Goal: Task Accomplishment & Management: Manage account settings

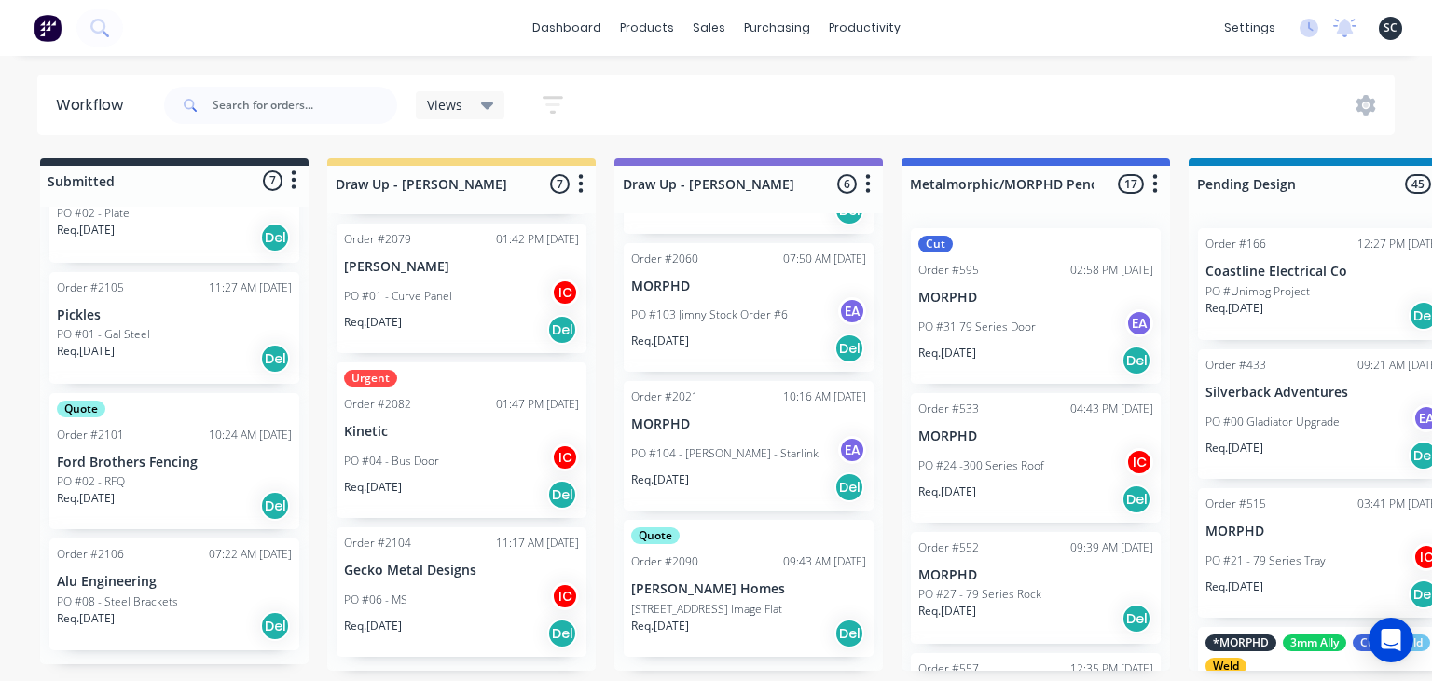
scroll to position [3786, 0]
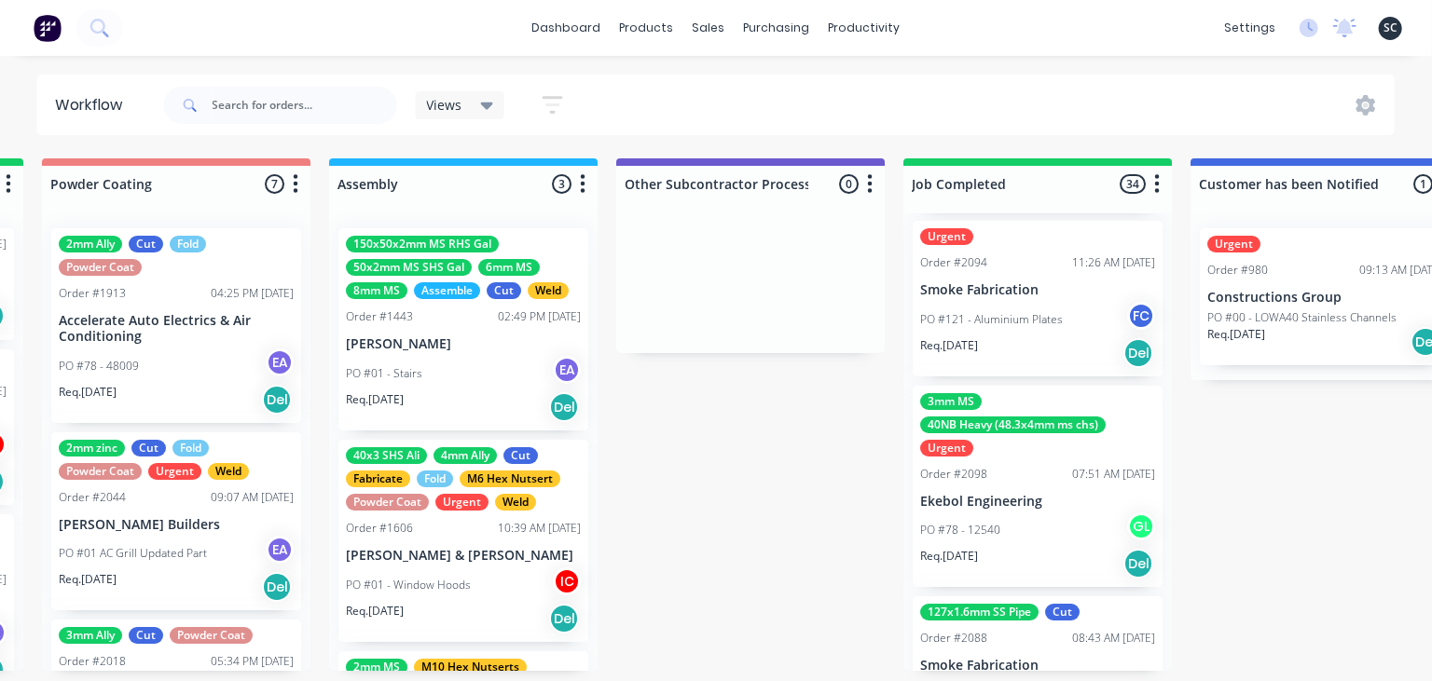
scroll to position [5604, 0]
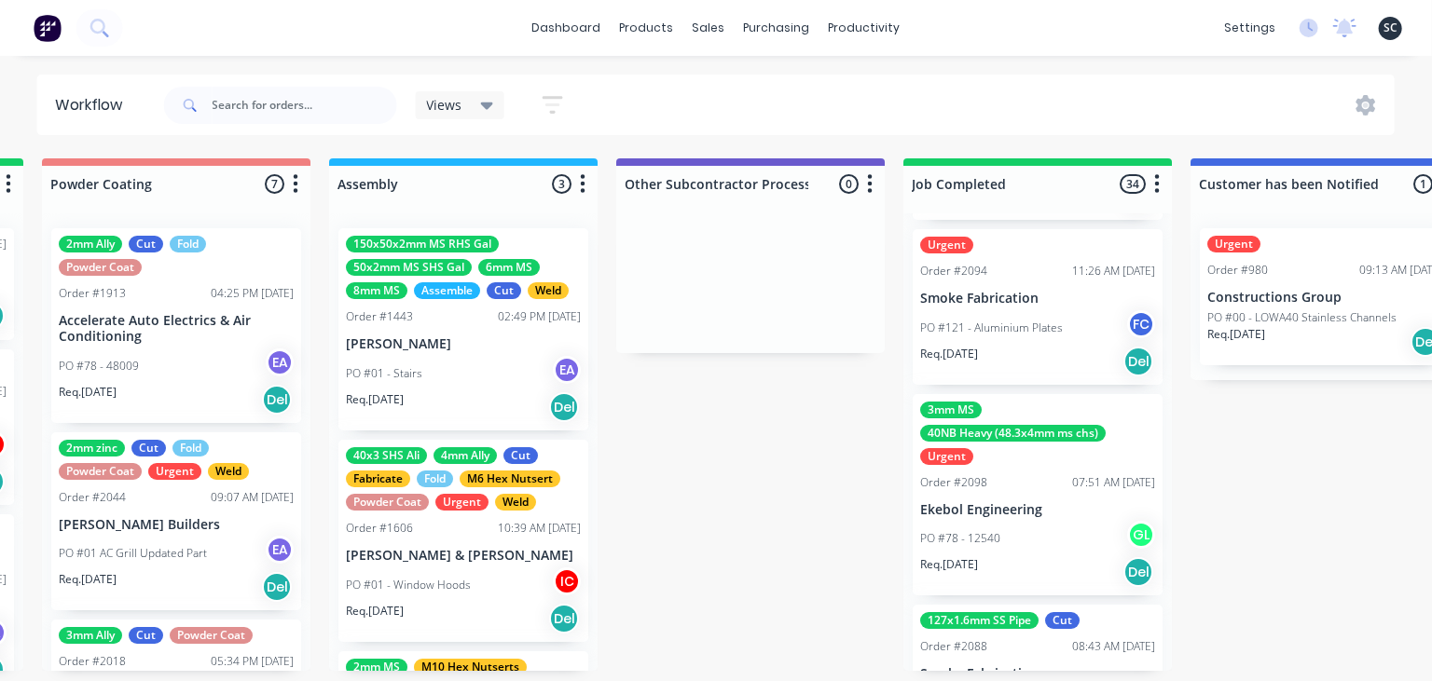
click at [1040, 502] on p "Ekebol Engineering" at bounding box center [1037, 510] width 235 height 16
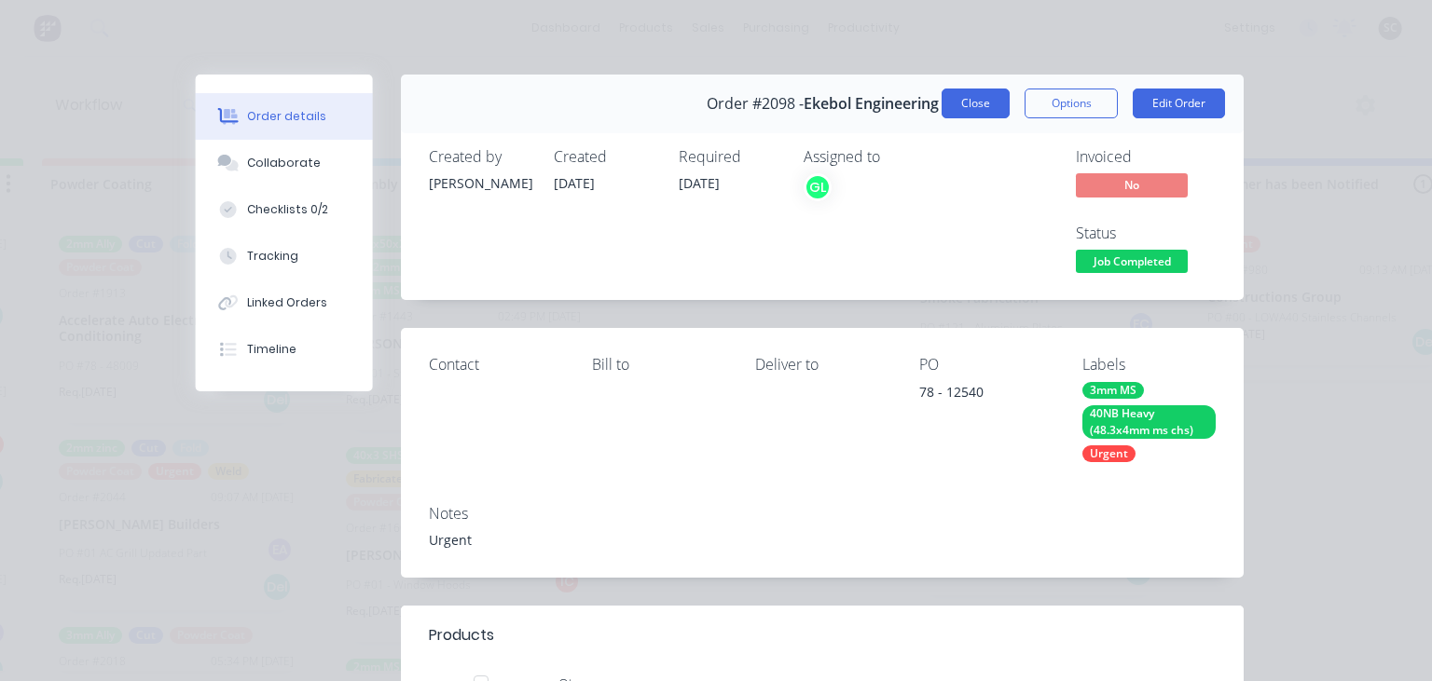
click at [969, 114] on button "Close" at bounding box center [975, 104] width 68 height 30
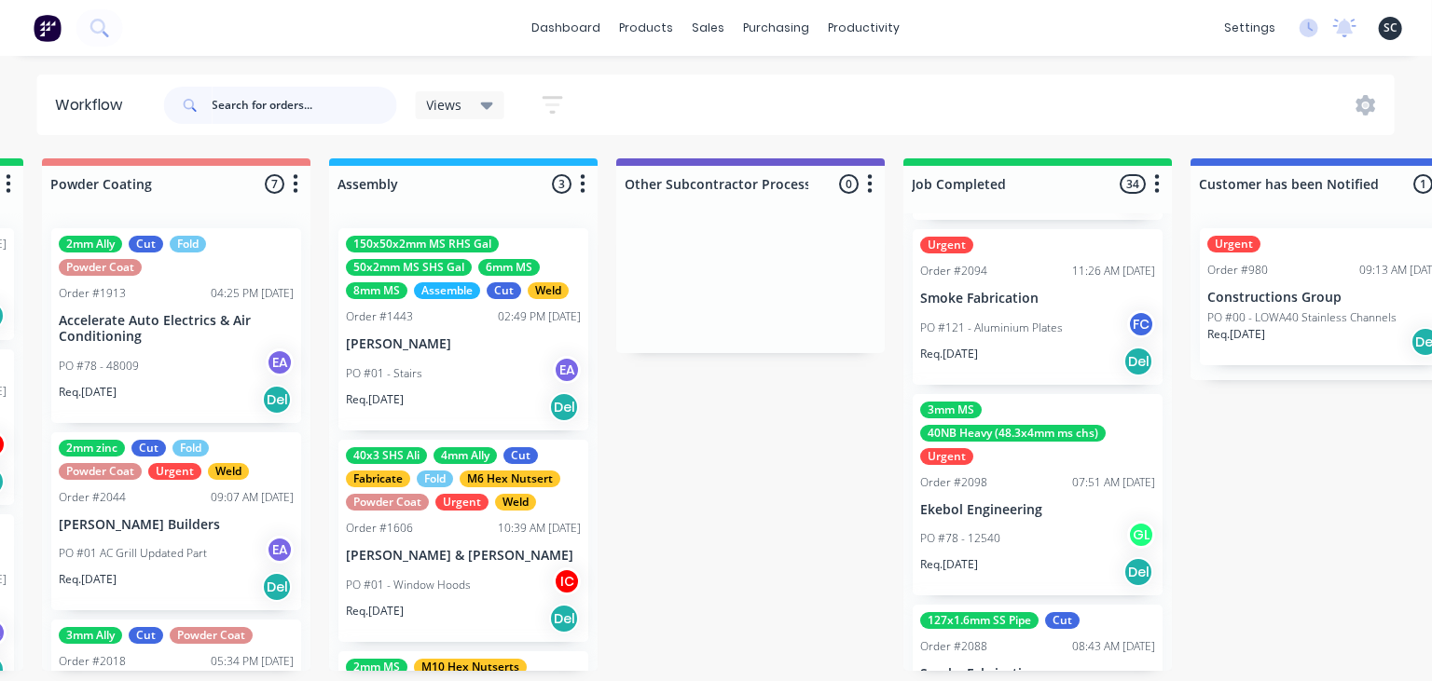
click at [261, 116] on input "text" at bounding box center [305, 105] width 185 height 37
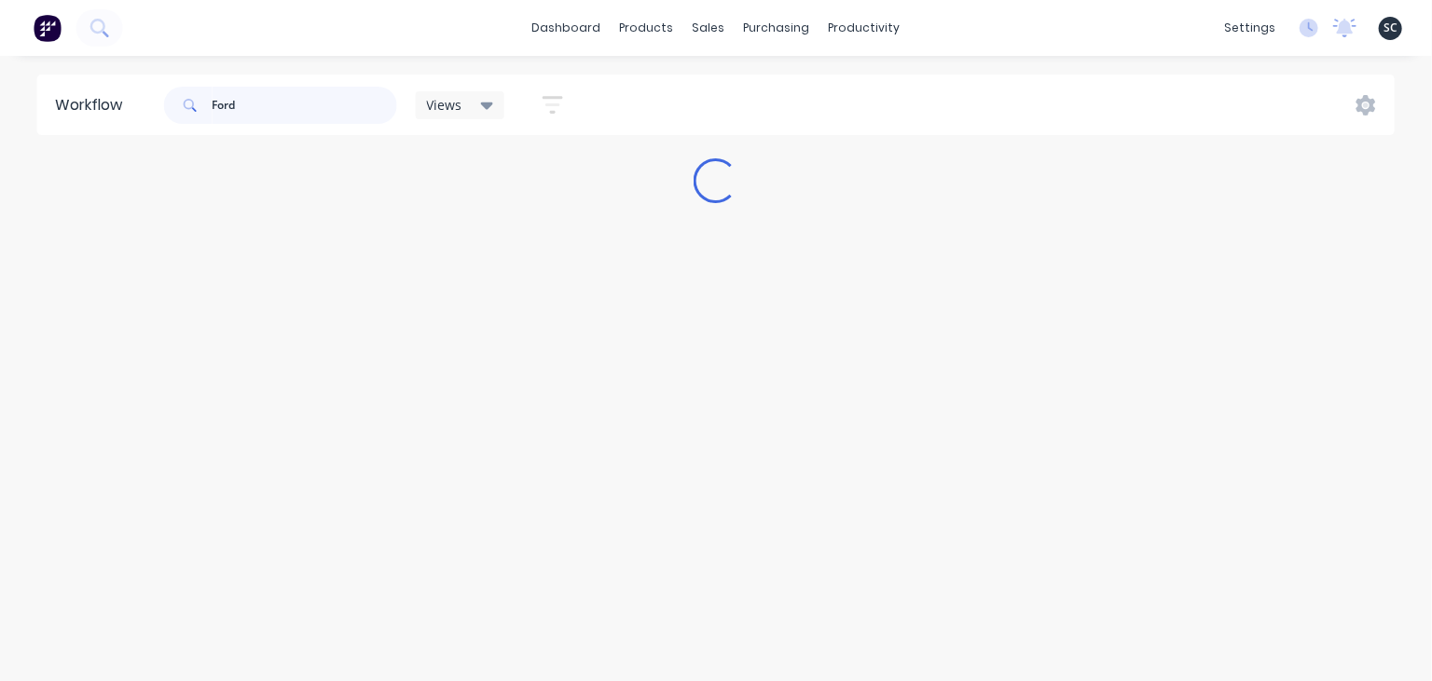
scroll to position [0, 0]
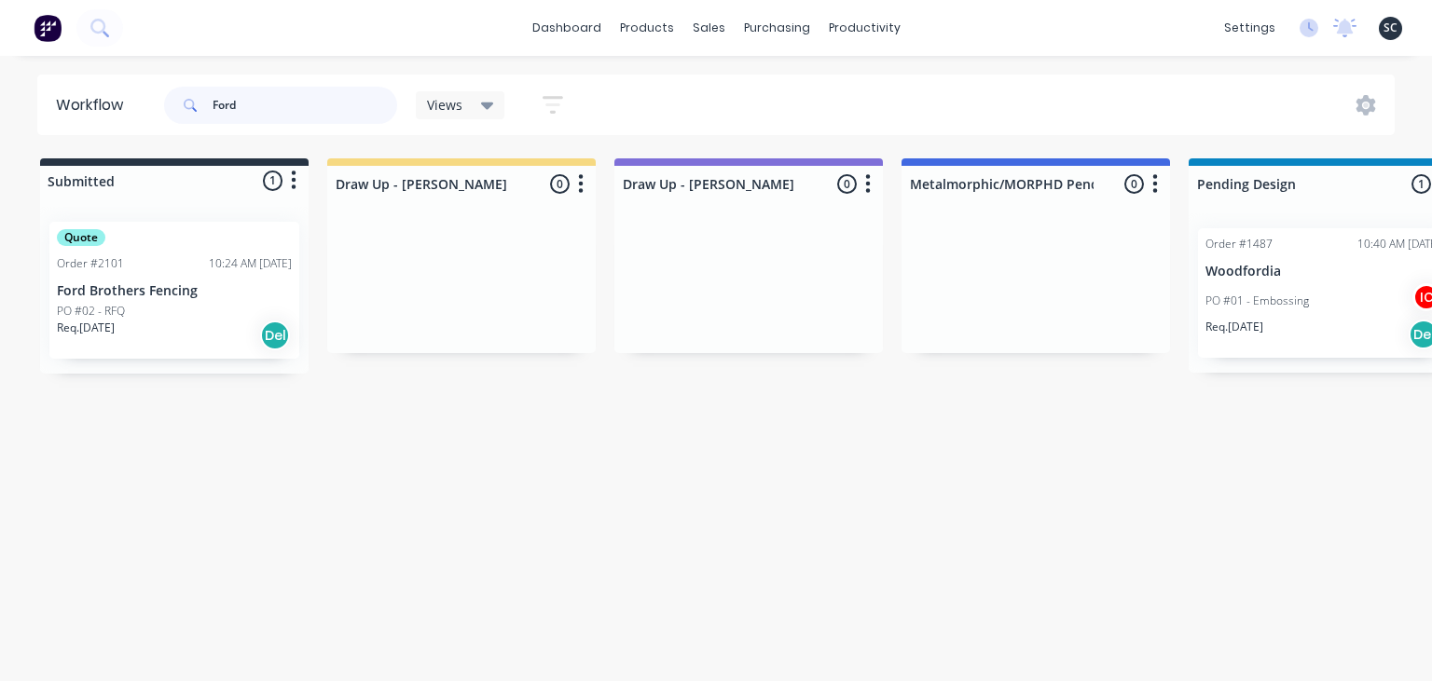
type input "Ford"
click at [161, 313] on div "PO #02 - RFQ" at bounding box center [174, 311] width 235 height 17
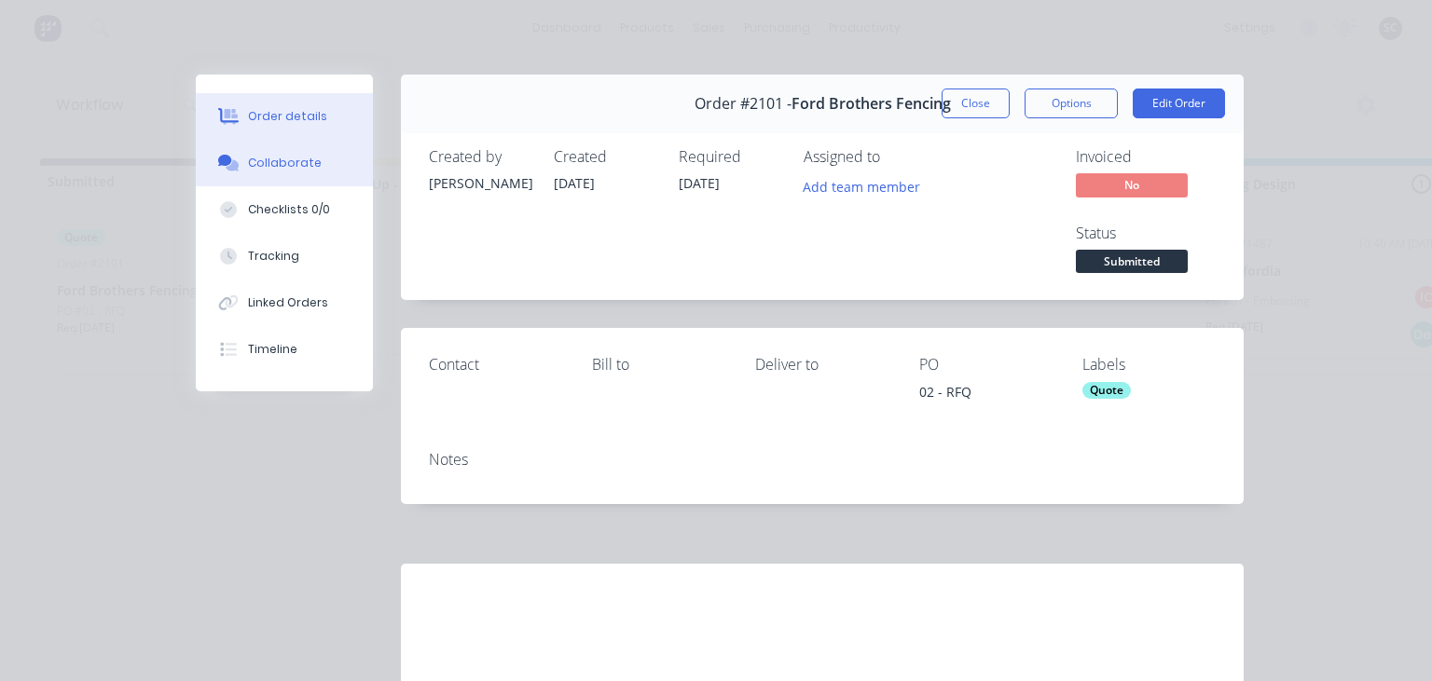
click at [289, 165] on div "Collaborate" at bounding box center [285, 163] width 74 height 17
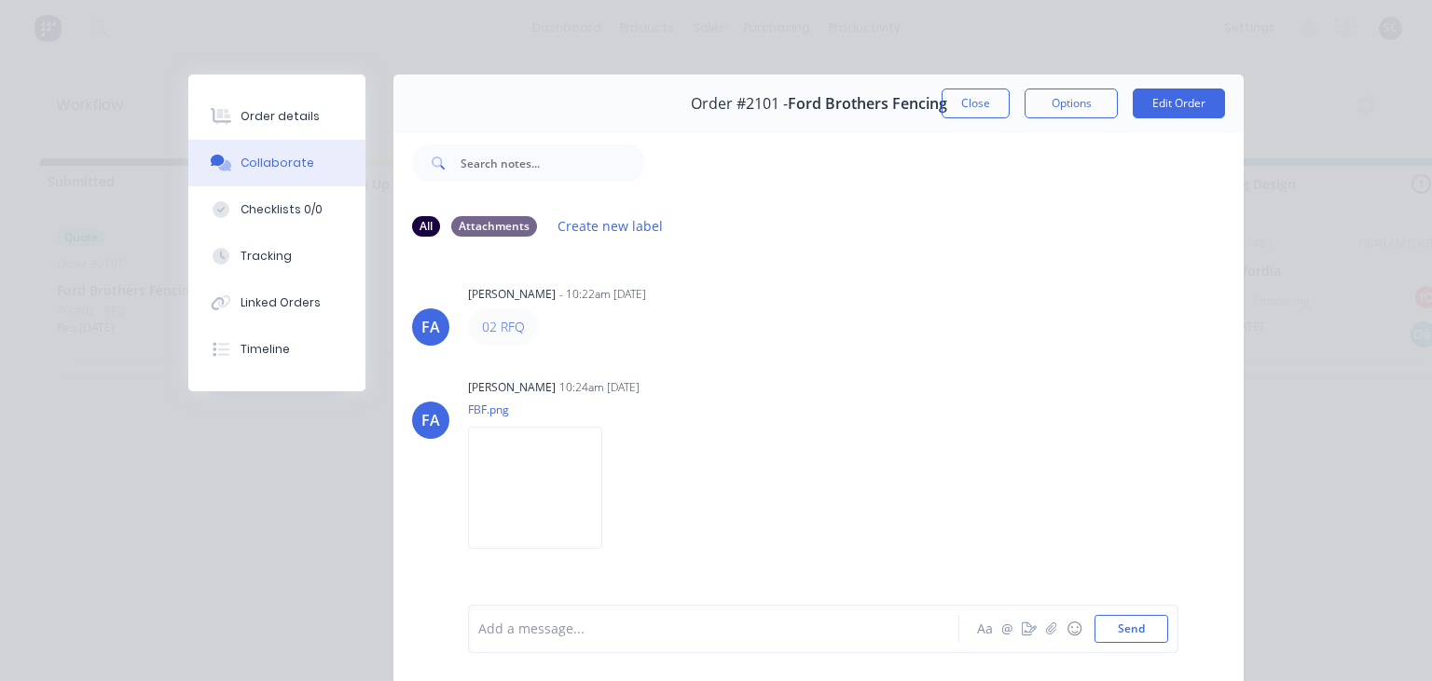
click at [808, 373] on div "FA Francis Adrian Candido - 10:22am 13/08/25 02 RFQ FA Francis Adrian Candido 1…" at bounding box center [818, 428] width 850 height 350
drag, startPoint x: 967, startPoint y: 115, endPoint x: 921, endPoint y: 233, distance: 126.9
click at [967, 114] on button "Close" at bounding box center [975, 104] width 68 height 30
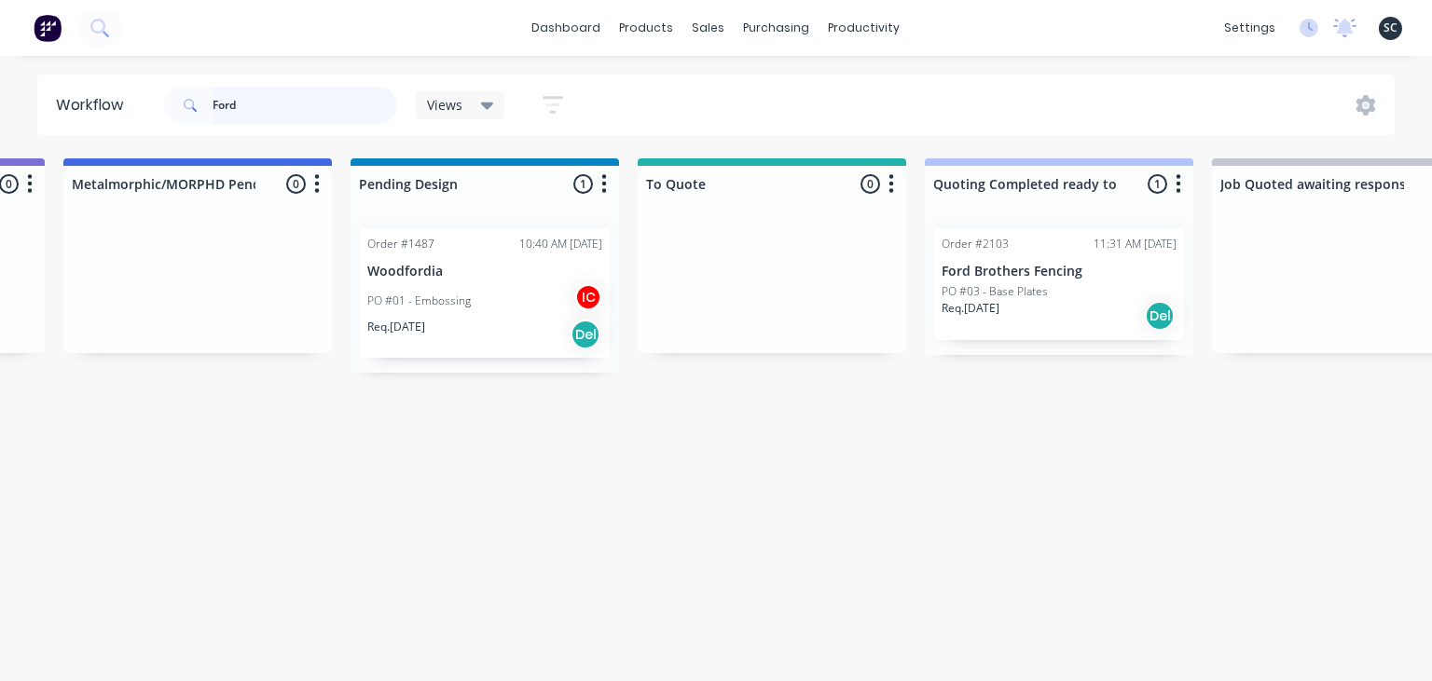
scroll to position [0, 845]
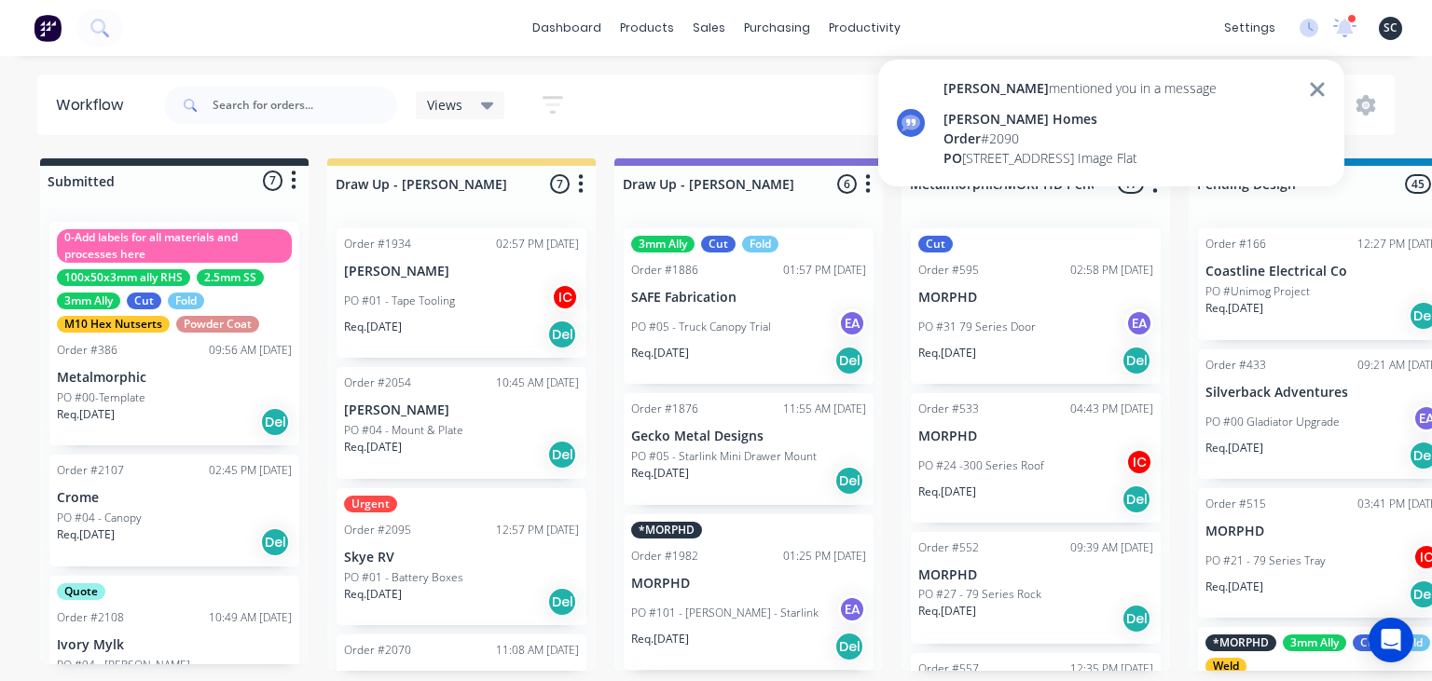
click at [1049, 135] on div "Order # 2090" at bounding box center [1079, 139] width 273 height 20
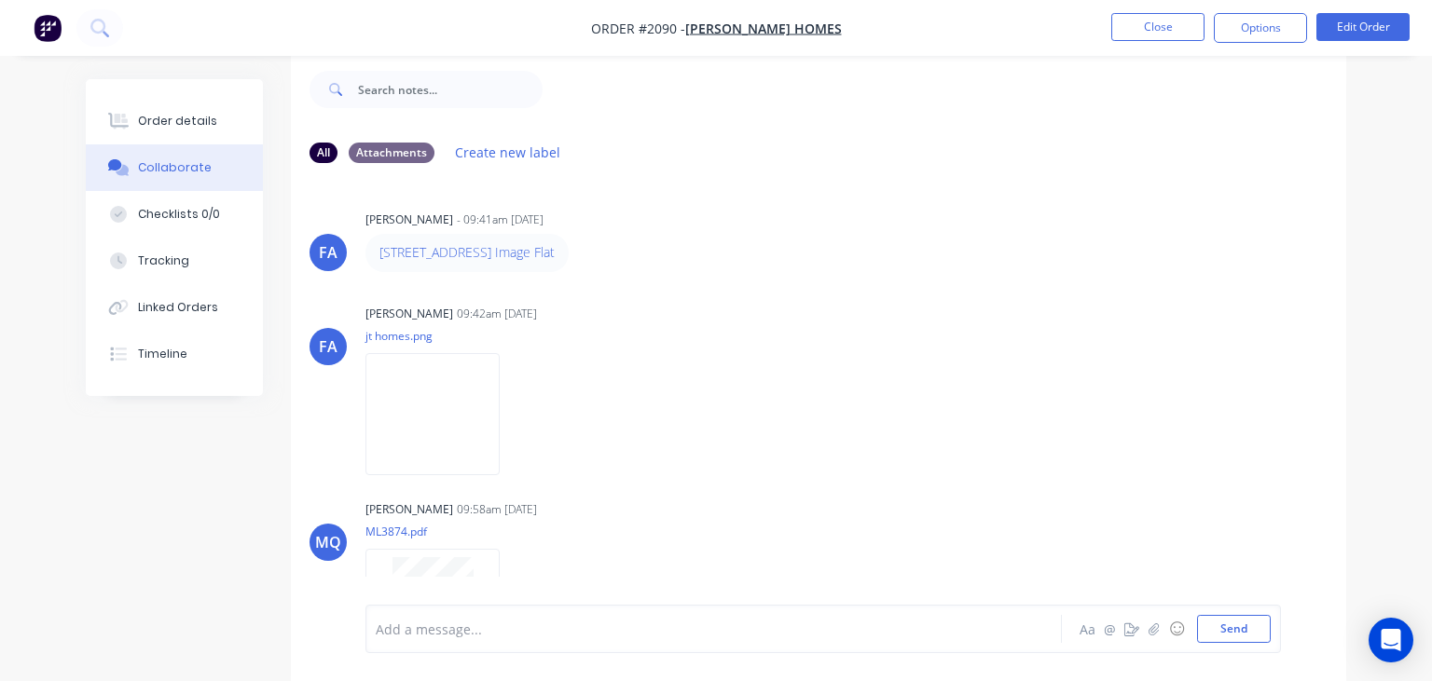
click at [826, 280] on div "FA Francis Adrian Candido - 09:41am 12/08/25 04 128 Perry Road Image Flat FA Fr…" at bounding box center [818, 378] width 1055 height 400
drag, startPoint x: 372, startPoint y: 259, endPoint x: 626, endPoint y: 252, distance: 254.6
click at [626, 252] on div "04 128 Perry Road Image Flat" at bounding box center [656, 252] width 583 height 37
copy link "04 128 Perry Road Image Flat"
click at [842, 457] on div "Francis Adrian Candido 09:42am 12/08/25 jt homes.png Labels Download" at bounding box center [655, 384] width 581 height 168
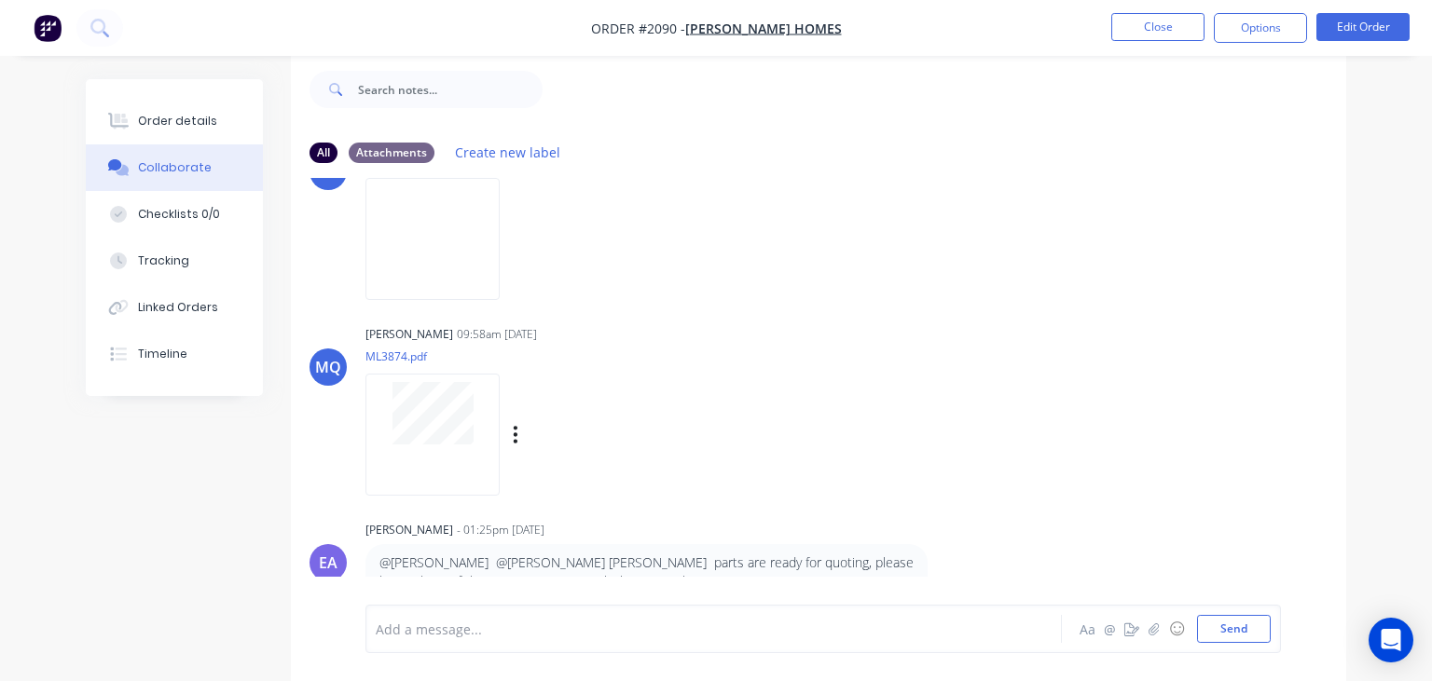
scroll to position [198, 0]
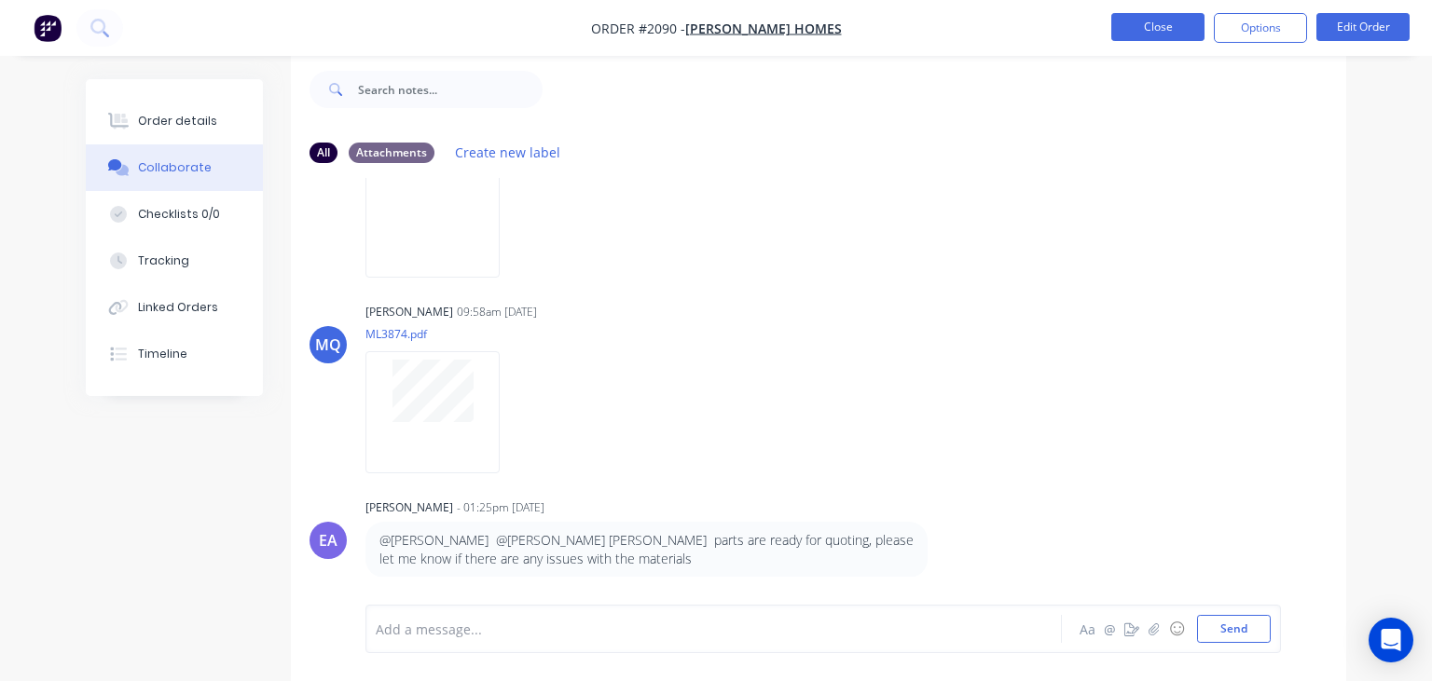
click at [1172, 29] on button "Close" at bounding box center [1157, 27] width 93 height 28
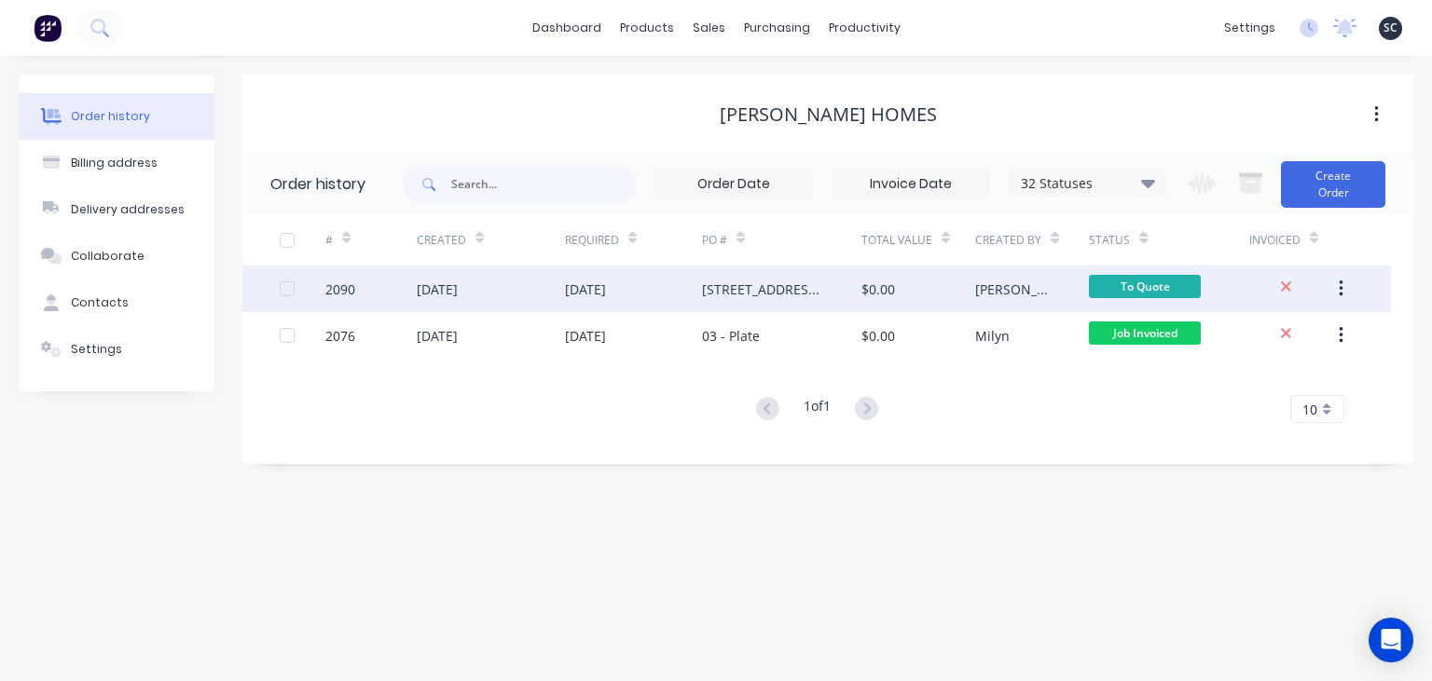
click at [745, 305] on div "[STREET_ADDRESS] Image Flat" at bounding box center [781, 289] width 159 height 47
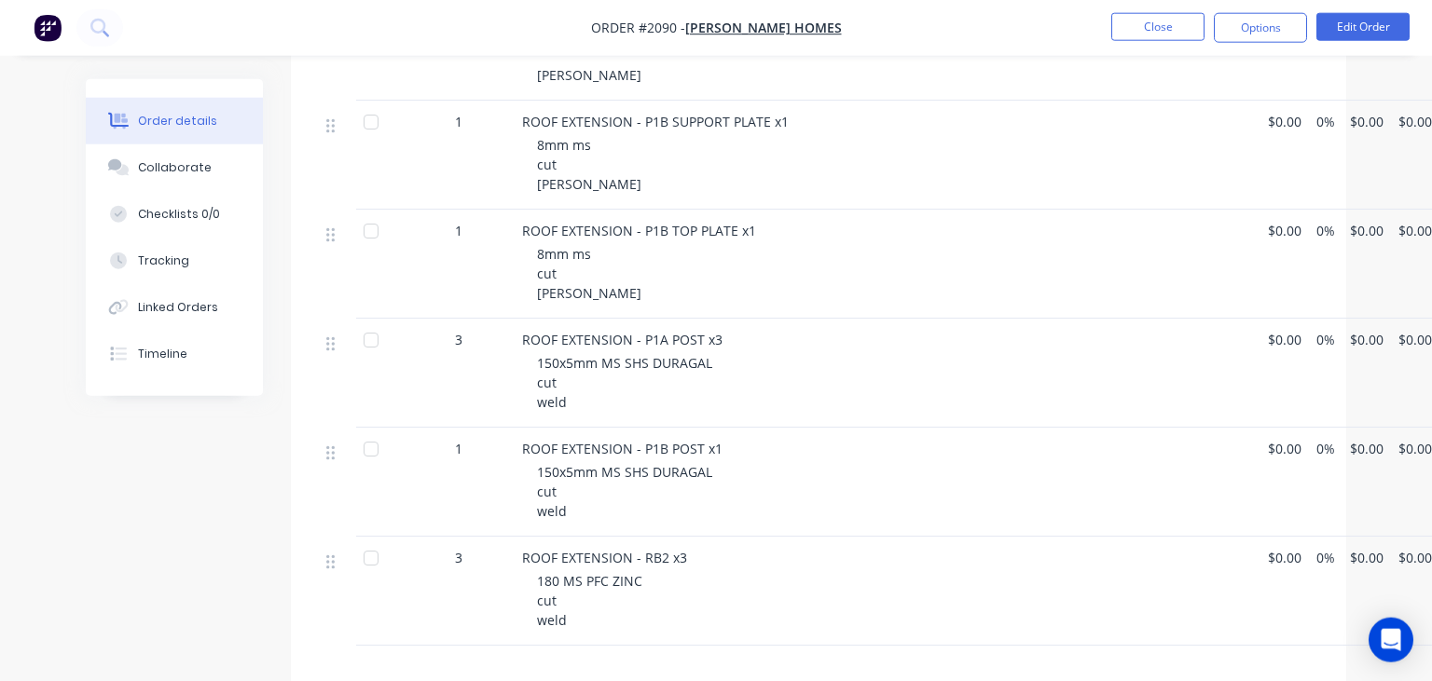
scroll to position [966, 0]
click at [174, 184] on button "Collaborate" at bounding box center [174, 167] width 177 height 47
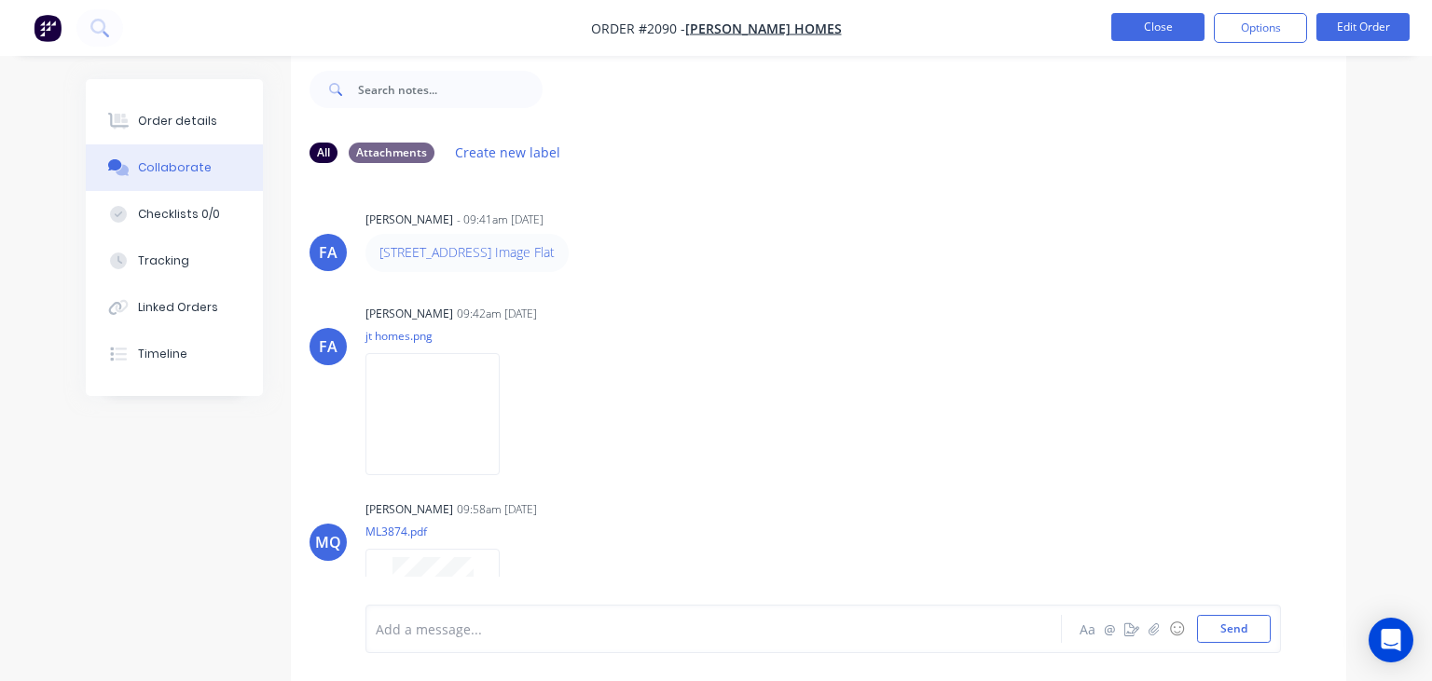
click at [1146, 32] on button "Close" at bounding box center [1157, 27] width 93 height 28
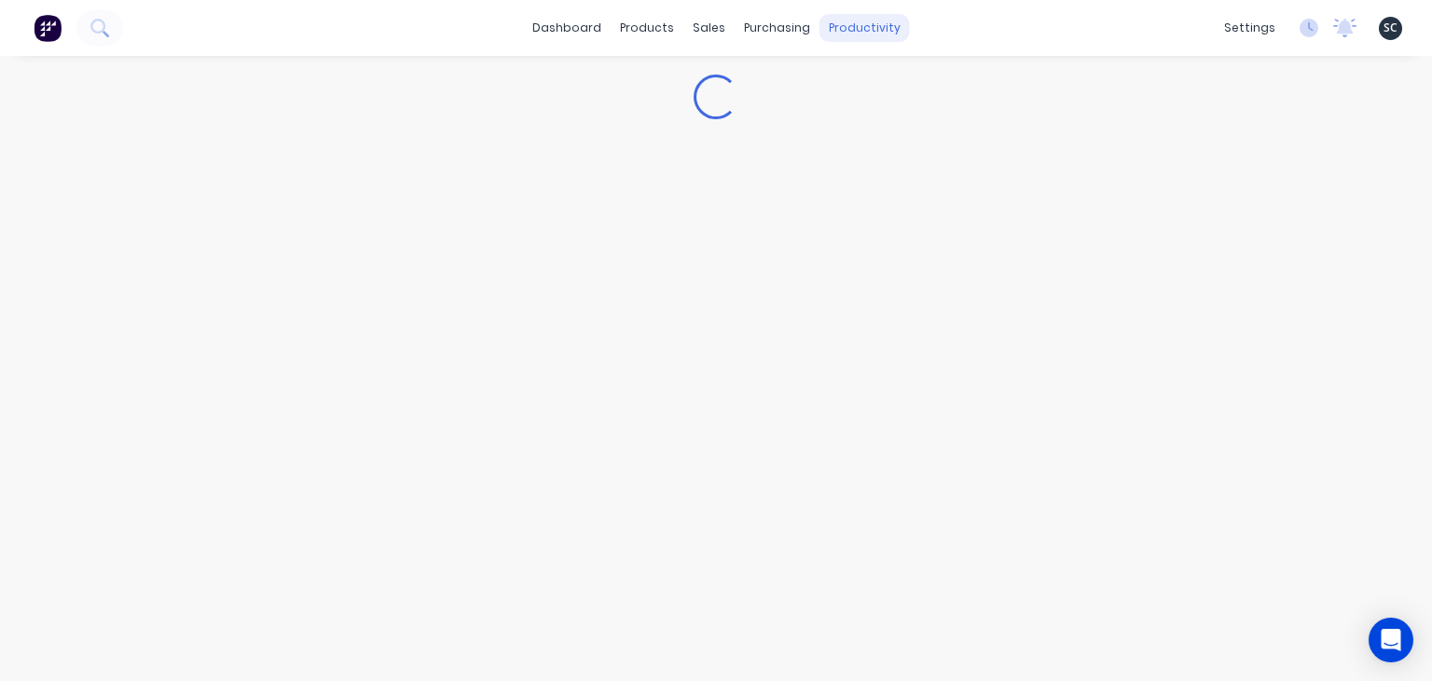
click at [857, 32] on div "productivity" at bounding box center [864, 28] width 90 height 28
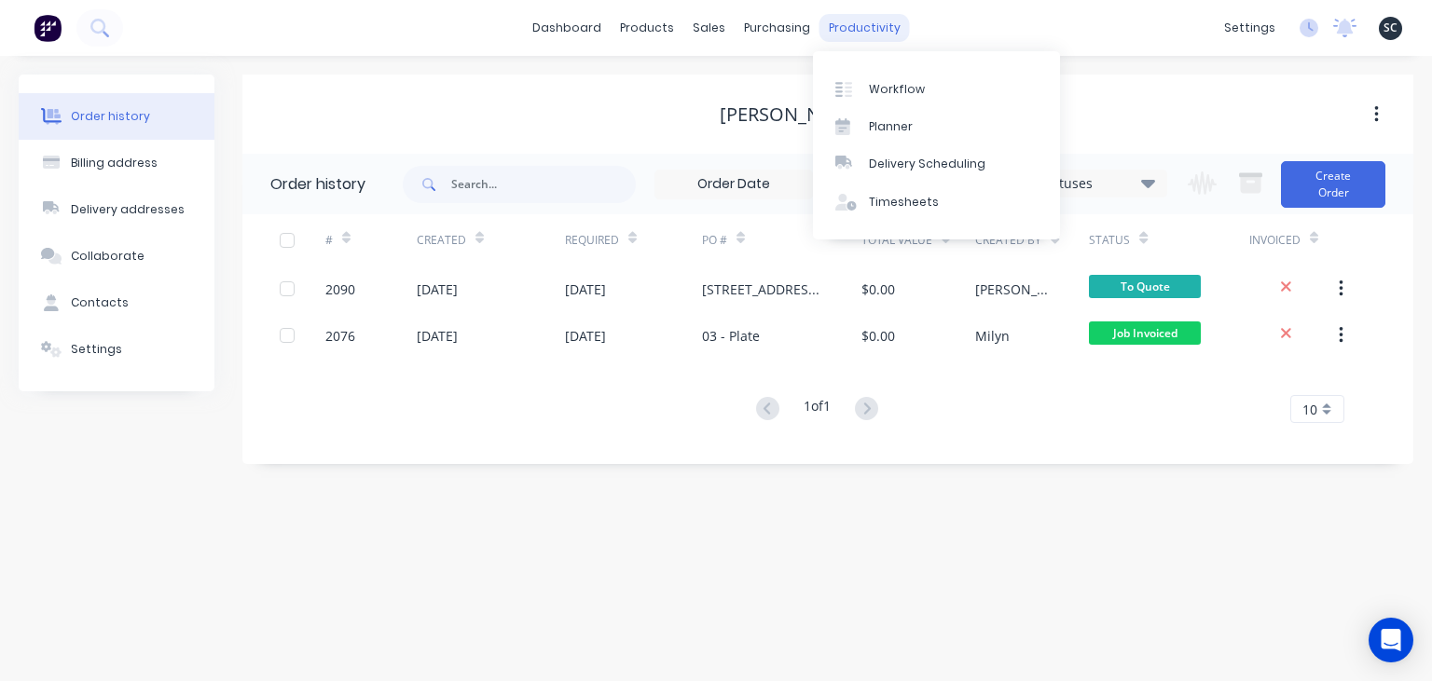
click at [851, 39] on div "productivity" at bounding box center [864, 28] width 90 height 28
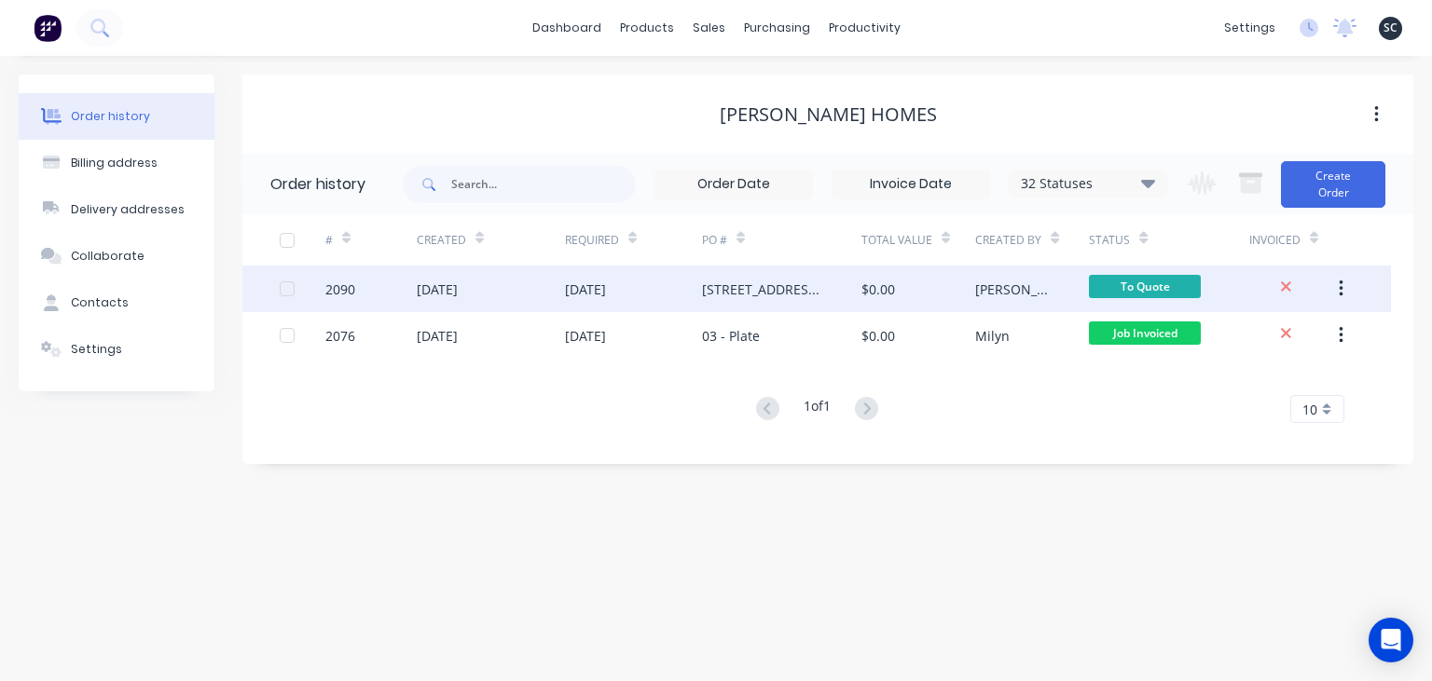
click at [815, 289] on div "[STREET_ADDRESS] Image Flat" at bounding box center [763, 290] width 122 height 20
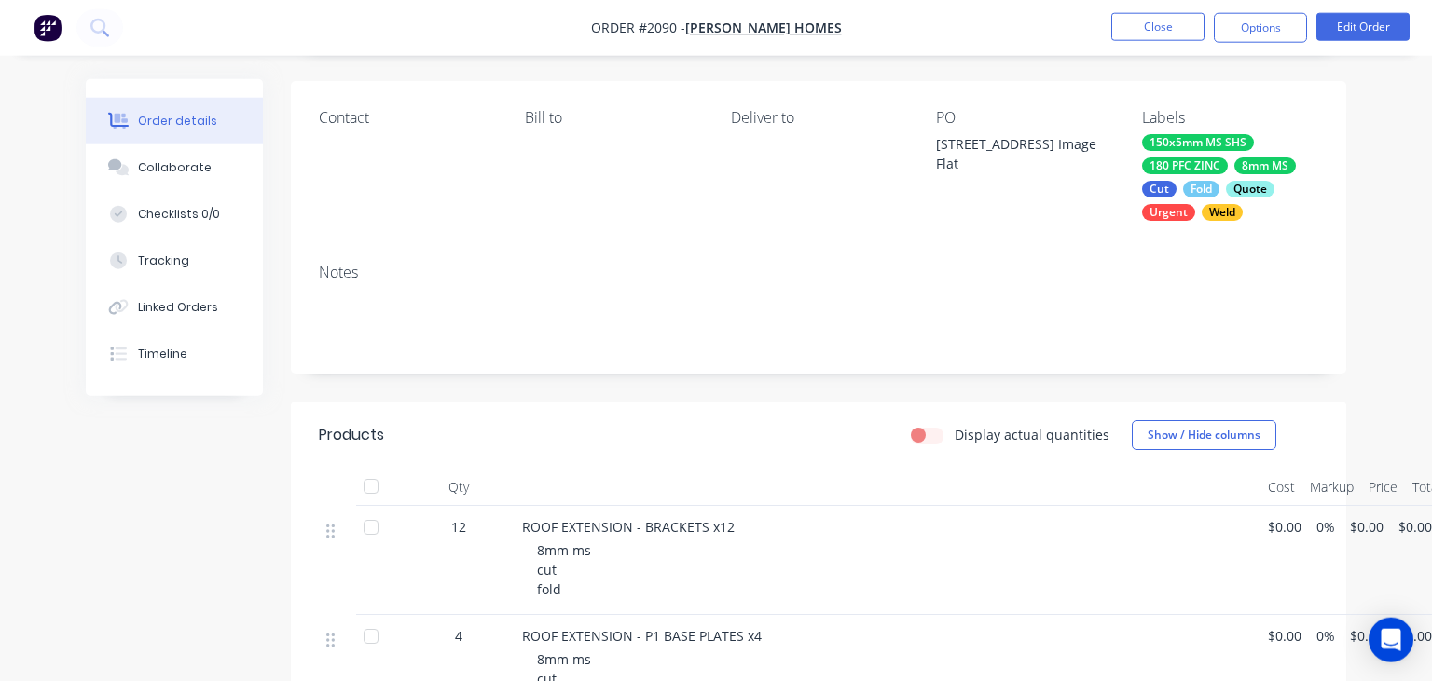
scroll to position [295, 0]
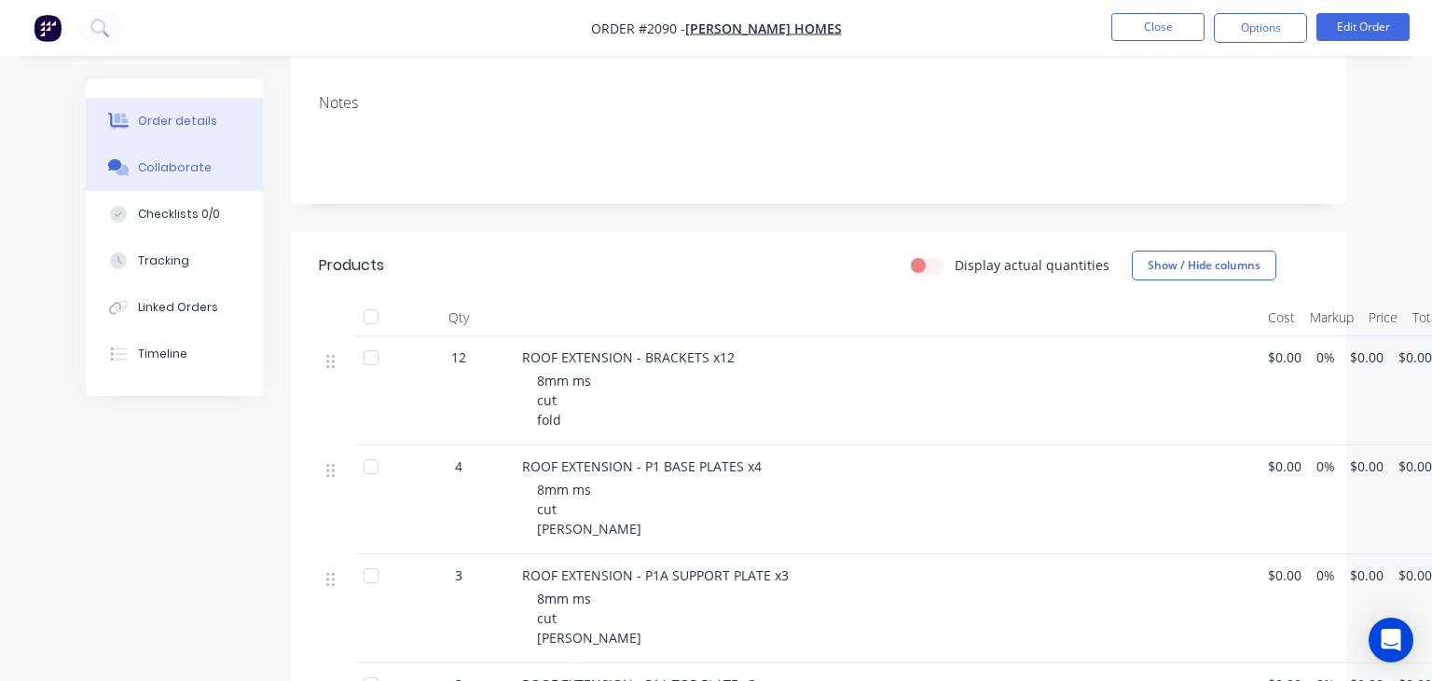
click at [140, 168] on div "Collaborate" at bounding box center [175, 167] width 74 height 17
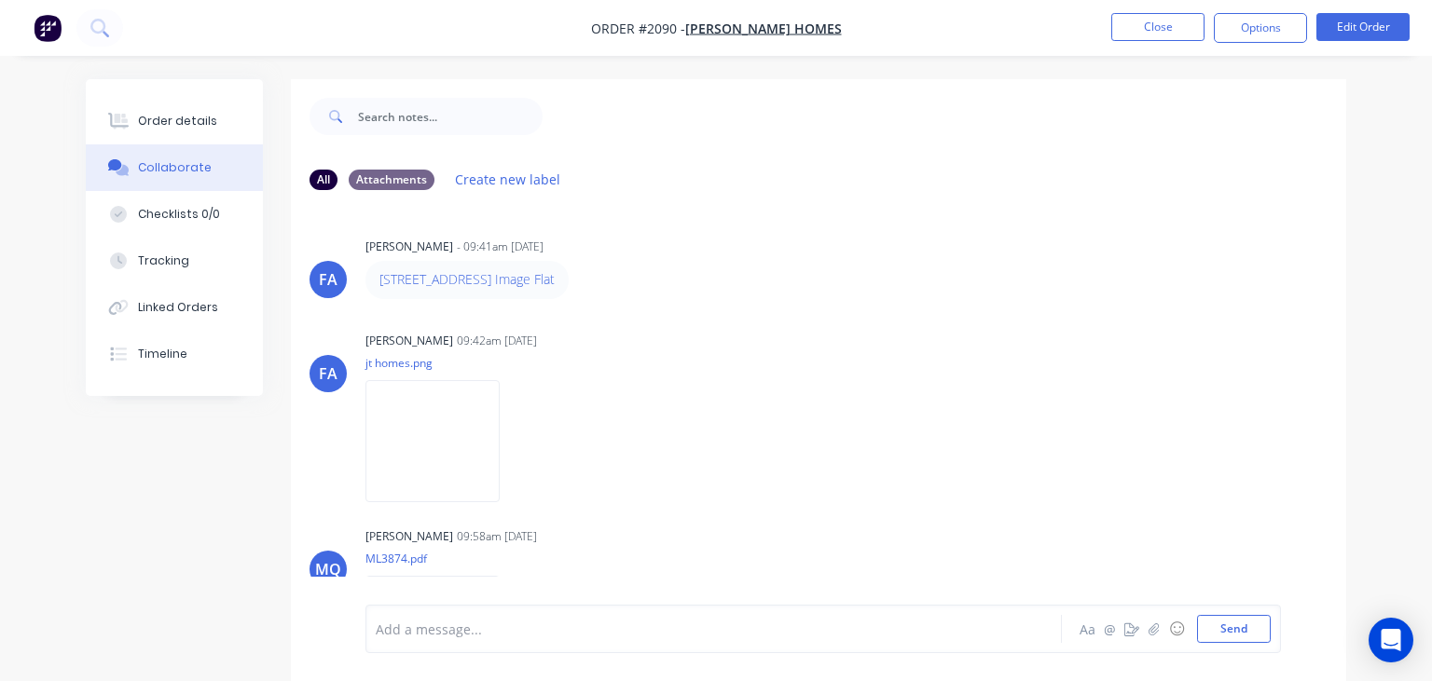
drag, startPoint x: 374, startPoint y: 281, endPoint x: 667, endPoint y: 319, distance: 295.9
click at [667, 319] on div "FA Francis Adrian Candido - 09:41am 12/08/25 04 128 Perry Road Image Flat FA Fr…" at bounding box center [818, 405] width 1055 height 400
click at [730, 321] on div "FA Francis Adrian Candido - 09:41am 12/08/25 04 128 Perry Road Image Flat FA Fr…" at bounding box center [818, 405] width 1055 height 400
drag, startPoint x: 363, startPoint y: 282, endPoint x: 632, endPoint y: 312, distance: 270.1
click at [632, 312] on div "FA Francis Adrian Candido - 09:41am 12/08/25 04 128 Perry Road Image Flat FA Fr…" at bounding box center [818, 405] width 1055 height 400
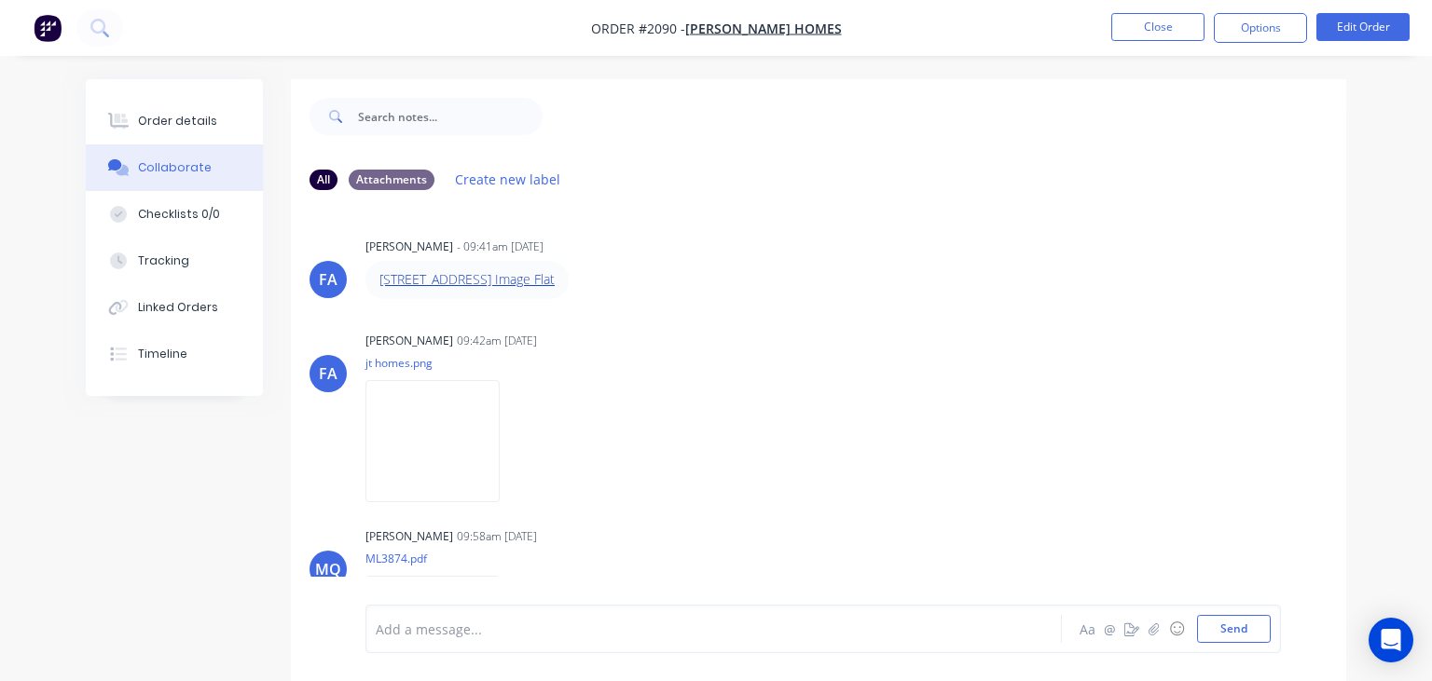
copy link "04 128 Perry Road Image Flat"
drag, startPoint x: 932, startPoint y: 459, endPoint x: 1027, endPoint y: 369, distance: 131.2
click at [938, 459] on div "Francis Adrian Candido 09:42am 12/08/25 jt homes.png Labels Download" at bounding box center [655, 411] width 581 height 168
click at [1144, 35] on button "Close" at bounding box center [1157, 27] width 93 height 28
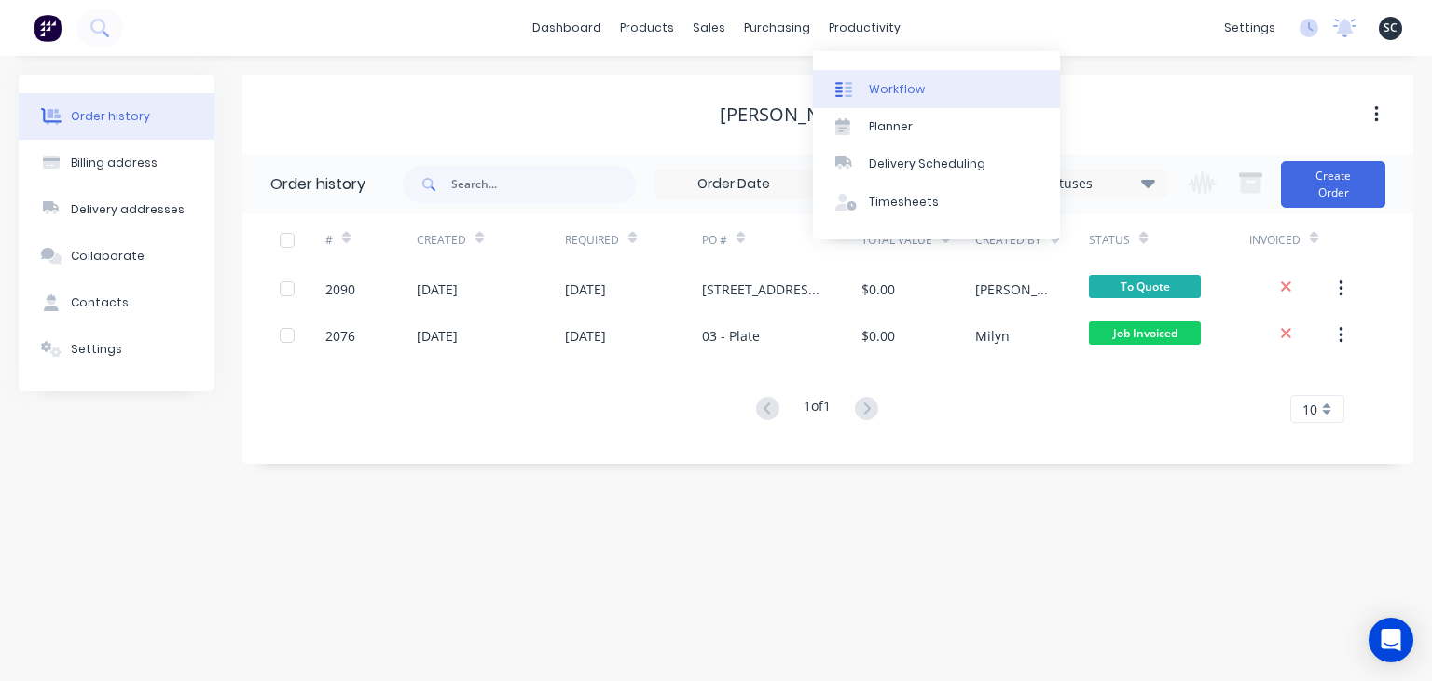
click at [900, 95] on div "Workflow" at bounding box center [897, 89] width 56 height 17
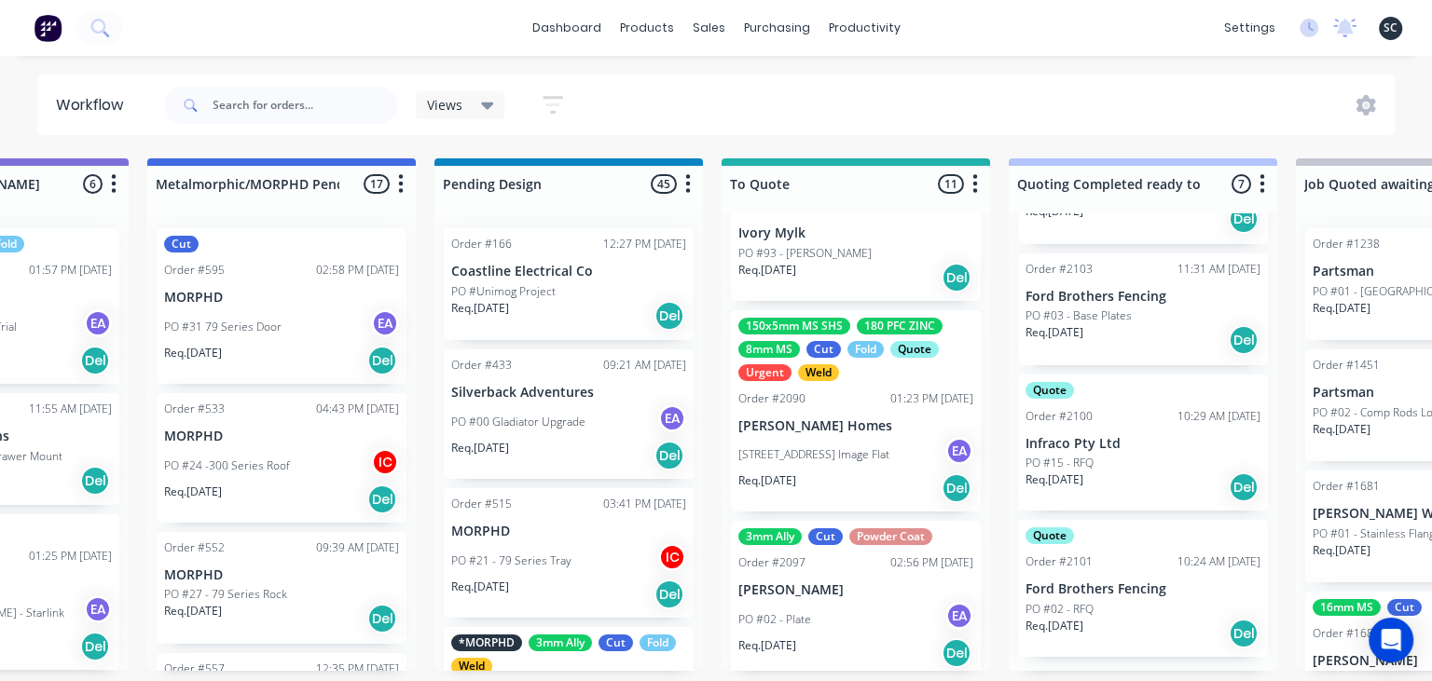
scroll to position [1343, 0]
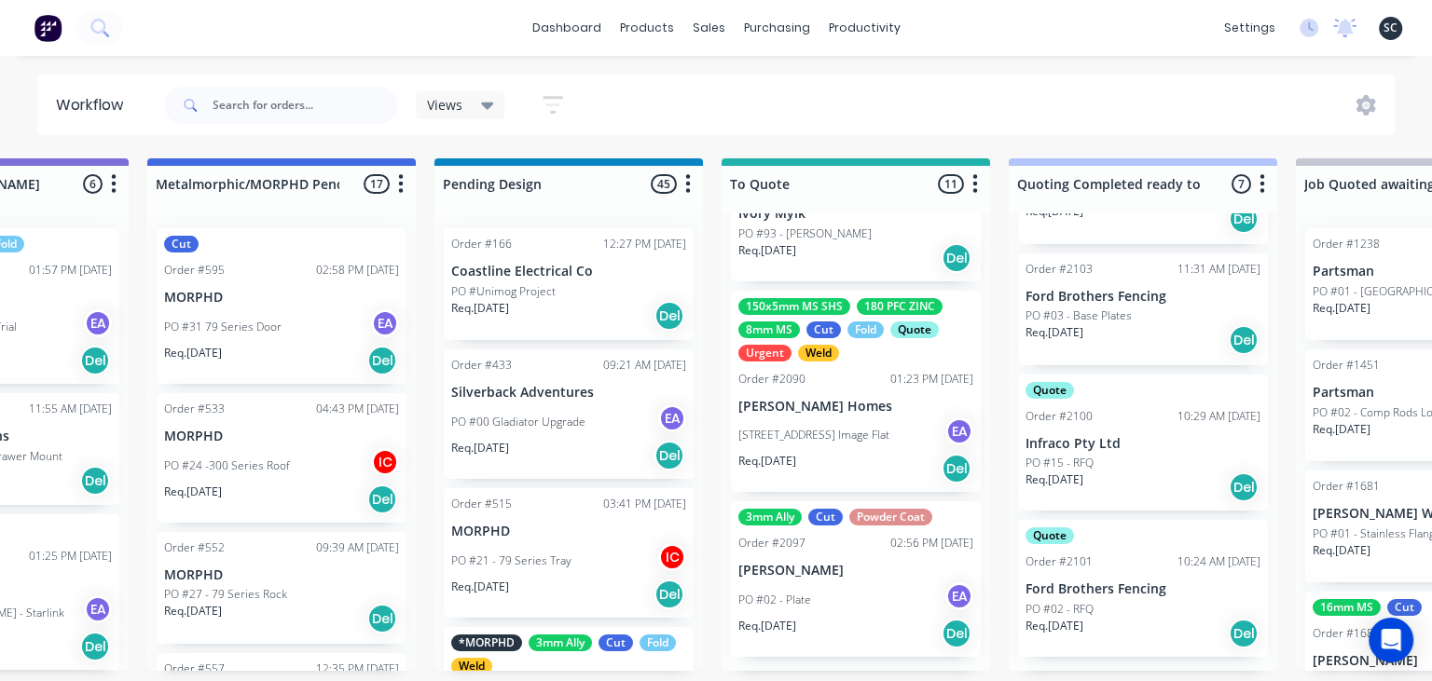
click at [821, 438] on p "[STREET_ADDRESS] Image Flat" at bounding box center [813, 435] width 151 height 17
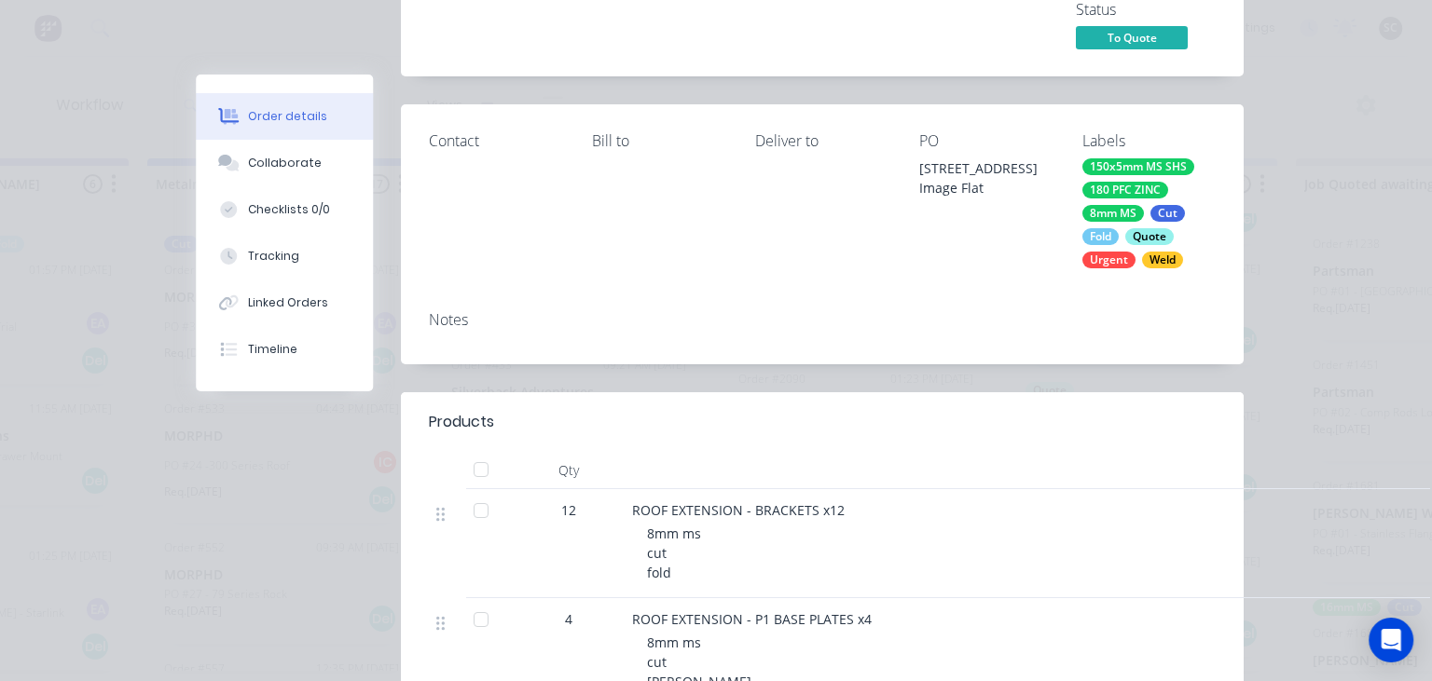
scroll to position [214, 0]
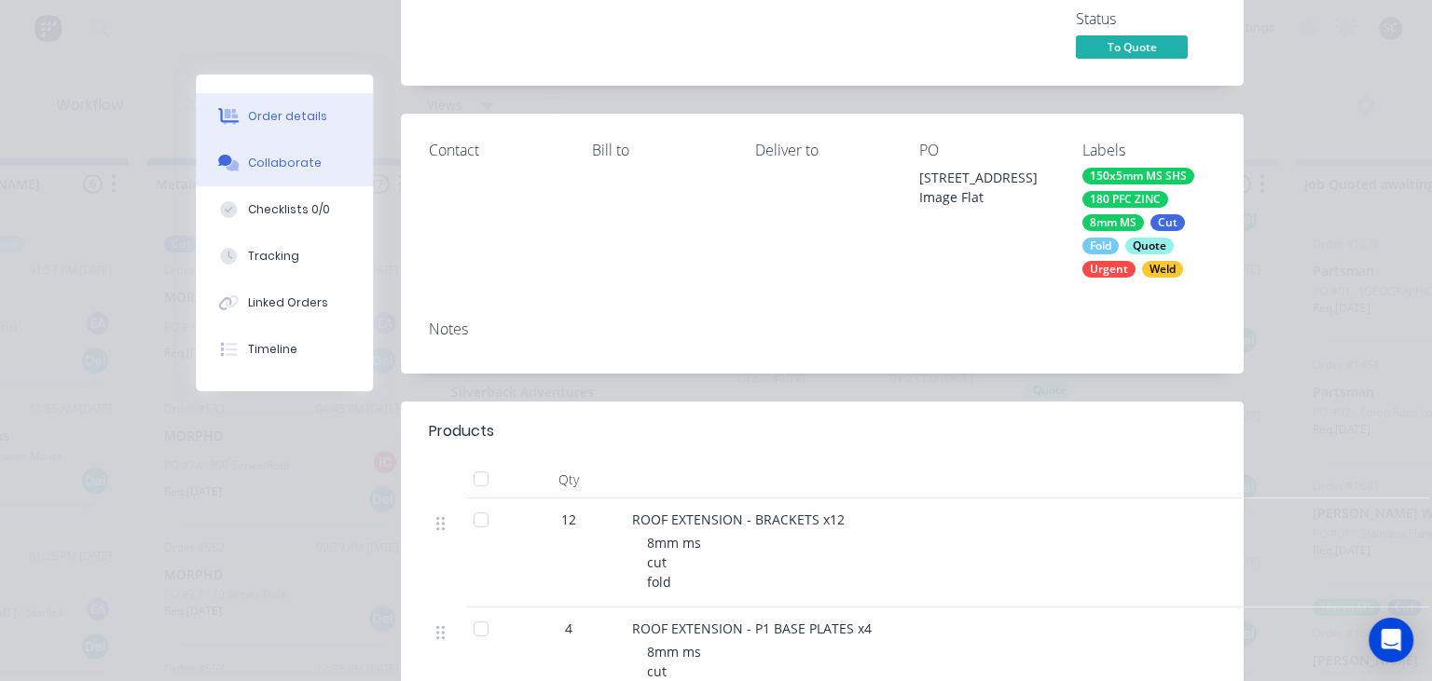
click at [310, 178] on button "Collaborate" at bounding box center [284, 163] width 177 height 47
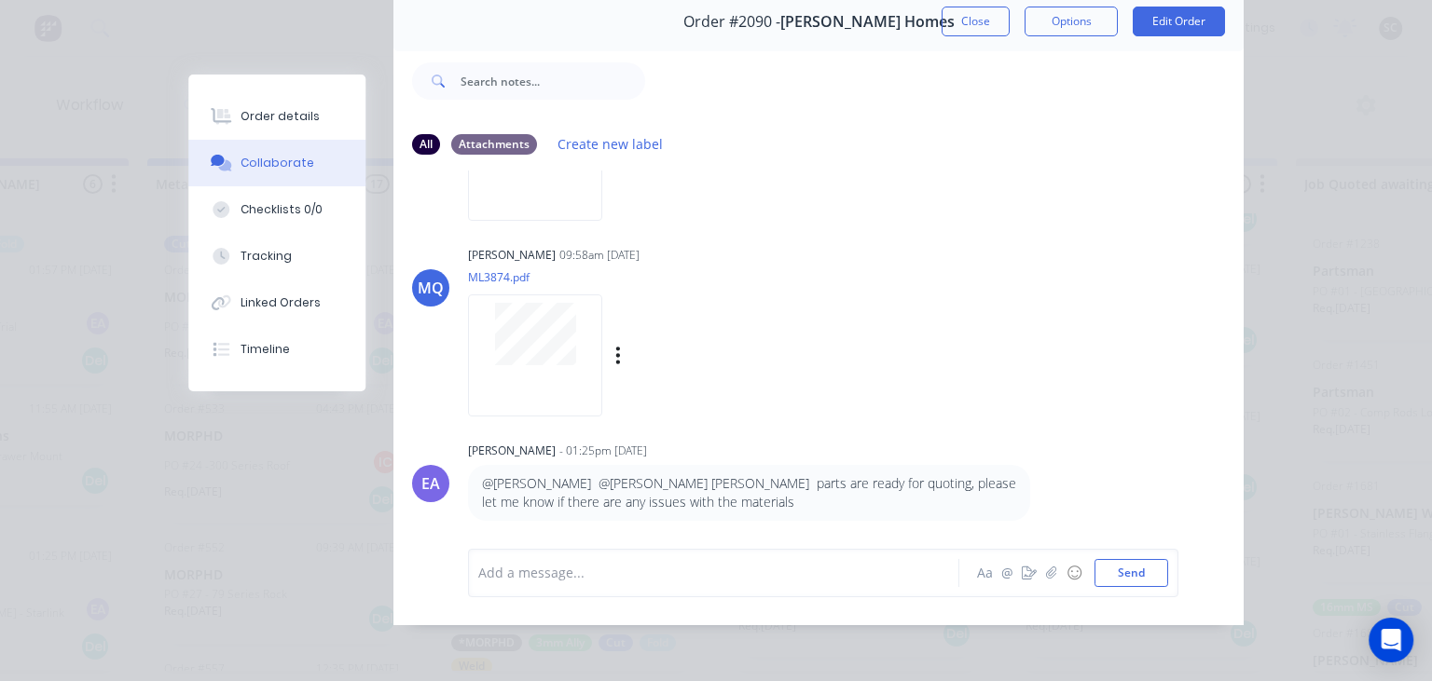
scroll to position [83, 0]
click at [553, 572] on div at bounding box center [718, 572] width 479 height 20
click at [590, 568] on div "@Emma" at bounding box center [718, 572] width 479 height 20
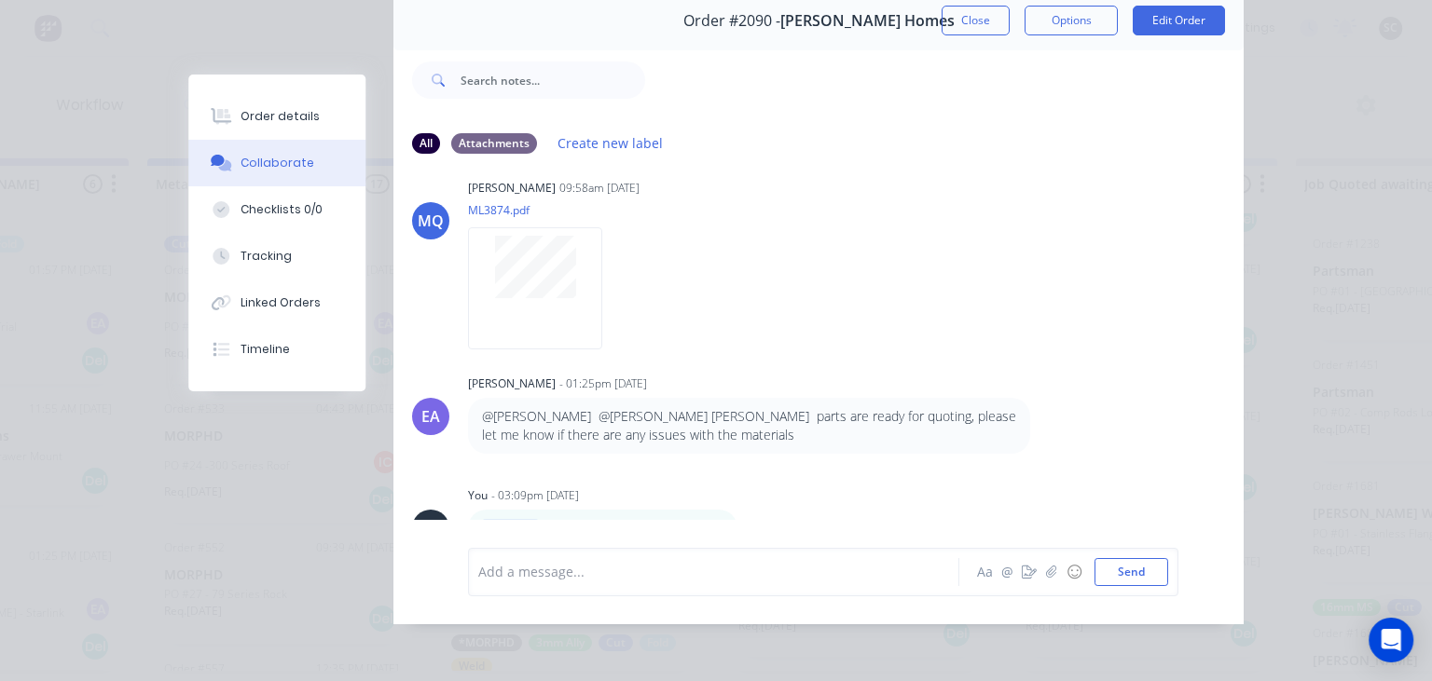
scroll to position [339, 0]
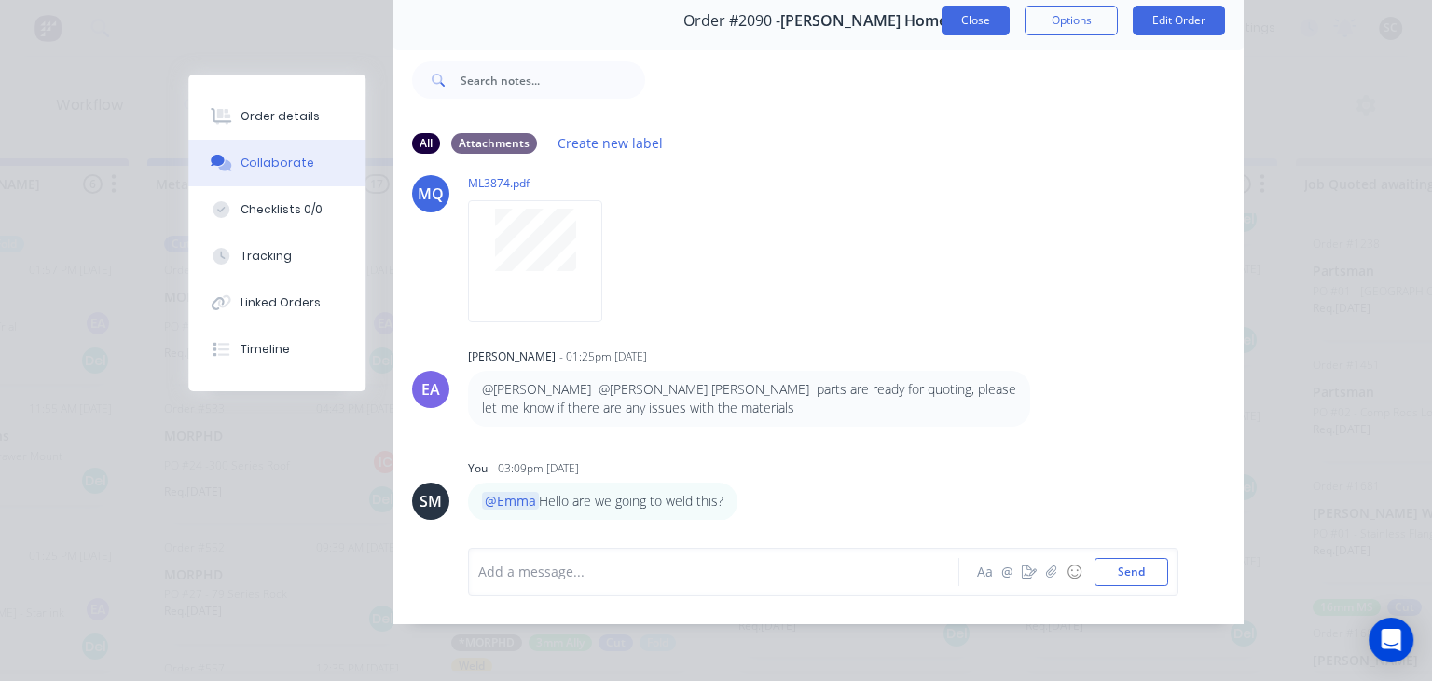
click at [984, 29] on button "Close" at bounding box center [975, 21] width 68 height 30
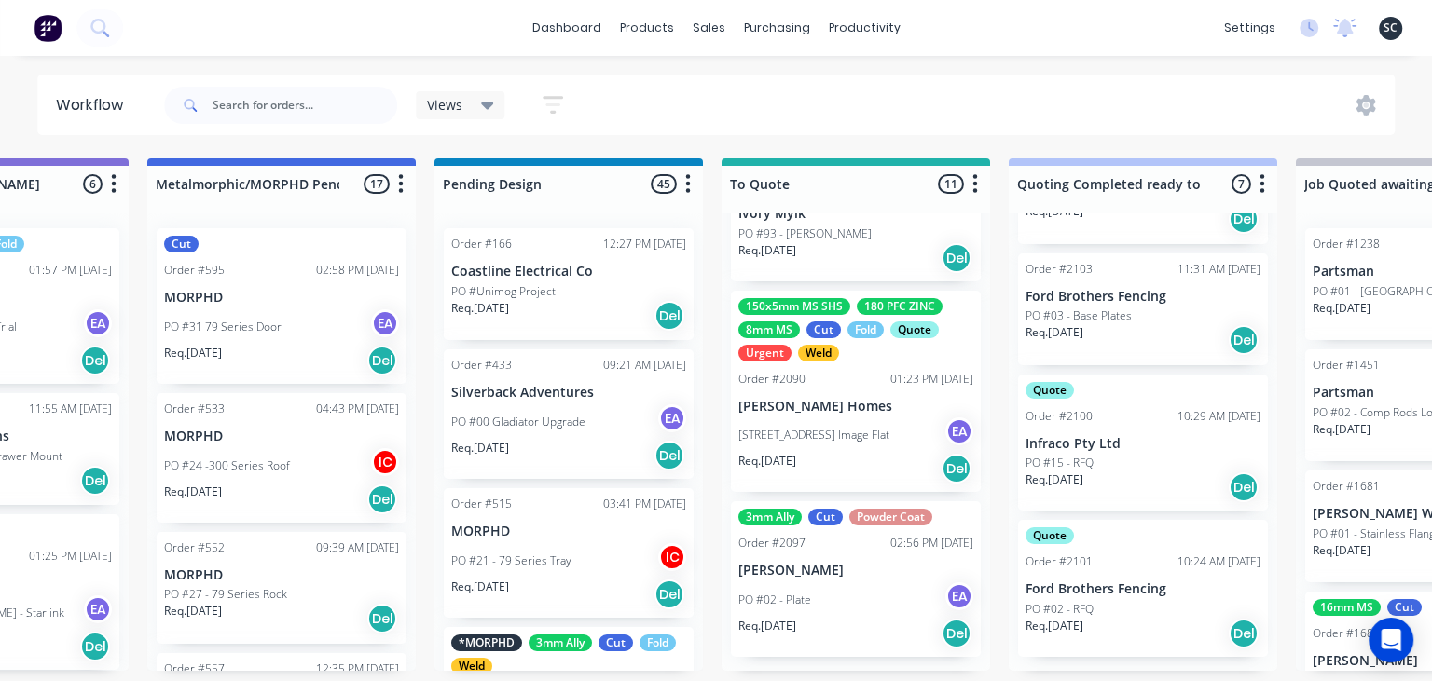
click at [843, 440] on p "[STREET_ADDRESS] Image Flat" at bounding box center [813, 435] width 151 height 17
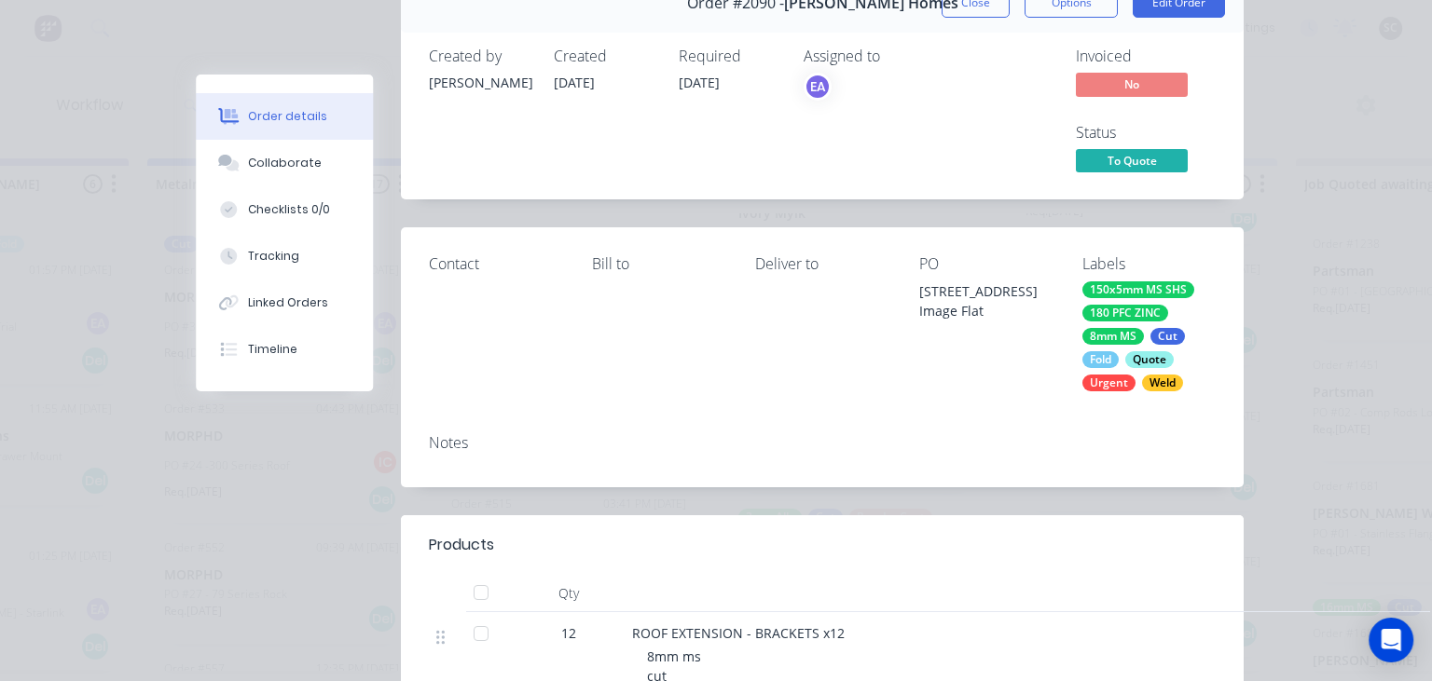
scroll to position [0, 0]
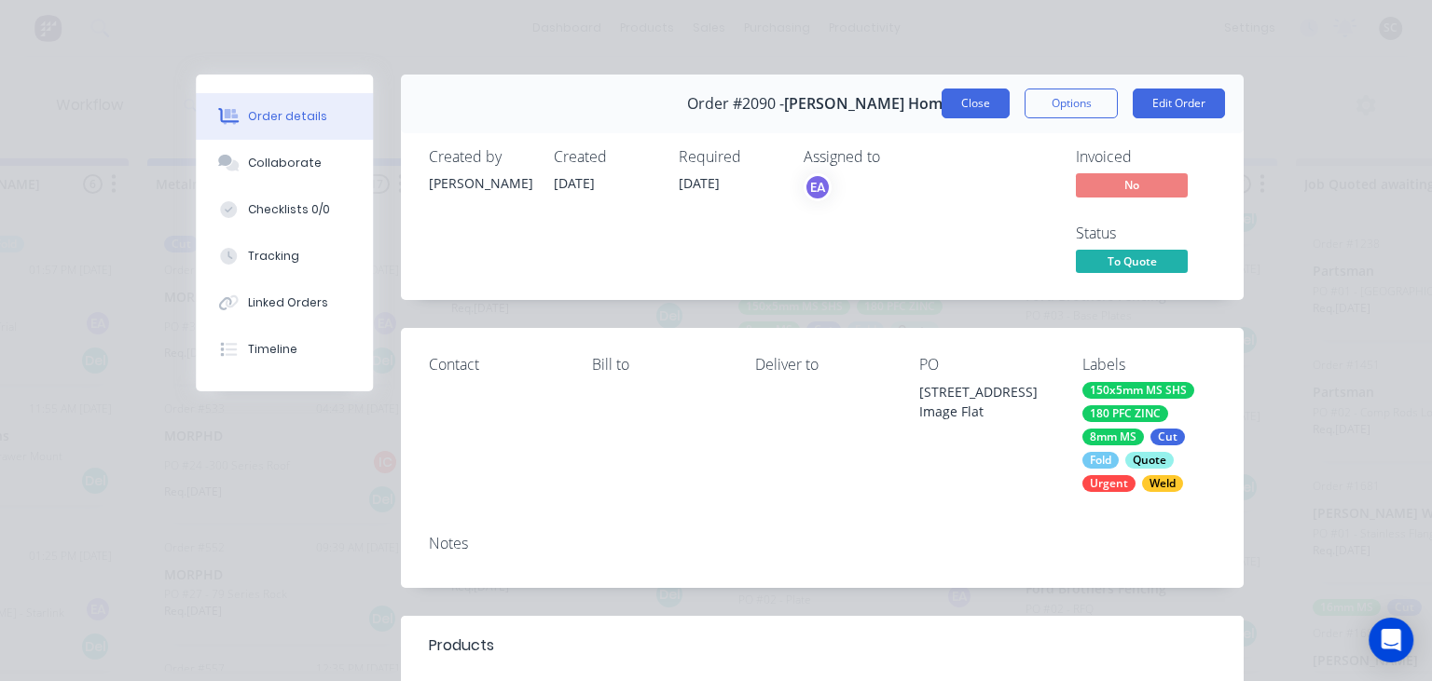
click at [955, 94] on button "Close" at bounding box center [975, 104] width 68 height 30
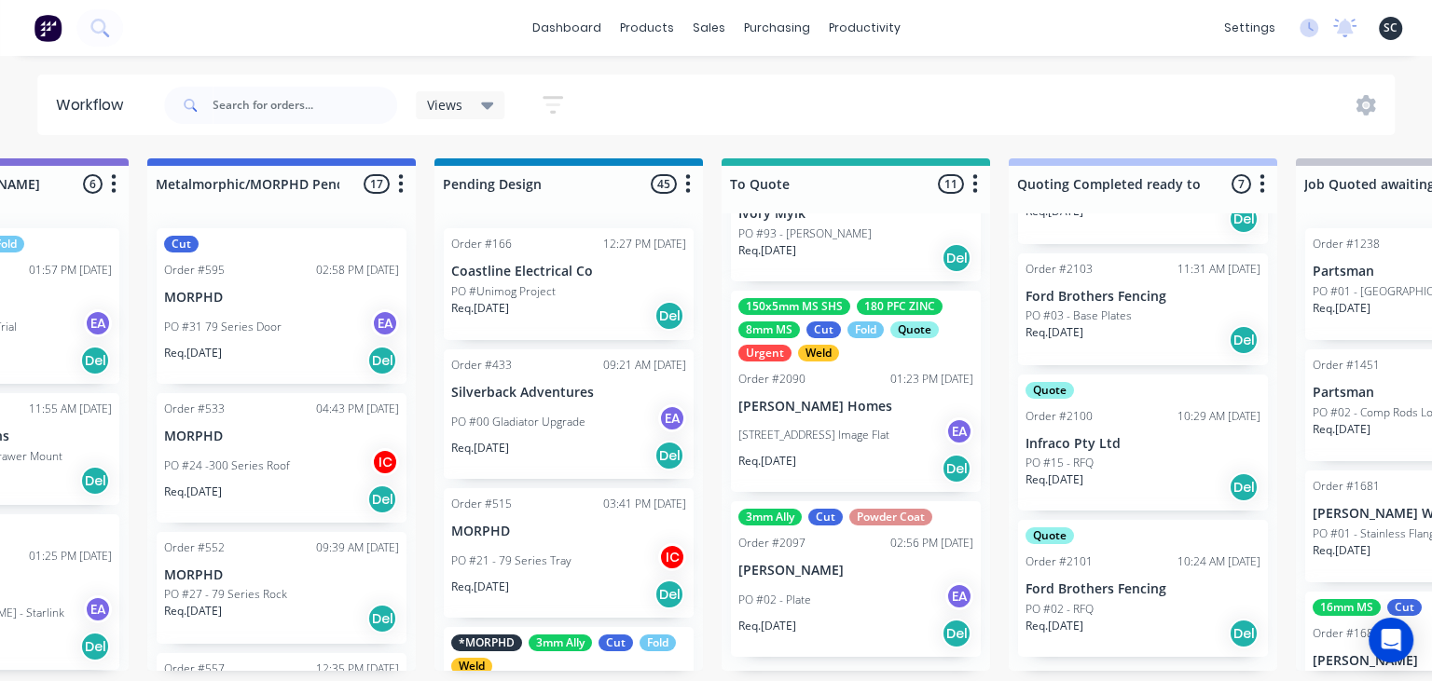
click at [844, 587] on div "PO #02 - Plate EA" at bounding box center [855, 600] width 235 height 35
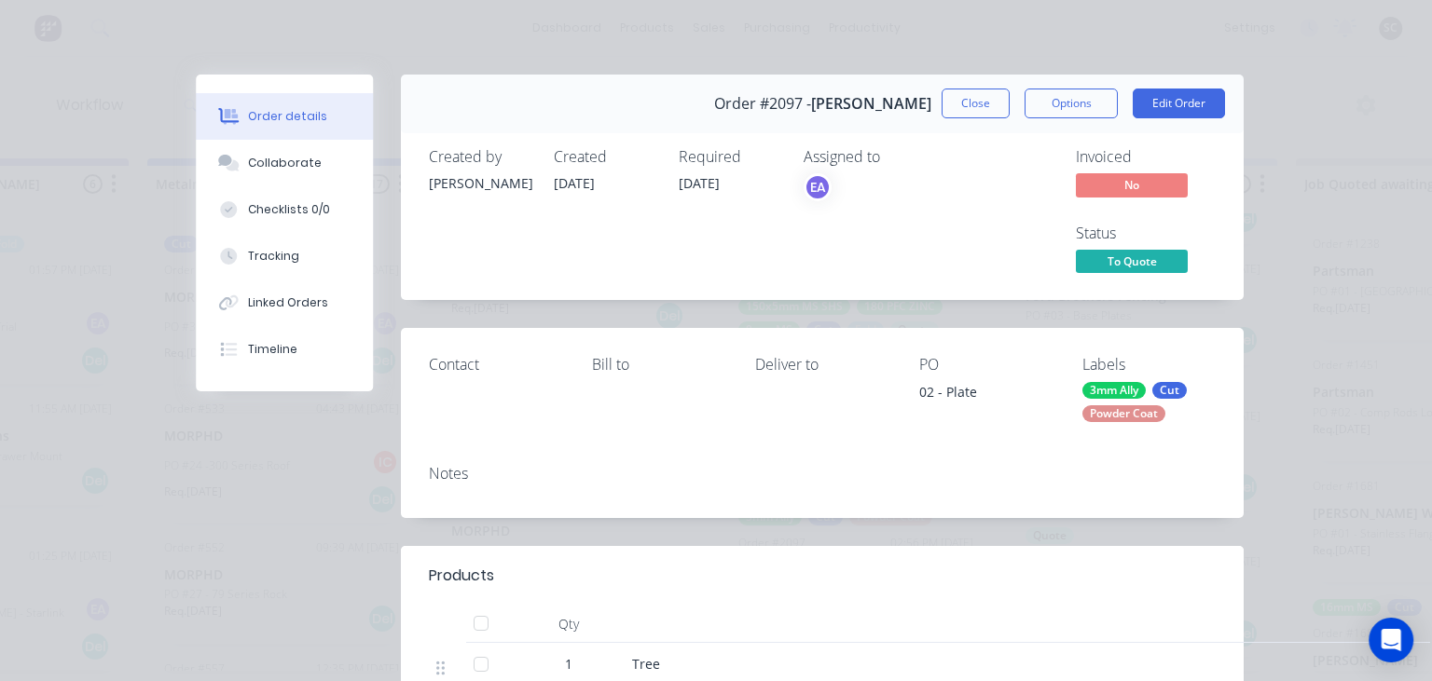
scroll to position [322, 0]
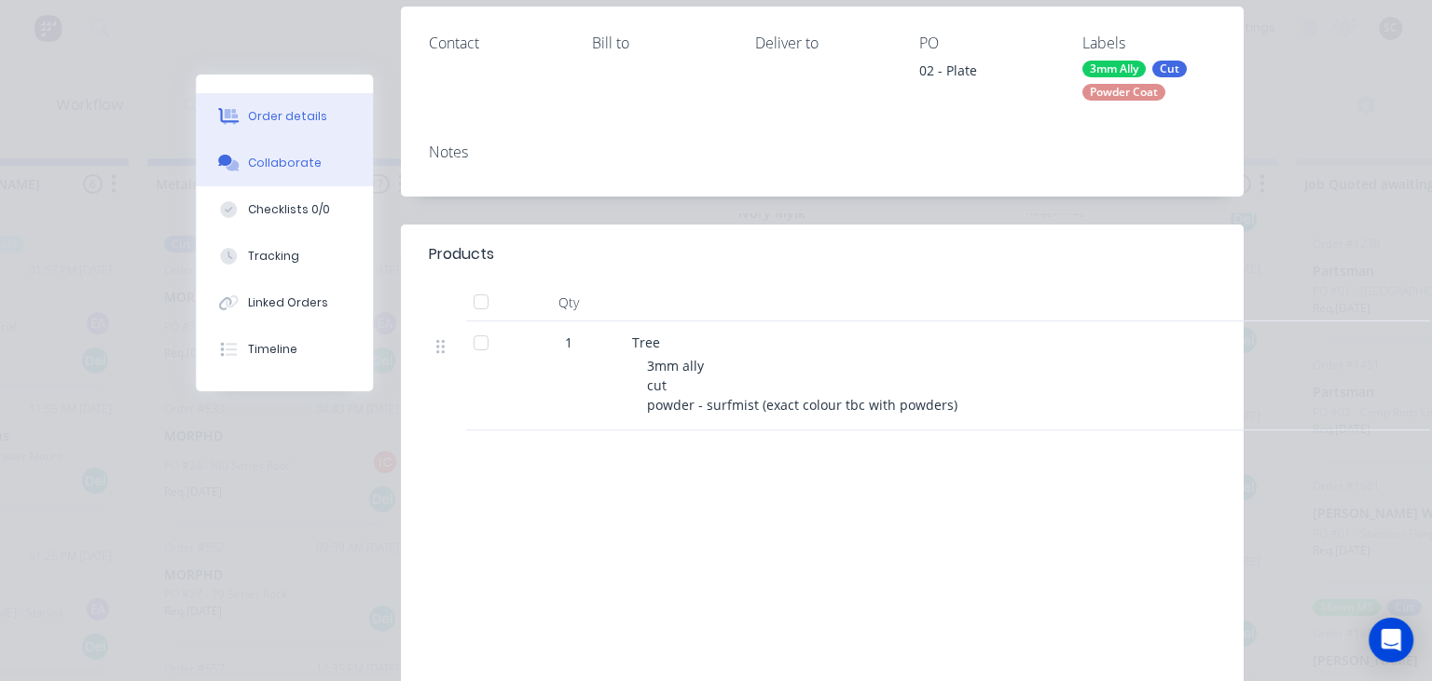
click at [281, 161] on div "Collaborate" at bounding box center [285, 163] width 74 height 17
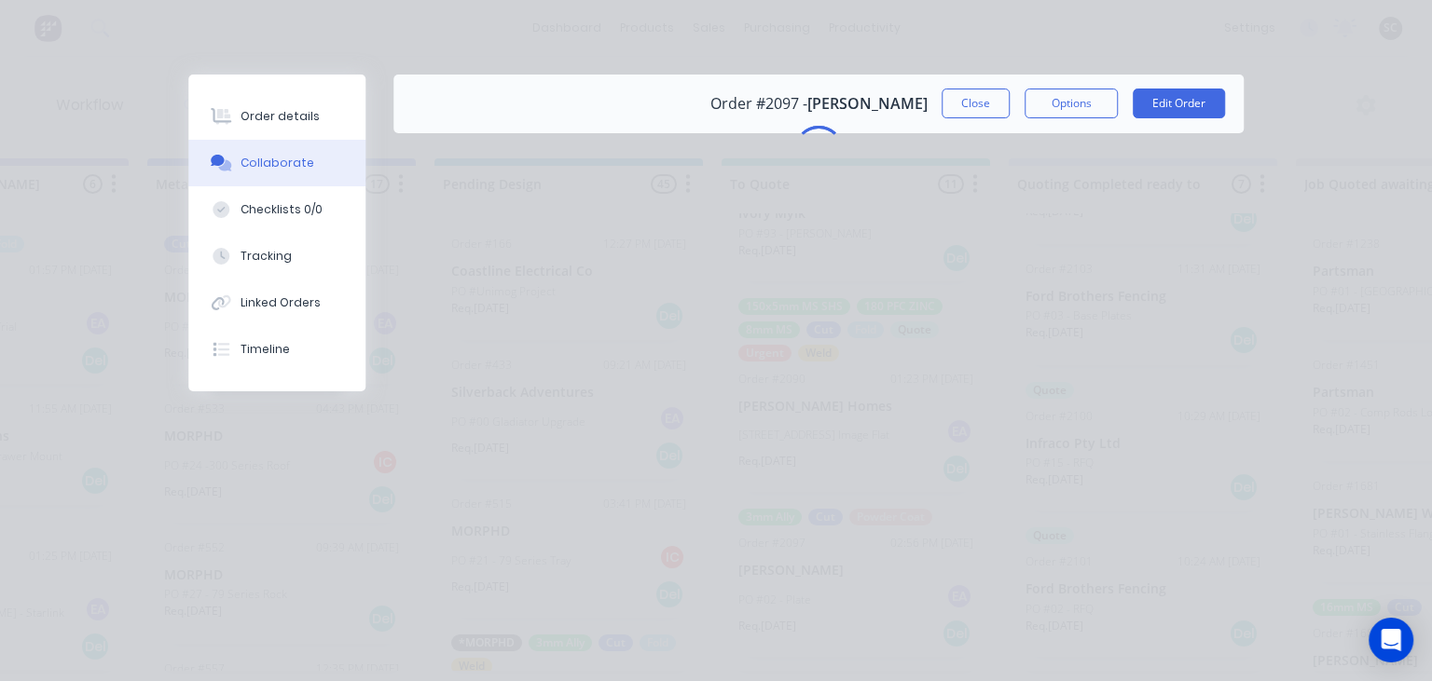
scroll to position [0, 0]
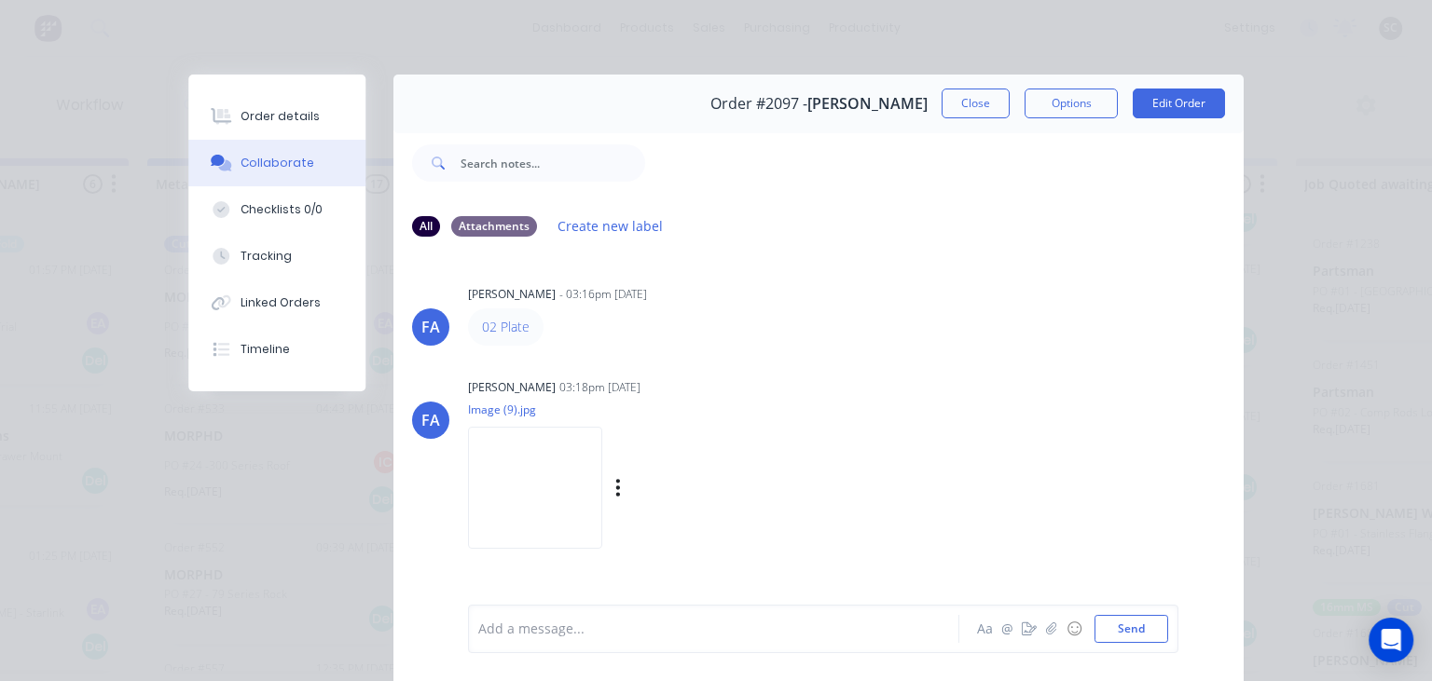
click at [846, 375] on div "Francis Adrian Candido 03:18pm 12/08/25 Image (9).jpg Labels Download" at bounding box center [702, 458] width 468 height 168
click at [963, 109] on button "Close" at bounding box center [975, 104] width 68 height 30
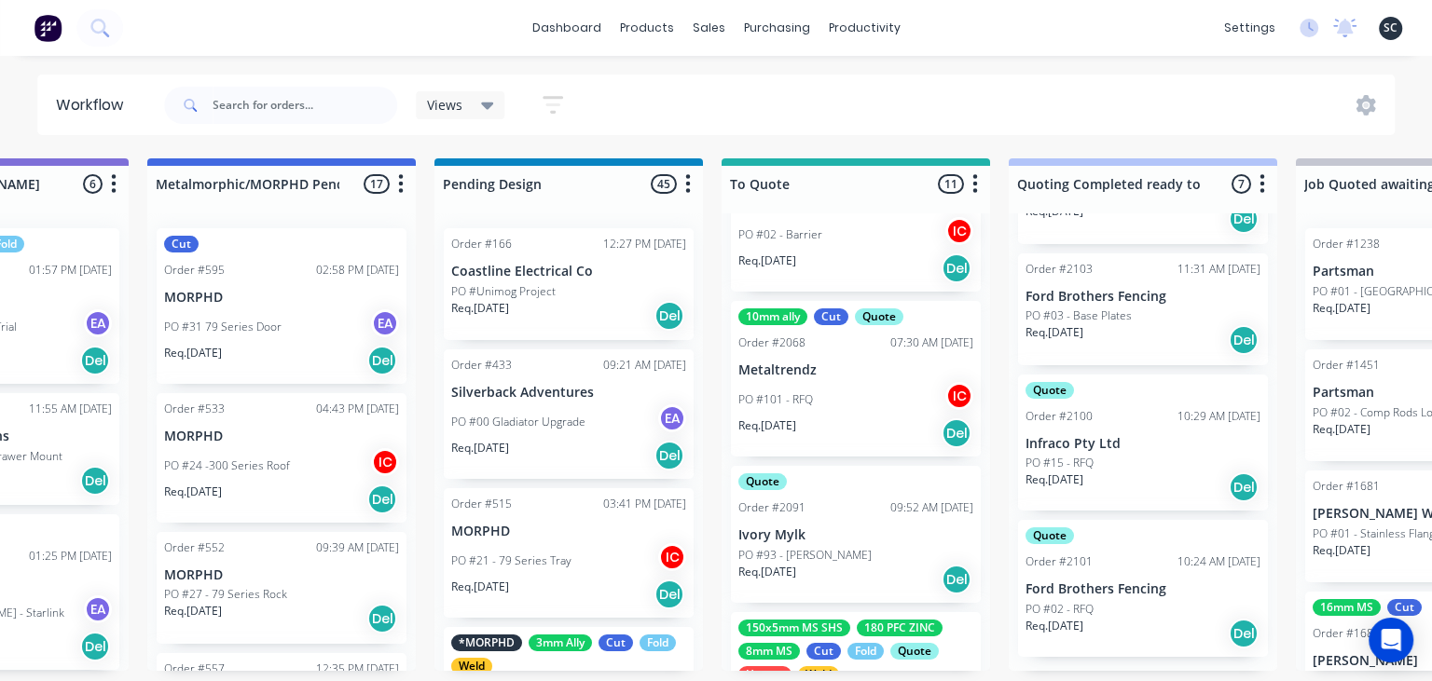
scroll to position [1343, 0]
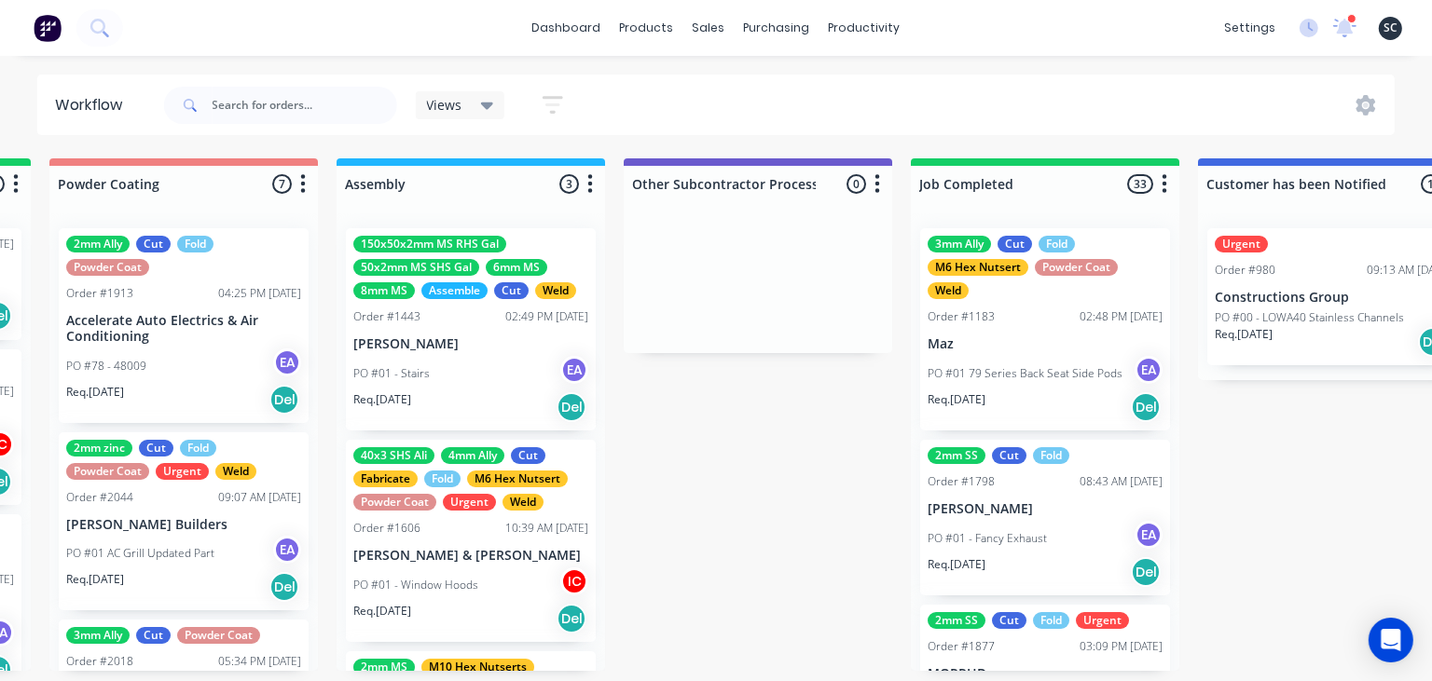
scroll to position [0, 5165]
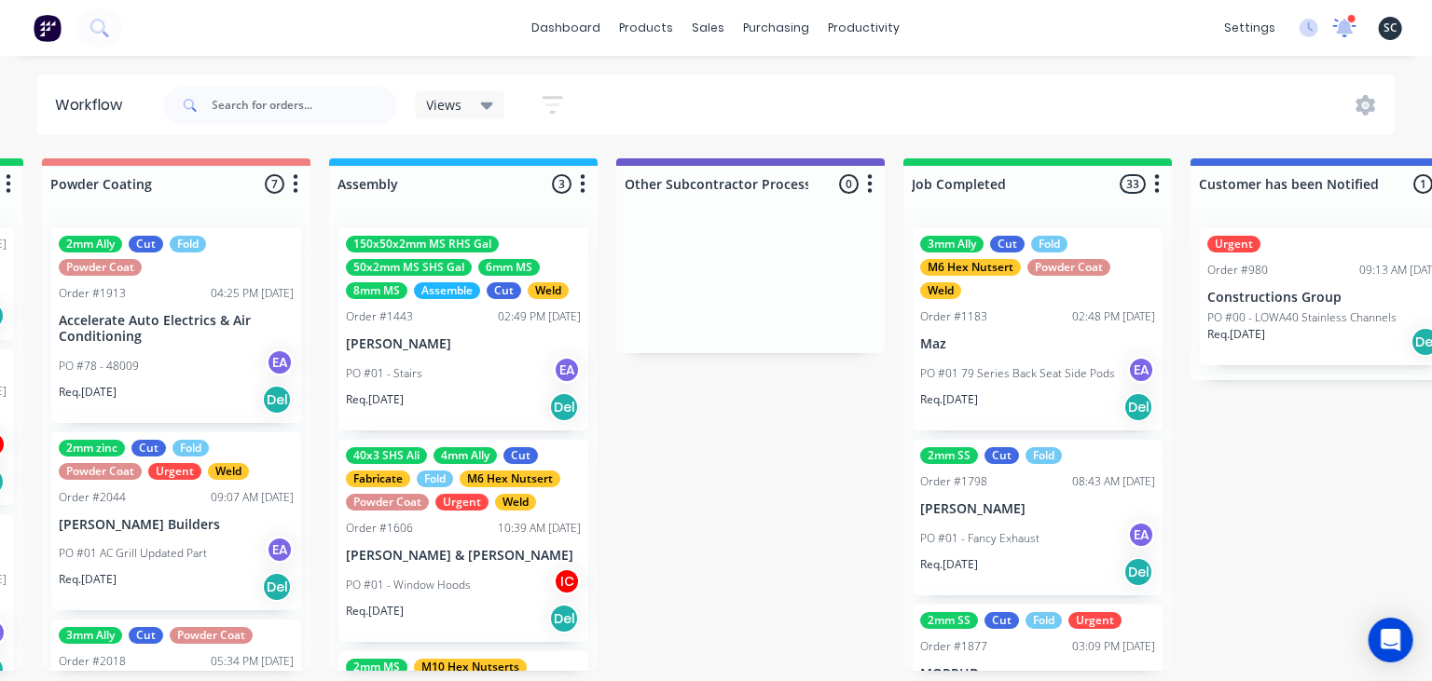
click at [1335, 32] on icon at bounding box center [1345, 28] width 24 height 20
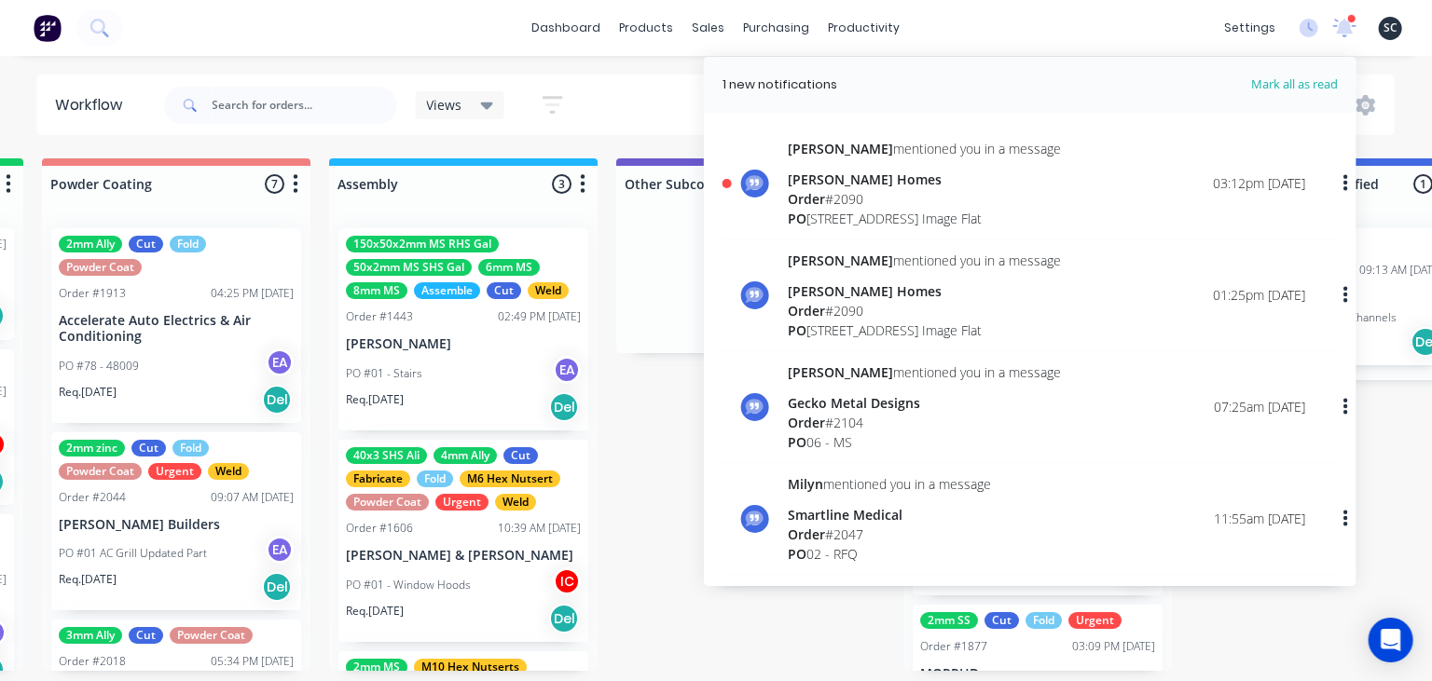
click at [898, 185] on div "[PERSON_NAME] Homes" at bounding box center [924, 180] width 273 height 20
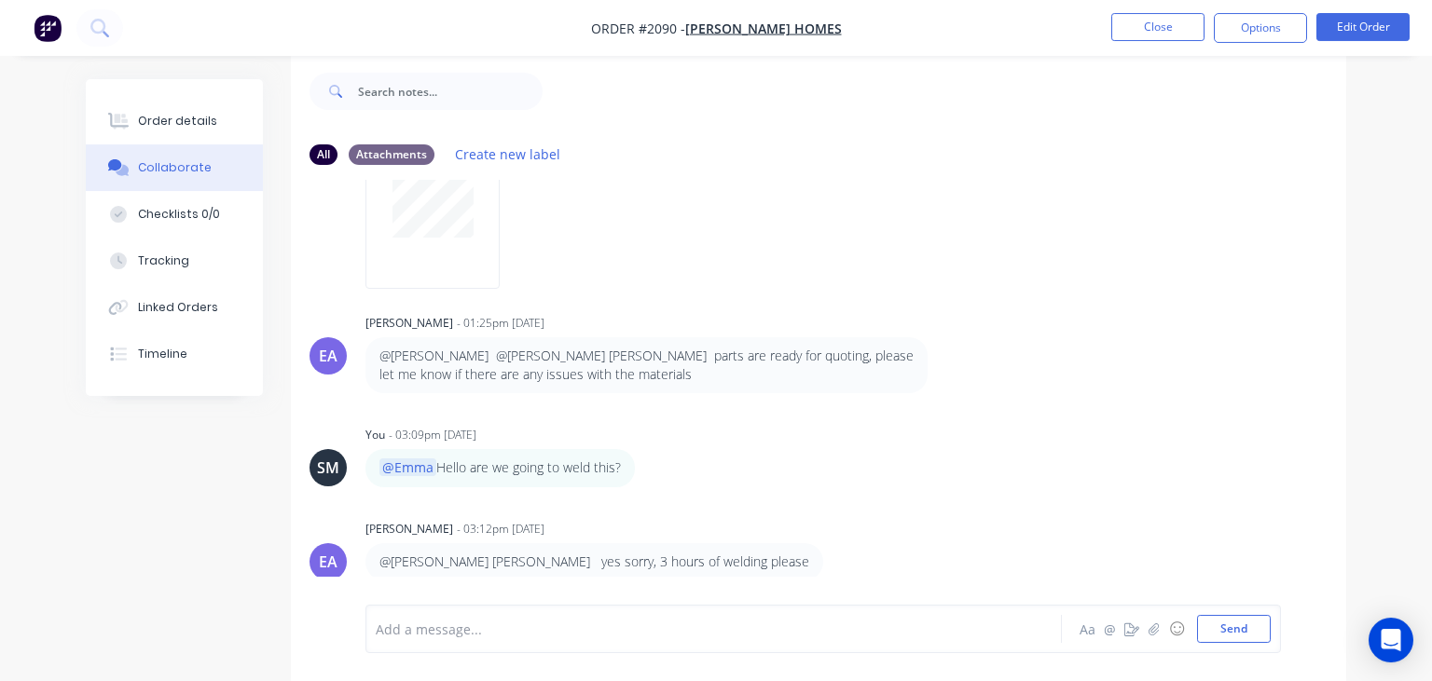
scroll to position [27, 0]
click at [190, 120] on div "Order details" at bounding box center [177, 121] width 79 height 17
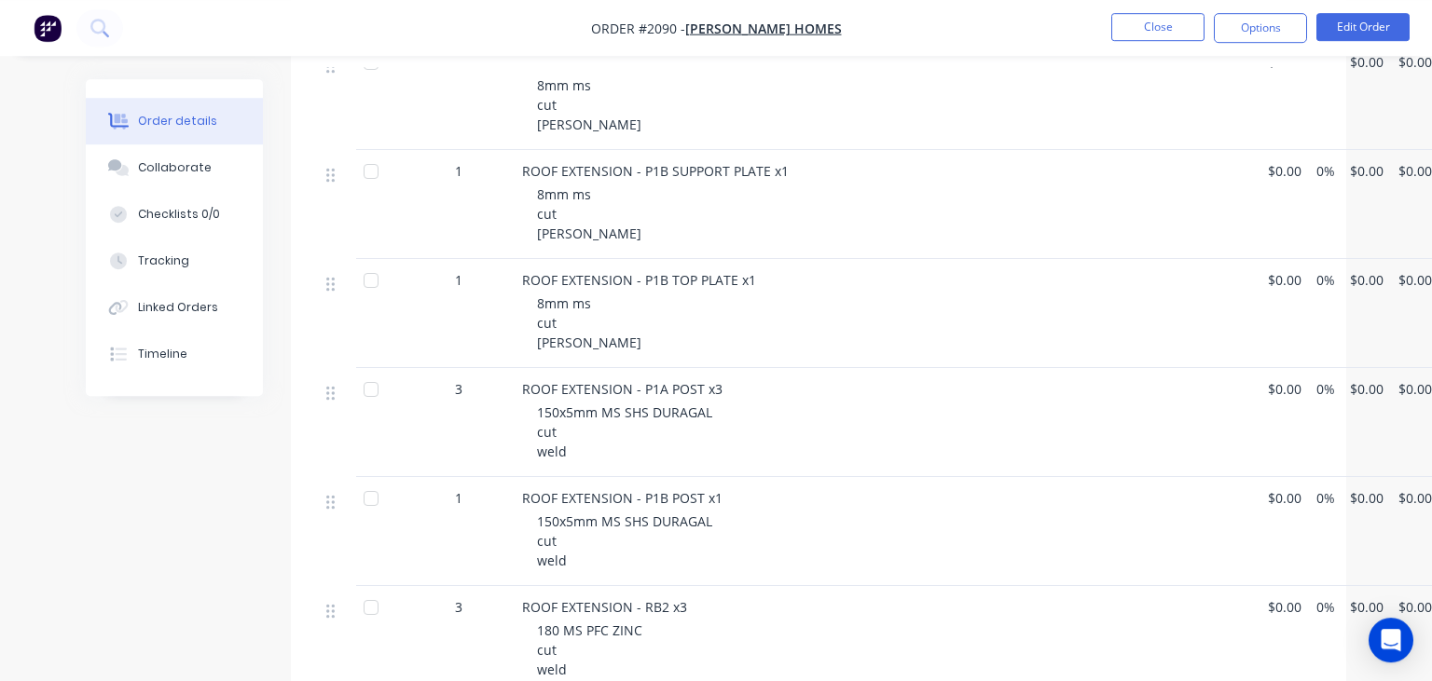
scroll to position [867, 0]
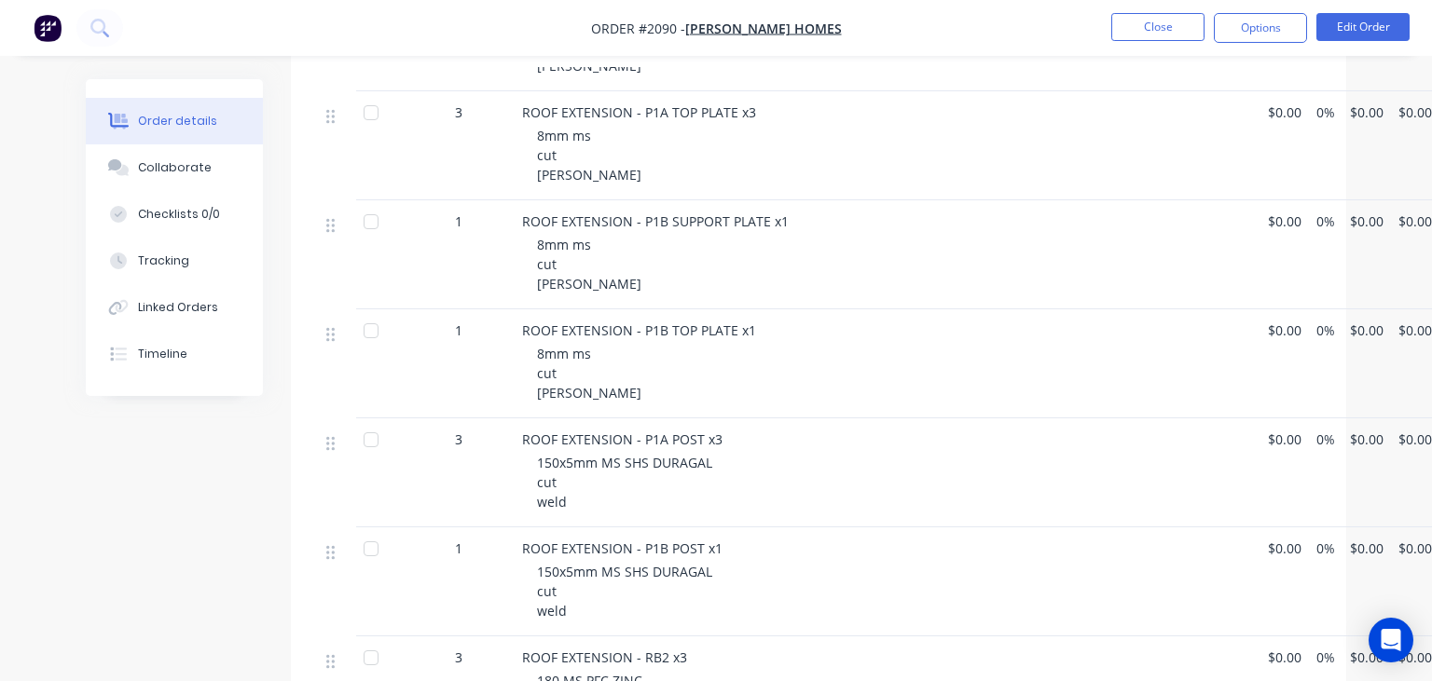
click at [176, 503] on div "Created by Francis Adrian Created 12/08/25 Required 26/08/25 Assigned to EA Inv…" at bounding box center [716, 144] width 1260 height 1865
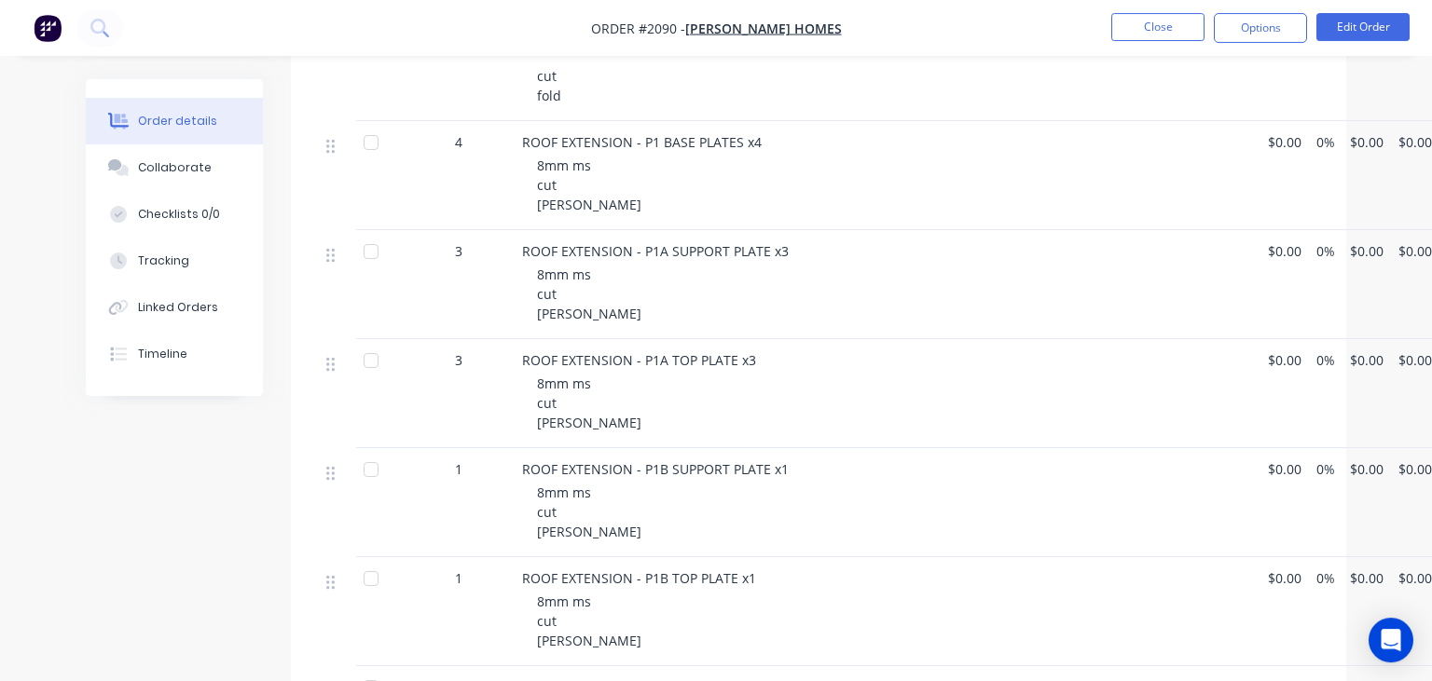
scroll to position [670, 0]
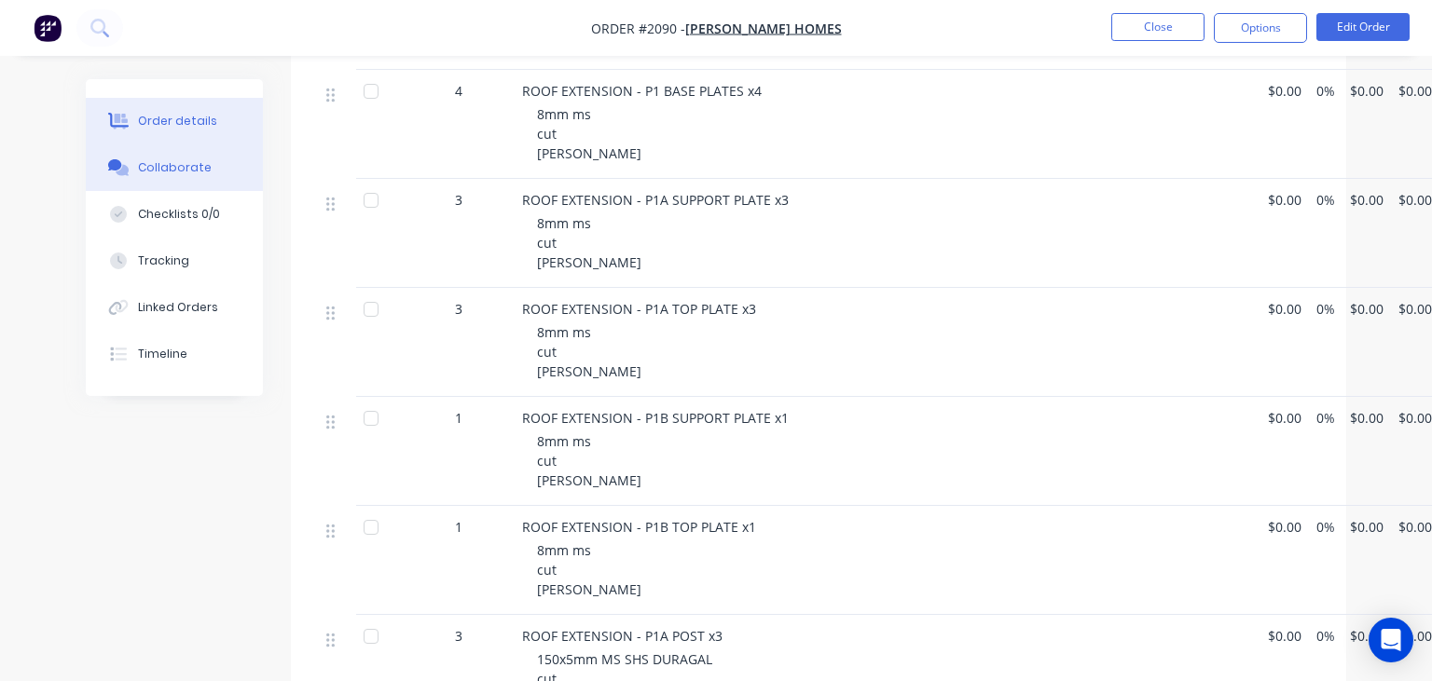
click at [196, 178] on button "Collaborate" at bounding box center [174, 167] width 177 height 47
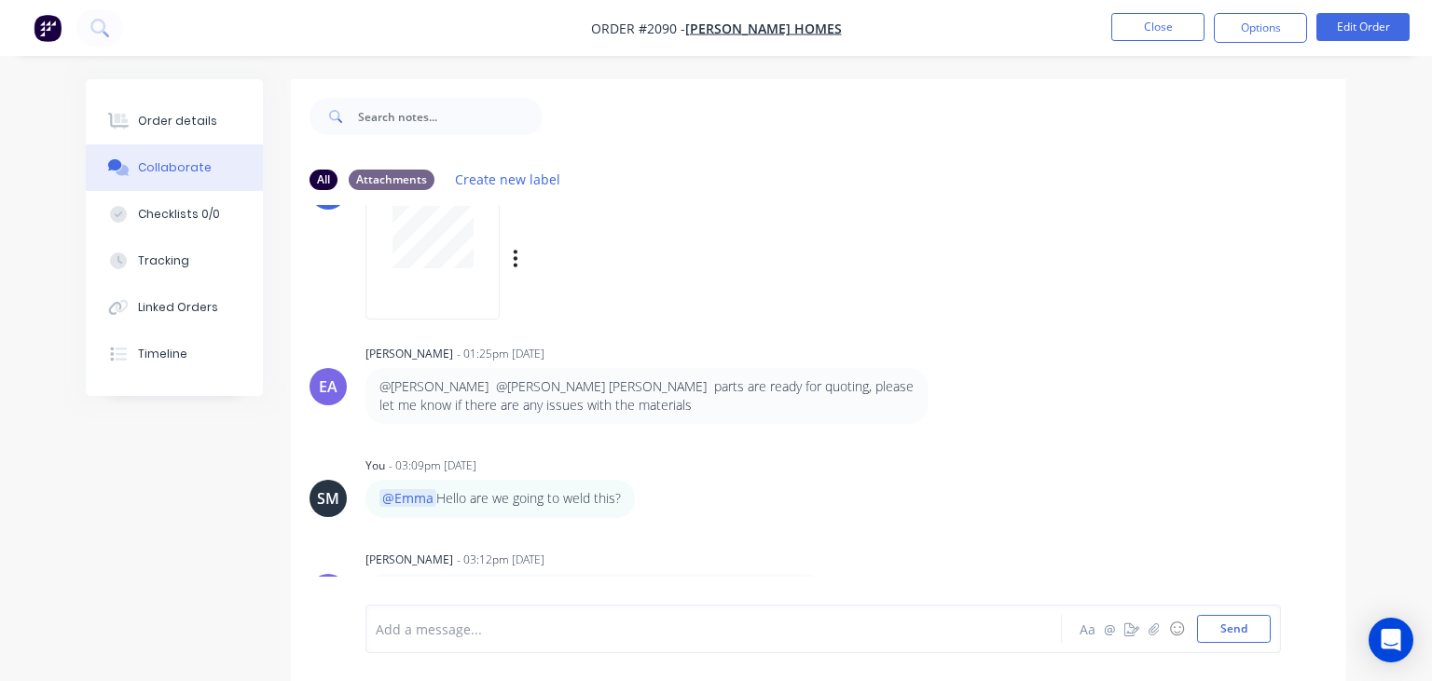
scroll to position [384, 0]
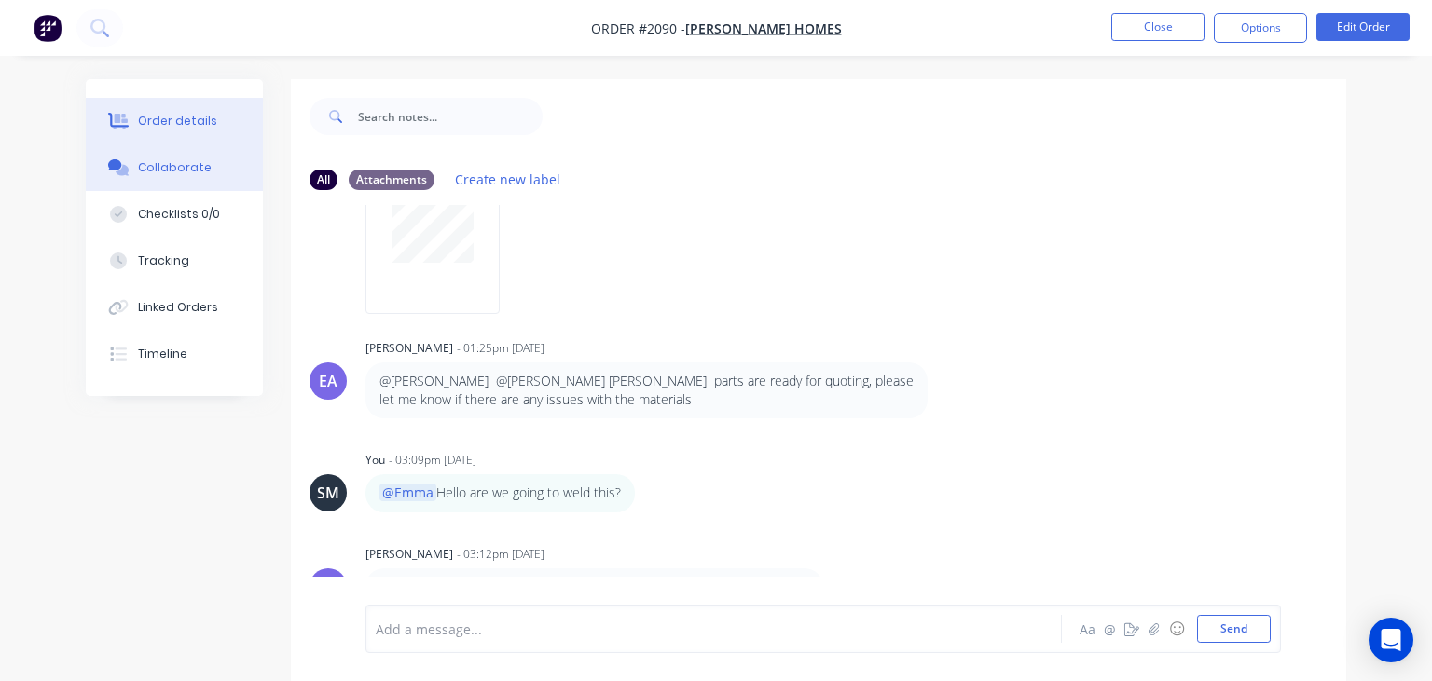
click at [176, 128] on div "Order details" at bounding box center [177, 121] width 79 height 17
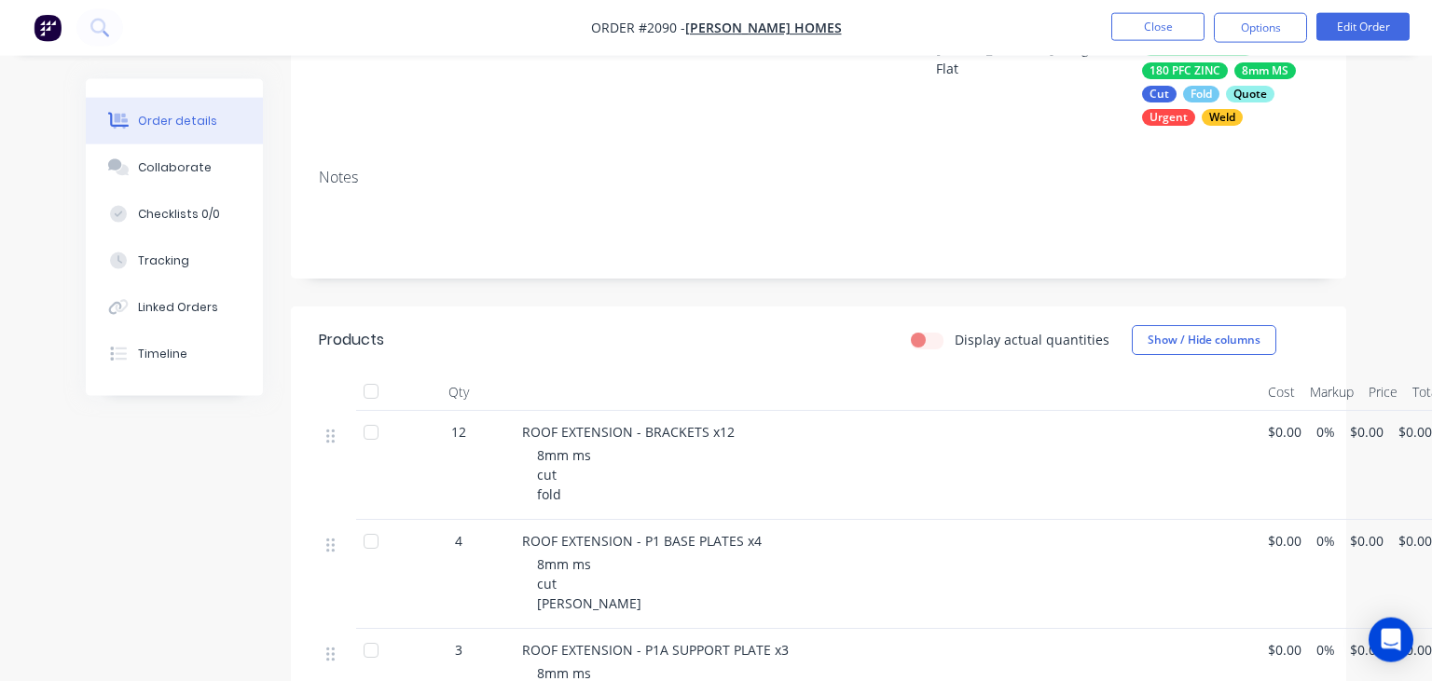
scroll to position [295, 0]
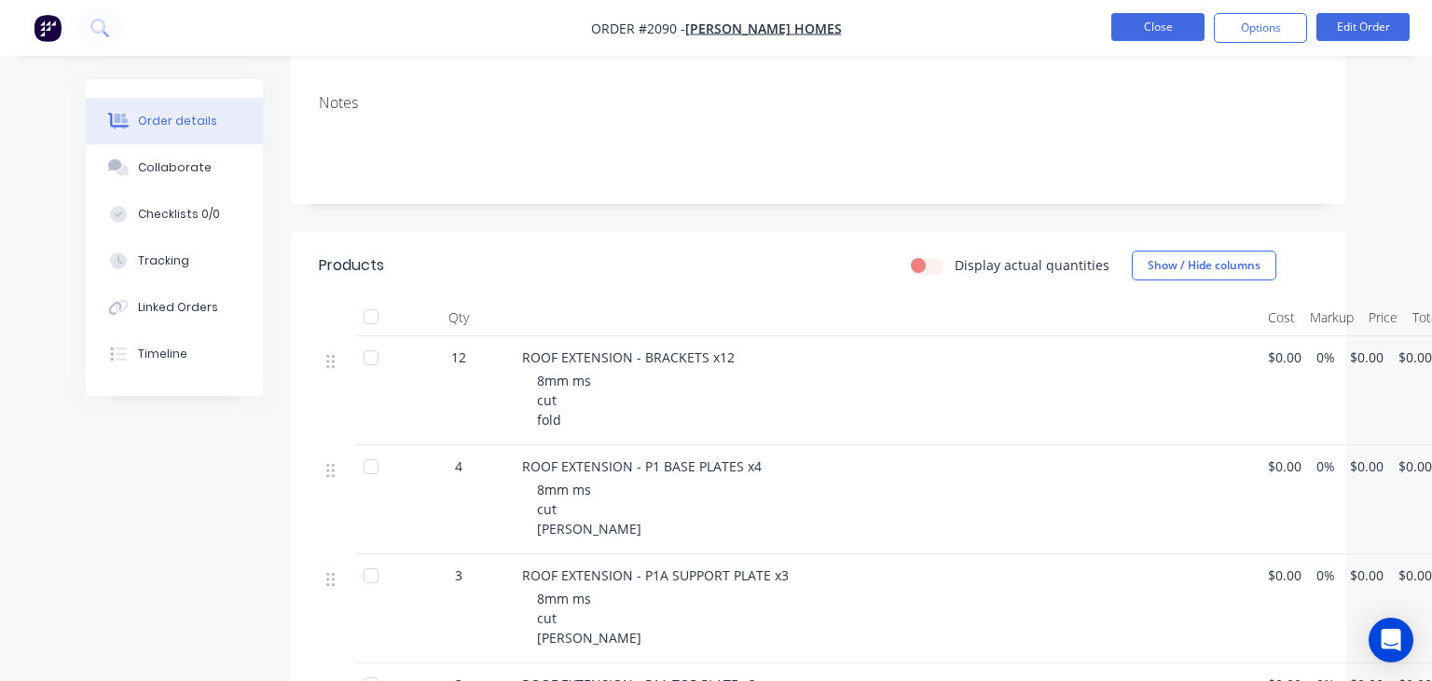
click at [1143, 37] on button "Close" at bounding box center [1157, 27] width 93 height 28
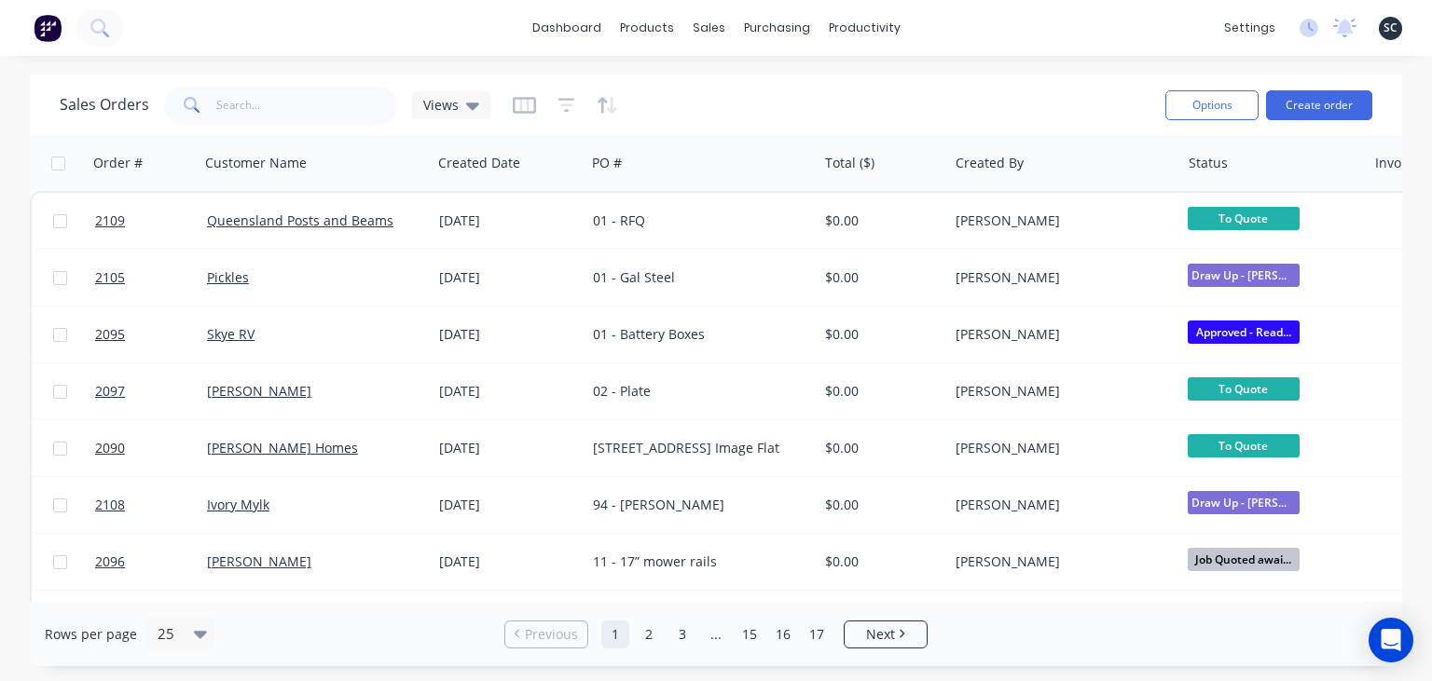
click at [961, 70] on div "dashboard products sales purchasing productivity dashboard products Product Cat…" at bounding box center [716, 340] width 1432 height 681
click at [969, 63] on div "dashboard products sales purchasing productivity dashboard products Product Cat…" at bounding box center [716, 340] width 1432 height 681
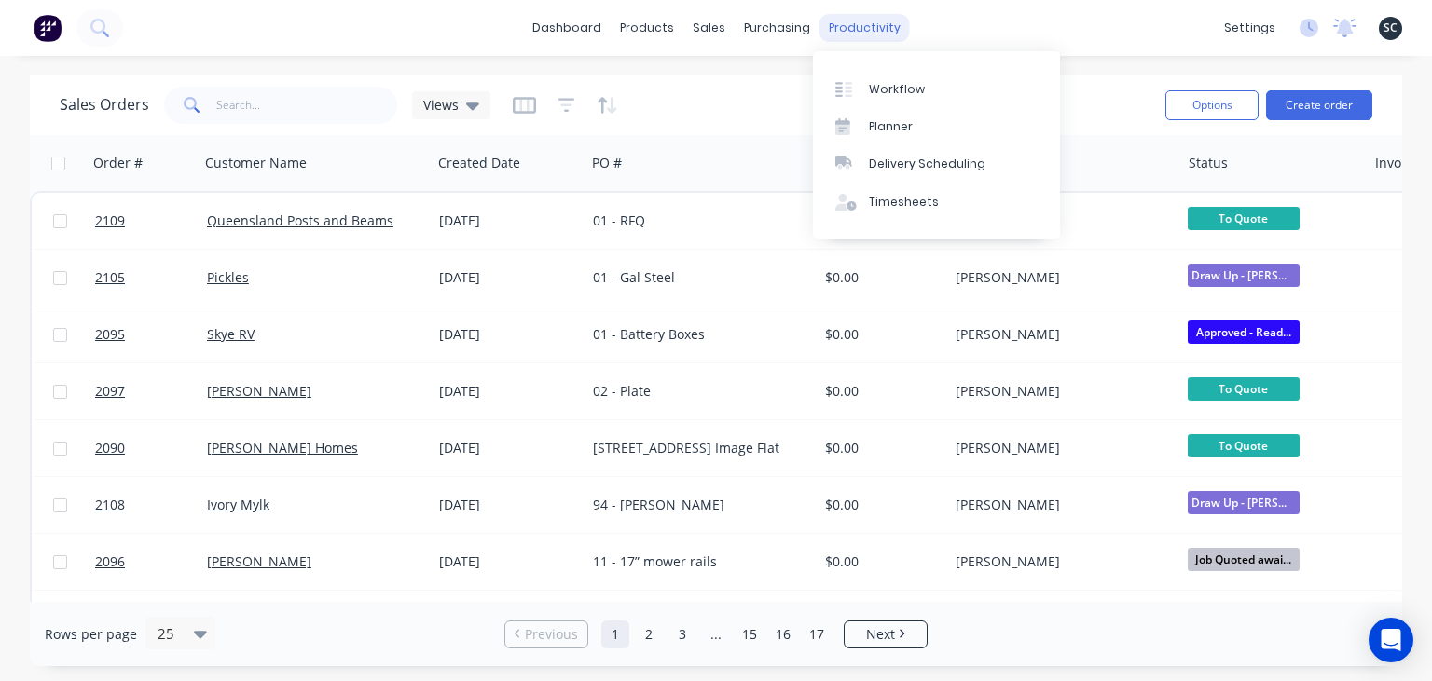
click at [841, 33] on div "productivity" at bounding box center [864, 28] width 90 height 28
click at [877, 36] on div "productivity" at bounding box center [864, 28] width 90 height 28
click at [897, 89] on div "Workflow" at bounding box center [897, 89] width 56 height 17
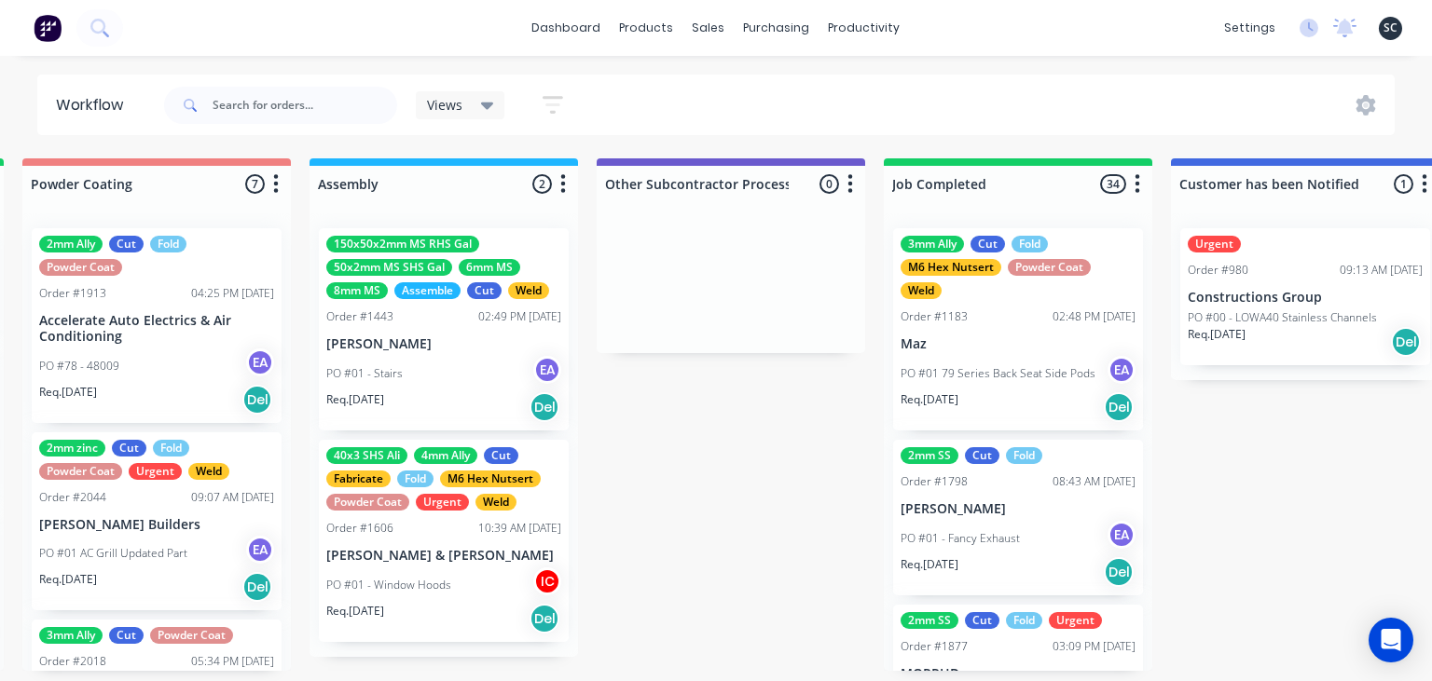
scroll to position [0, 5189]
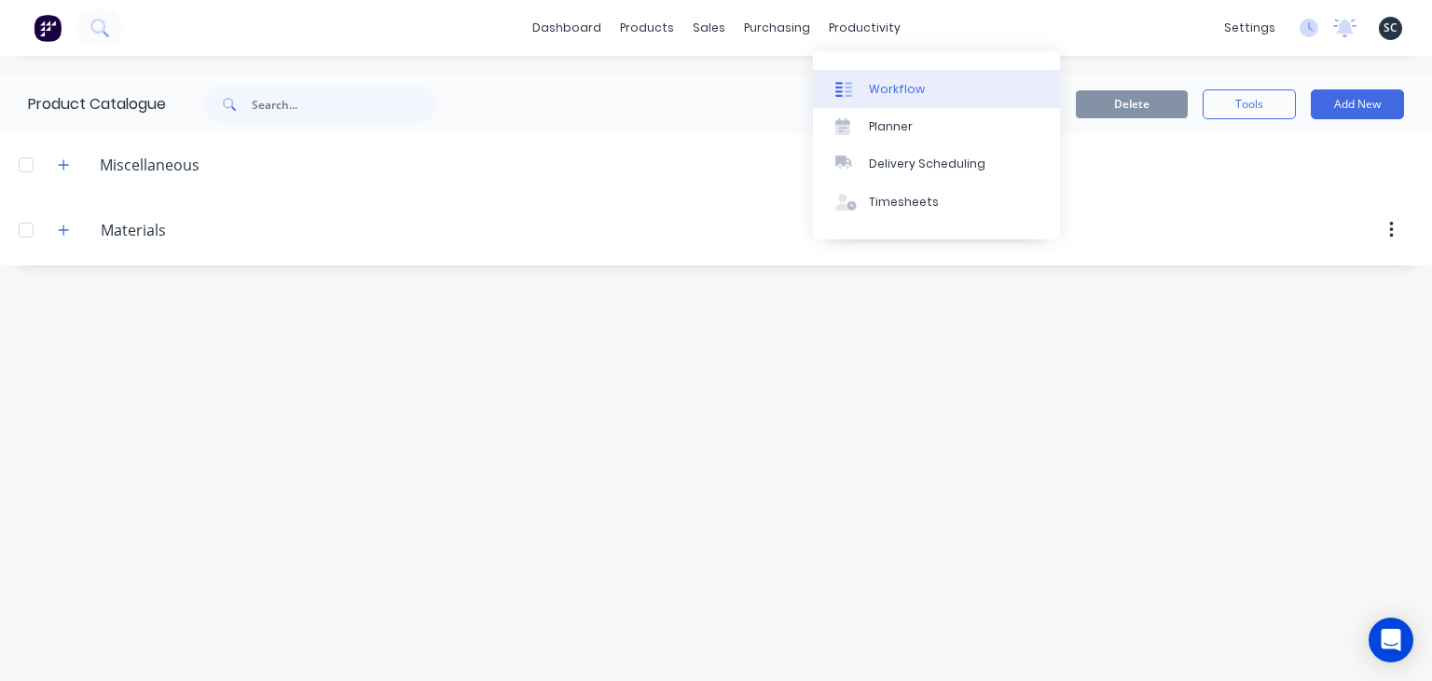
click at [920, 95] on link "Workflow" at bounding box center [936, 88] width 247 height 37
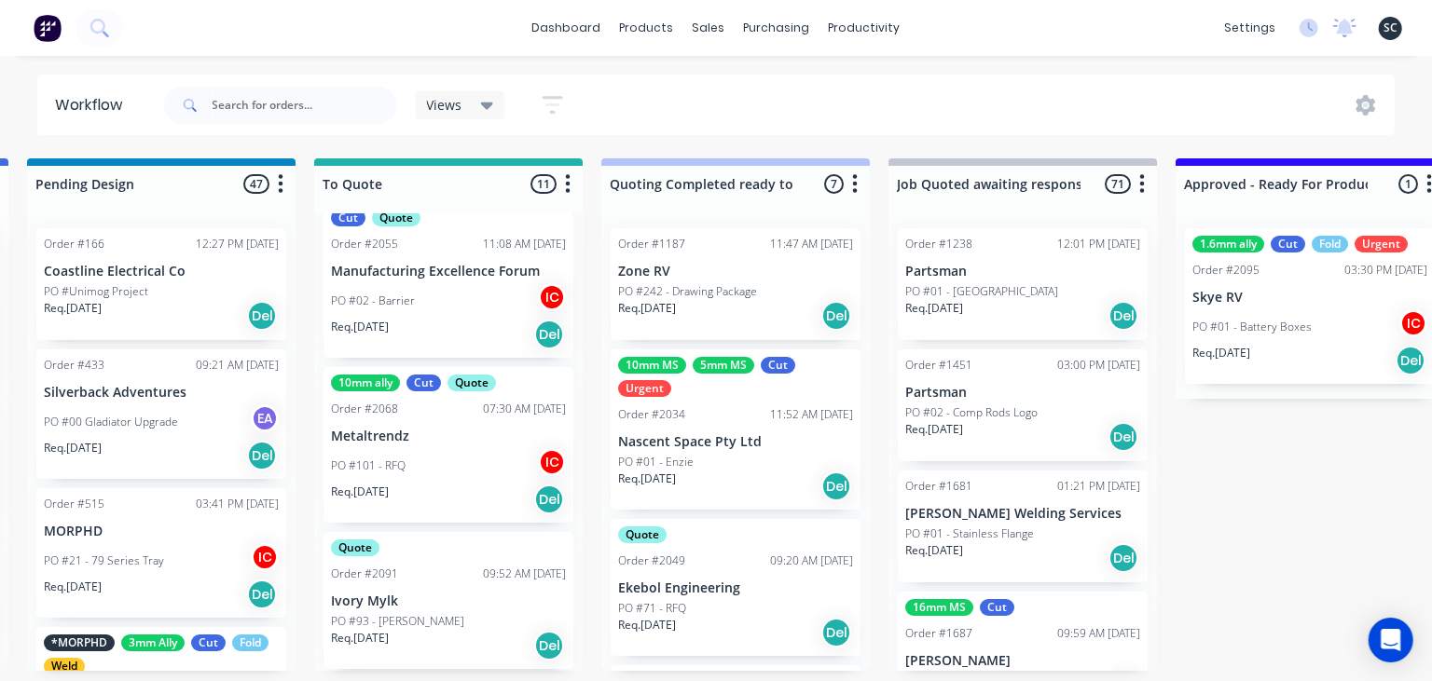
scroll to position [966, 0]
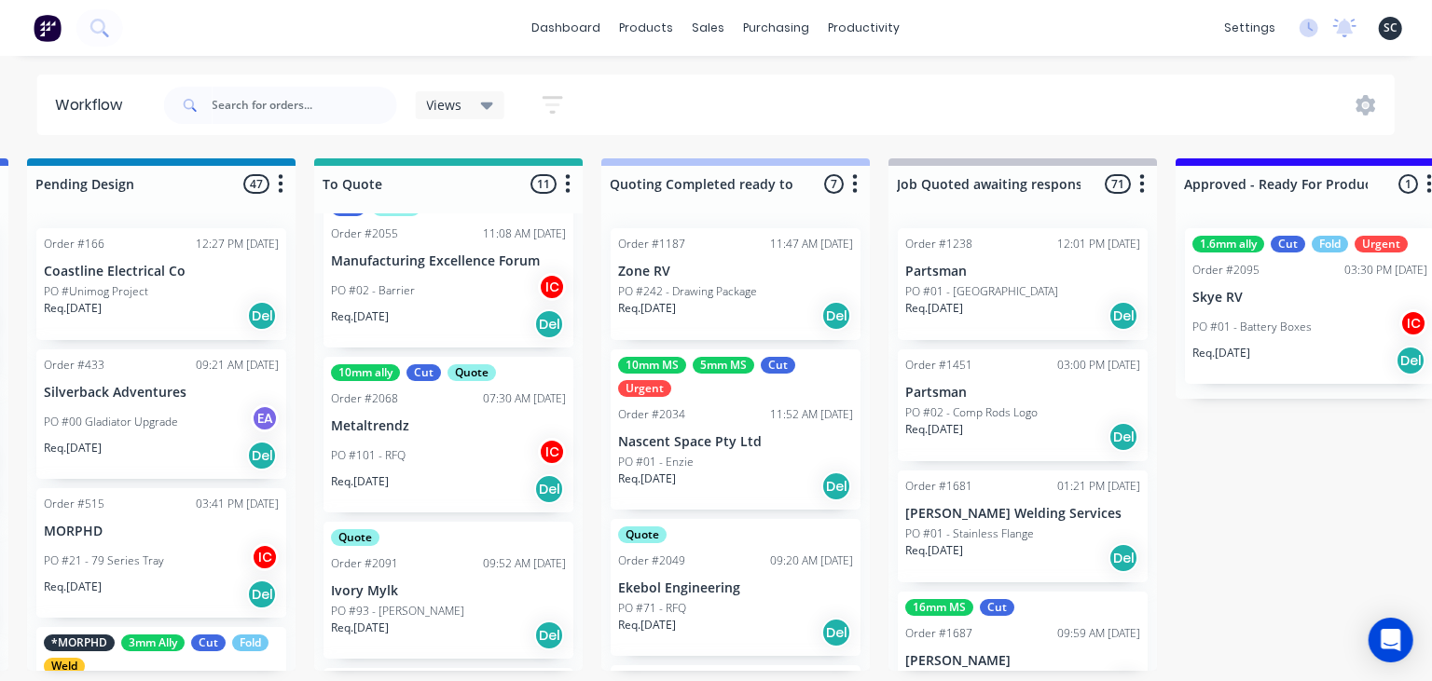
click at [451, 268] on p "Manufacturing Excellence Forum" at bounding box center [448, 262] width 235 height 16
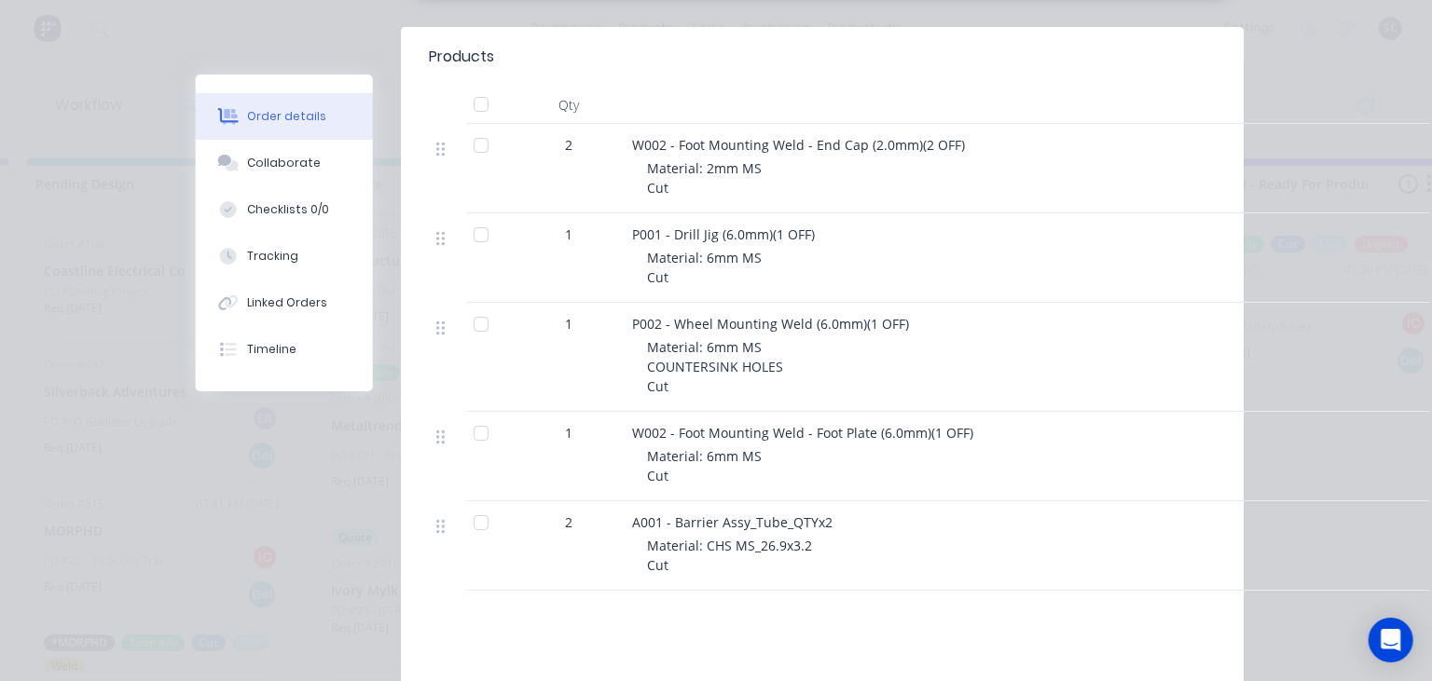
scroll to position [537, 0]
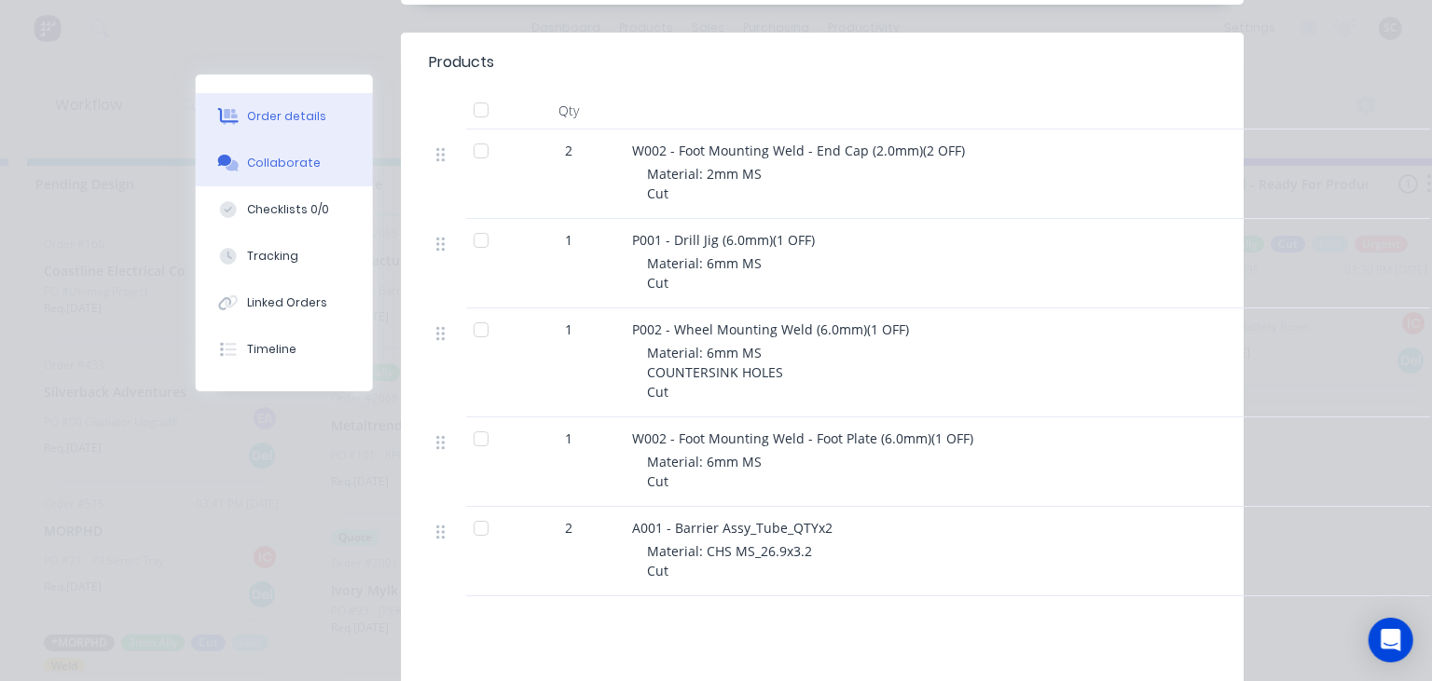
click at [306, 159] on div "Collaborate" at bounding box center [285, 163] width 74 height 17
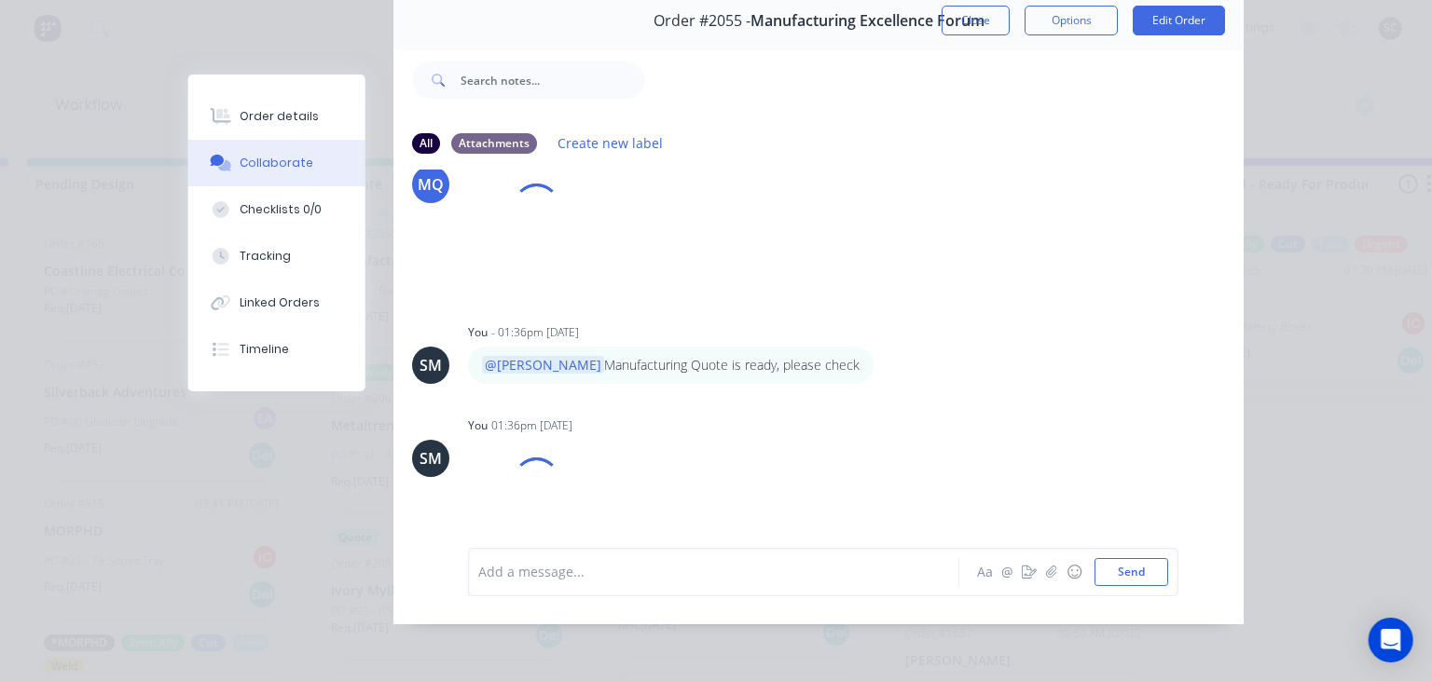
scroll to position [199, 0]
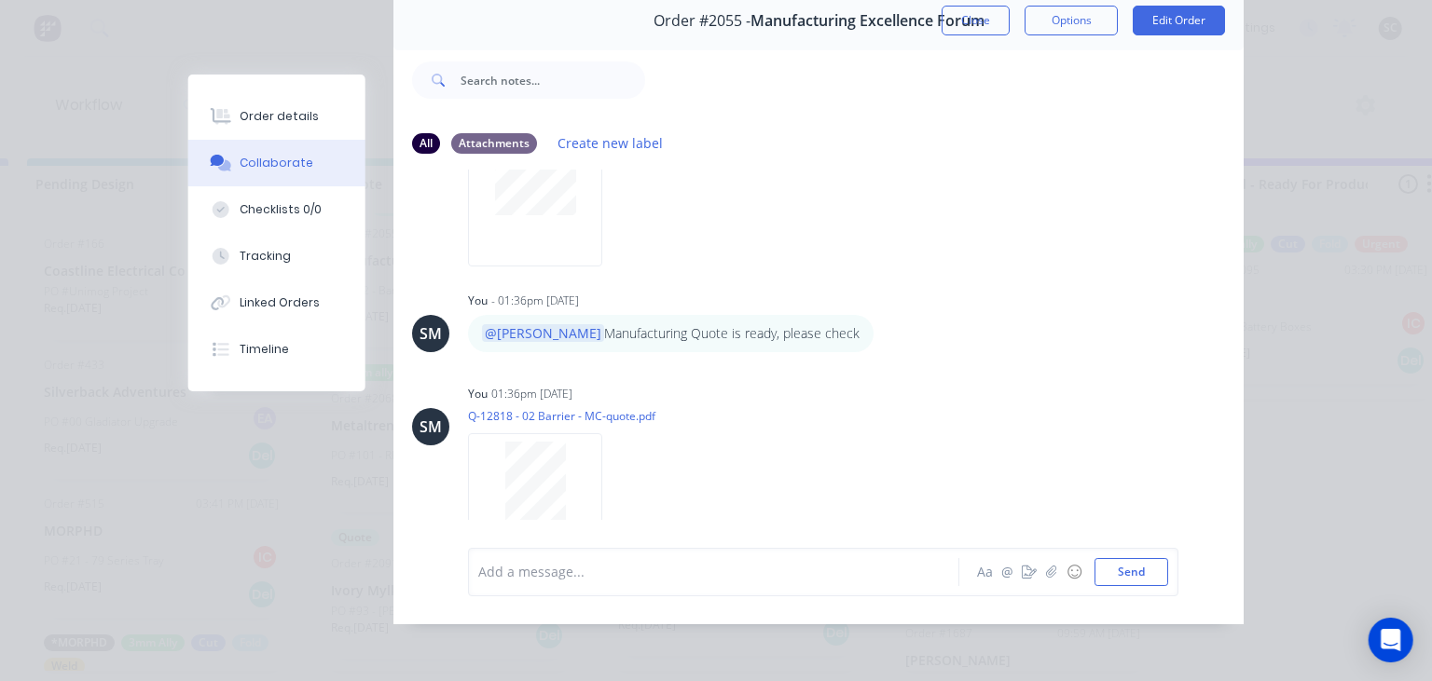
drag, startPoint x: 989, startPoint y: 34, endPoint x: 956, endPoint y: 73, distance: 51.0
click at [988, 34] on button "Close" at bounding box center [975, 21] width 68 height 30
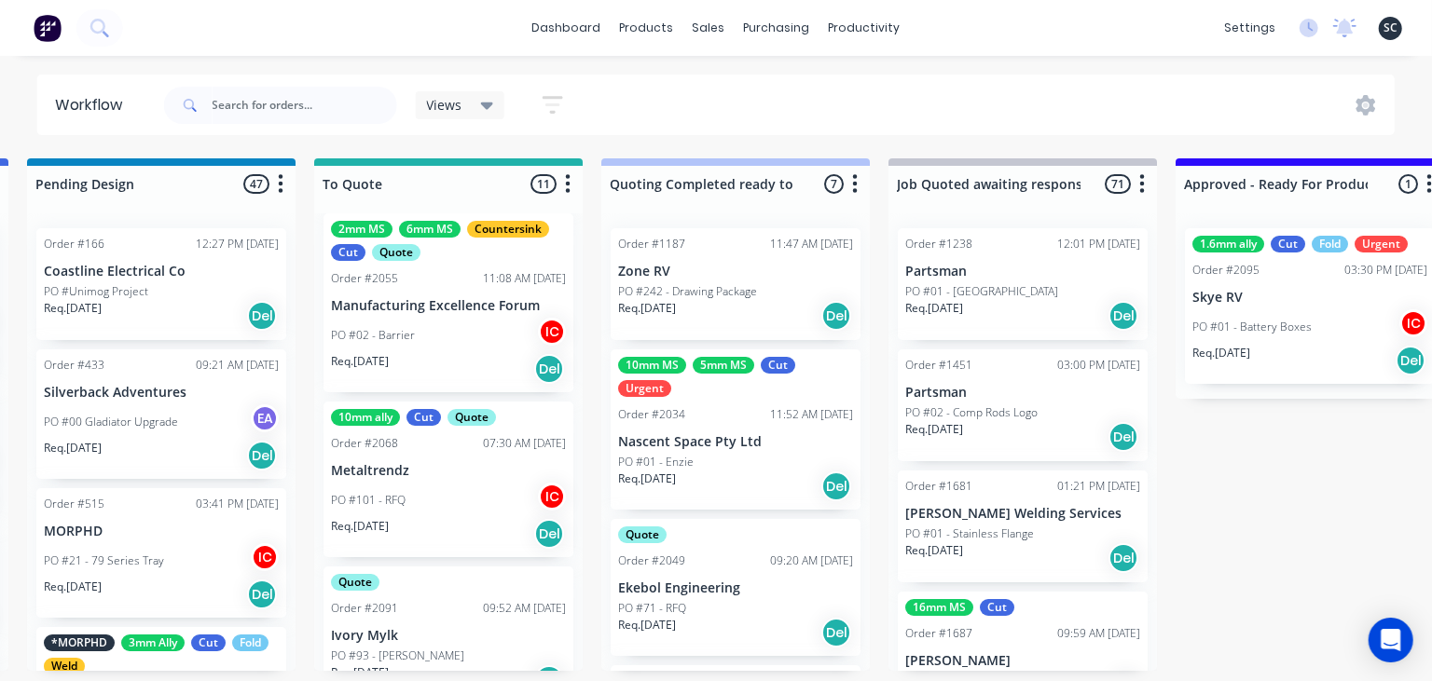
scroll to position [913, 0]
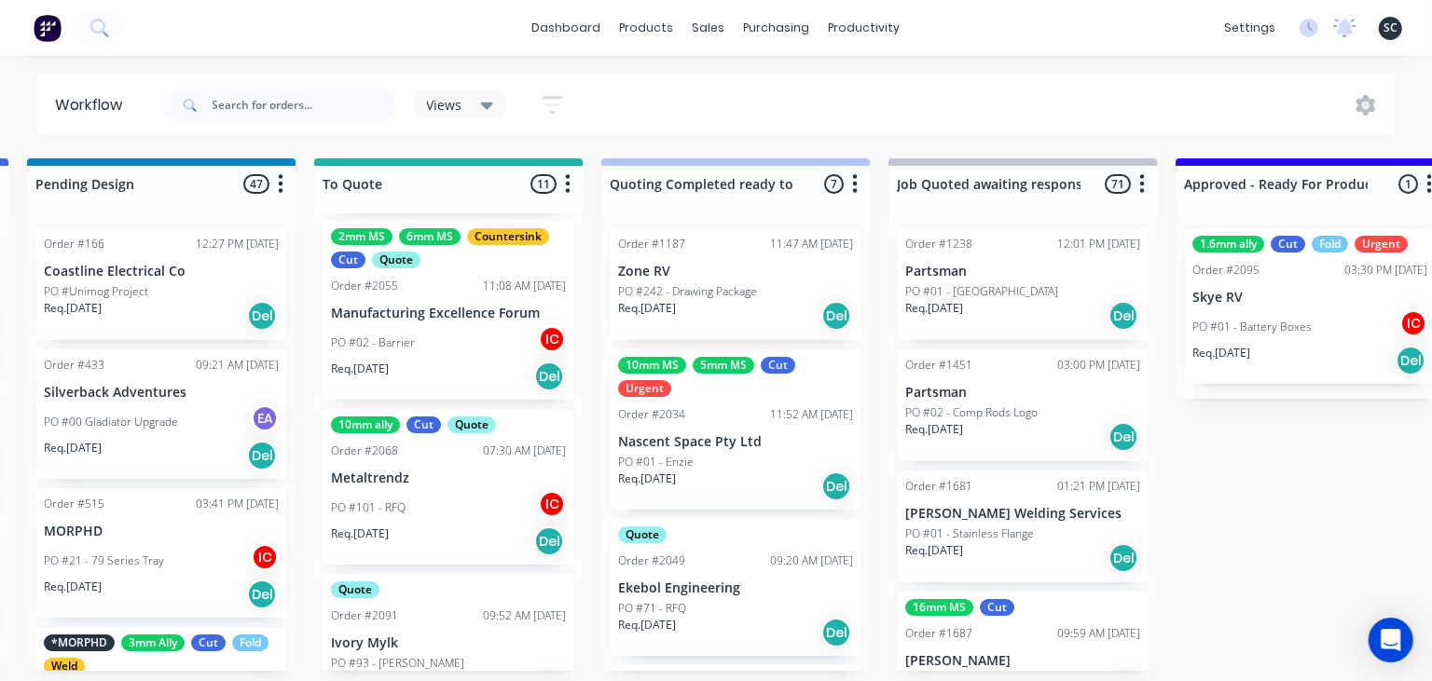
click at [475, 355] on div "PO #02 - Barrier IC" at bounding box center [448, 342] width 235 height 35
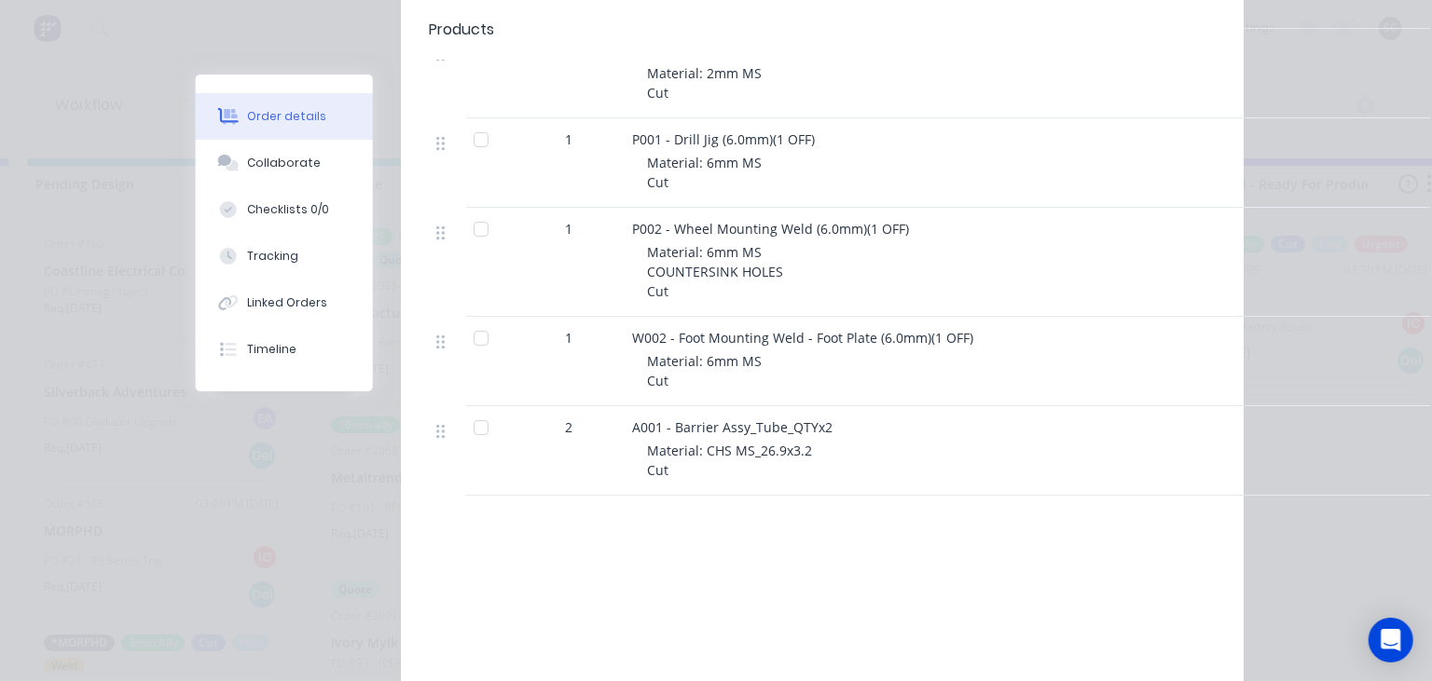
scroll to position [644, 0]
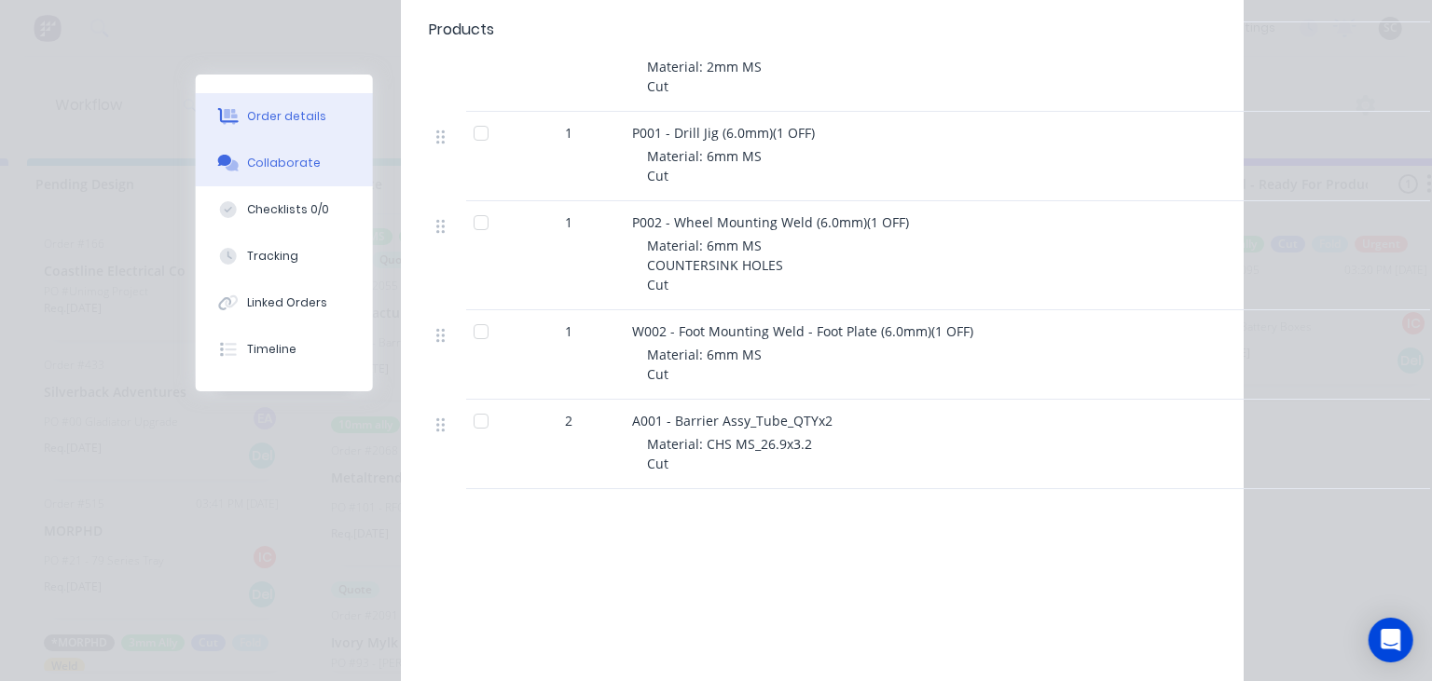
click at [302, 170] on div "Collaborate" at bounding box center [285, 163] width 74 height 17
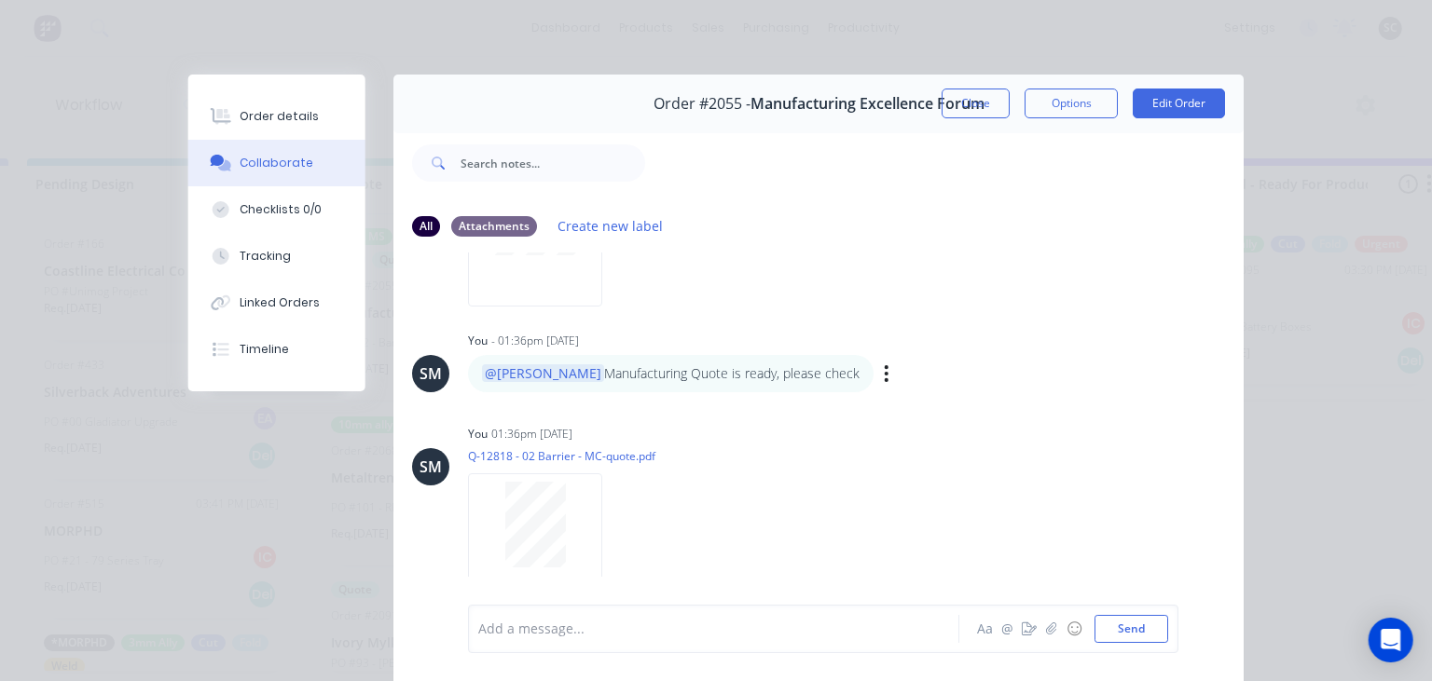
scroll to position [244, 0]
click at [1051, 638] on button "button" at bounding box center [1051, 629] width 22 height 22
click at [533, 625] on div at bounding box center [718, 630] width 479 height 20
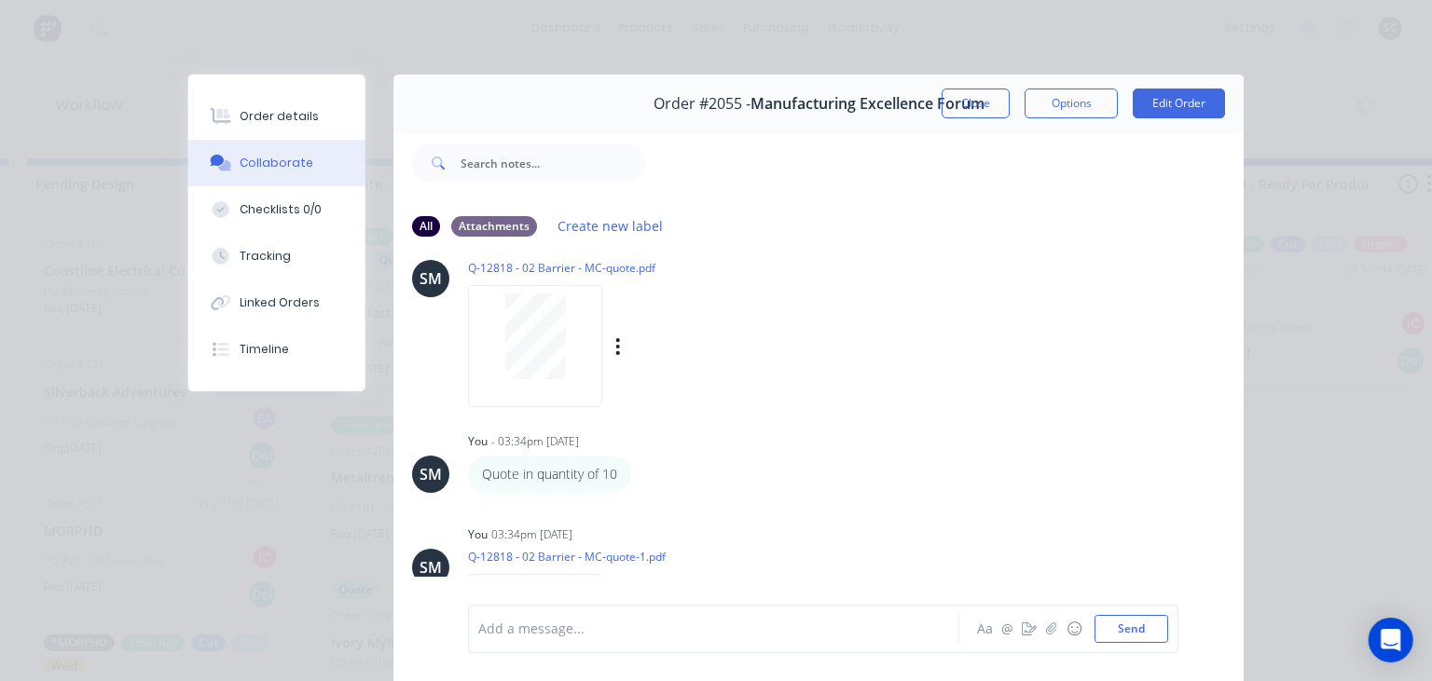
scroll to position [425, 0]
click at [948, 107] on button "Close" at bounding box center [975, 104] width 68 height 30
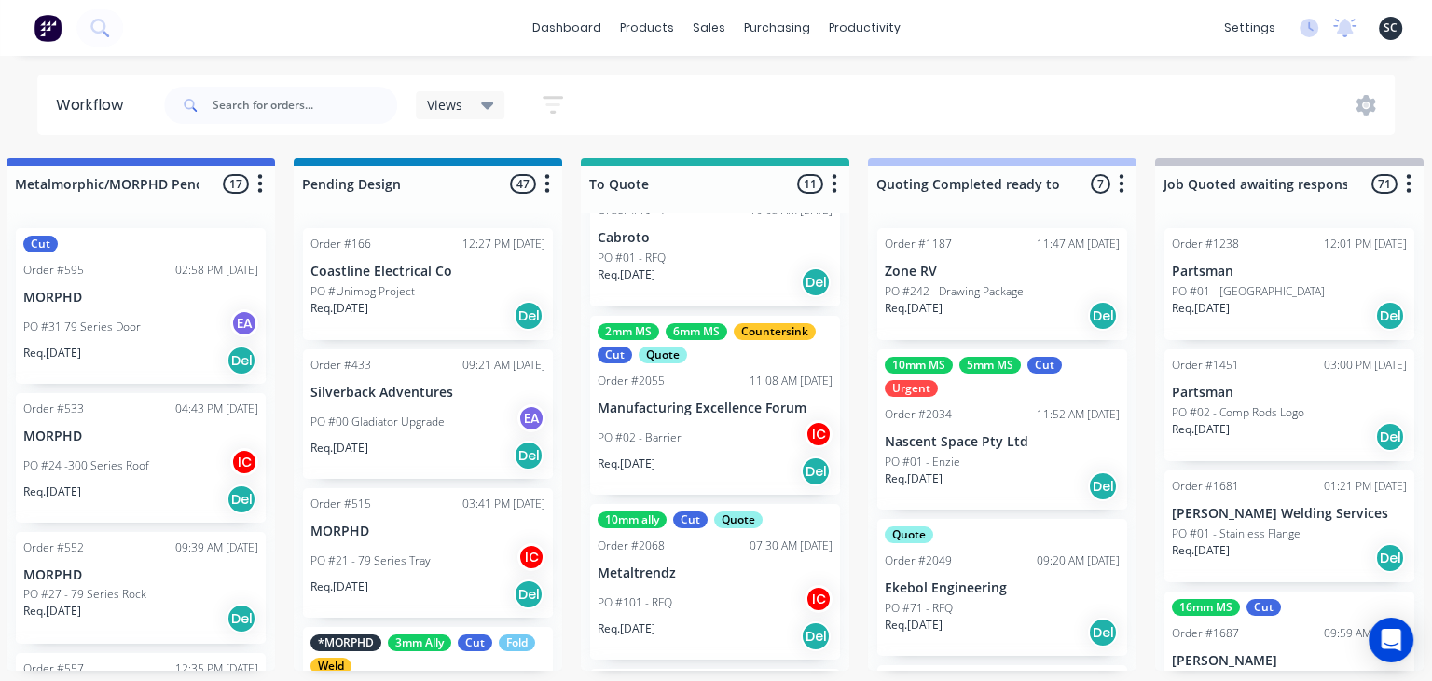
scroll to position [806, 0]
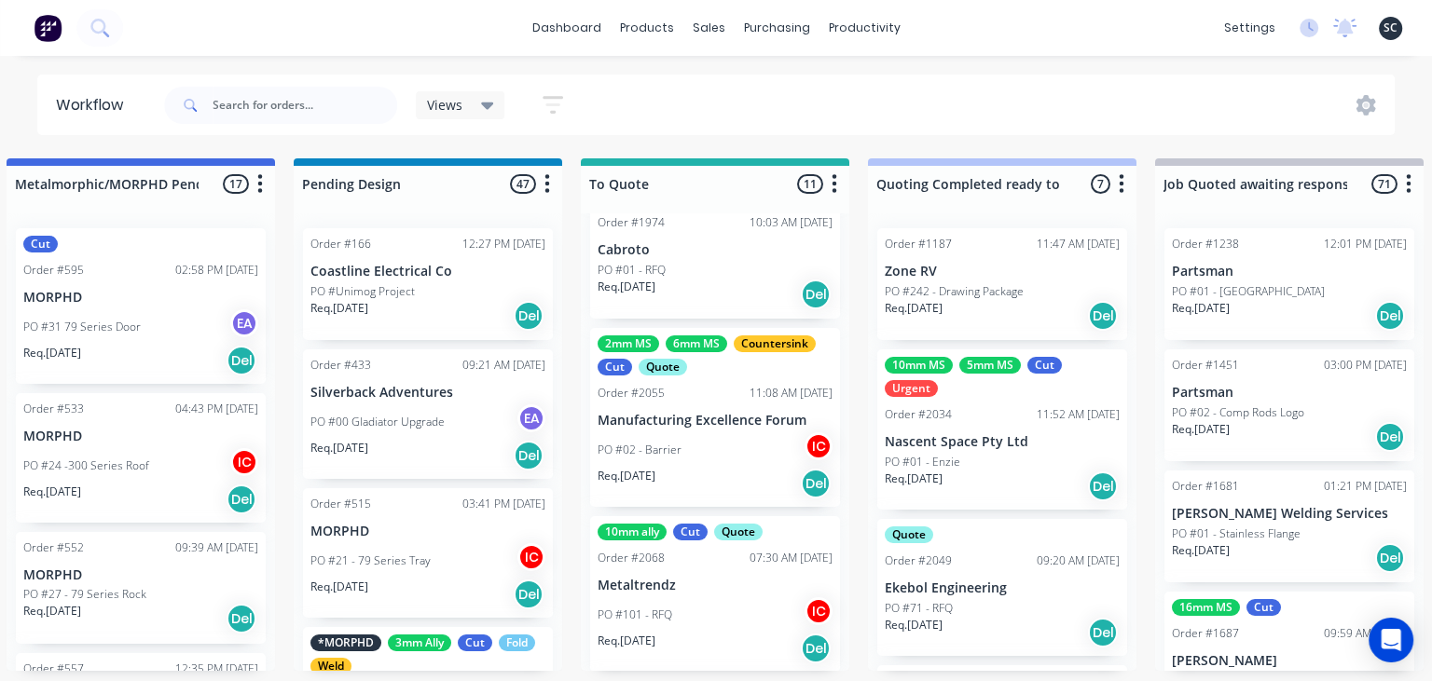
click at [686, 462] on div "PO #02 - Barrier IC" at bounding box center [714, 449] width 235 height 35
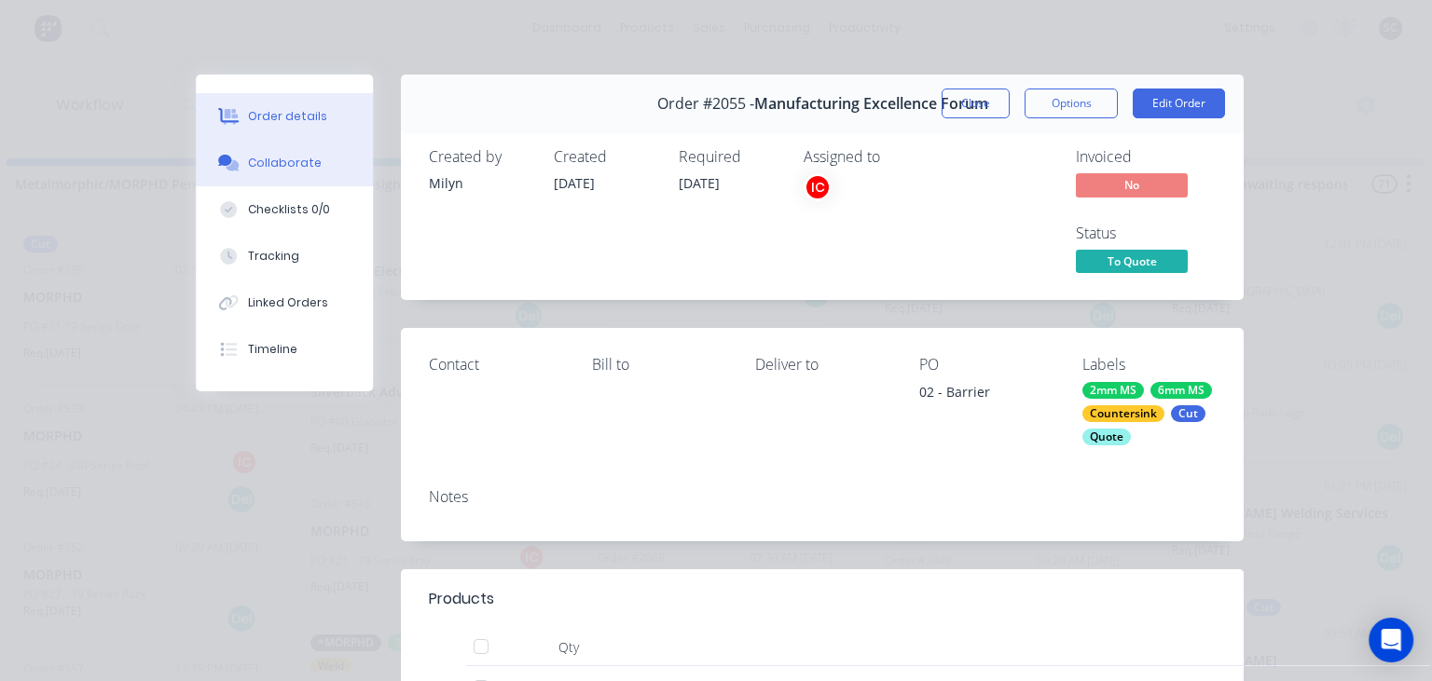
click at [283, 168] on div "Collaborate" at bounding box center [285, 163] width 74 height 17
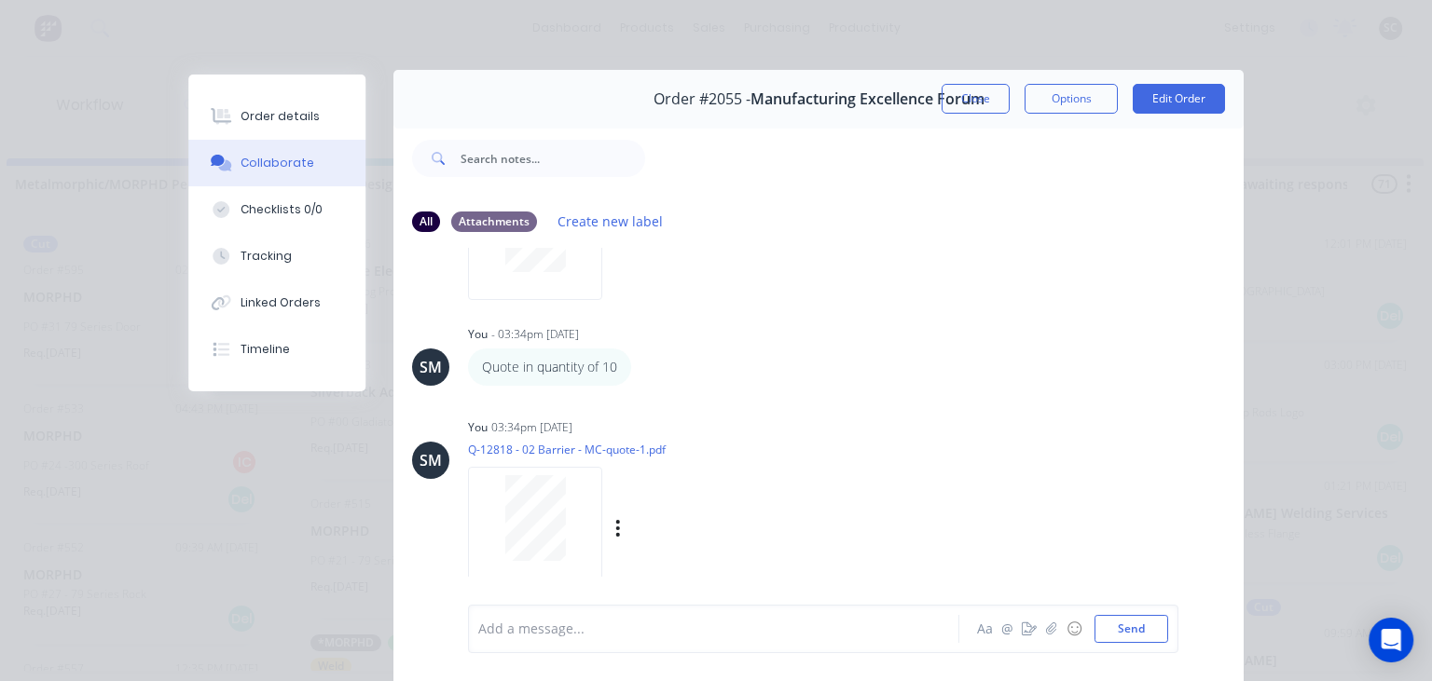
scroll to position [0, 0]
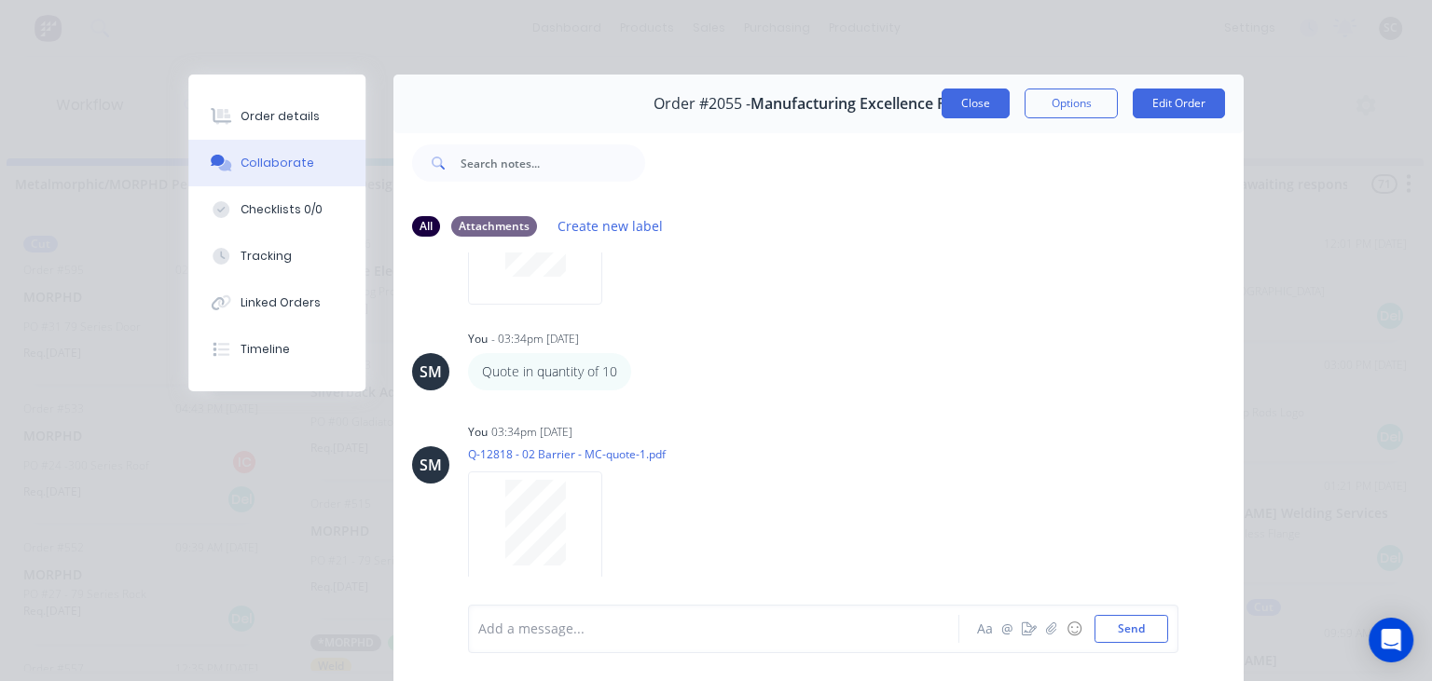
click at [981, 114] on button "Close" at bounding box center [975, 104] width 68 height 30
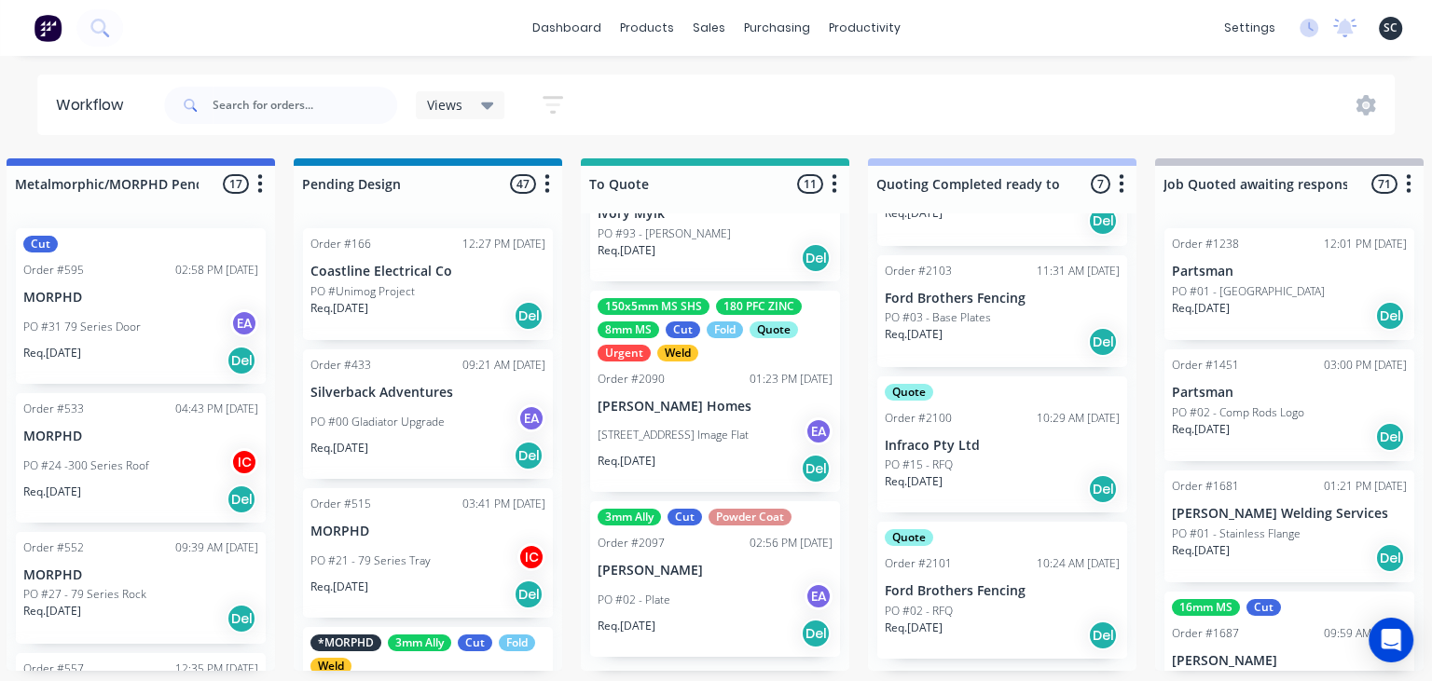
scroll to position [533, 0]
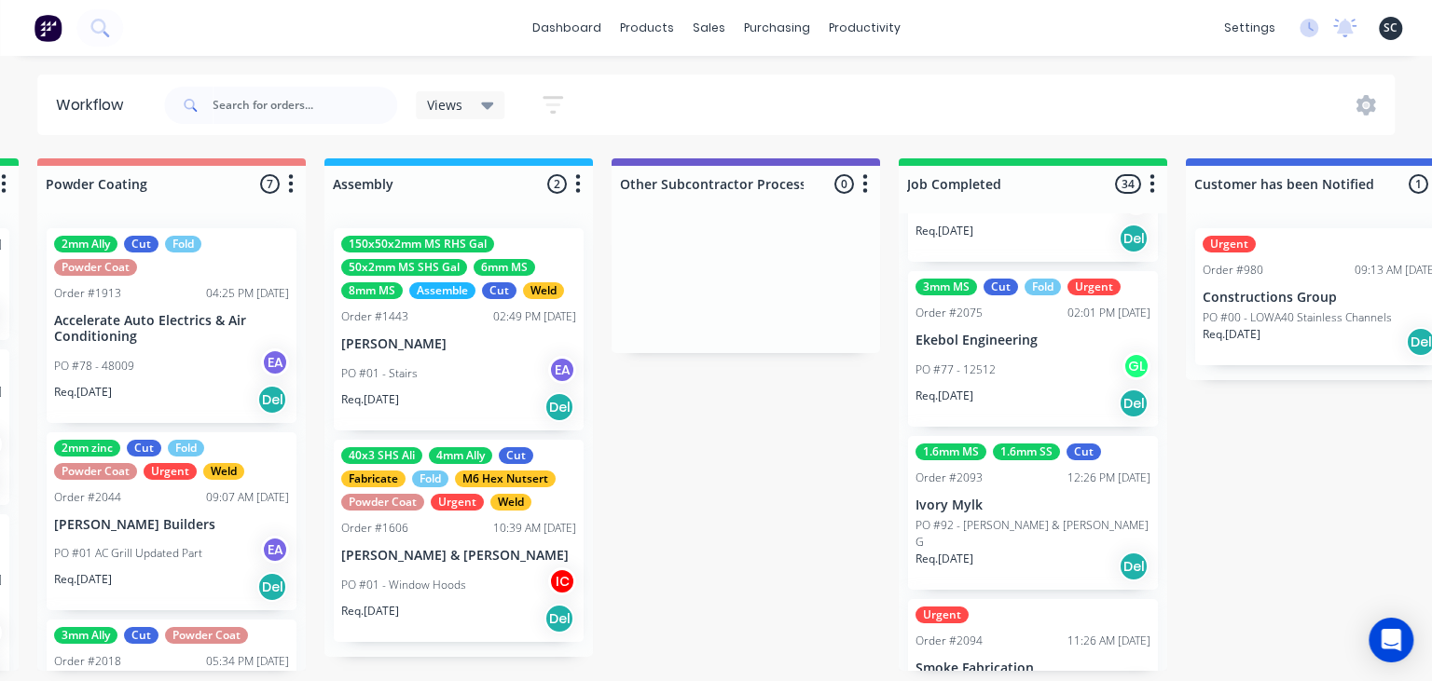
scroll to position [5801, 0]
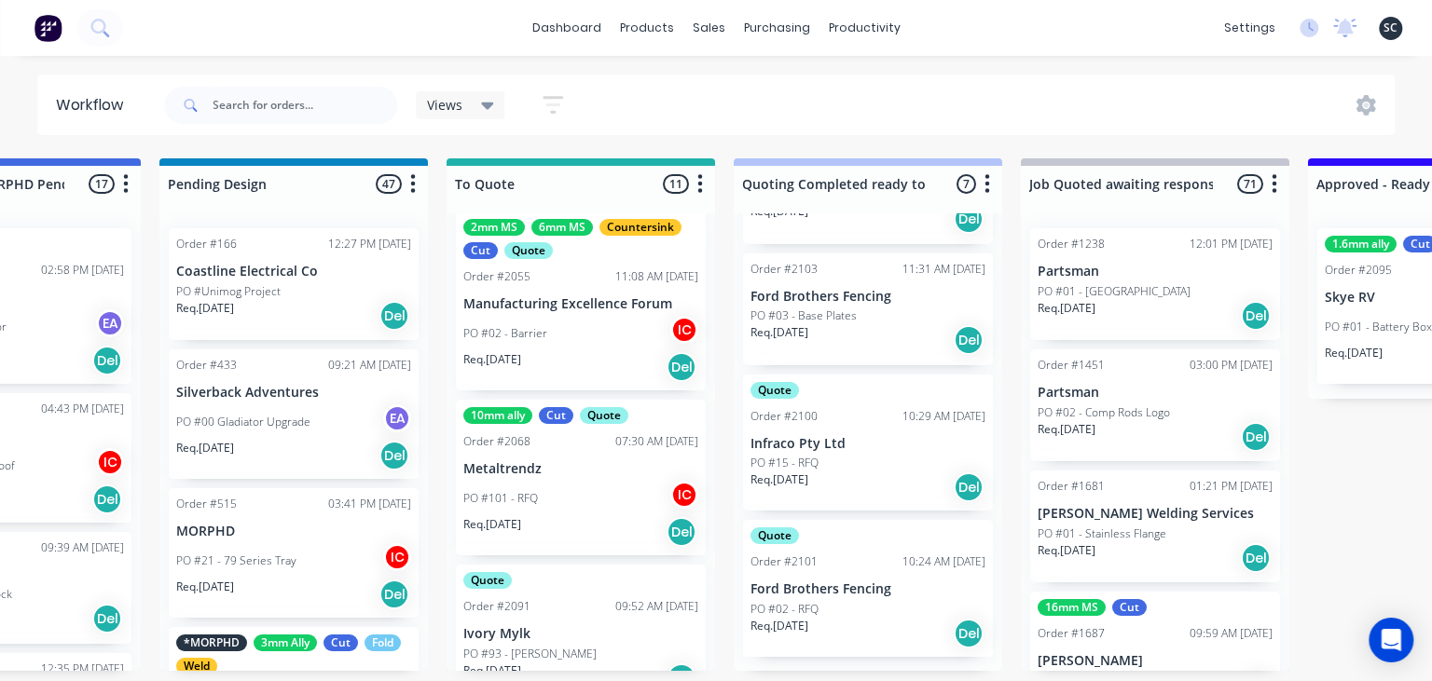
scroll to position [913, 0]
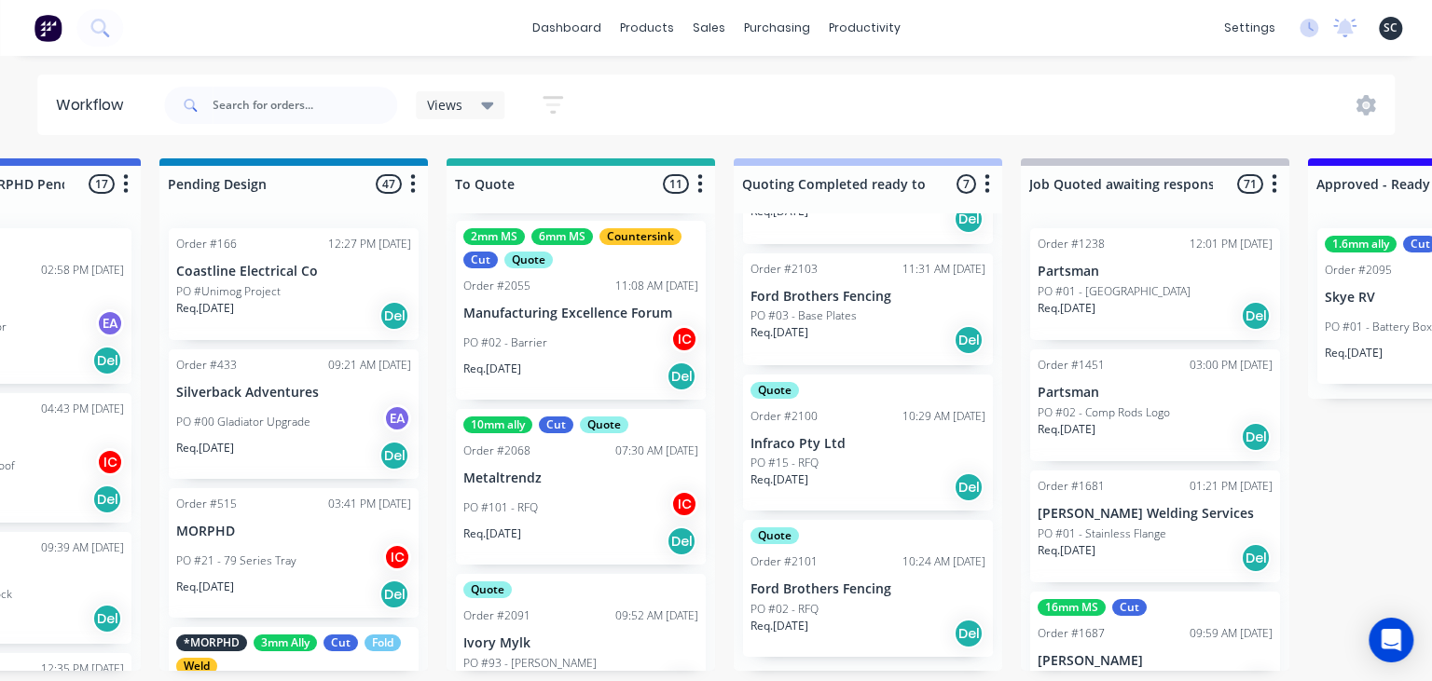
click at [552, 351] on div "PO #02 - Barrier IC" at bounding box center [580, 342] width 235 height 35
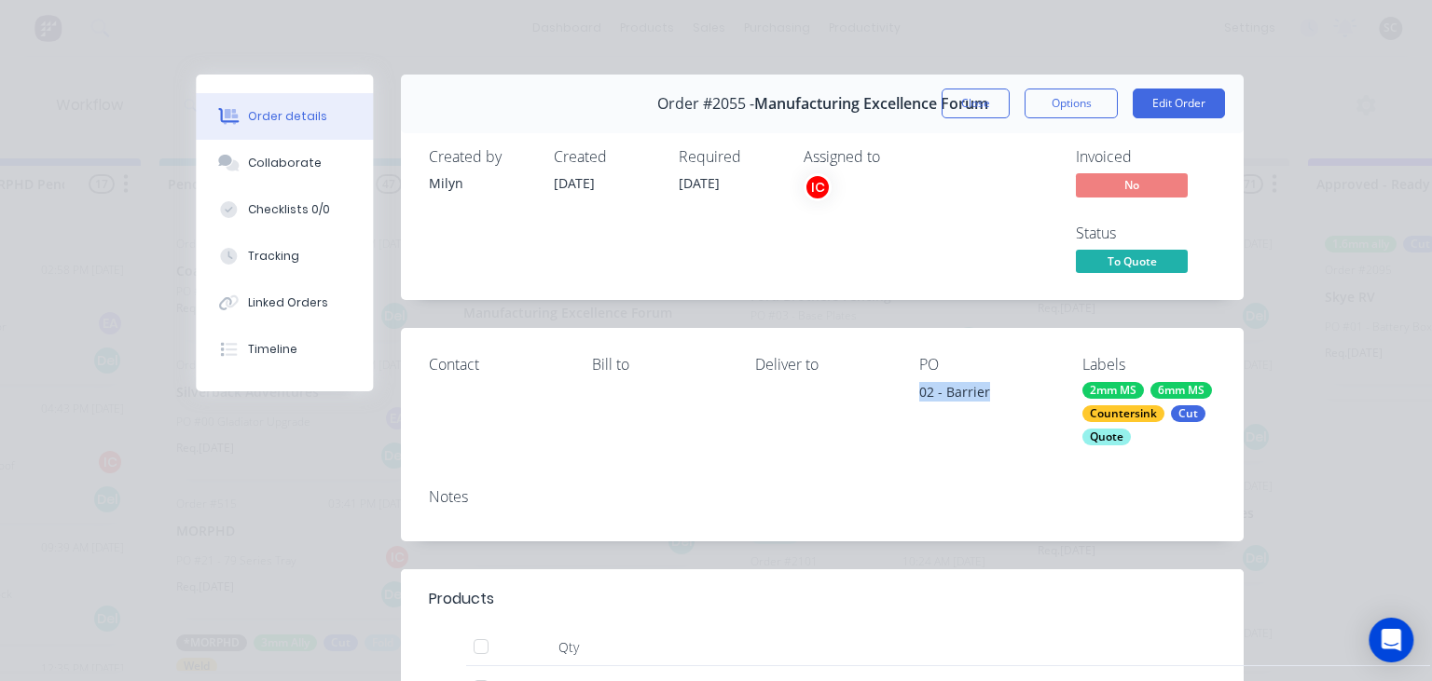
drag, startPoint x: 911, startPoint y: 385, endPoint x: 972, endPoint y: 390, distance: 61.7
click at [1002, 390] on div "Contact Bill to Deliver to PO 02 - Barrier Labels 2mm MS 6mm MS Countersink Cut…" at bounding box center [822, 400] width 843 height 144
copy div "02 - Barrier"
click at [973, 103] on button "Close" at bounding box center [975, 104] width 68 height 30
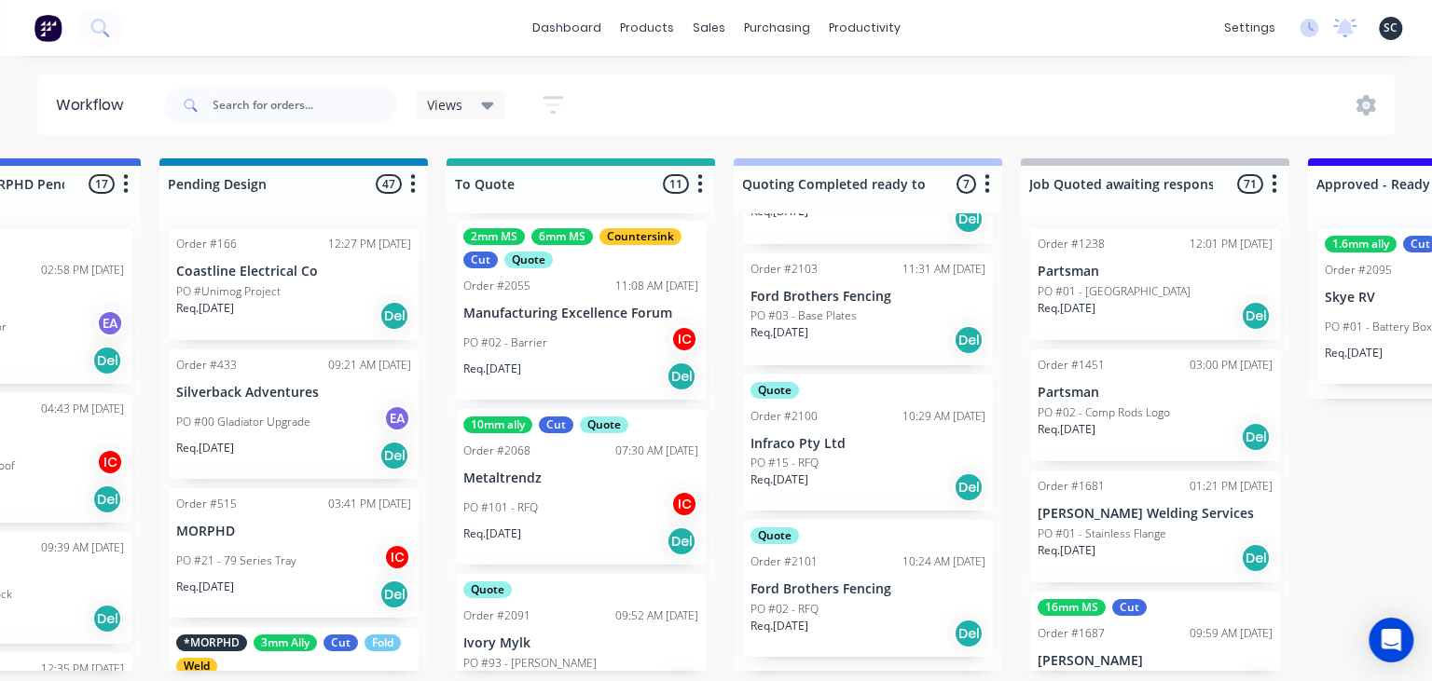
click at [831, 446] on p "Infraco Pty Ltd" at bounding box center [867, 444] width 235 height 16
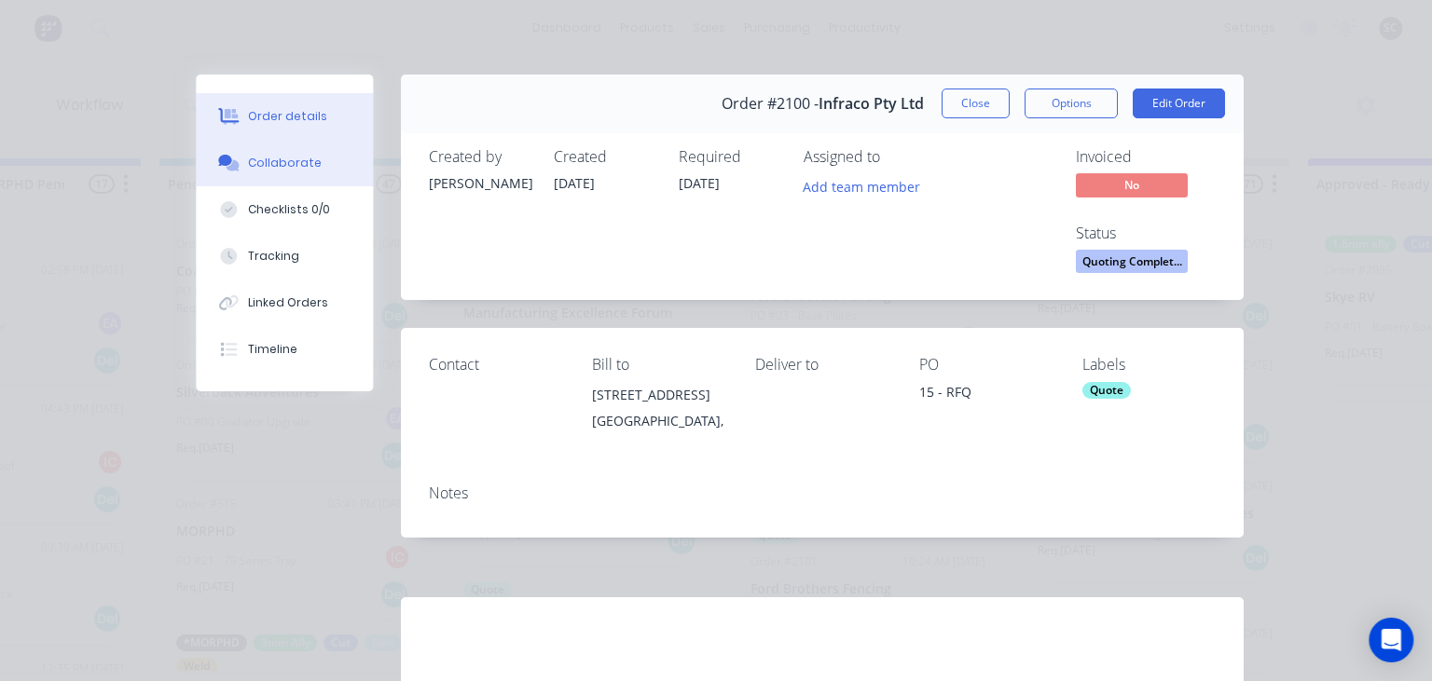
click at [318, 170] on button "Collaborate" at bounding box center [284, 163] width 177 height 47
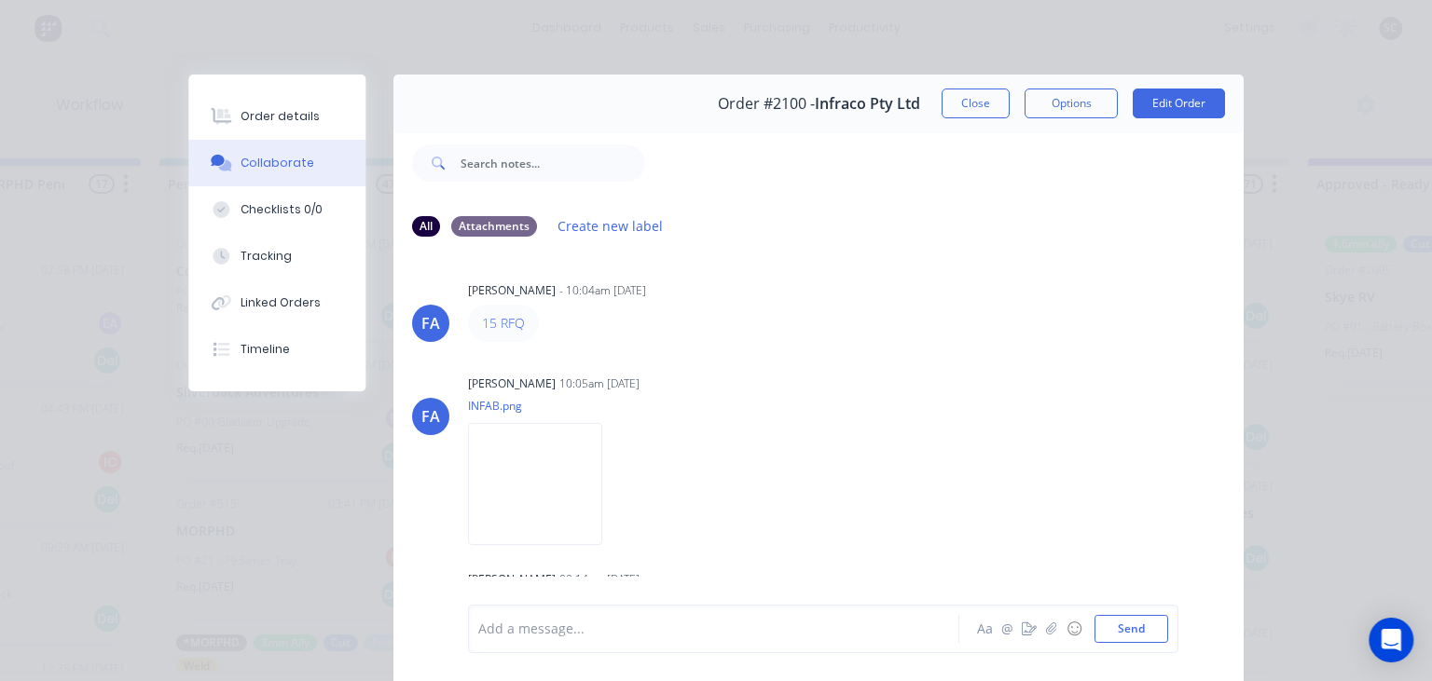
scroll to position [0, 0]
click at [818, 369] on div "FA Francis Adrian Candido - 10:04am 13/08/25 15 RFQ FA Francis Adrian Candido 1…" at bounding box center [818, 428] width 850 height 350
click at [844, 370] on div "FA Francis Adrian Candido - 10:04am 13/08/25 15 RFQ FA Francis Adrian Candido 1…" at bounding box center [818, 428] width 850 height 350
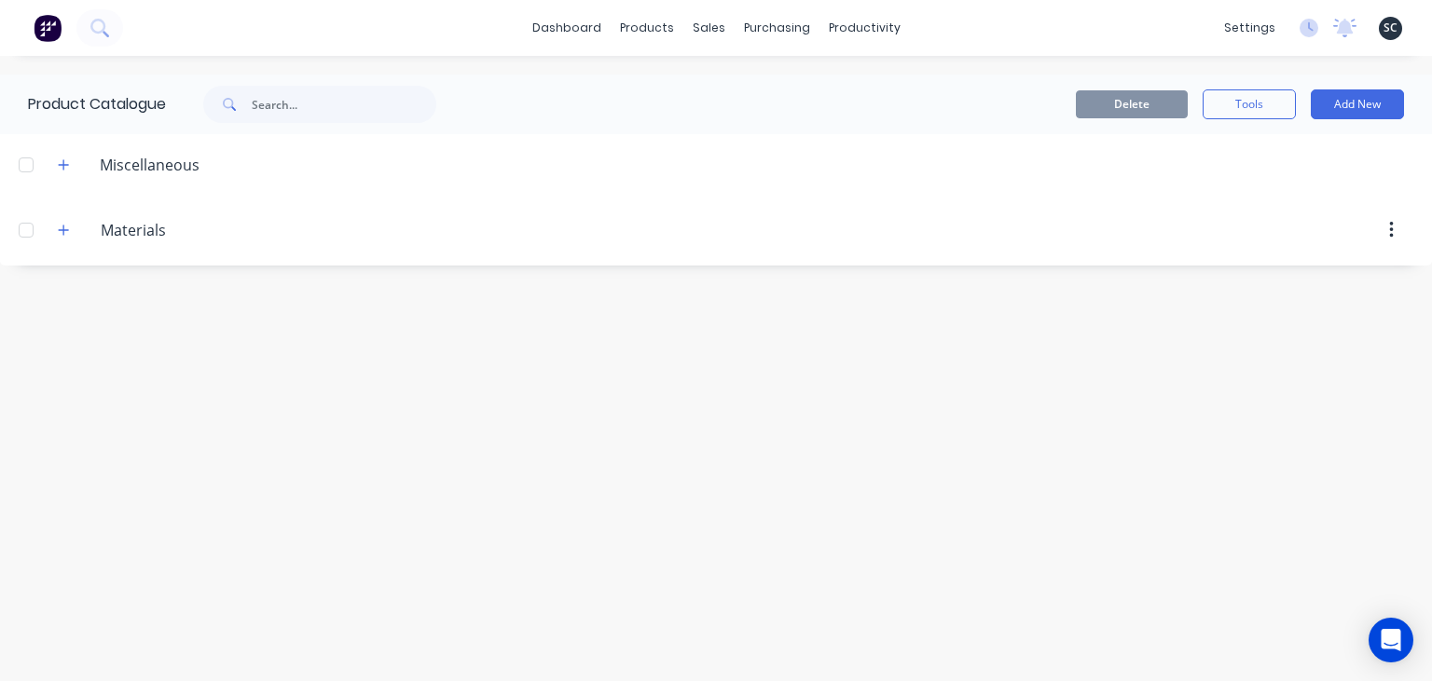
click at [1064, 464] on div "Product Catalogue Delete Tools Add New Miscellaneous Materials Materials" at bounding box center [716, 369] width 1432 height 588
click at [918, 88] on div "Workflow" at bounding box center [897, 89] width 56 height 17
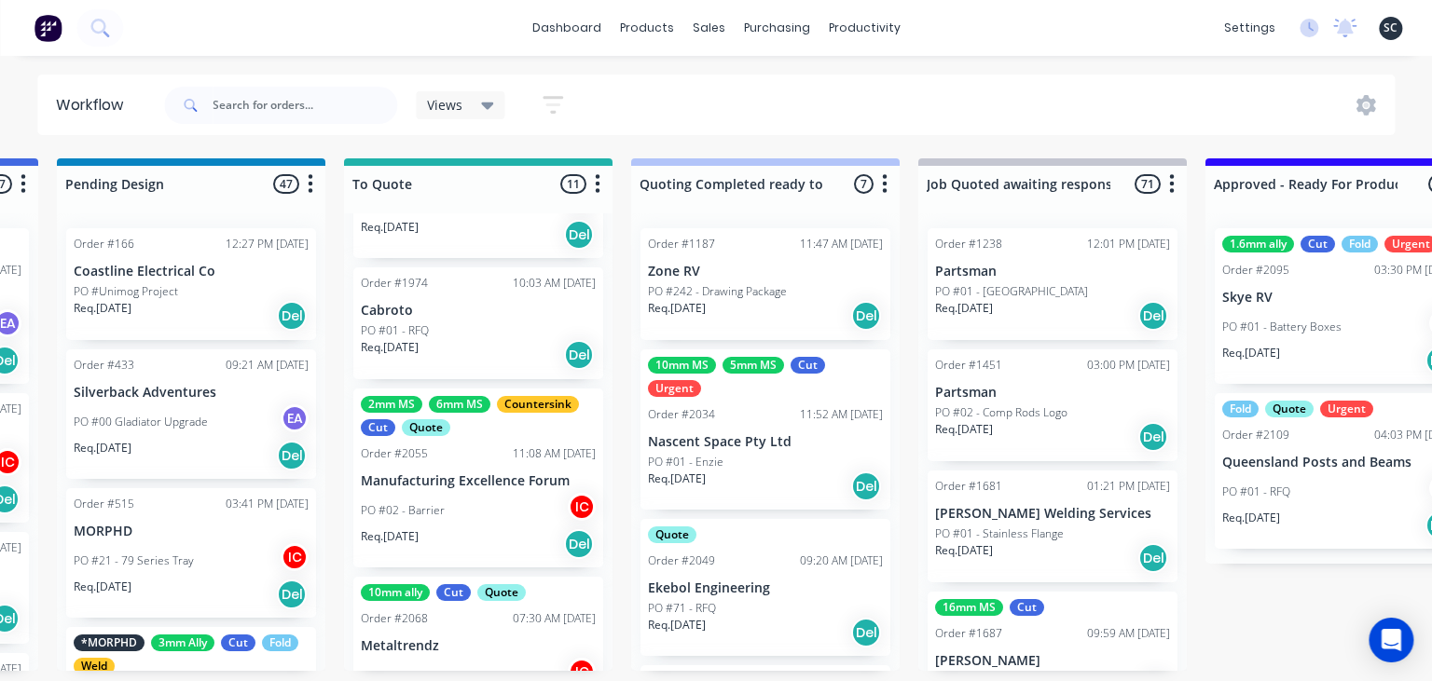
scroll to position [751, 0]
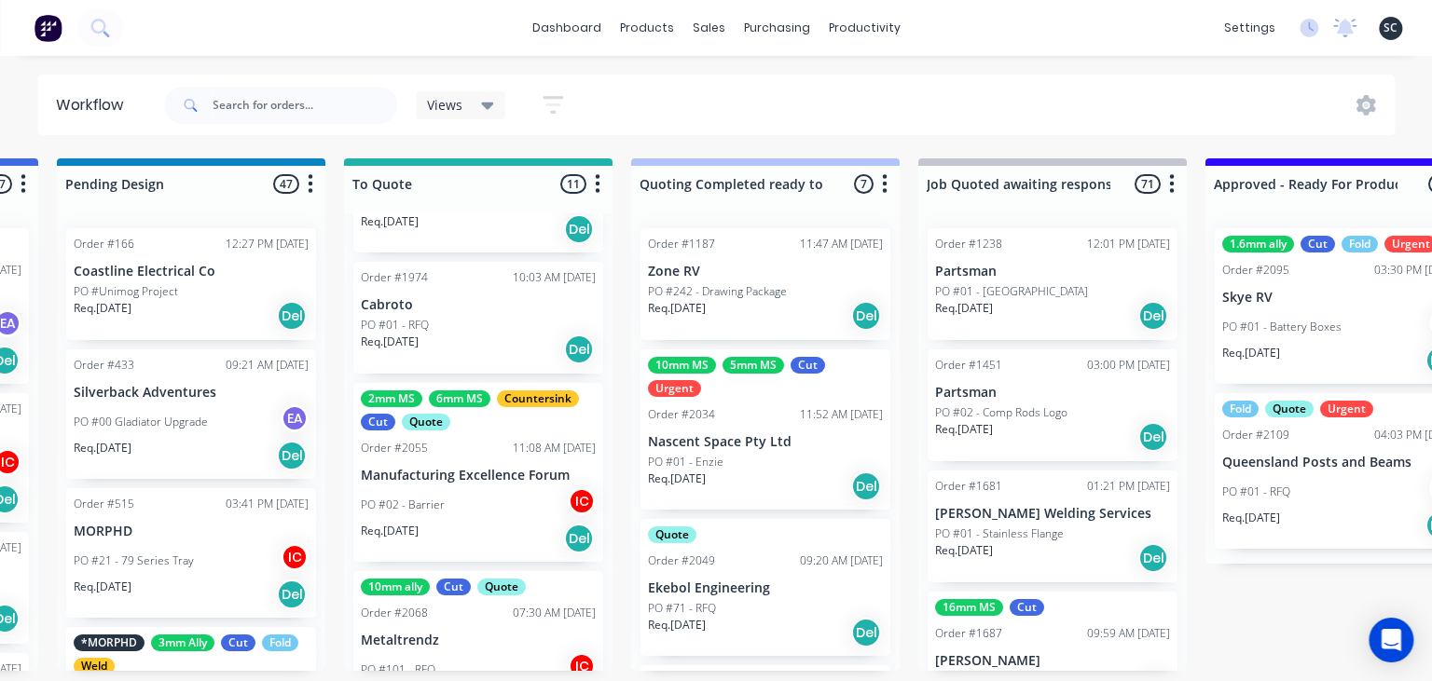
click at [482, 505] on div "PO #02 - Barrier IC" at bounding box center [478, 504] width 235 height 35
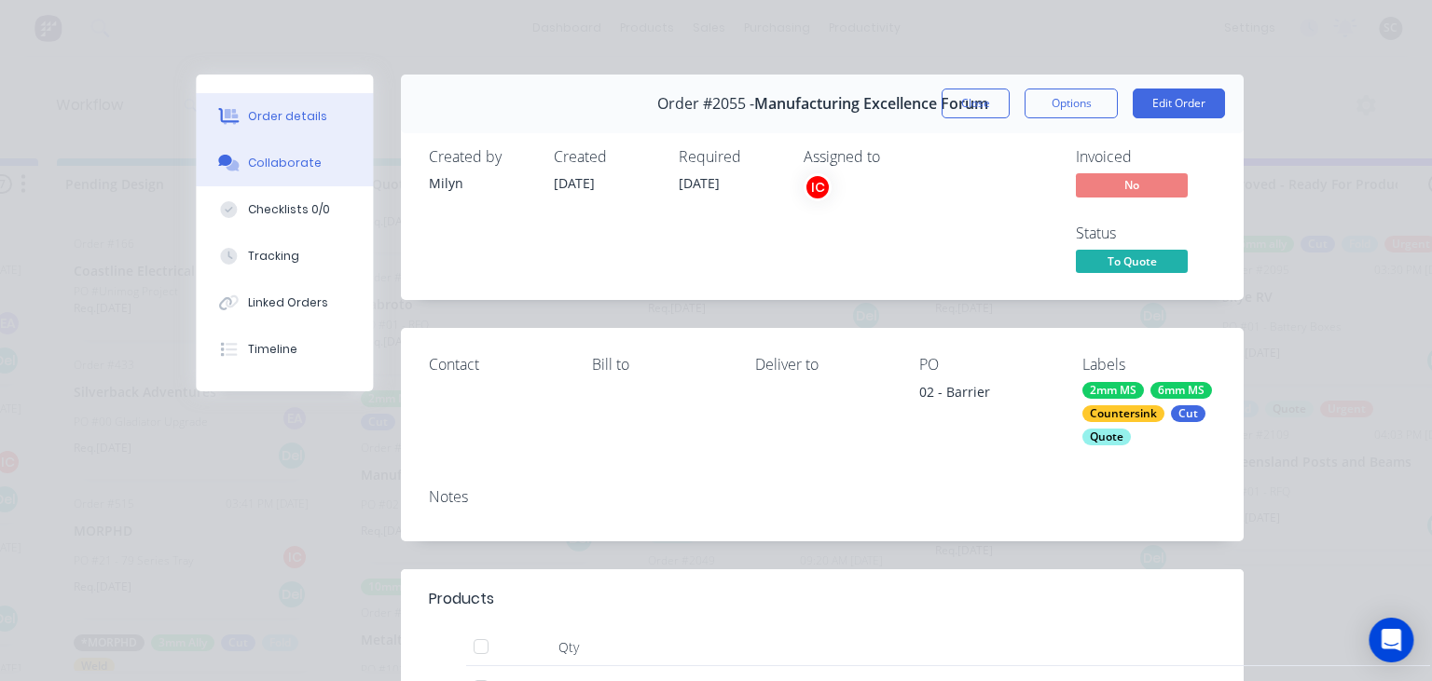
click at [276, 170] on div "Collaborate" at bounding box center [285, 163] width 74 height 17
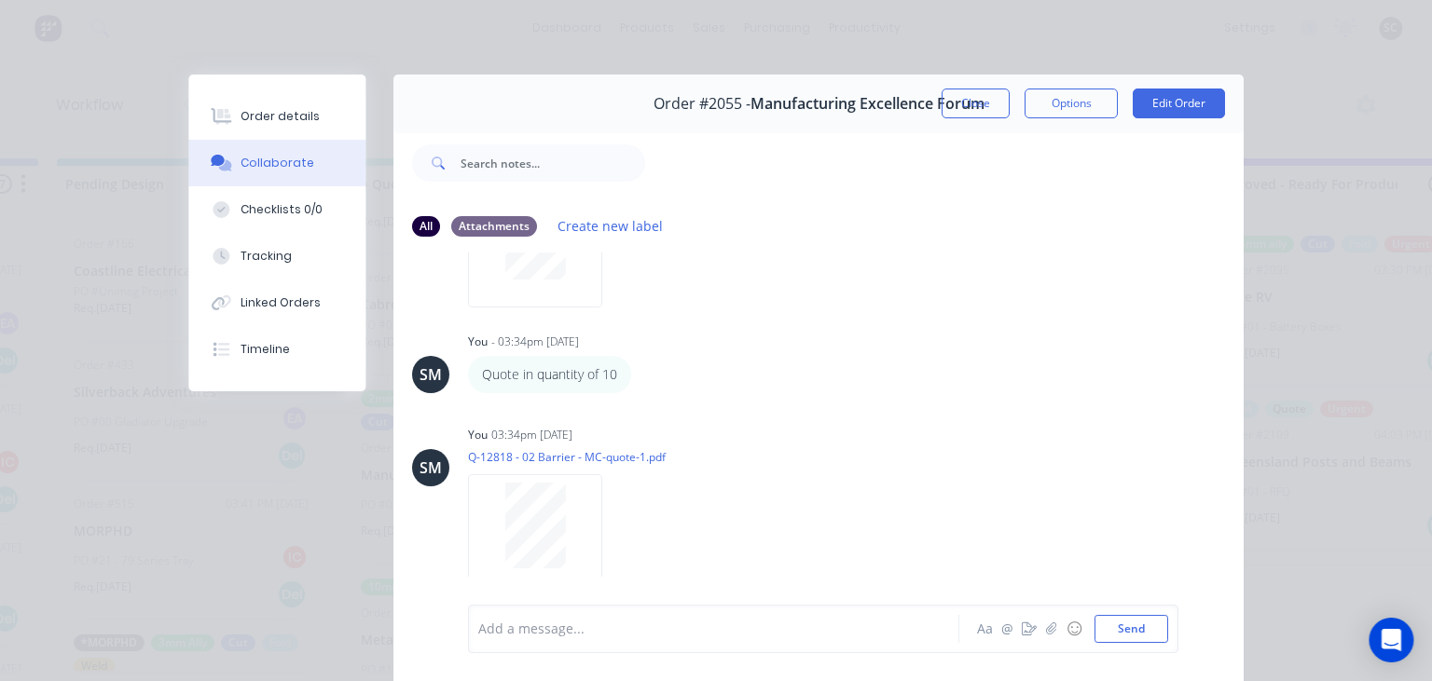
scroll to position [533, 0]
click at [969, 115] on button "Close" at bounding box center [975, 104] width 68 height 30
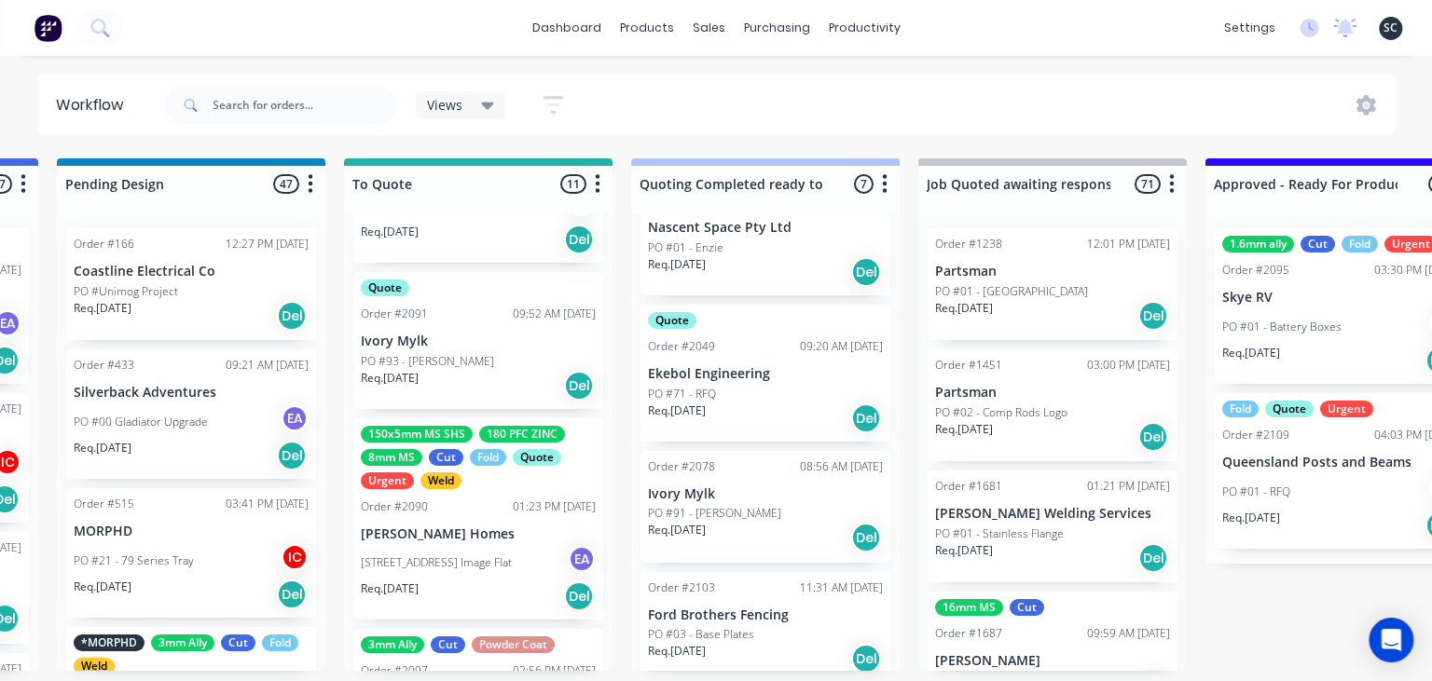
scroll to position [1343, 0]
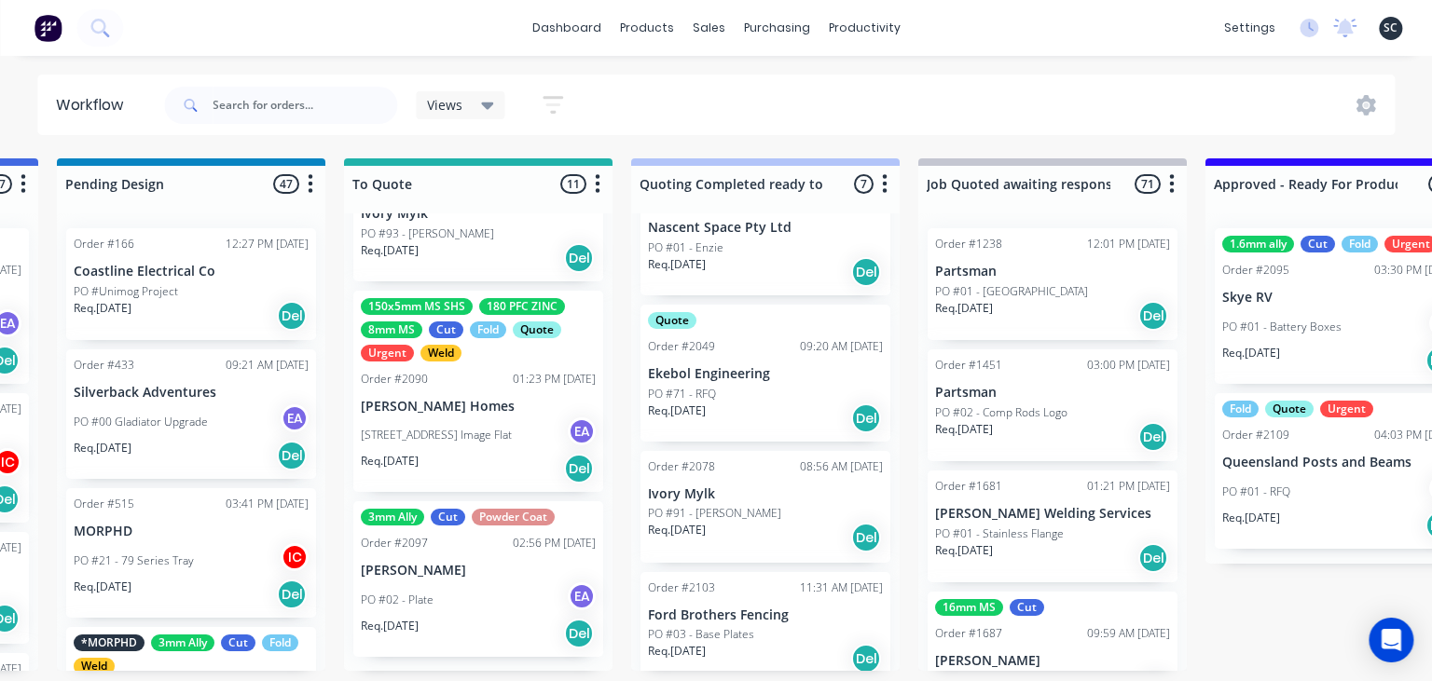
click at [435, 602] on div "PO #02 - Plate EA" at bounding box center [478, 600] width 235 height 35
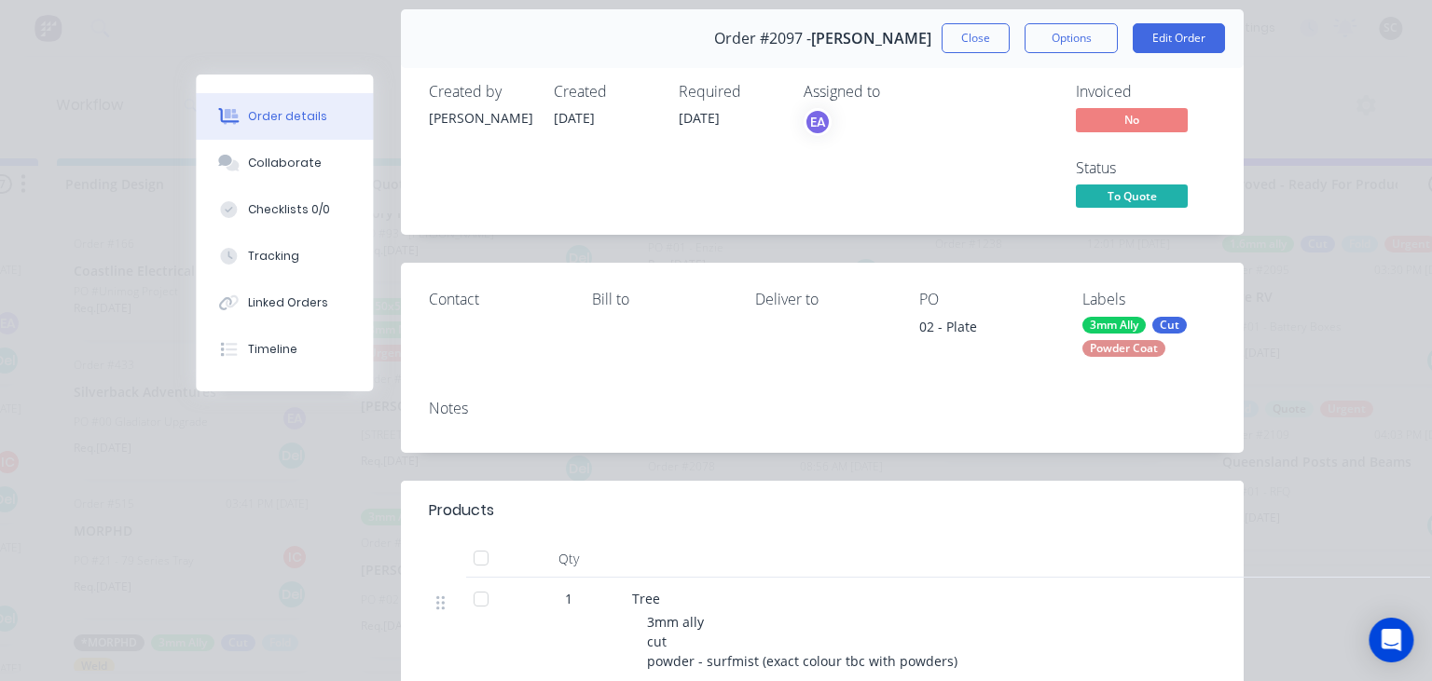
scroll to position [214, 0]
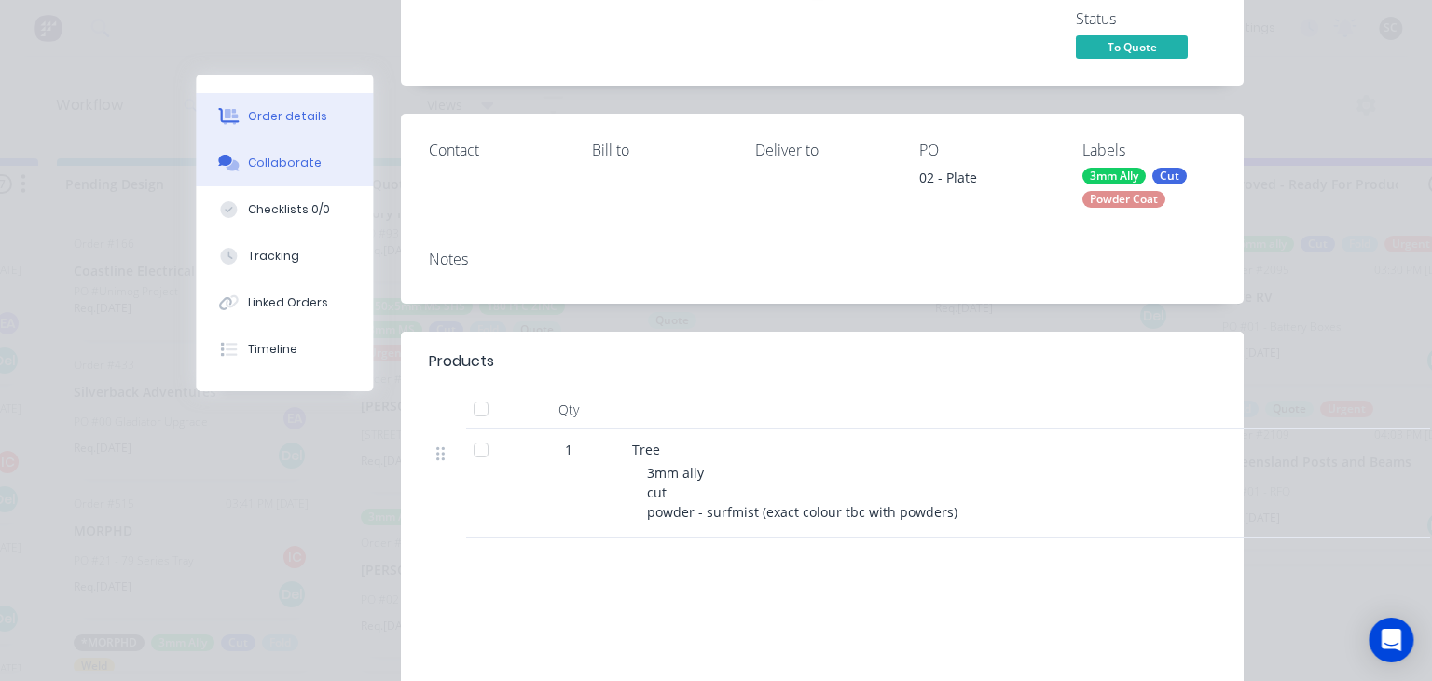
click at [308, 170] on div "Collaborate" at bounding box center [285, 163] width 74 height 17
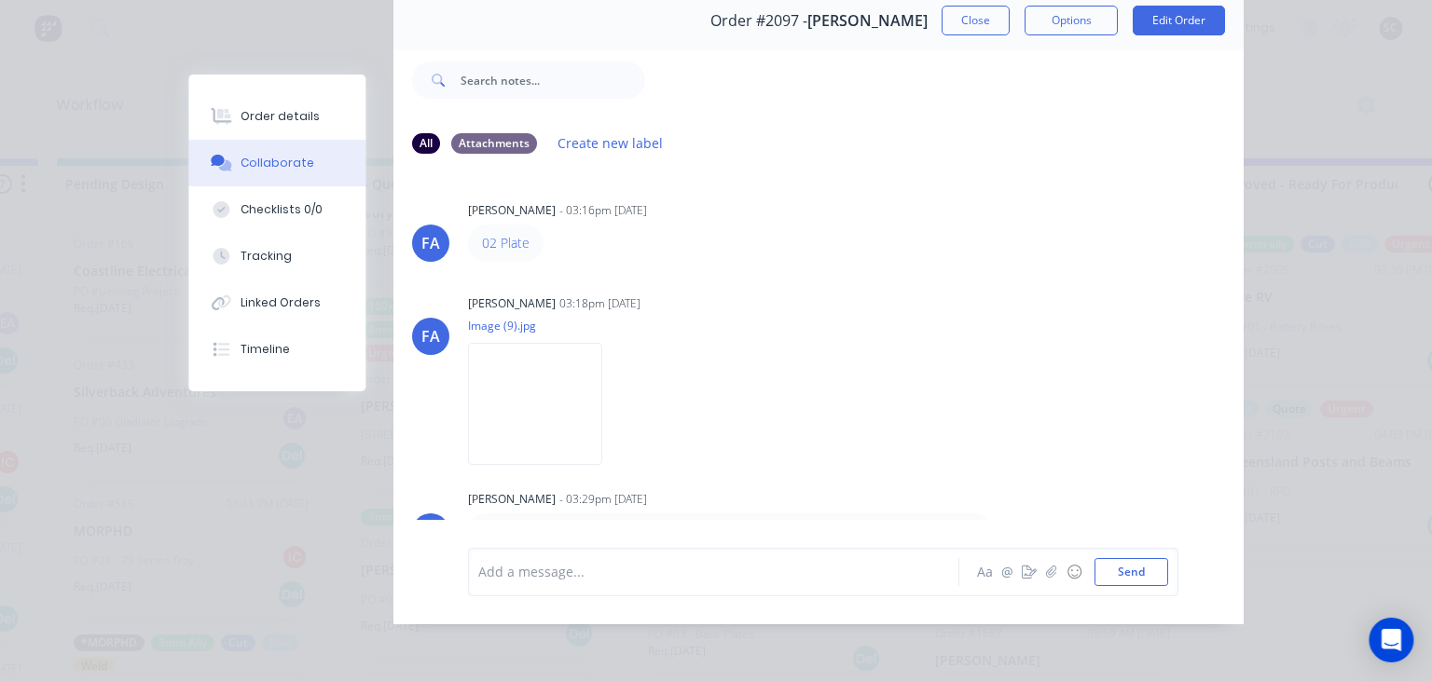
scroll to position [0, 0]
click at [756, 288] on div "[PERSON_NAME] [PERSON_NAME] - 03:16pm [DATE] 02 Plate [PERSON_NAME] [PERSON_NAM…" at bounding box center [818, 345] width 850 height 350
click at [968, 28] on button "Close" at bounding box center [975, 21] width 68 height 30
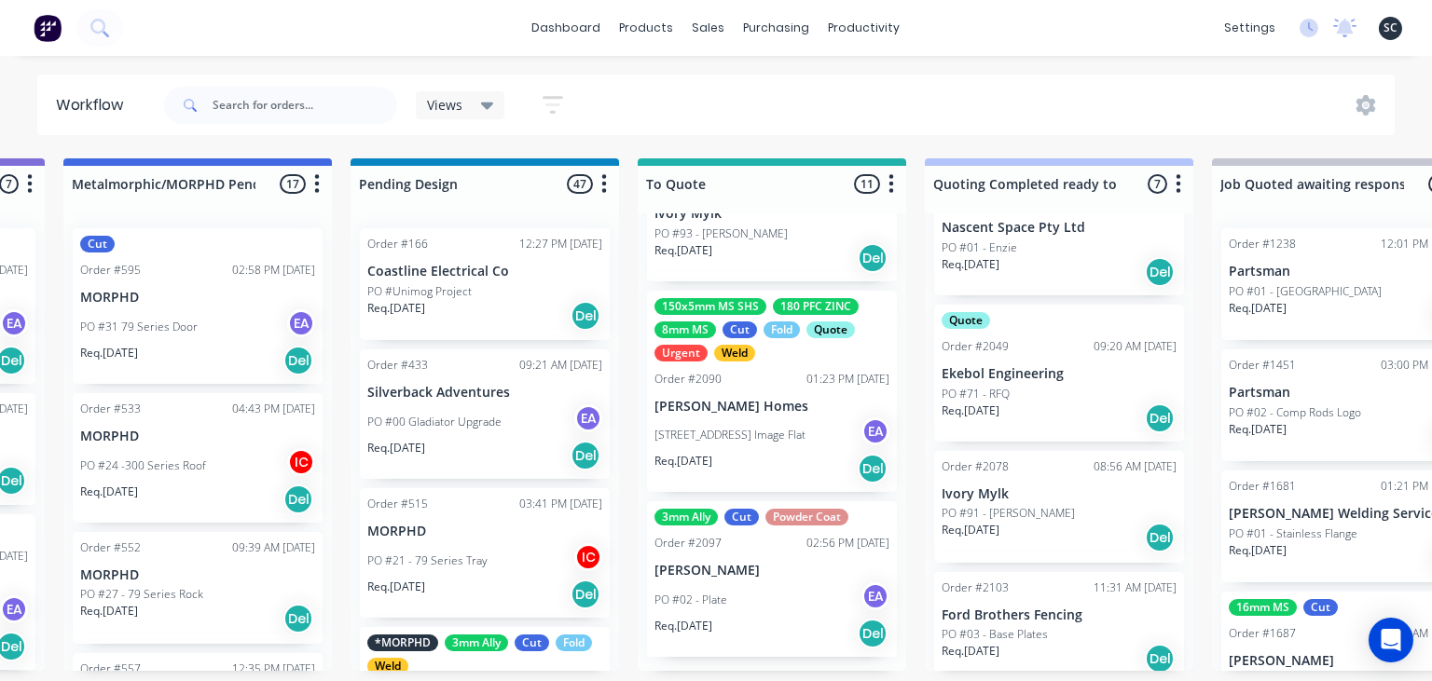
scroll to position [0, 910]
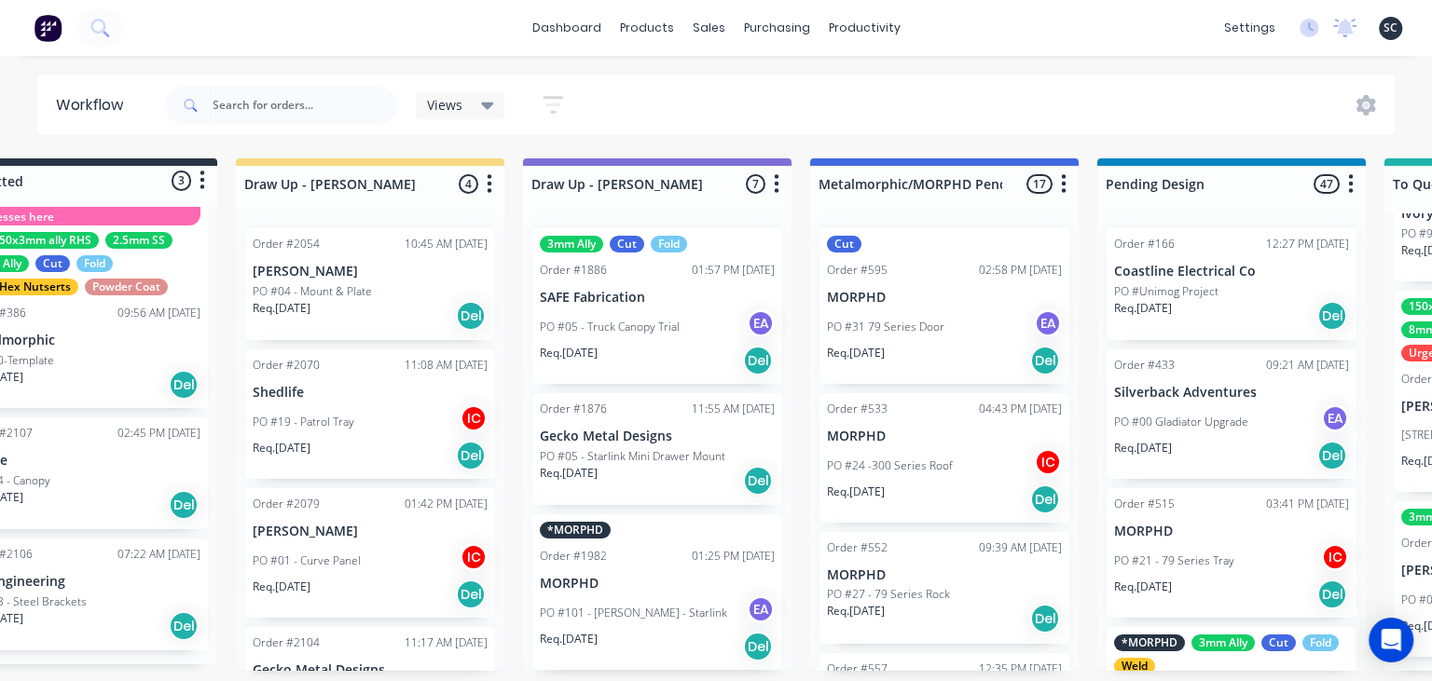
scroll to position [0, 0]
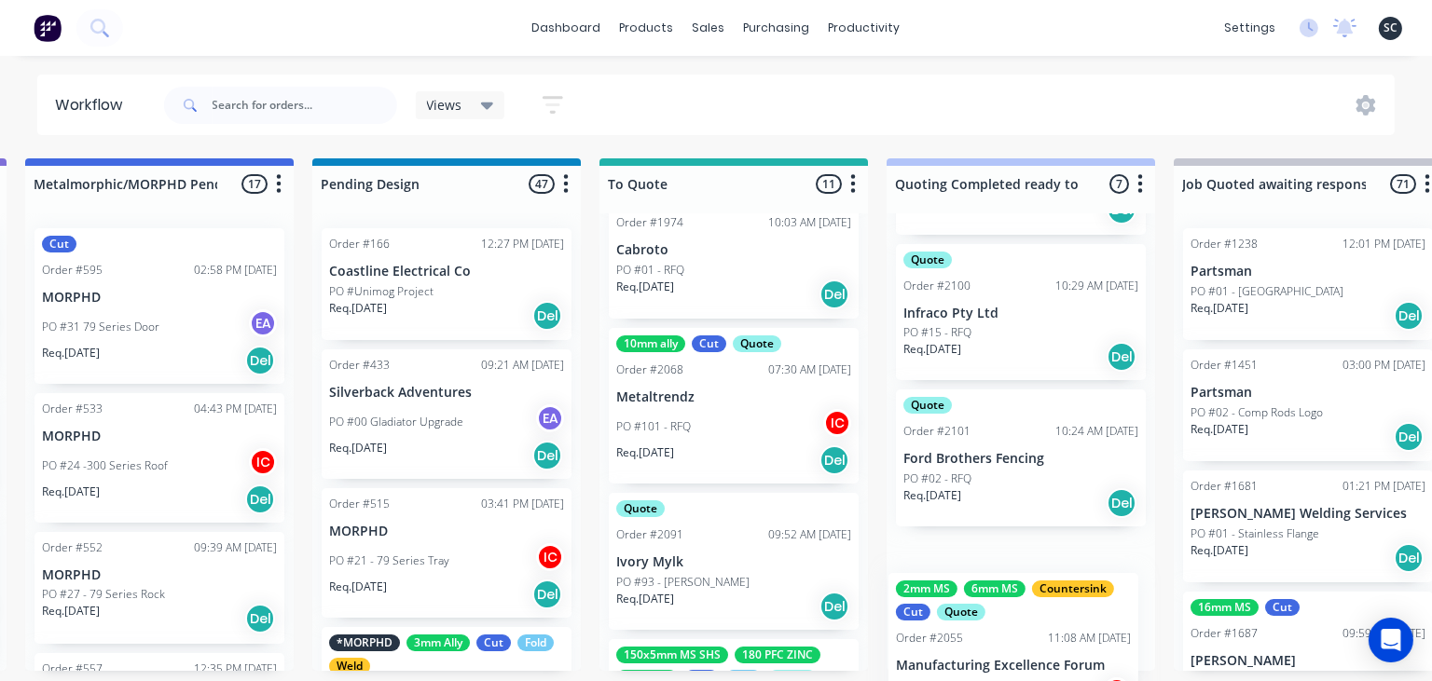
scroll to position [731, 0]
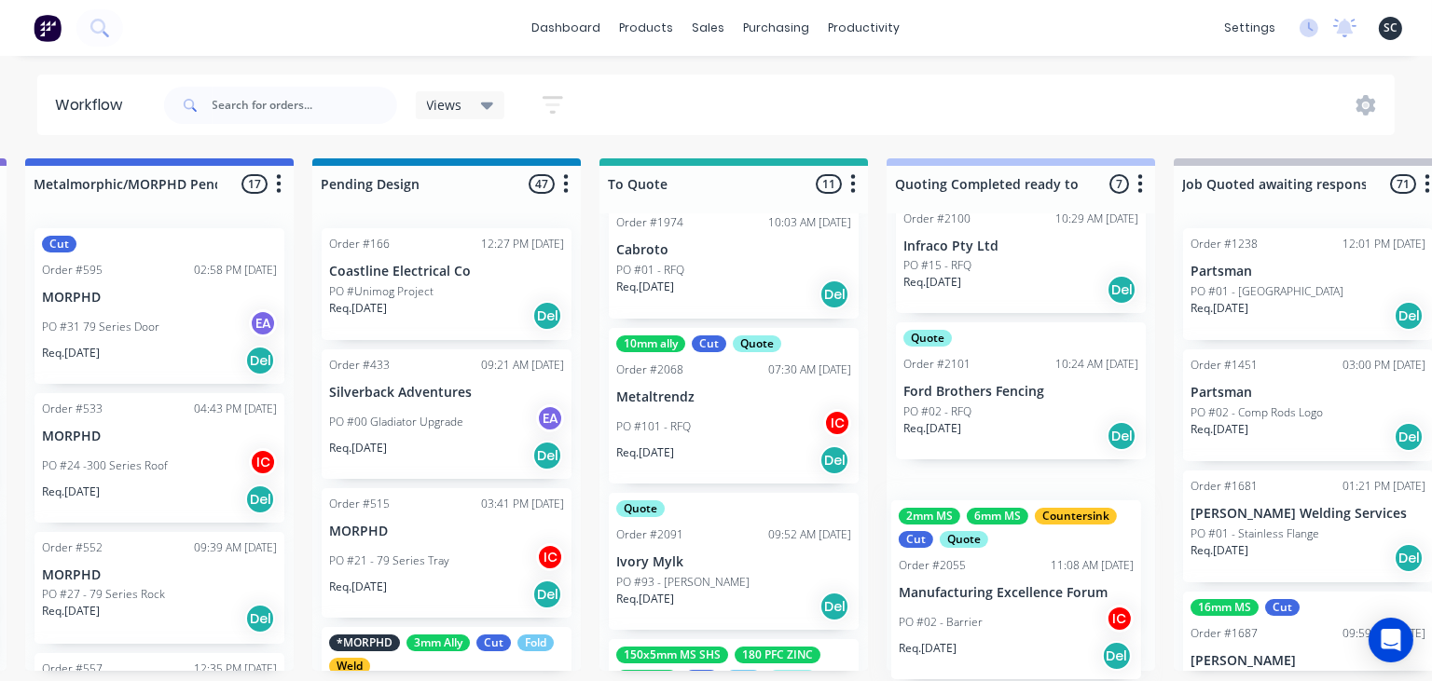
drag, startPoint x: 689, startPoint y: 444, endPoint x: 976, endPoint y: 615, distance: 334.4
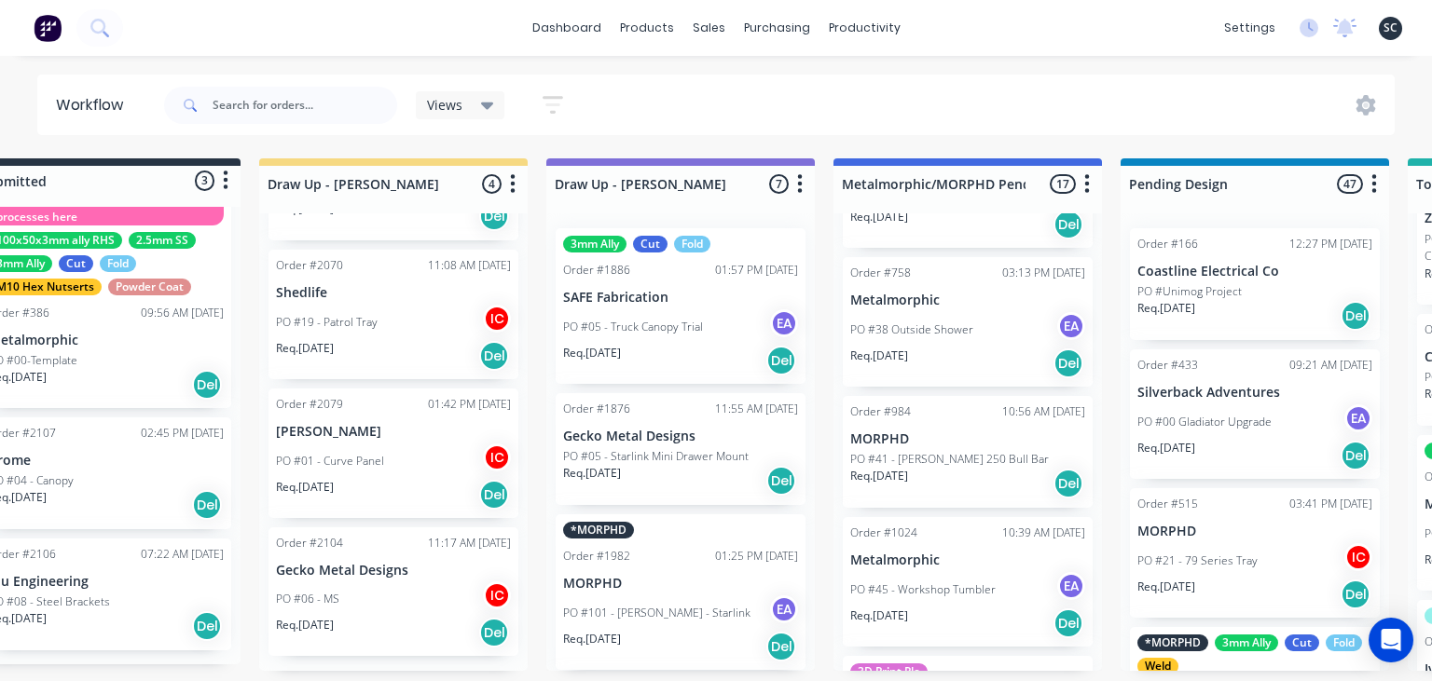
scroll to position [0, 0]
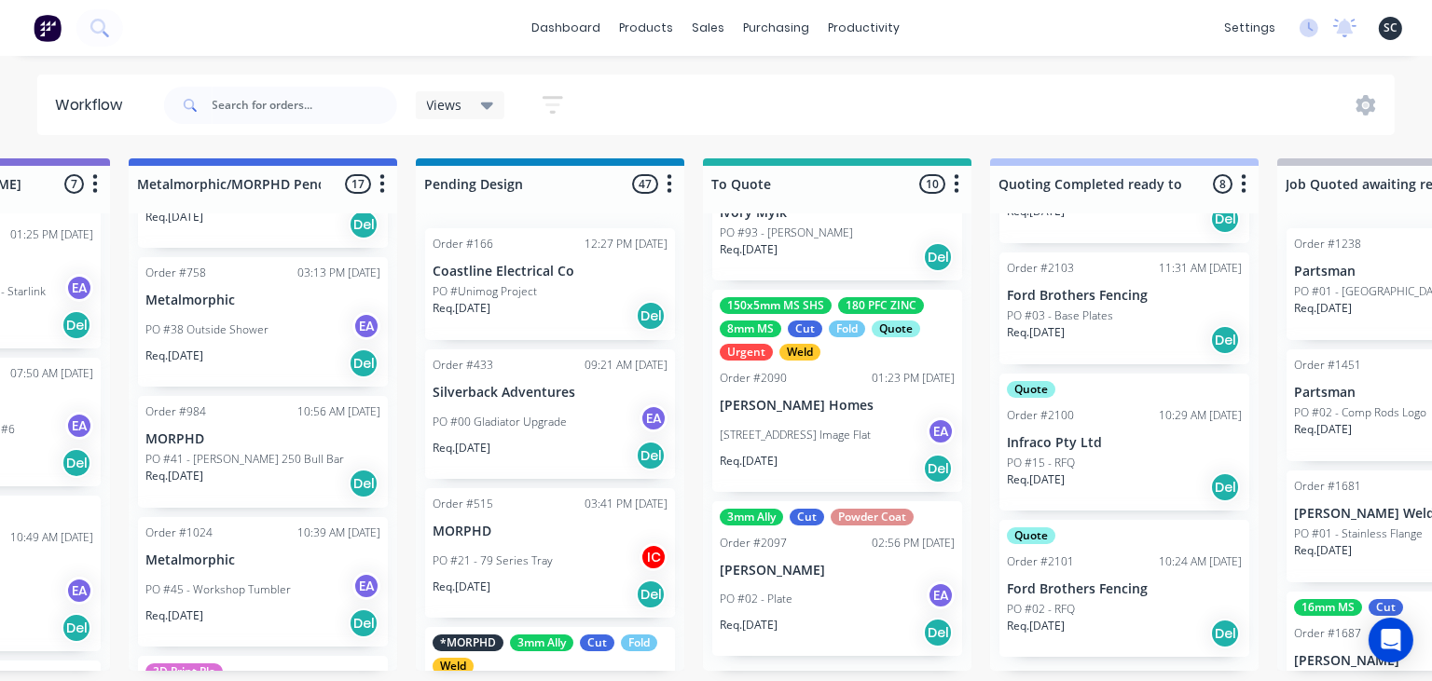
scroll to position [1048, 0]
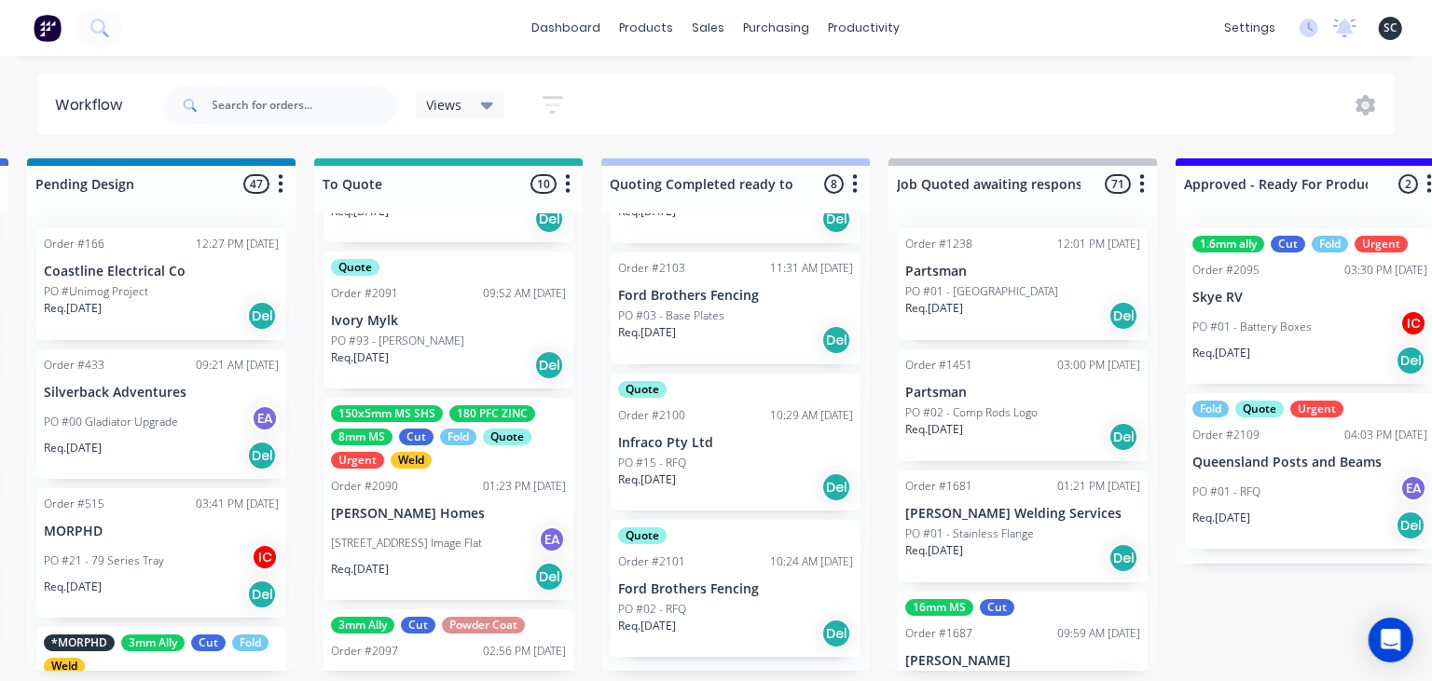
scroll to position [0, 1166]
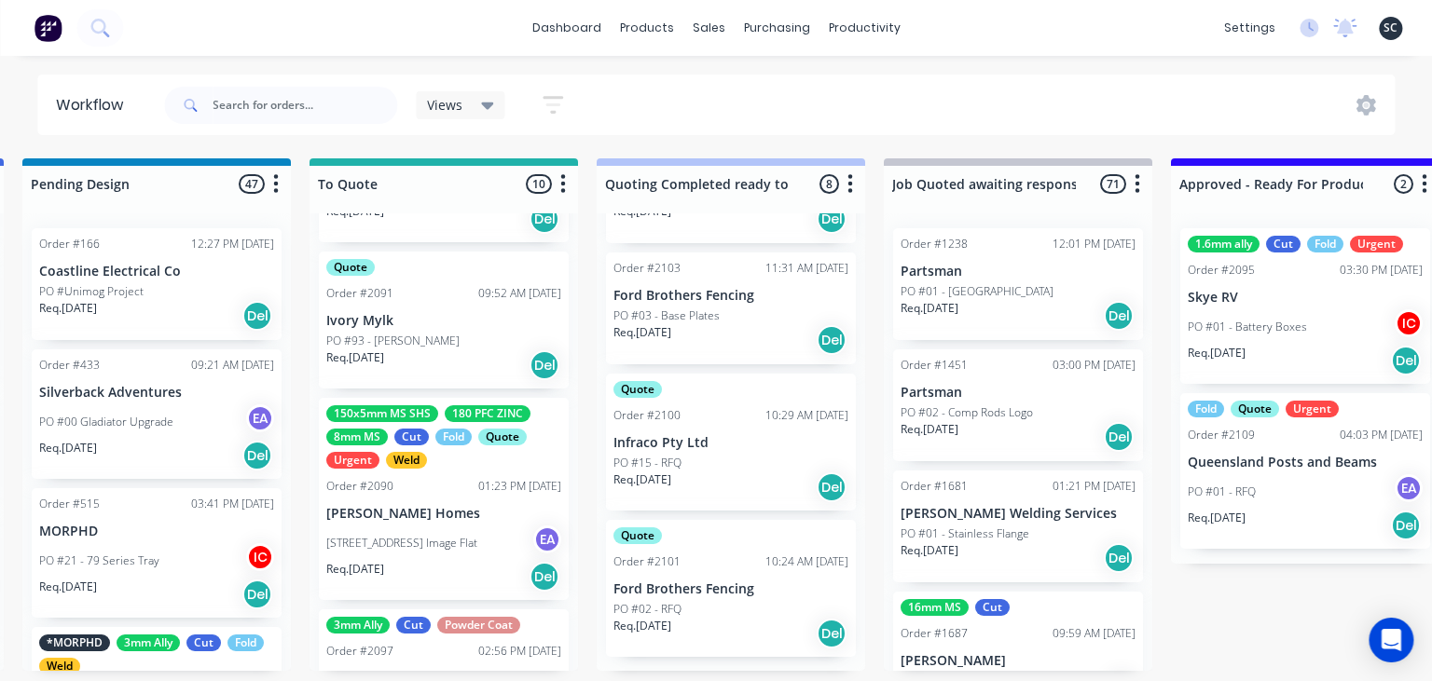
click at [439, 348] on p "PO #93 - [PERSON_NAME]" at bounding box center [392, 341] width 133 height 17
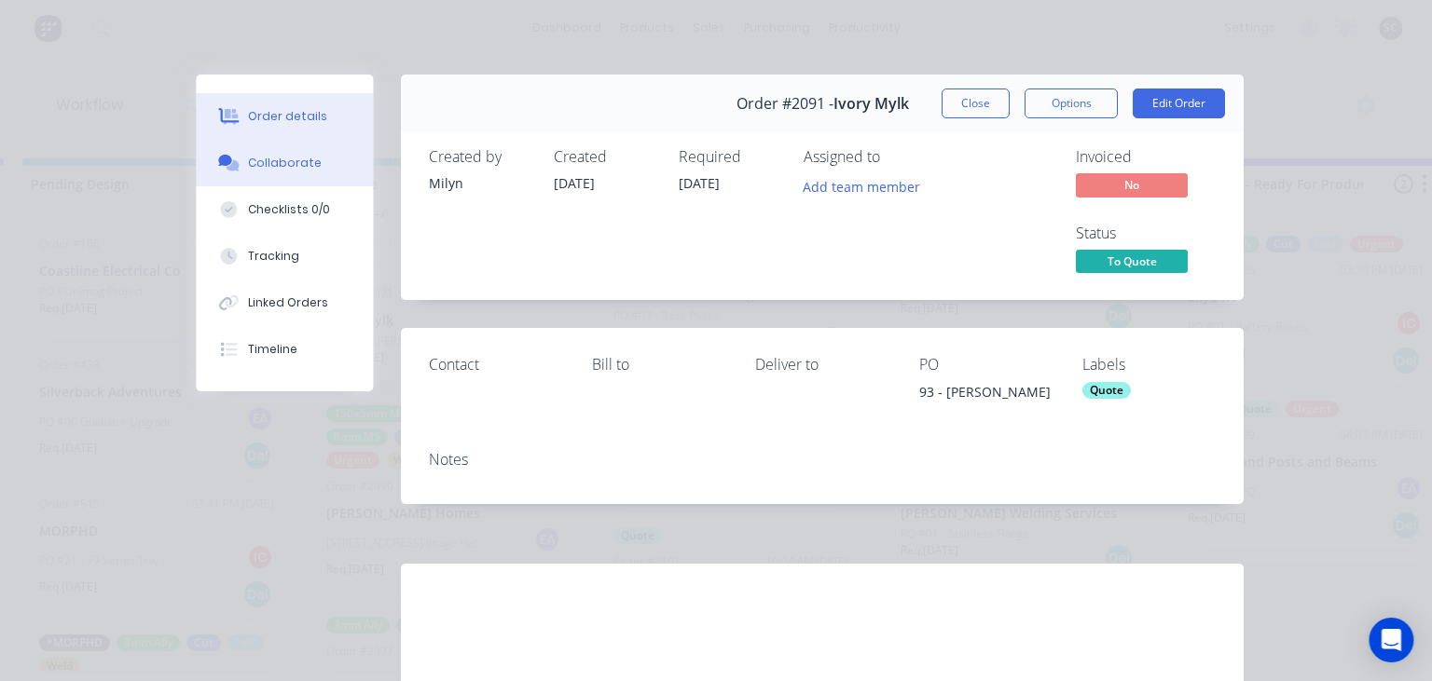
click at [317, 148] on button "Collaborate" at bounding box center [284, 163] width 177 height 47
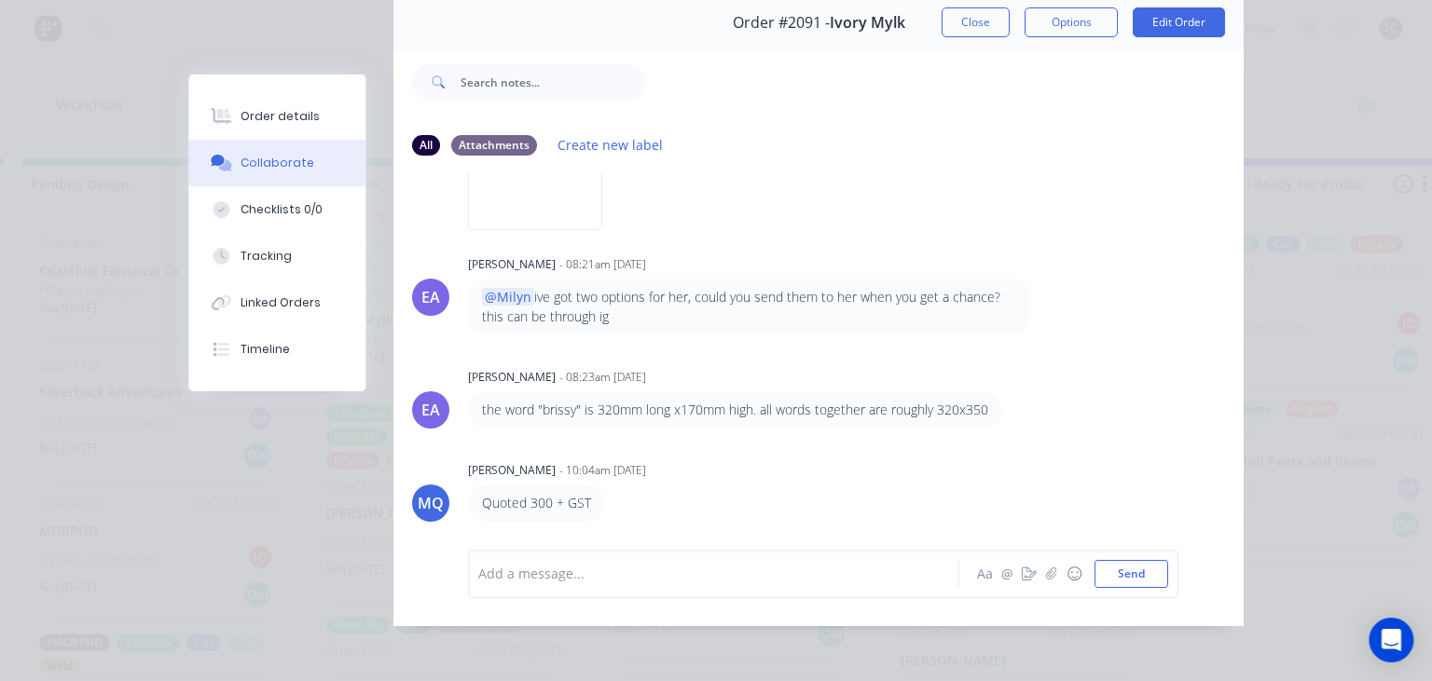
scroll to position [83, 0]
click at [969, 29] on button "Close" at bounding box center [975, 21] width 68 height 30
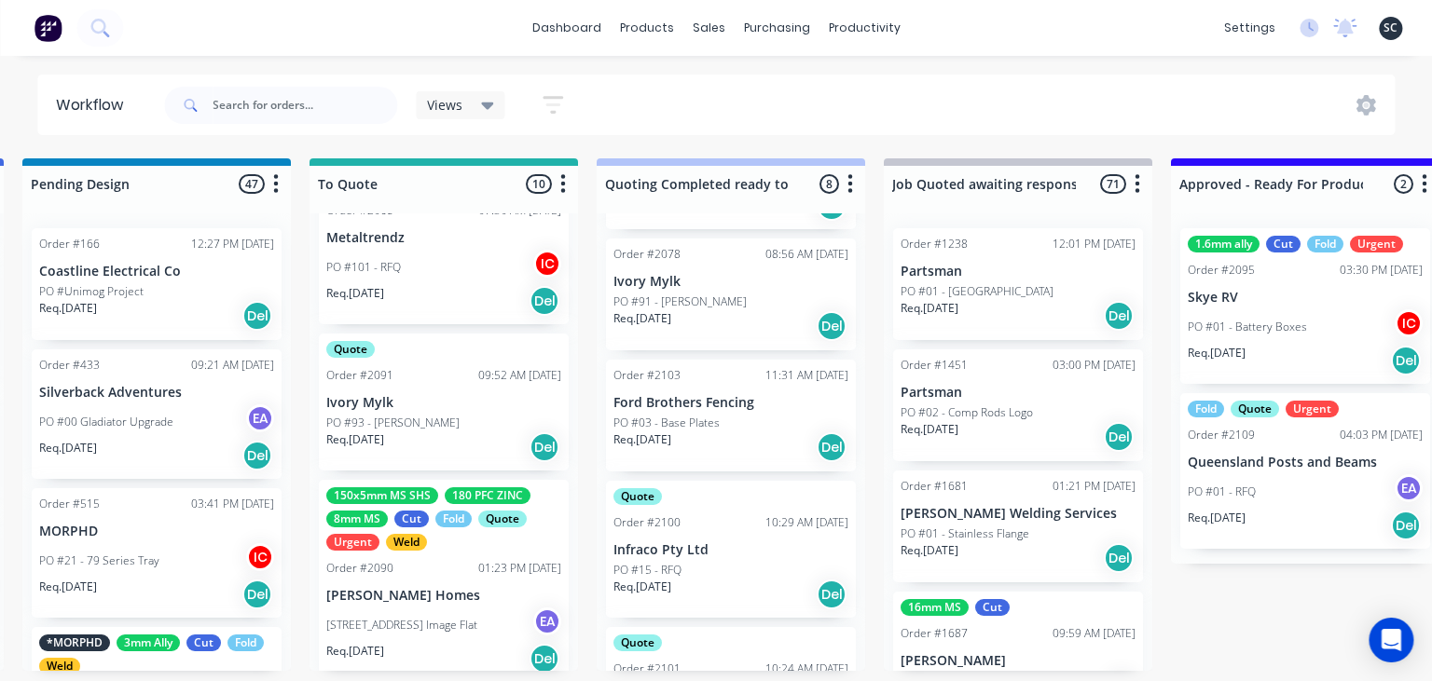
scroll to position [1156, 0]
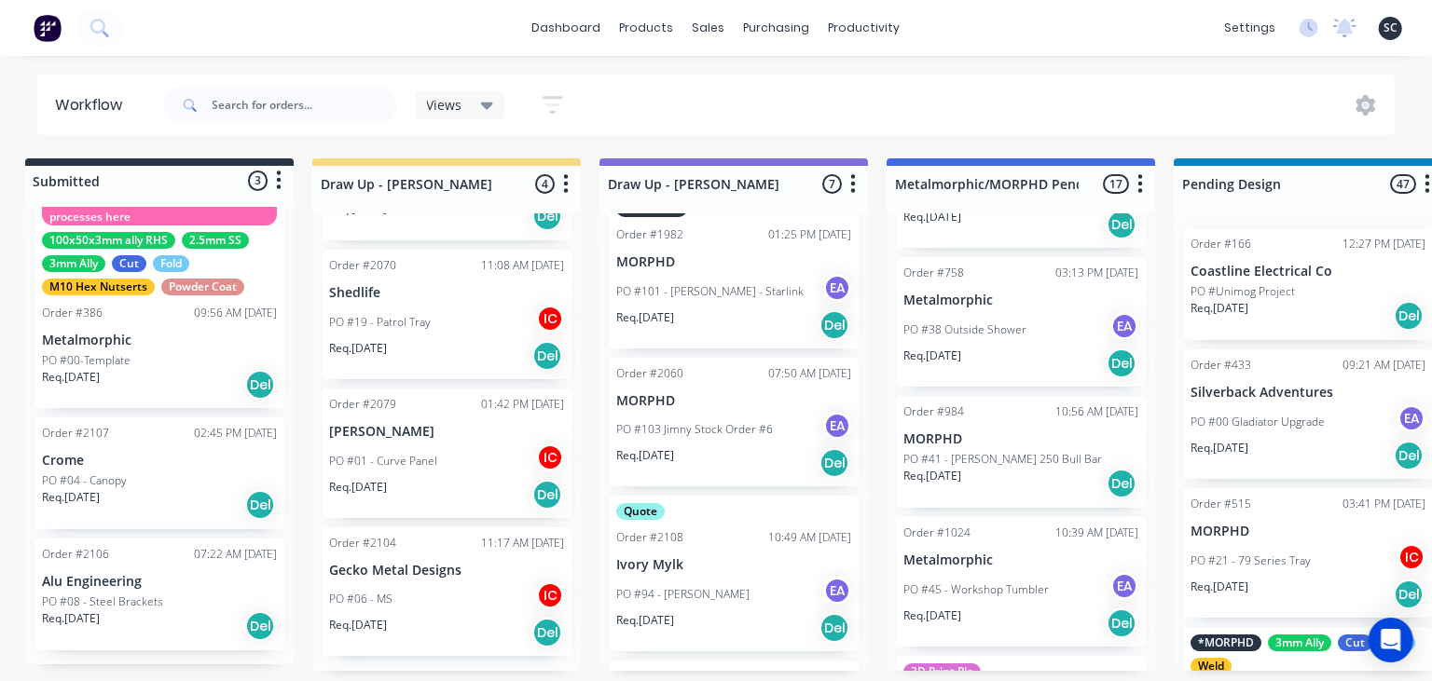
scroll to position [0, 0]
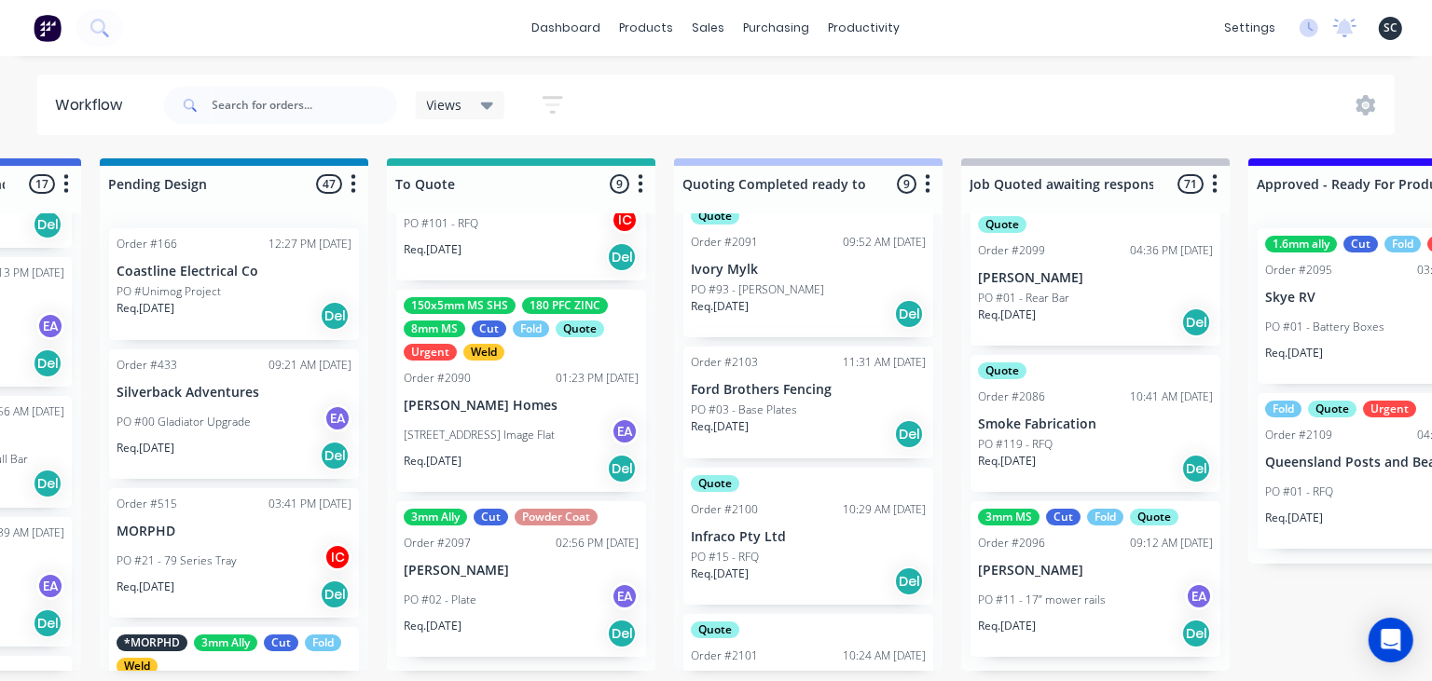
scroll to position [829, 0]
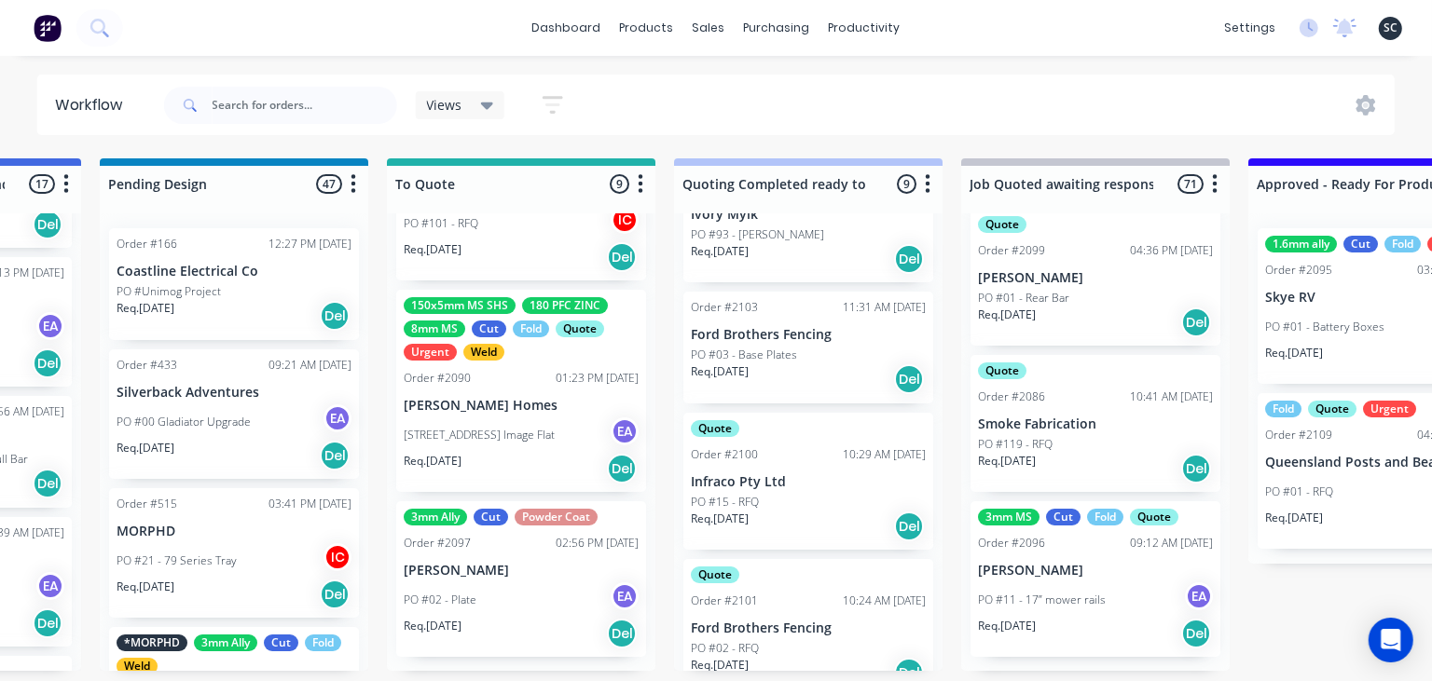
click at [530, 413] on p "[PERSON_NAME] Homes" at bounding box center [521, 406] width 235 height 16
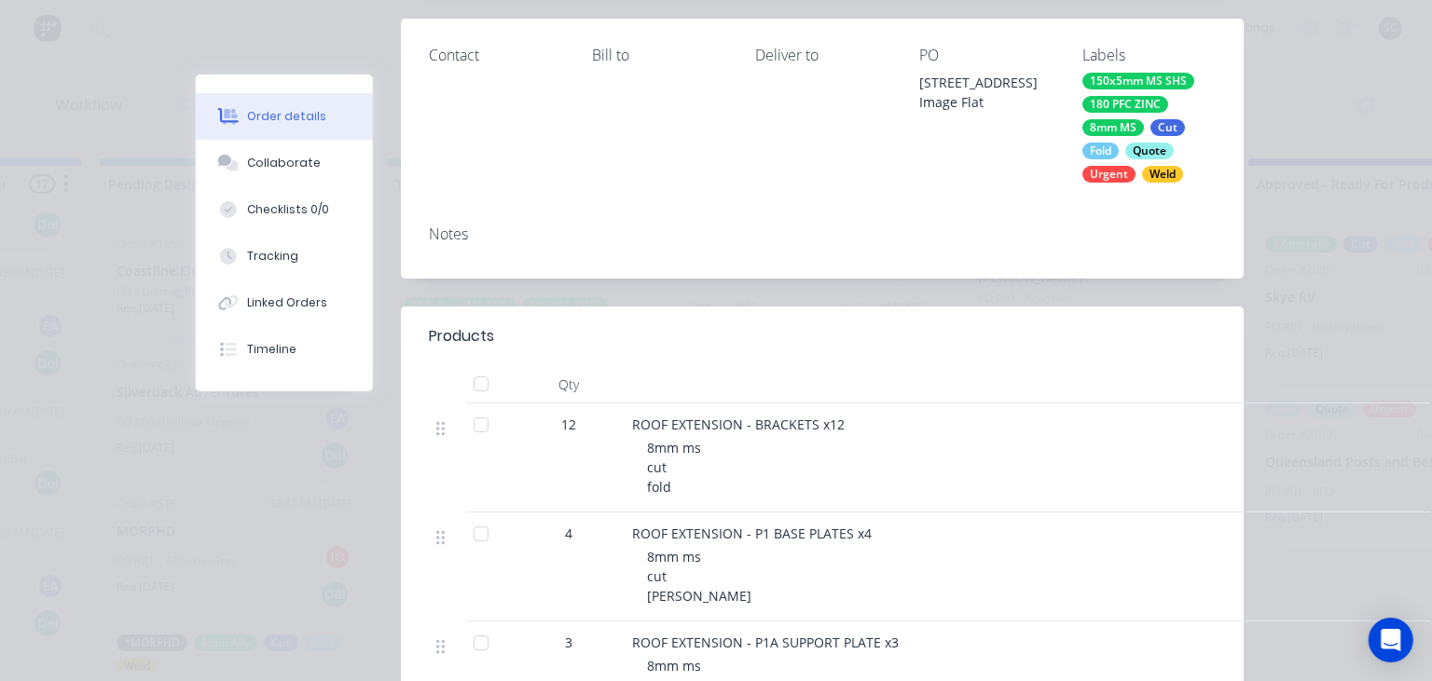
scroll to position [322, 0]
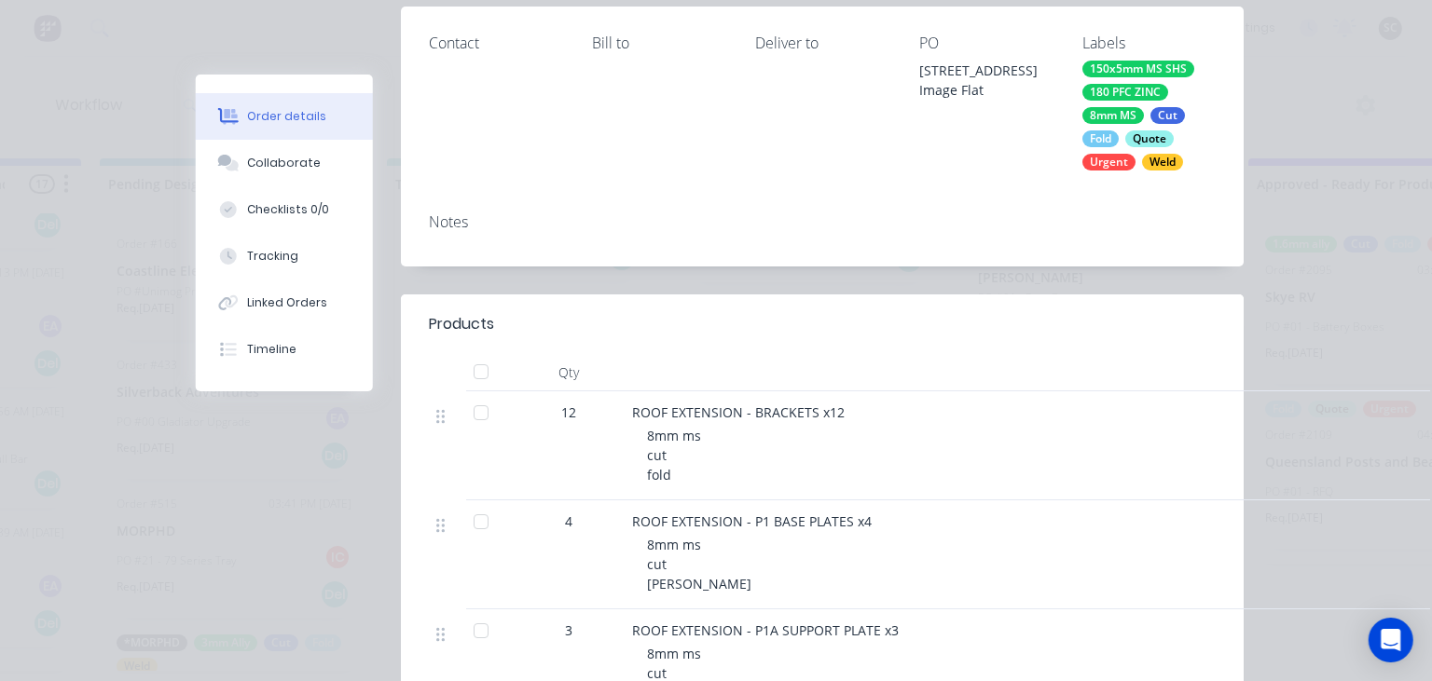
click at [788, 175] on div "Contact Bill to Deliver to [STREET_ADDRESS] Image Flat Labels 150x5mm MS SHS 18…" at bounding box center [822, 102] width 843 height 191
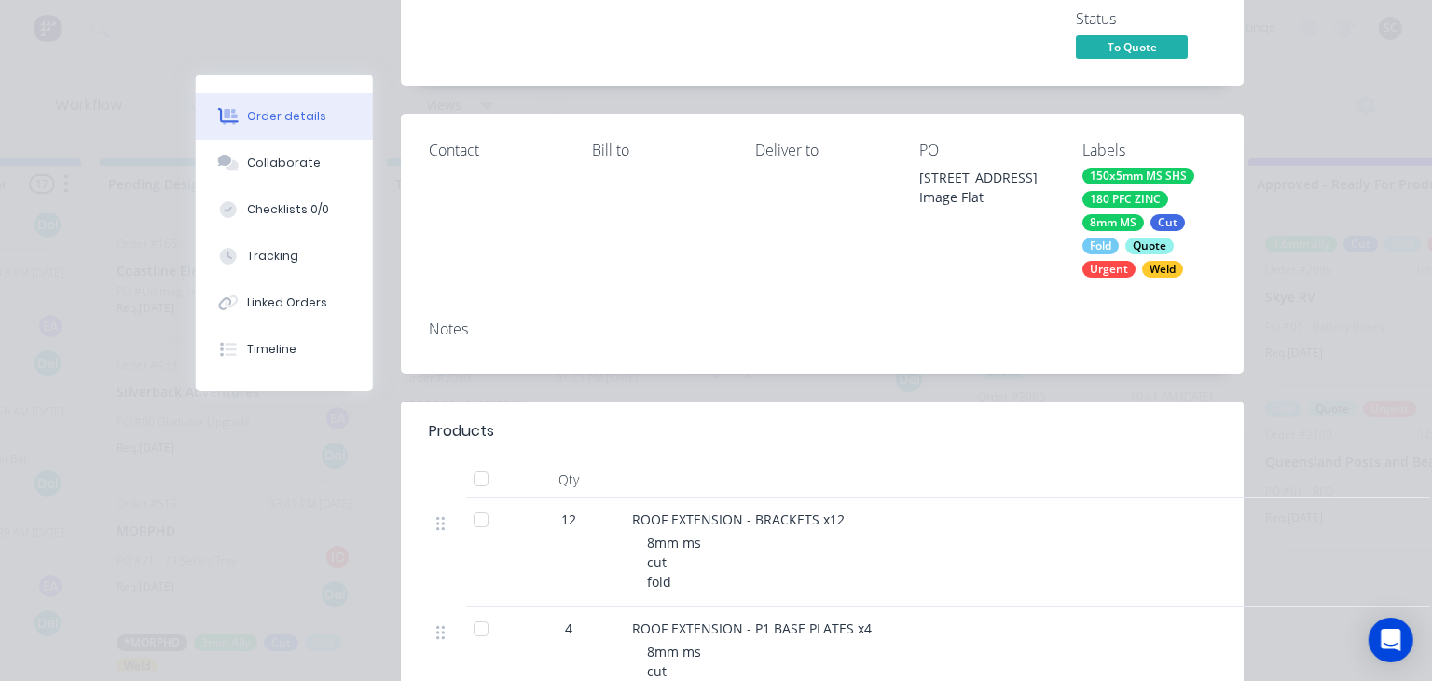
scroll to position [0, 0]
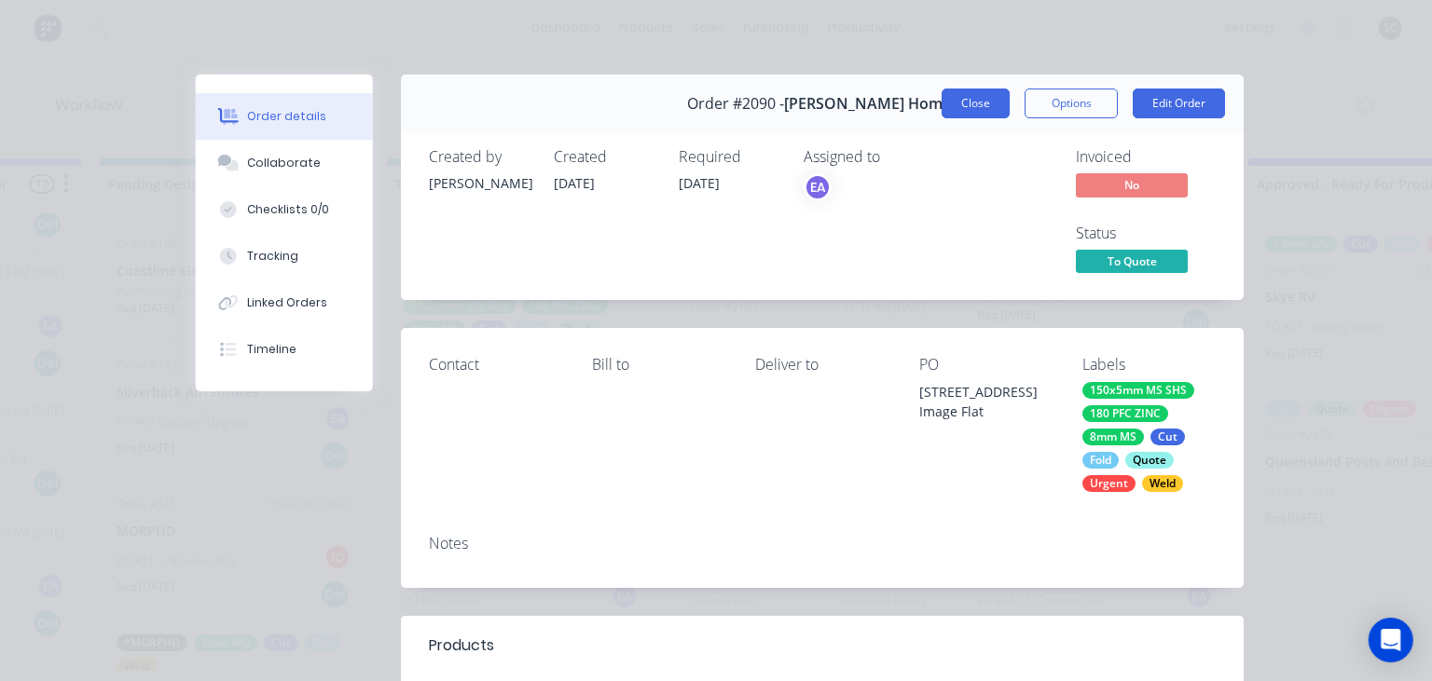
click at [968, 105] on button "Close" at bounding box center [975, 104] width 68 height 30
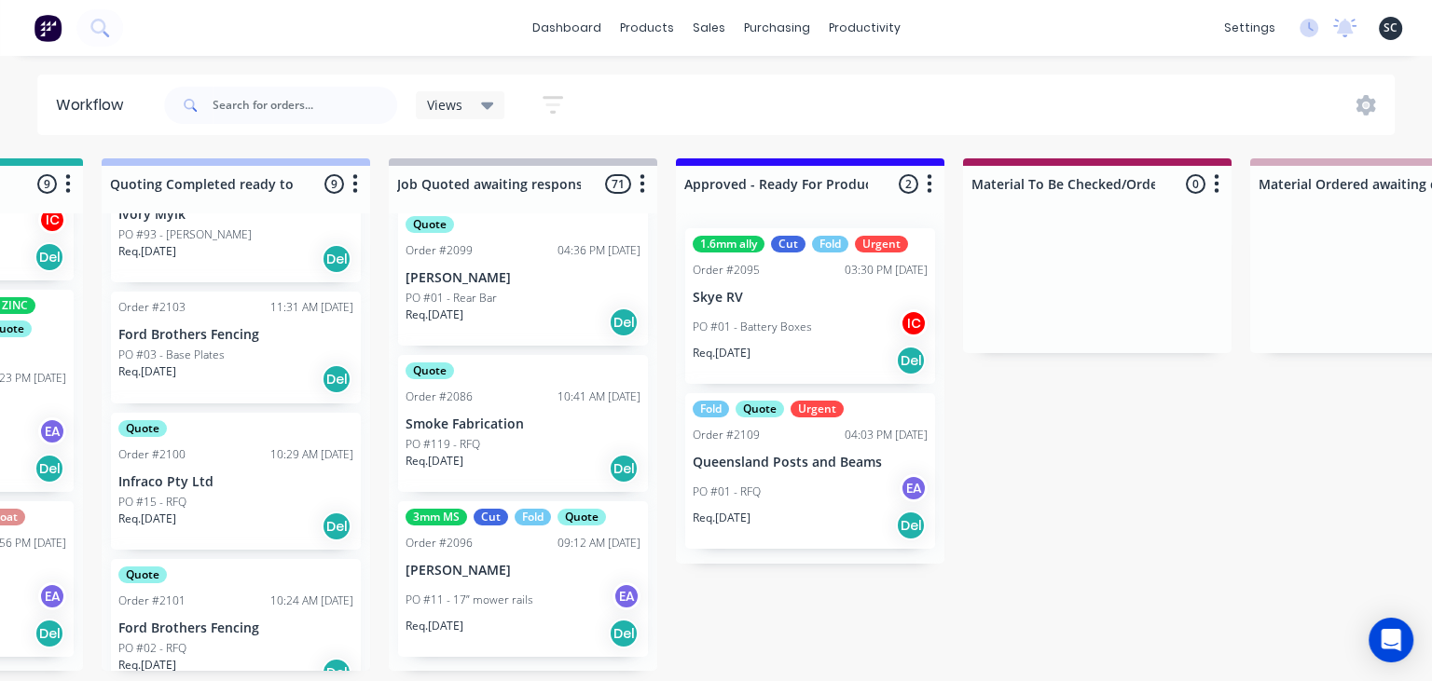
scroll to position [0, 1680]
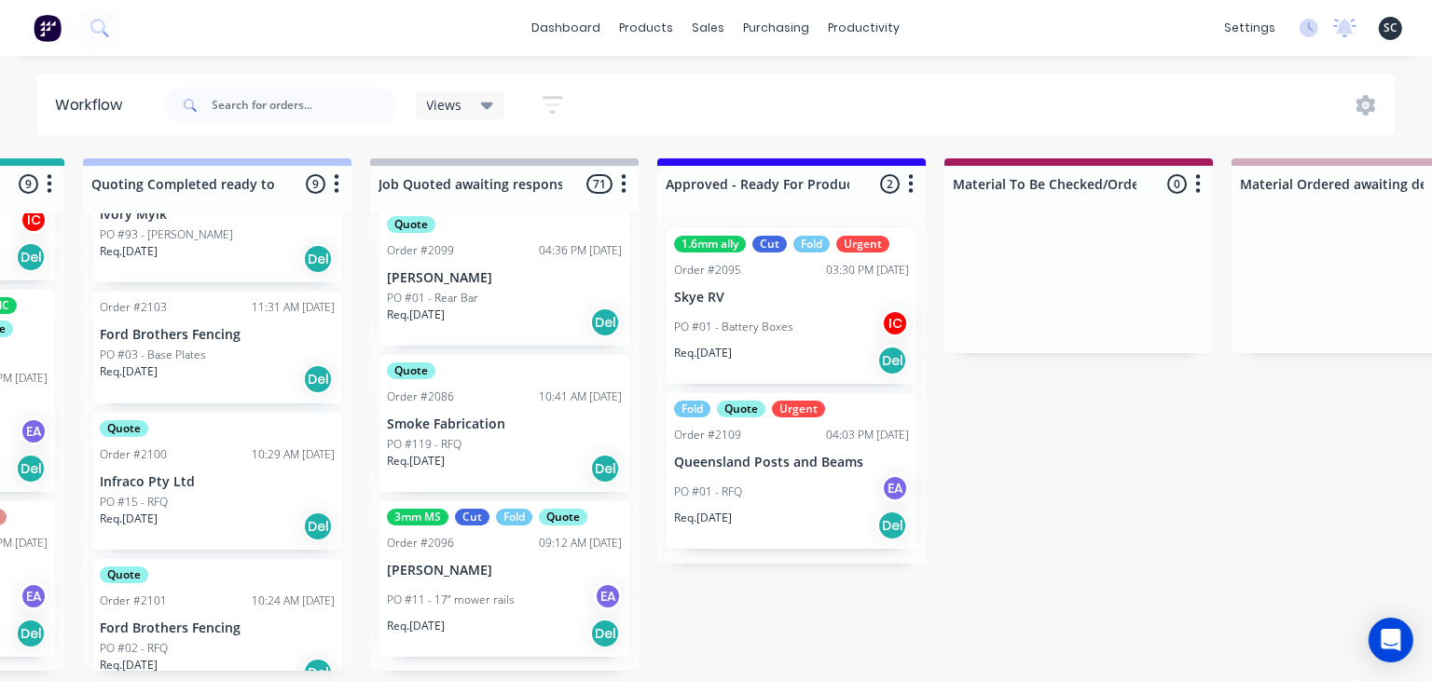
click at [753, 491] on div "PO #01 - RFQ EA" at bounding box center [791, 491] width 235 height 35
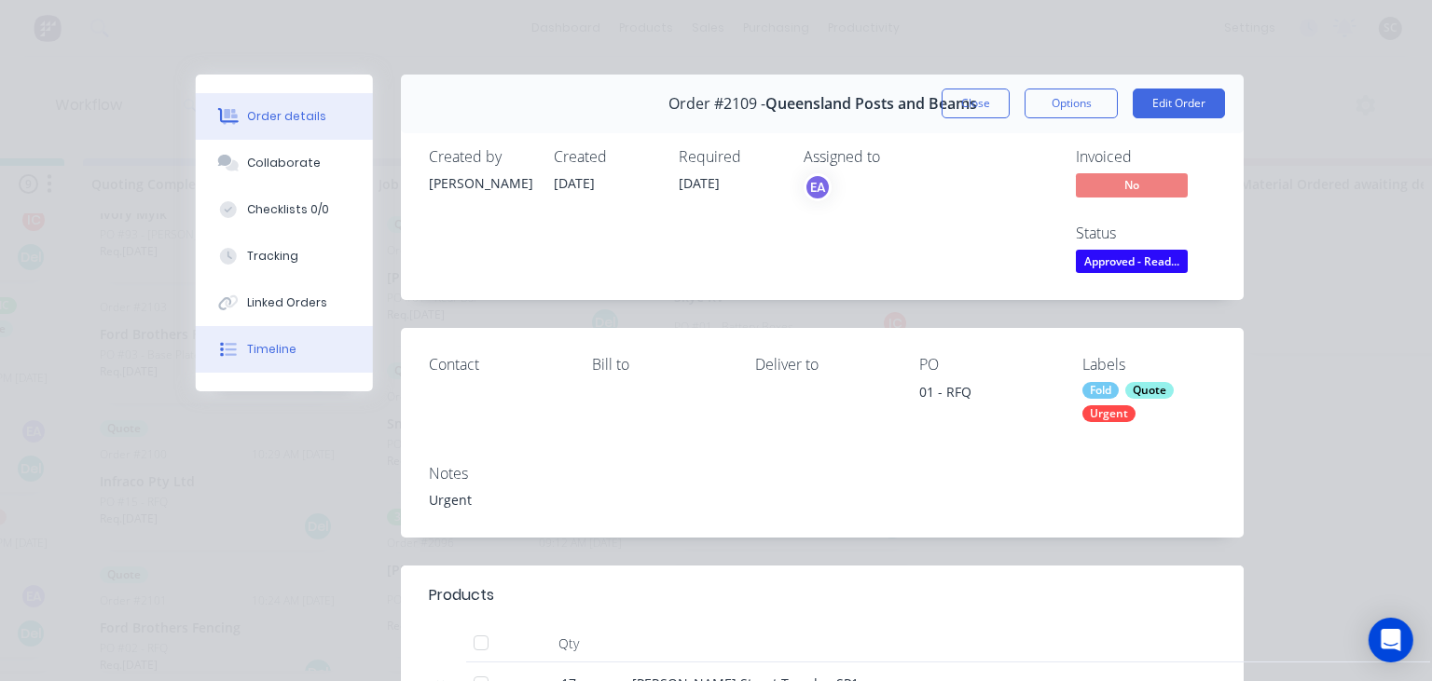
click at [292, 352] on div "Timeline" at bounding box center [272, 349] width 49 height 17
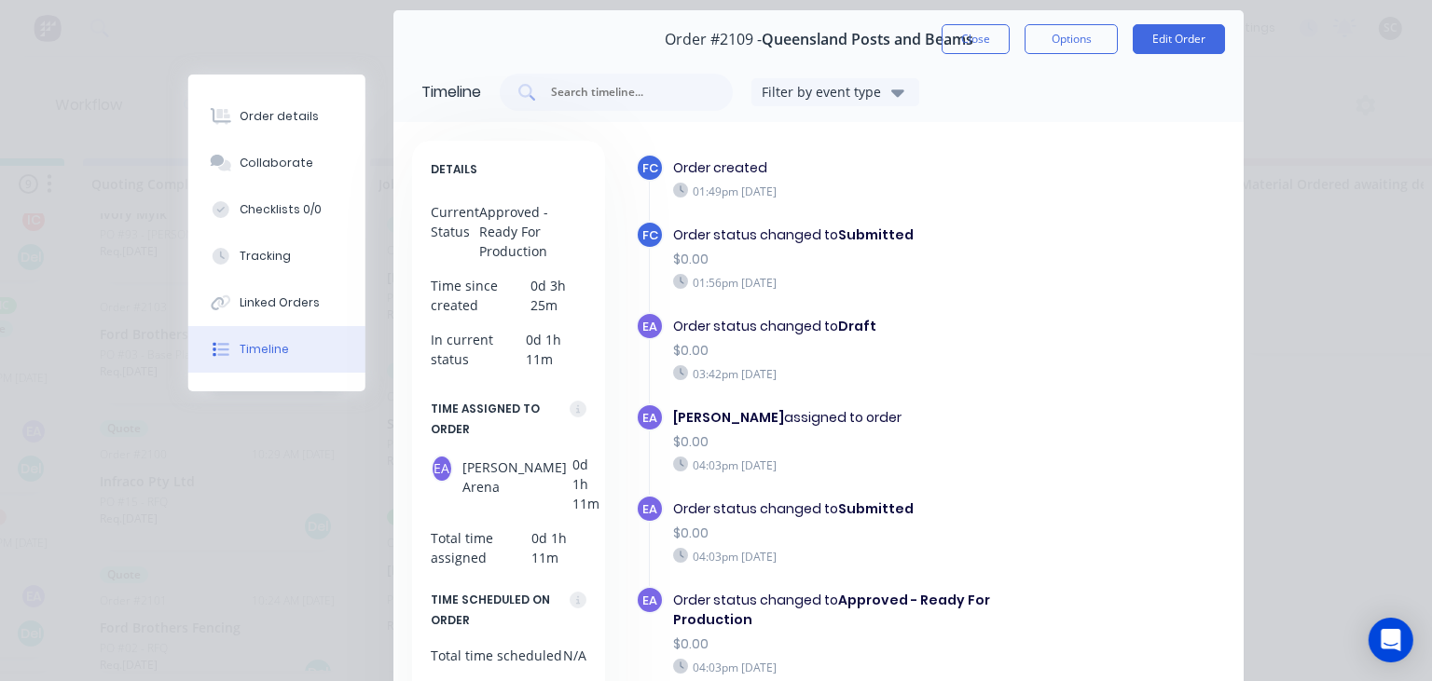
scroll to position [0, 0]
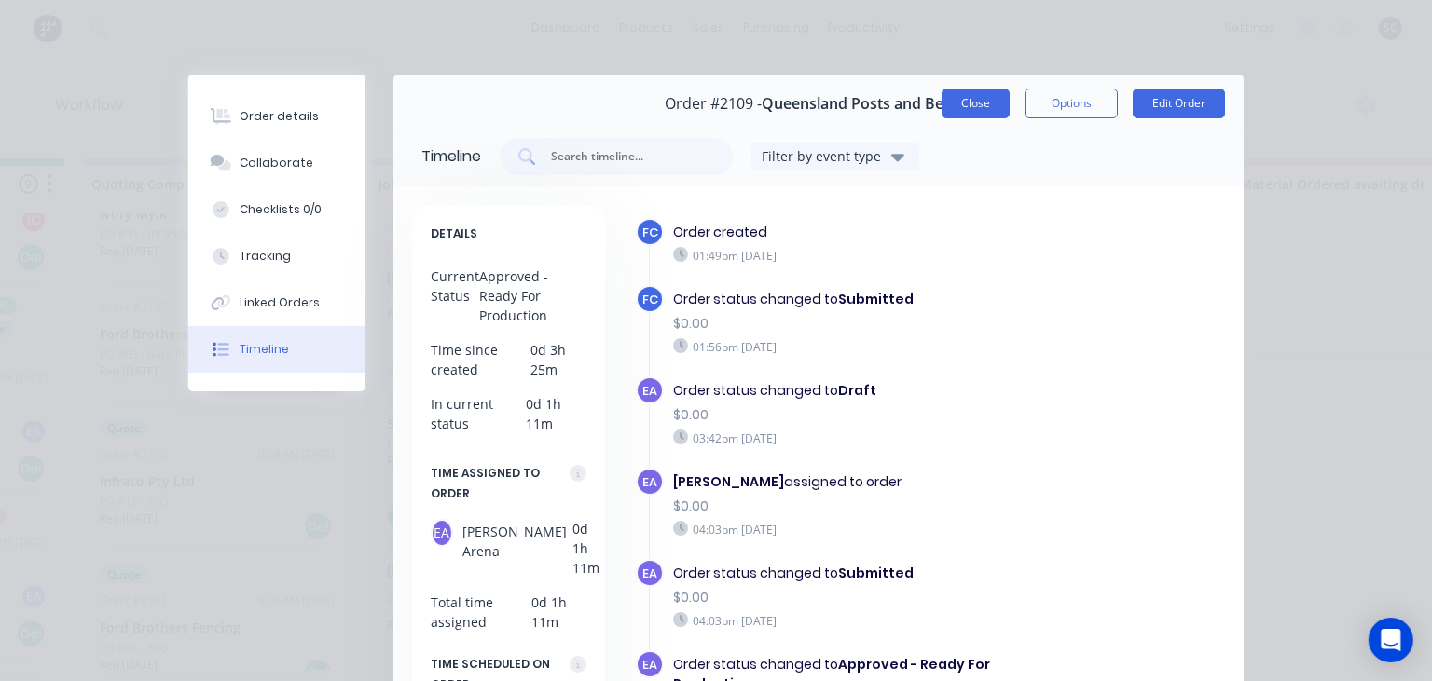
click at [979, 108] on button "Close" at bounding box center [975, 104] width 68 height 30
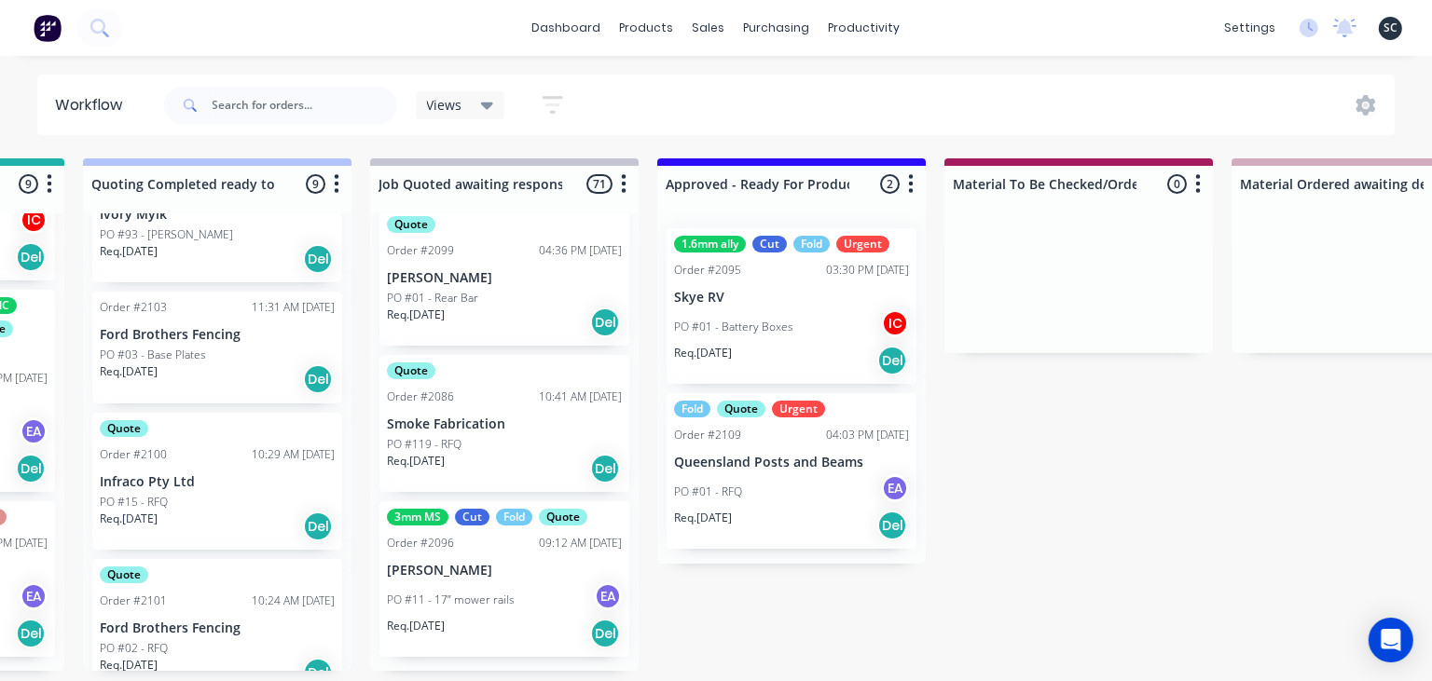
click at [792, 497] on div "PO #01 - RFQ EA" at bounding box center [791, 491] width 235 height 35
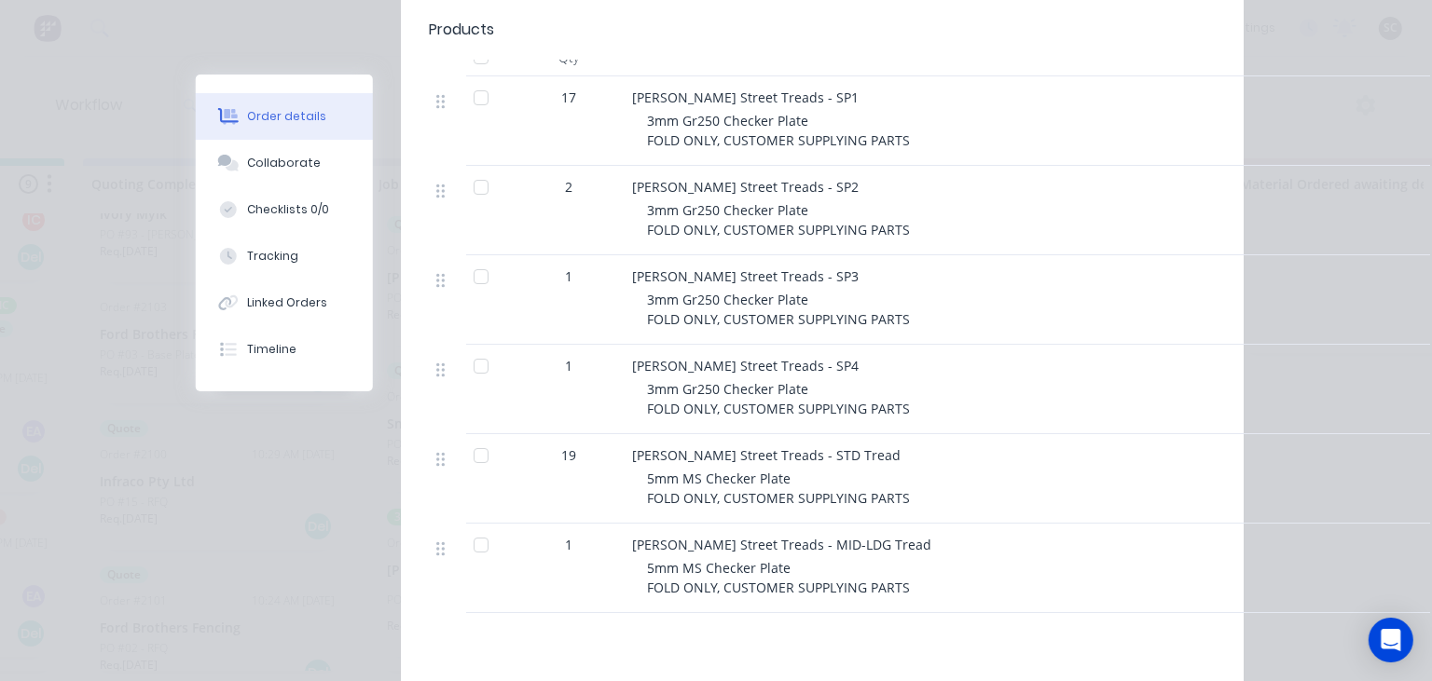
scroll to position [537, 0]
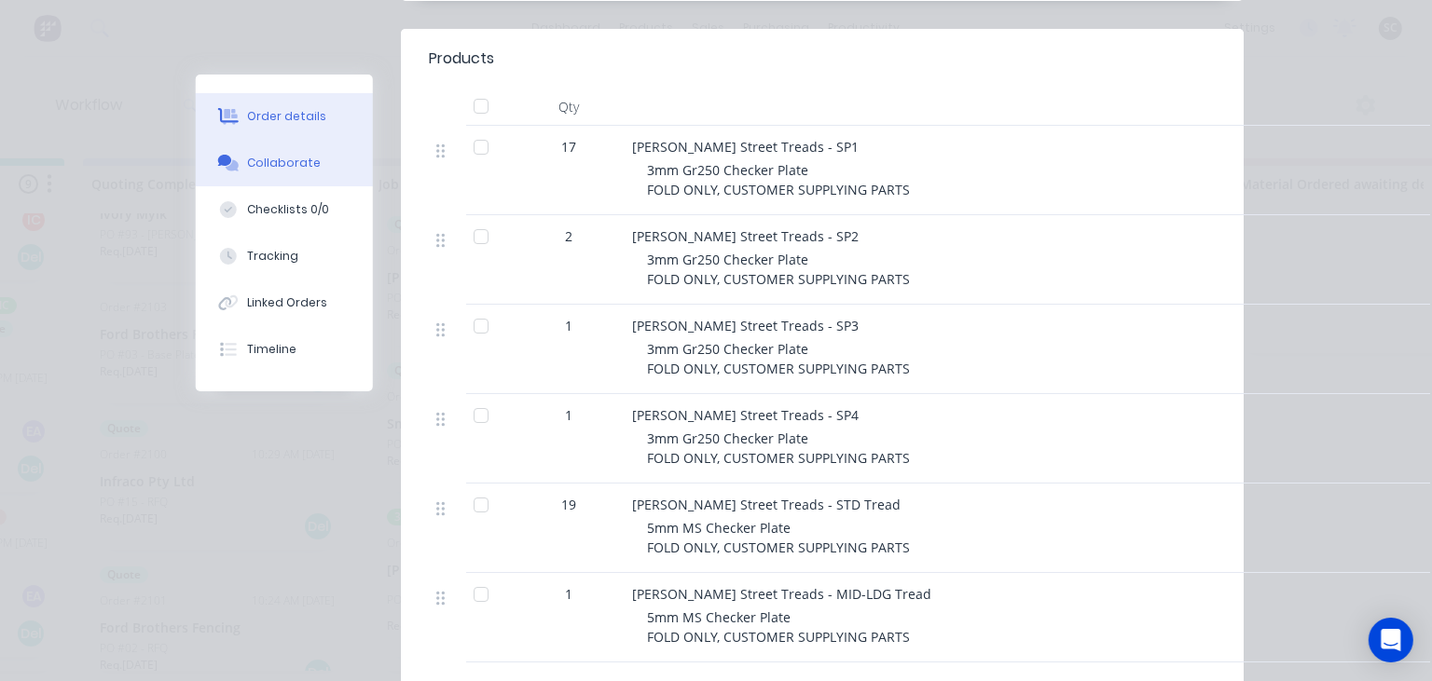
click at [307, 158] on div "Collaborate" at bounding box center [285, 163] width 74 height 17
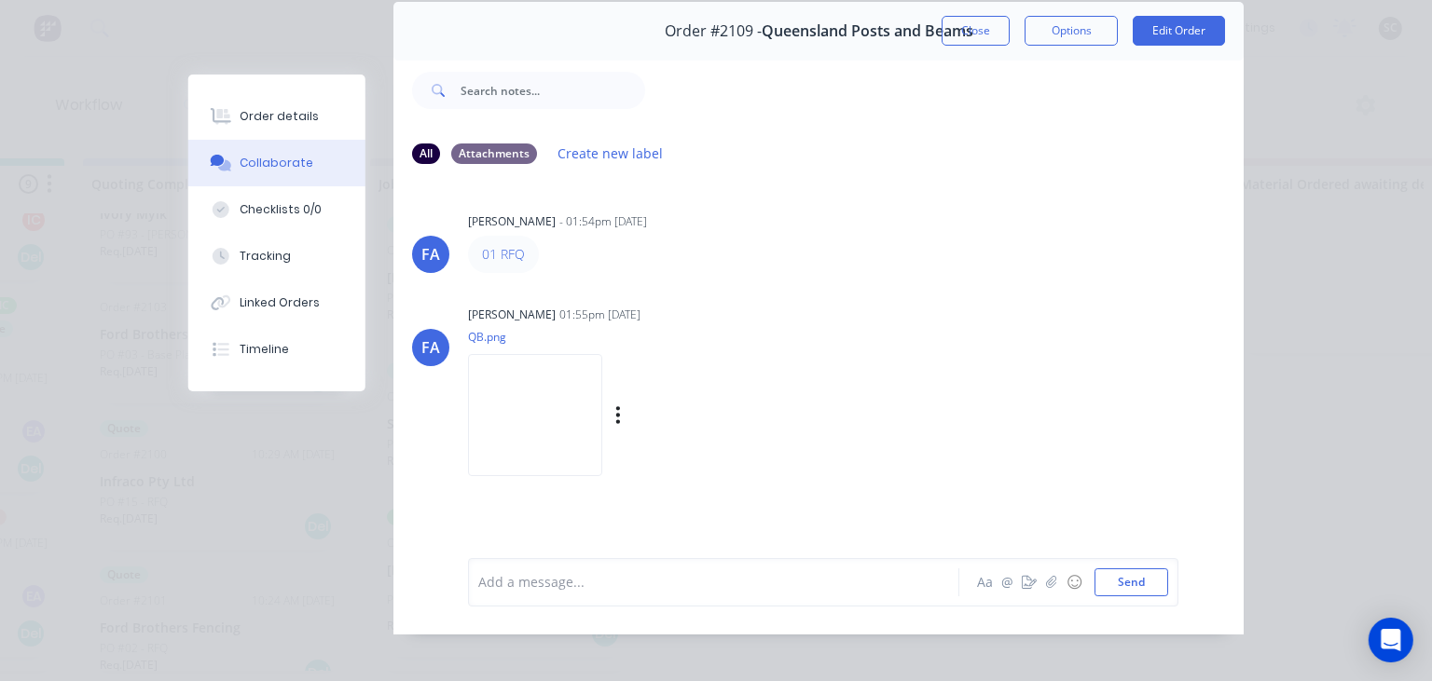
scroll to position [83, 0]
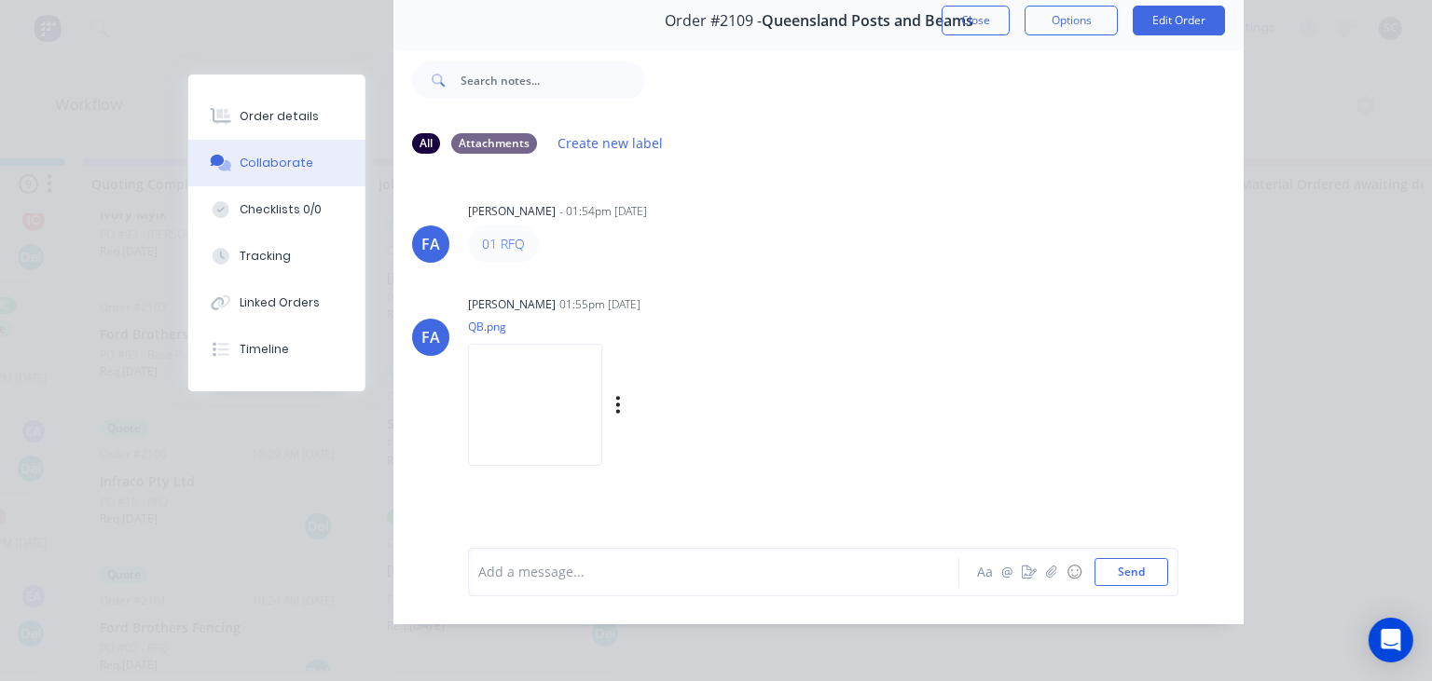
click at [579, 392] on img at bounding box center [535, 405] width 134 height 122
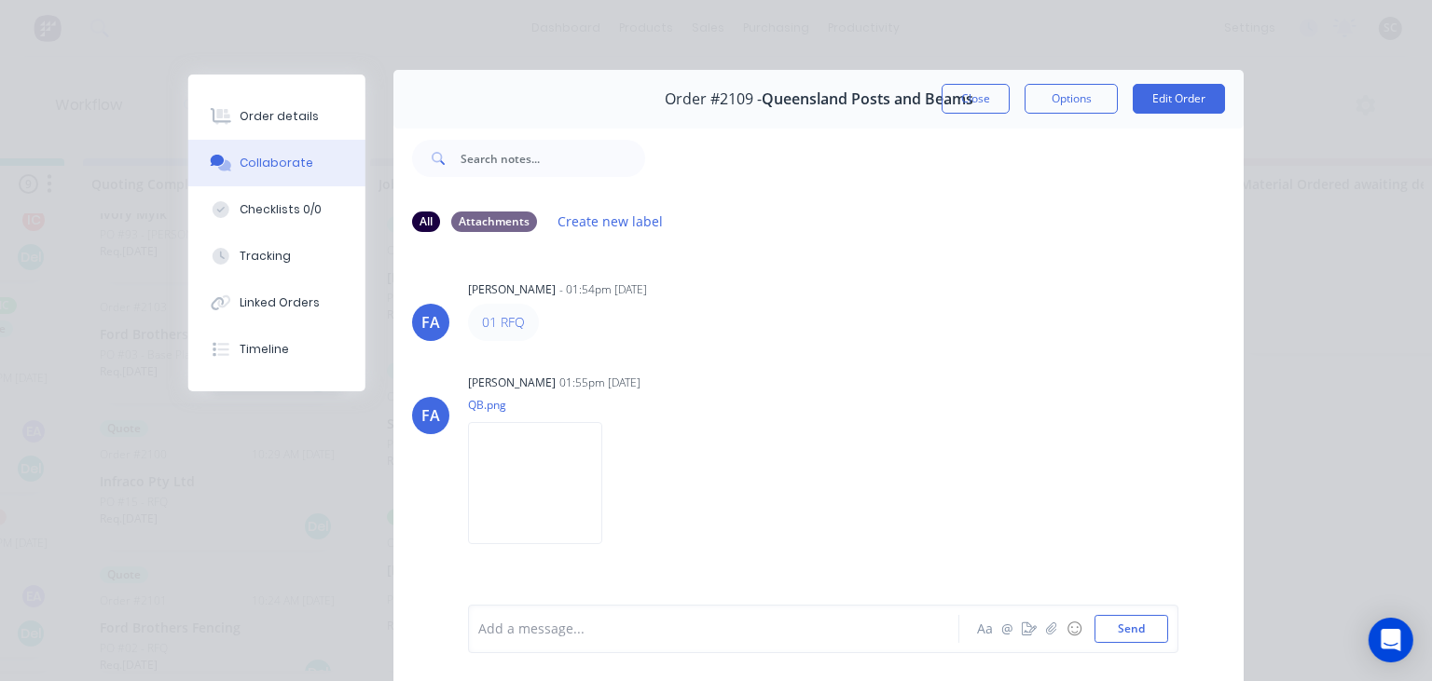
scroll to position [0, 0]
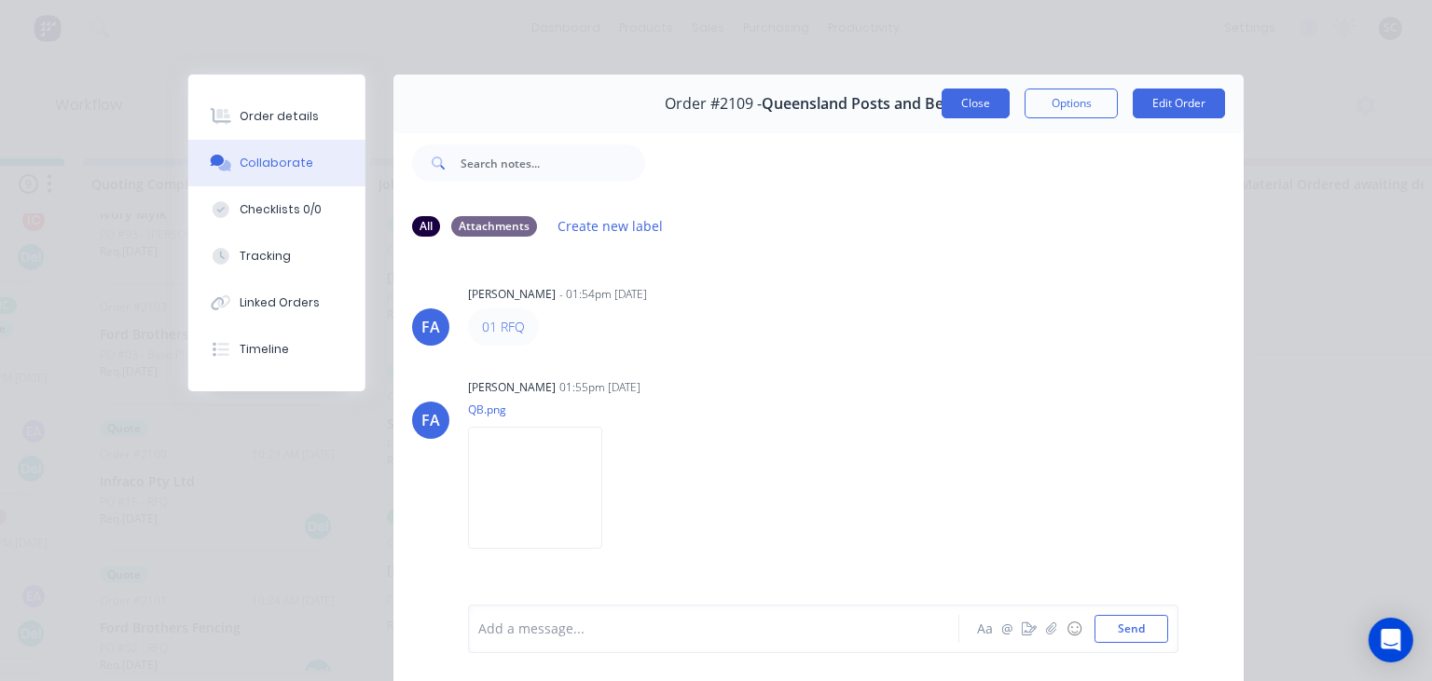
click at [962, 103] on button "Close" at bounding box center [975, 104] width 68 height 30
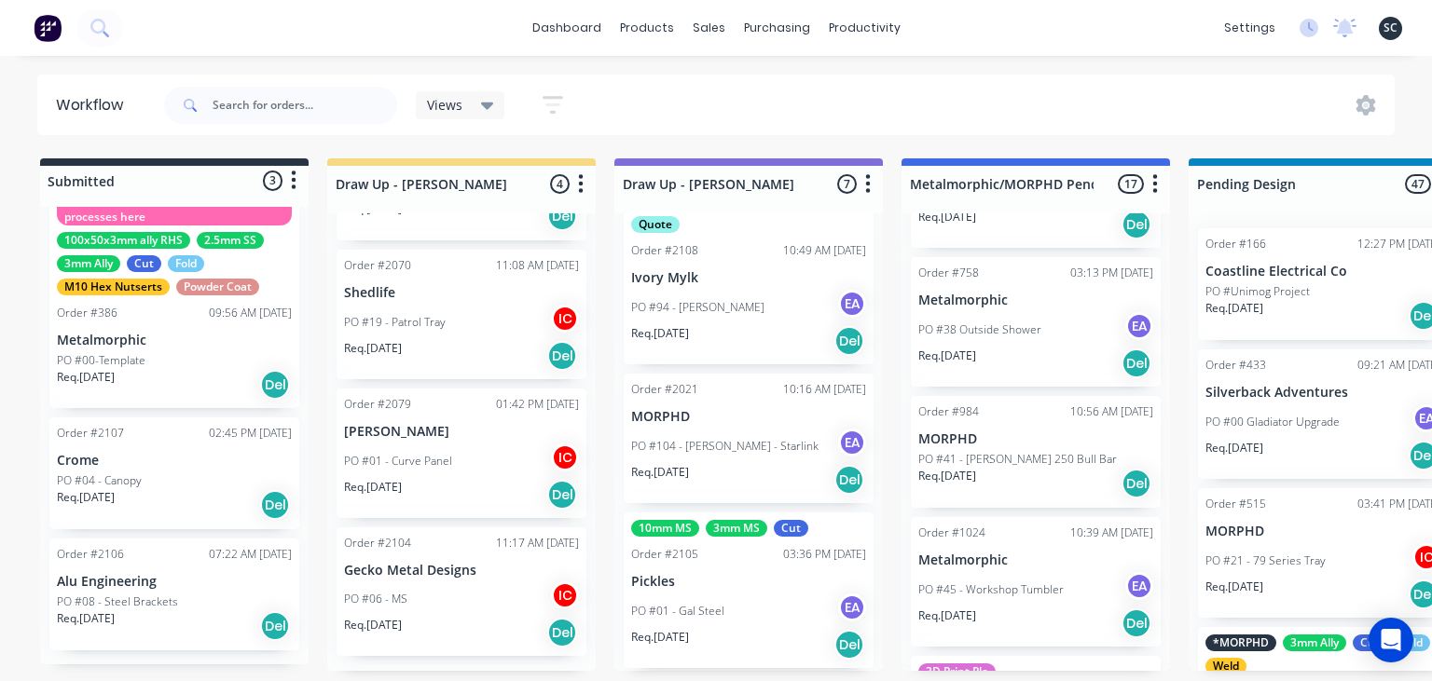
scroll to position [620, 0]
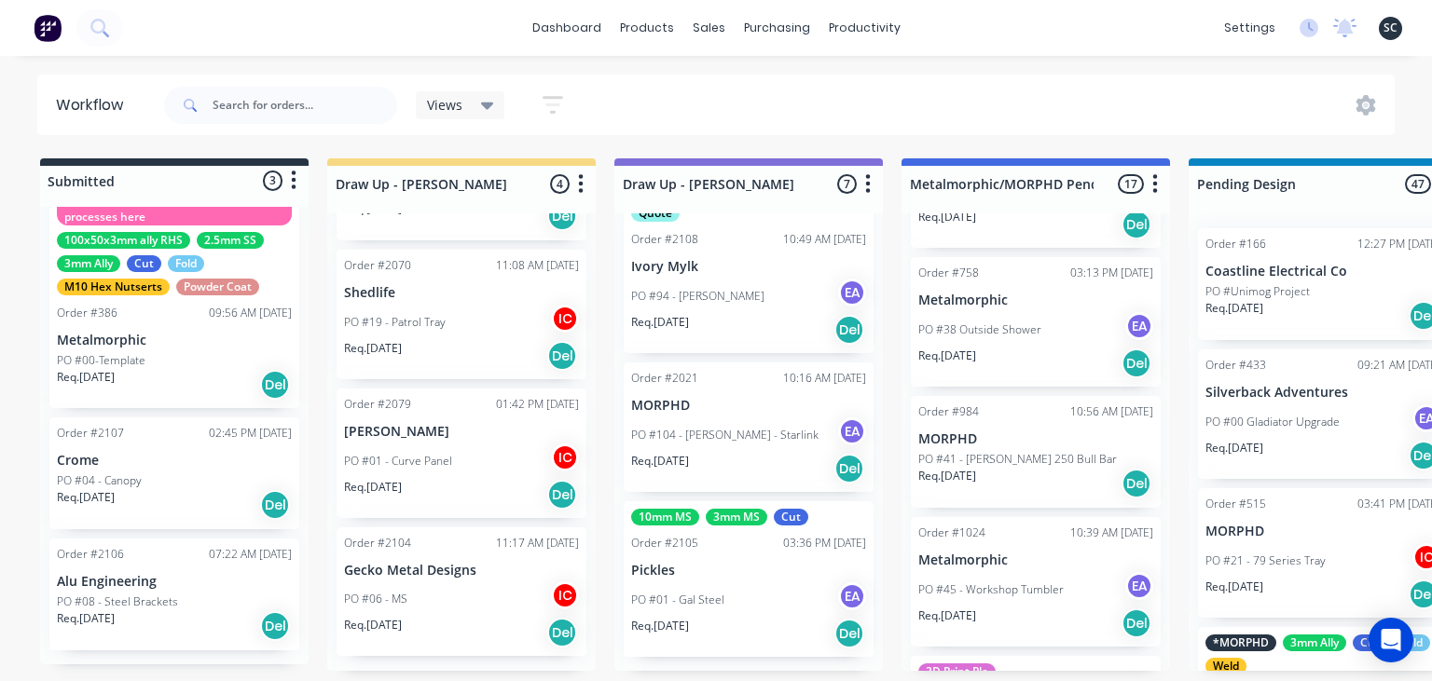
click at [711, 572] on p "Pickles" at bounding box center [748, 571] width 235 height 16
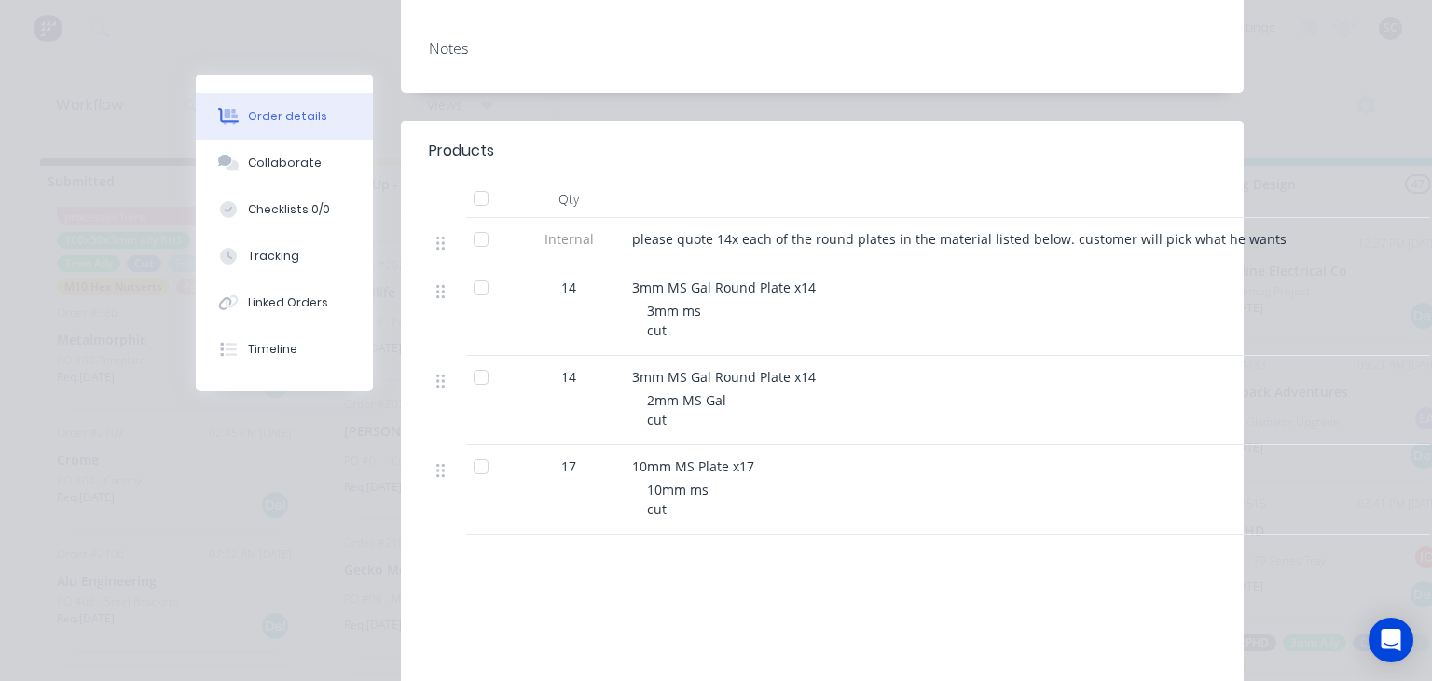
scroll to position [429, 0]
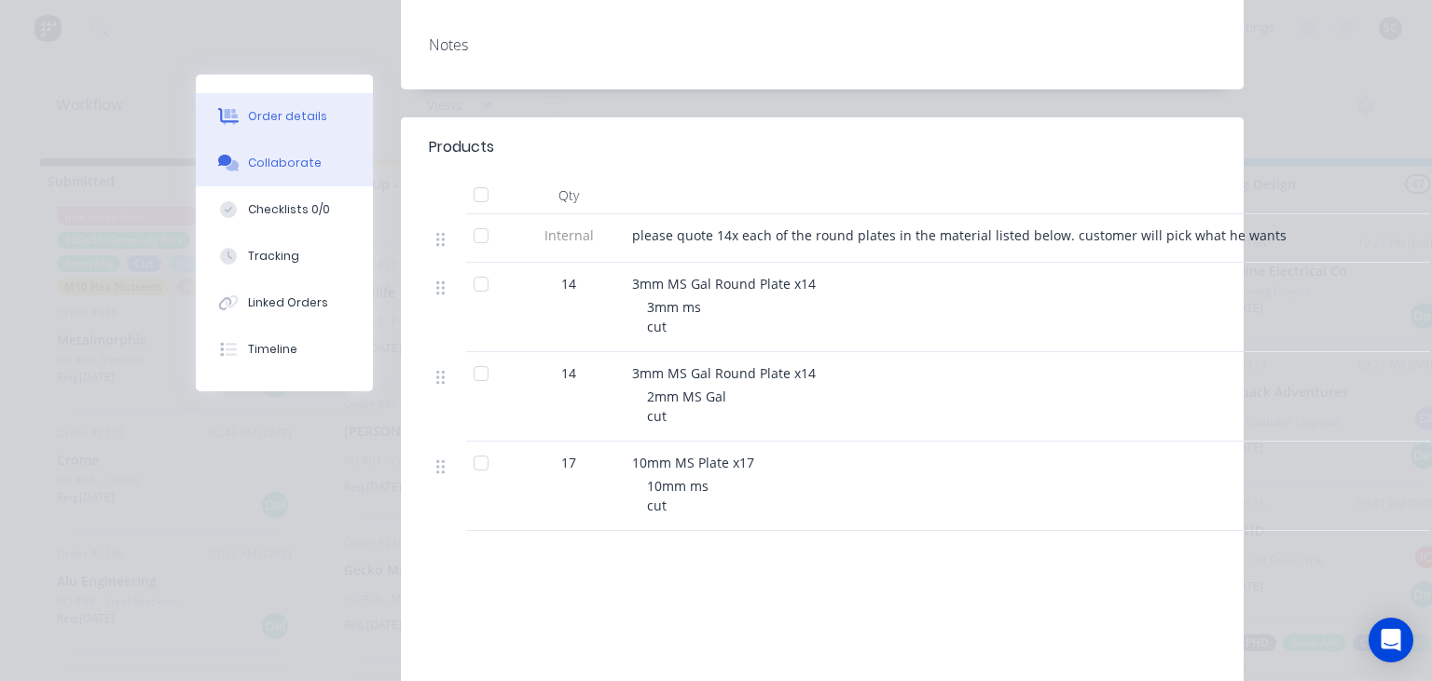
click at [286, 176] on button "Collaborate" at bounding box center [284, 163] width 177 height 47
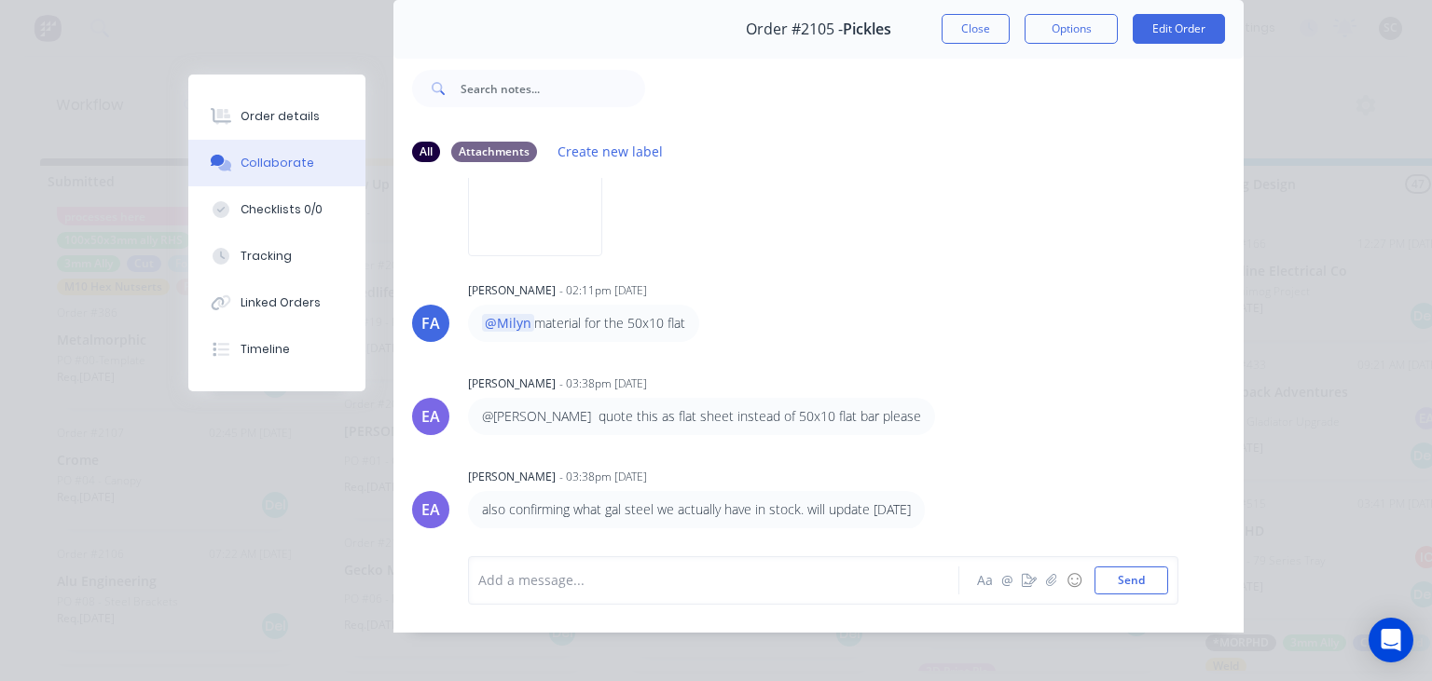
scroll to position [83, 0]
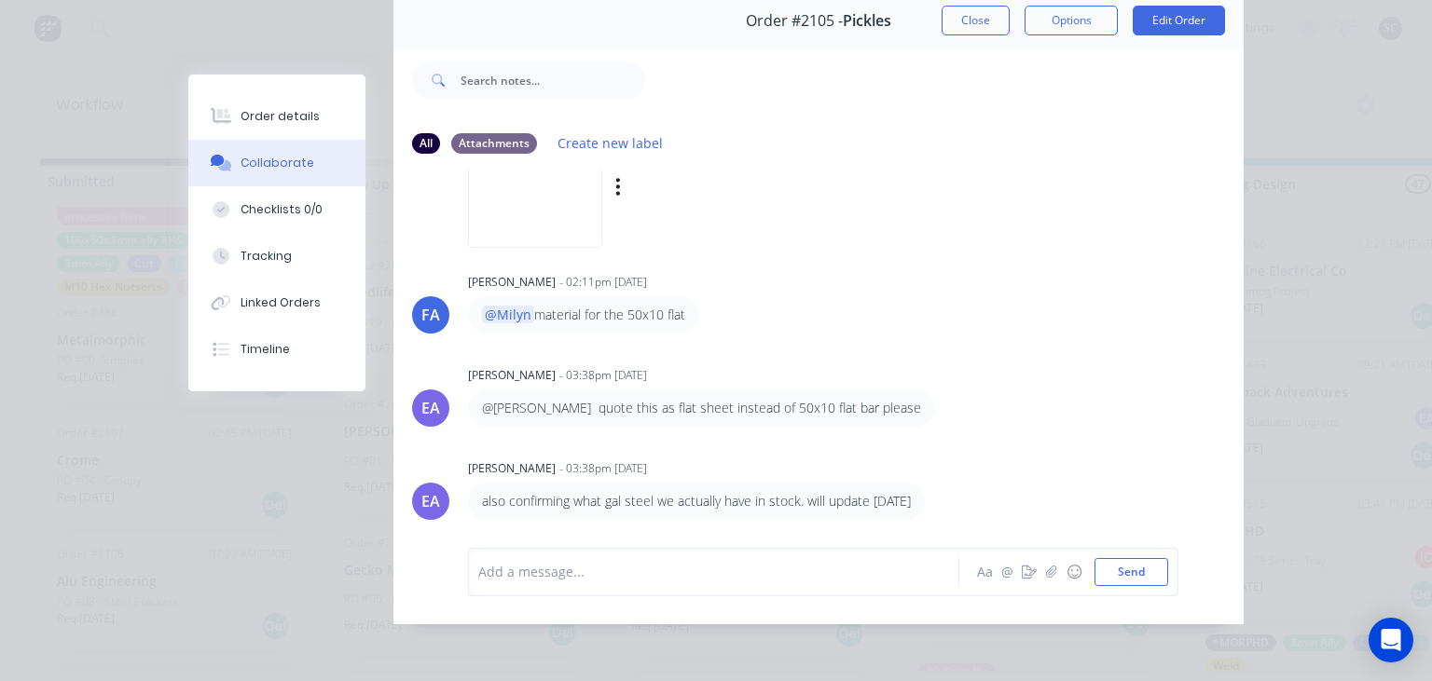
click at [543, 211] on img at bounding box center [535, 187] width 134 height 122
click at [282, 125] on div "Order details" at bounding box center [279, 116] width 79 height 17
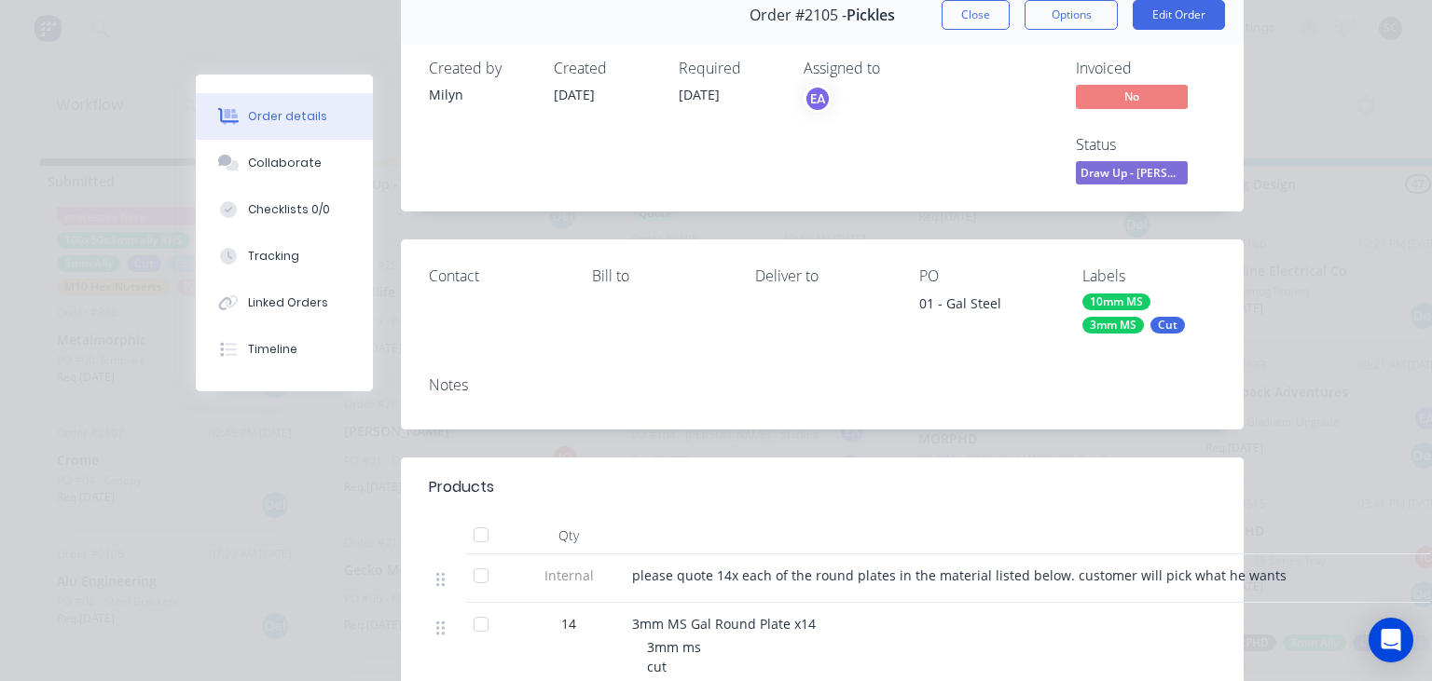
scroll to position [0, 0]
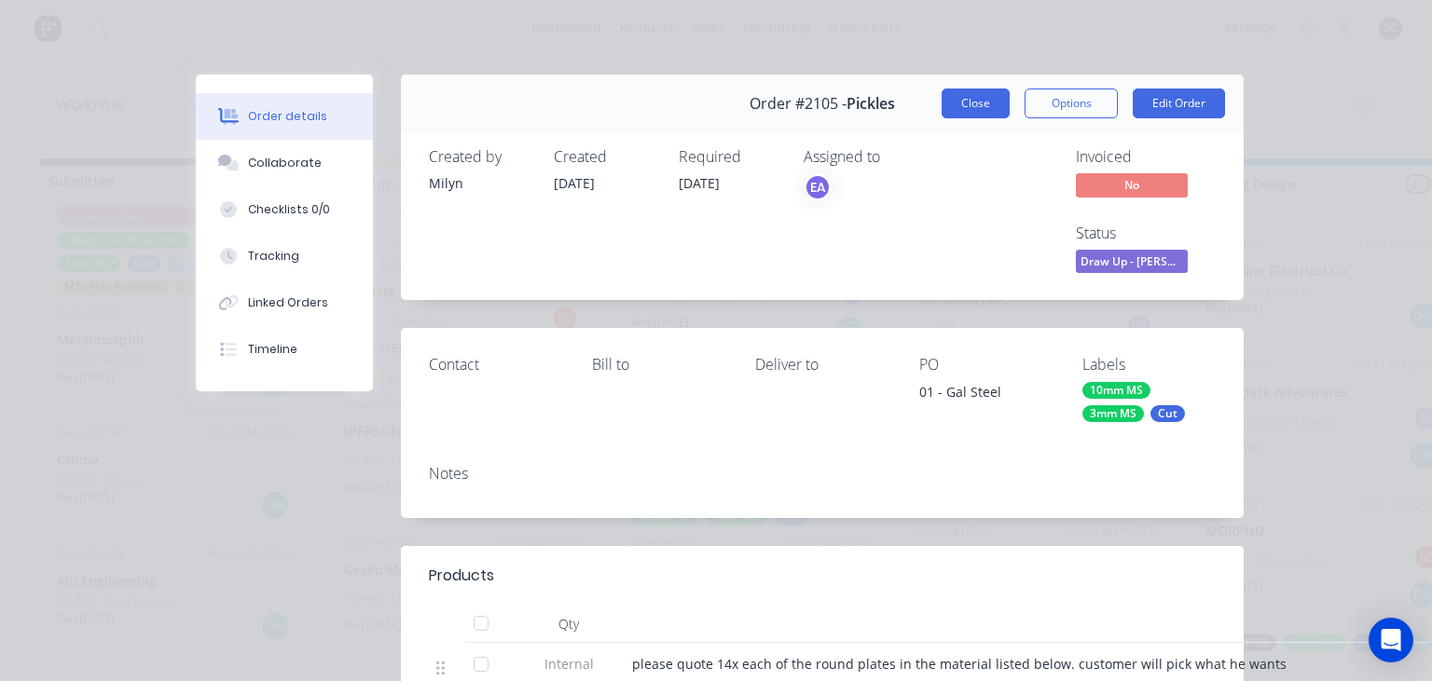
click at [982, 110] on button "Close" at bounding box center [975, 104] width 68 height 30
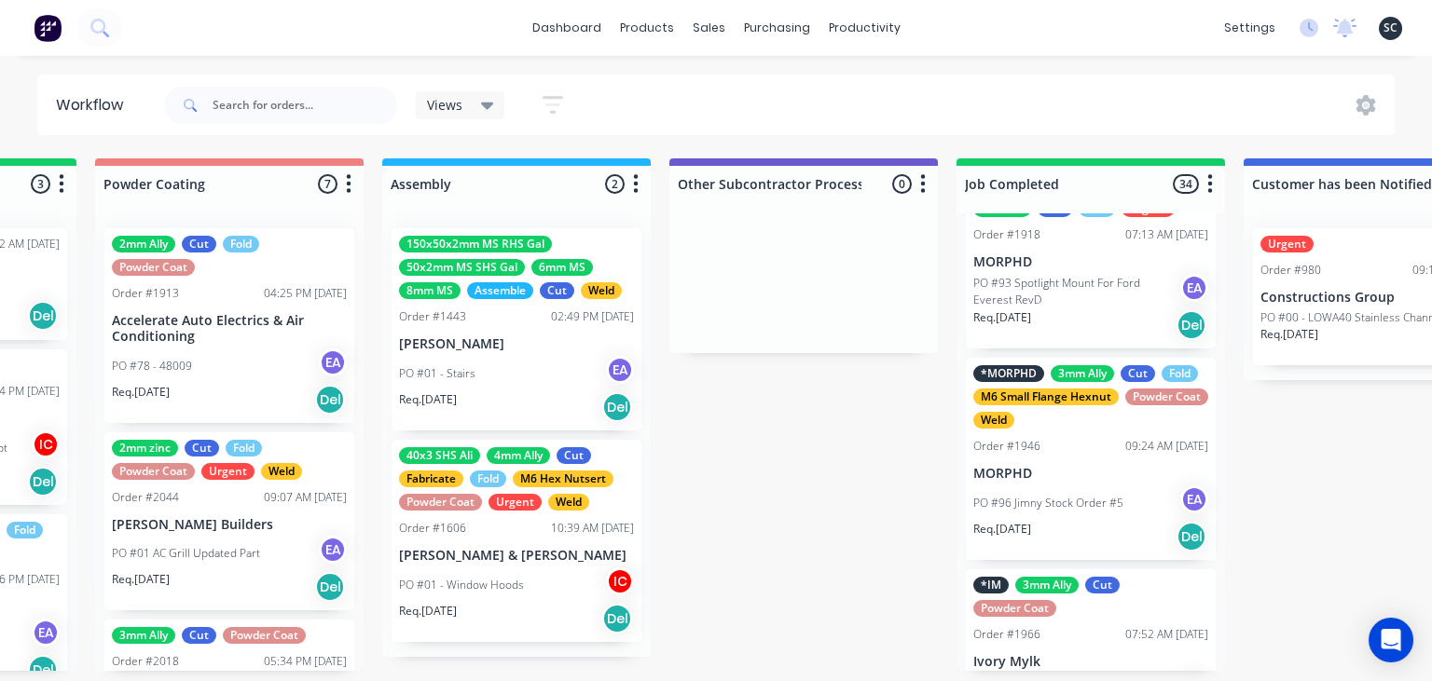
scroll to position [966, 0]
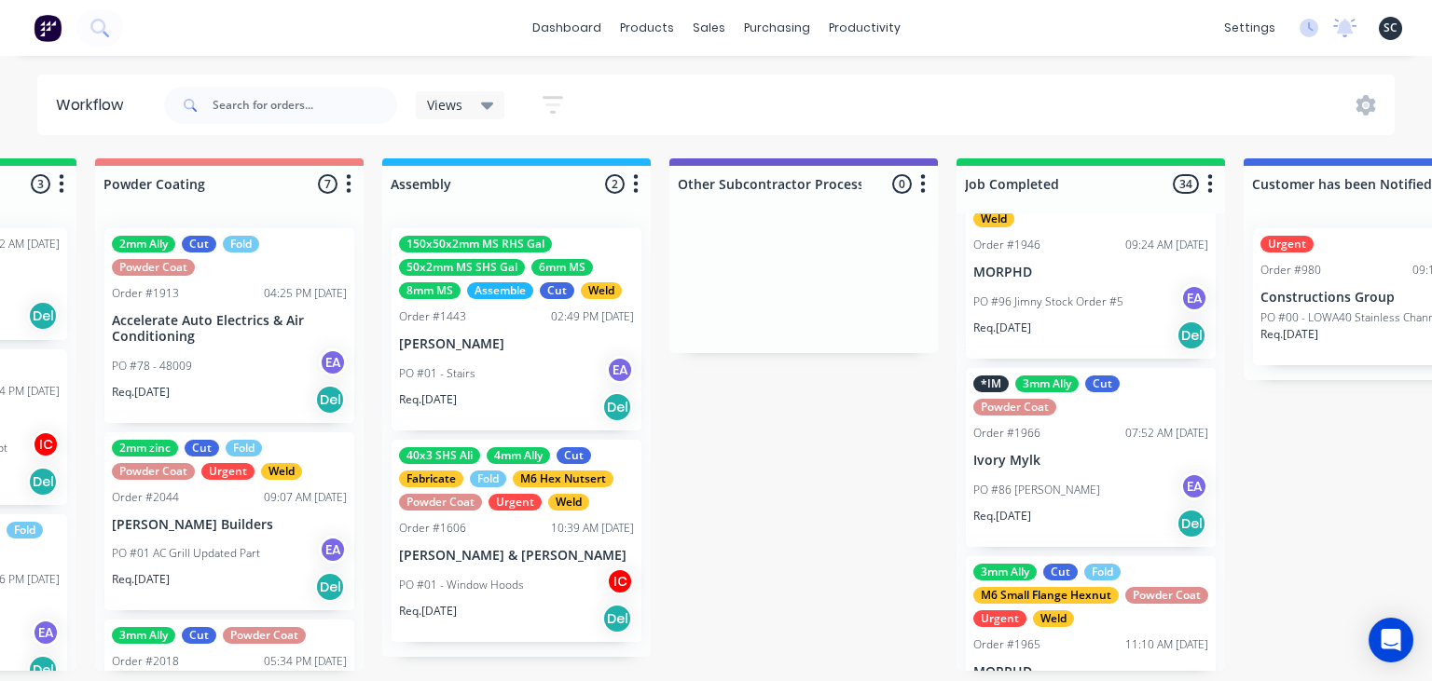
click at [1213, 299] on div "*MORPHD 3mm Ally Cut Fold M6 Small Flange Hexnut Powder Coat Weld Order #1946 0…" at bounding box center [1091, 258] width 250 height 202
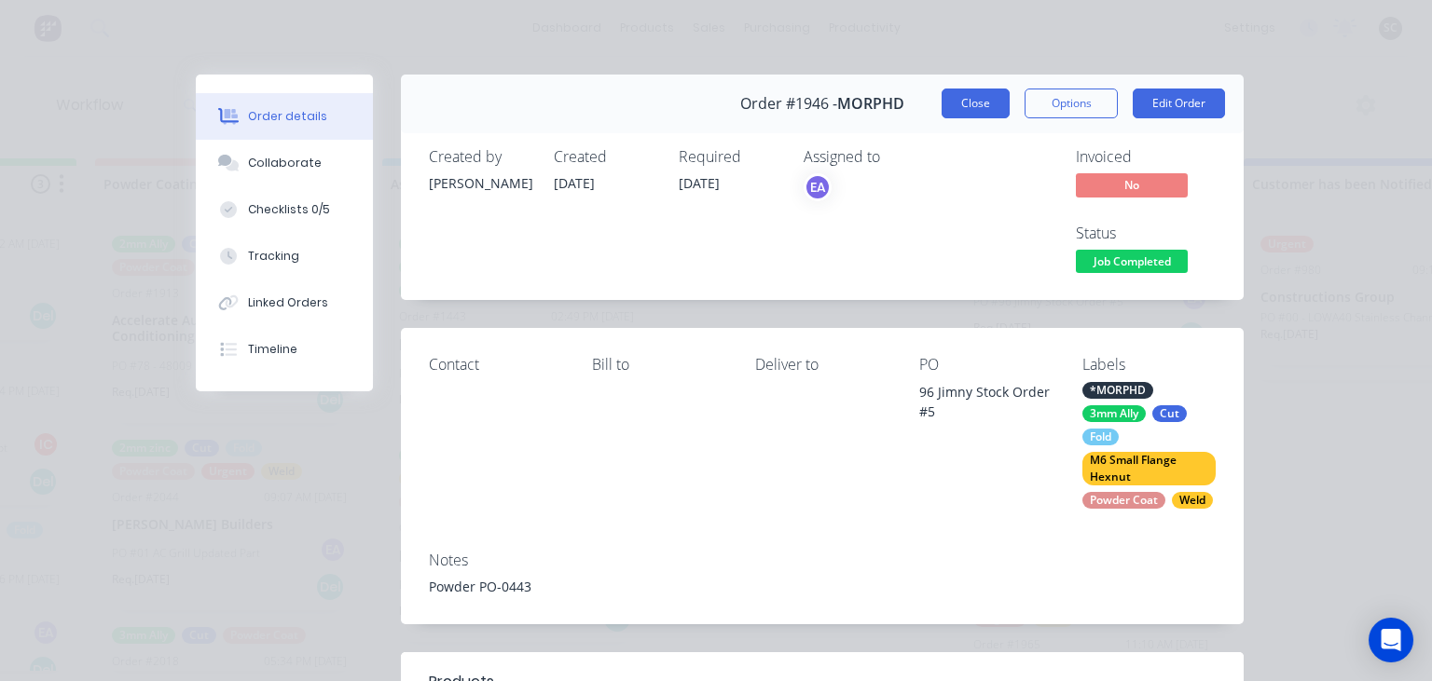
click at [983, 110] on button "Close" at bounding box center [975, 104] width 68 height 30
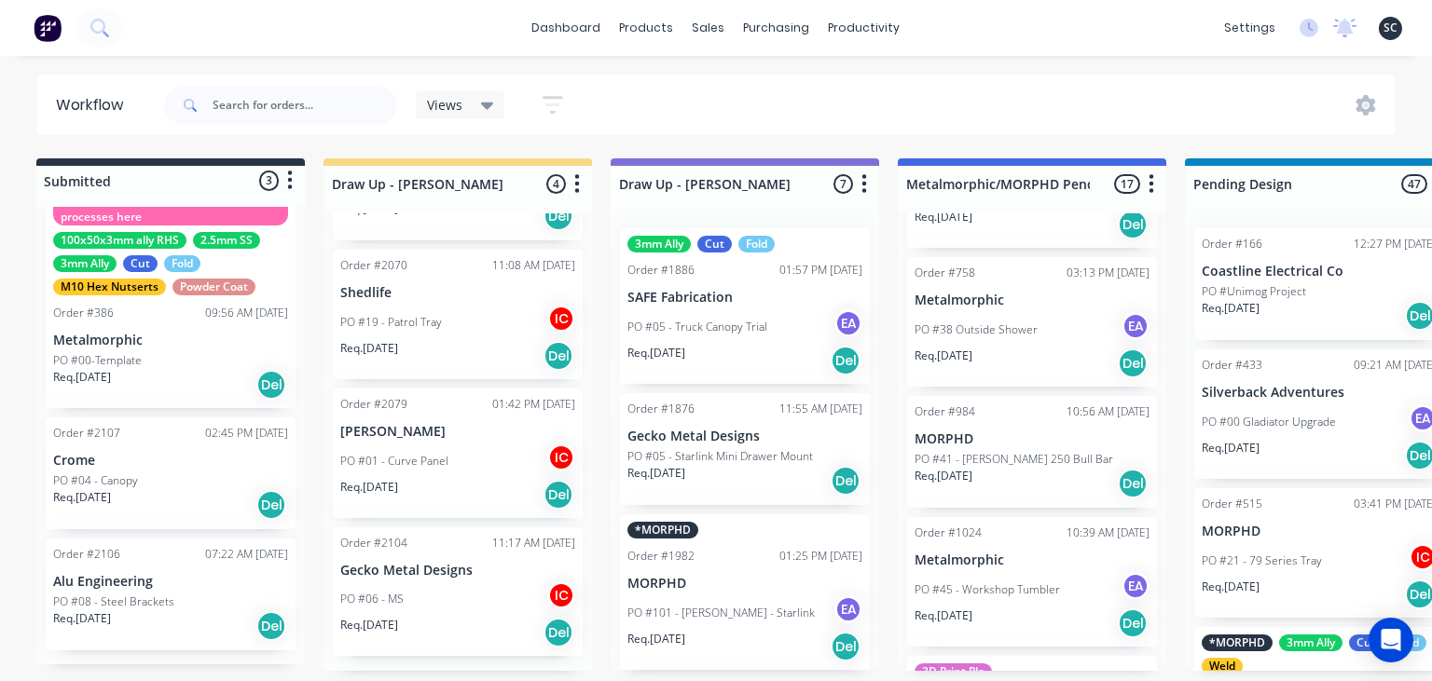
scroll to position [0, 0]
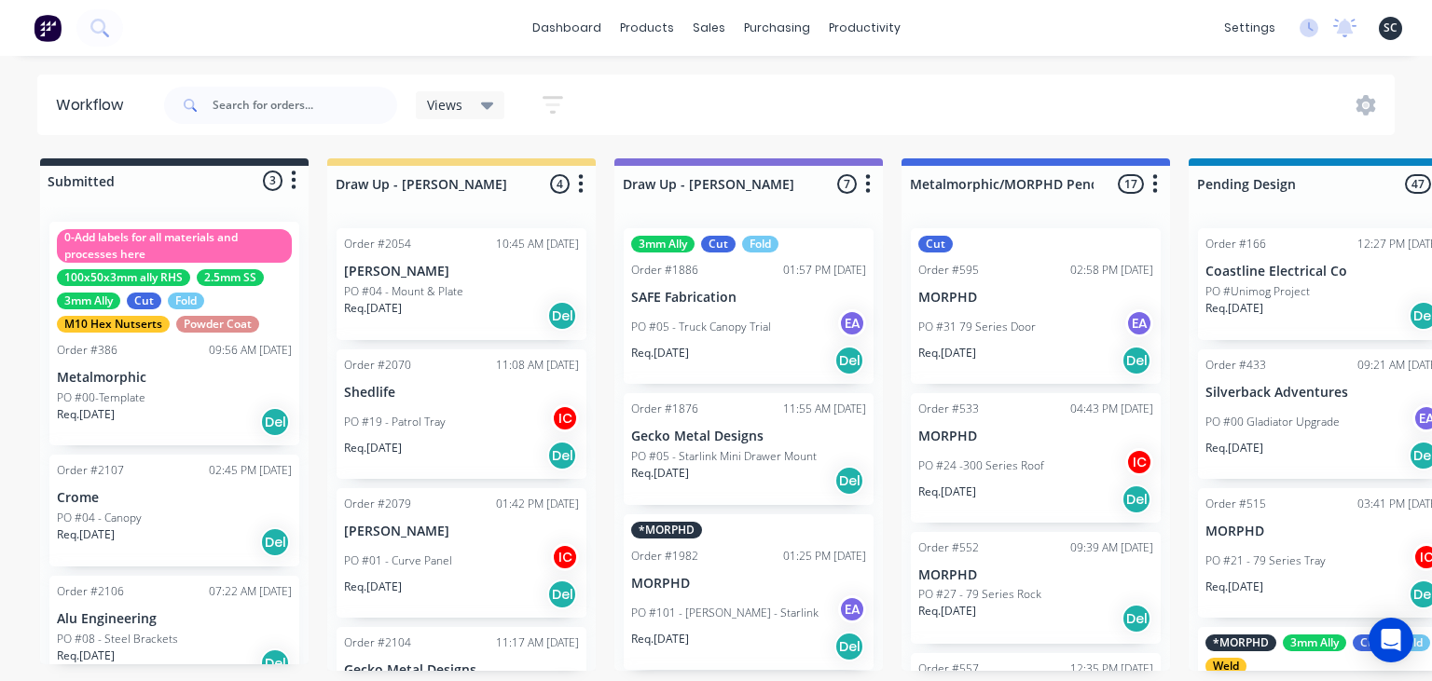
scroll to position [5801, 0]
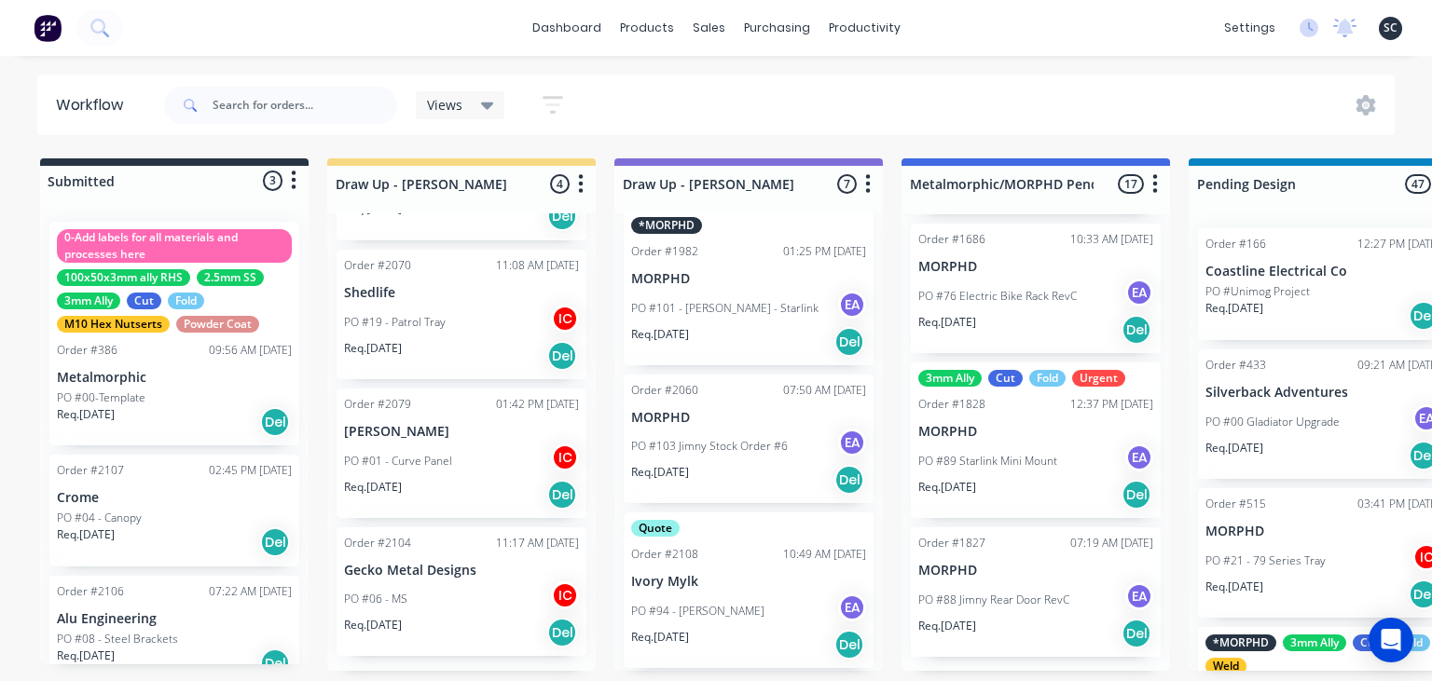
scroll to position [322, 0]
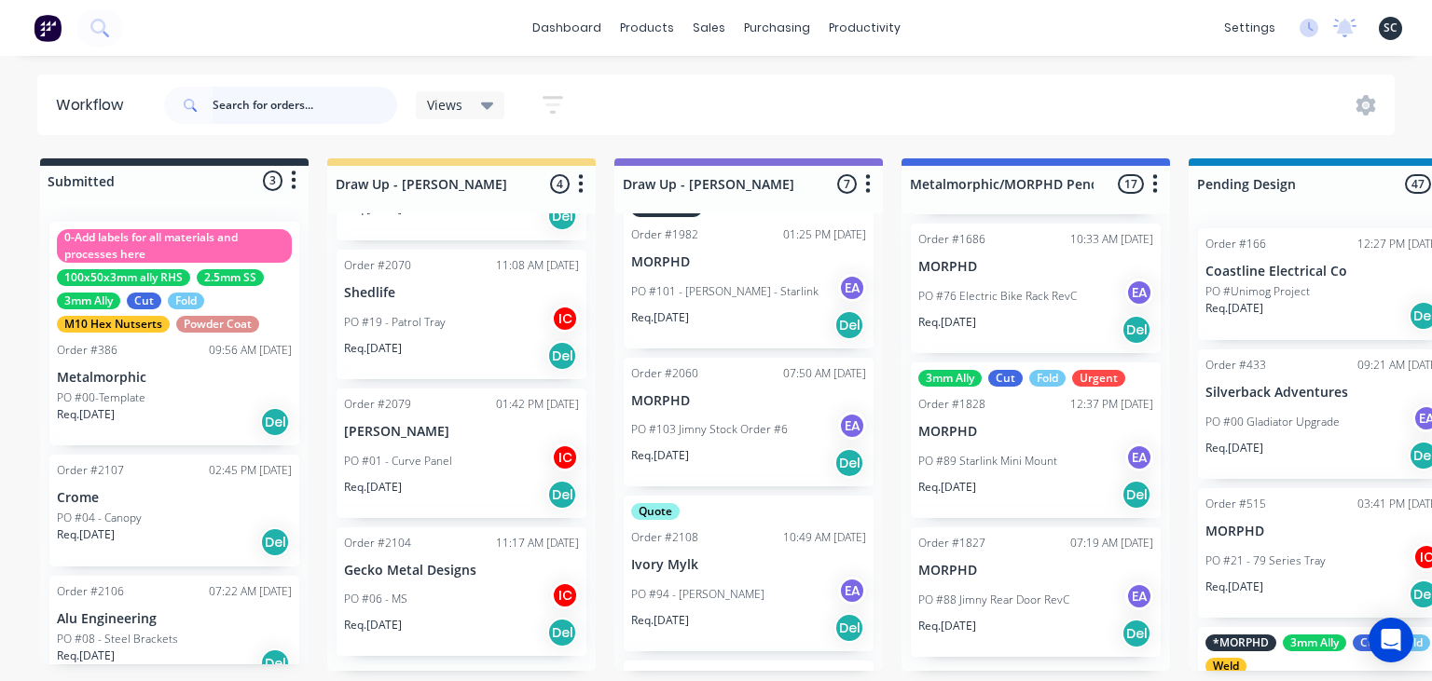
click at [295, 107] on input "text" at bounding box center [305, 105] width 185 height 37
type input "hacke"
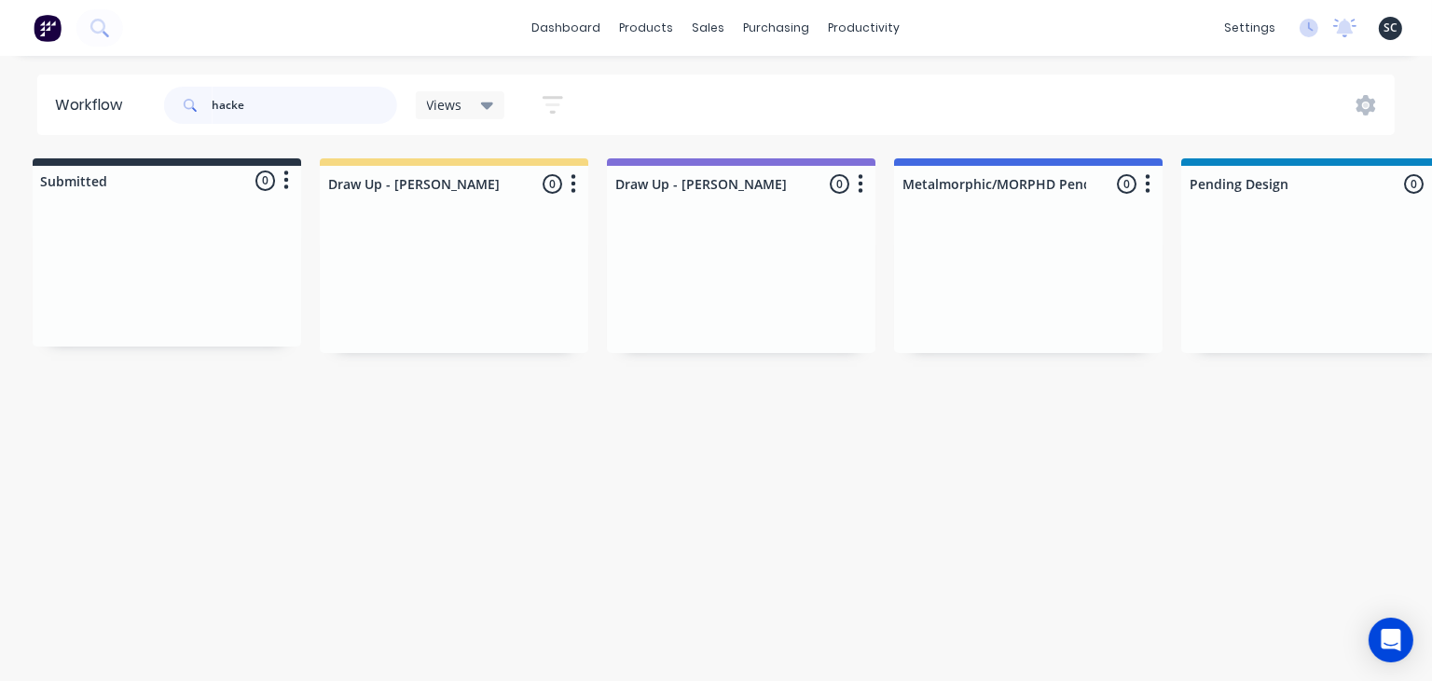
scroll to position [0, 0]
drag, startPoint x: 234, startPoint y: 102, endPoint x: 158, endPoint y: 121, distance: 78.0
click at [213, 121] on input "hacke" at bounding box center [305, 105] width 185 height 37
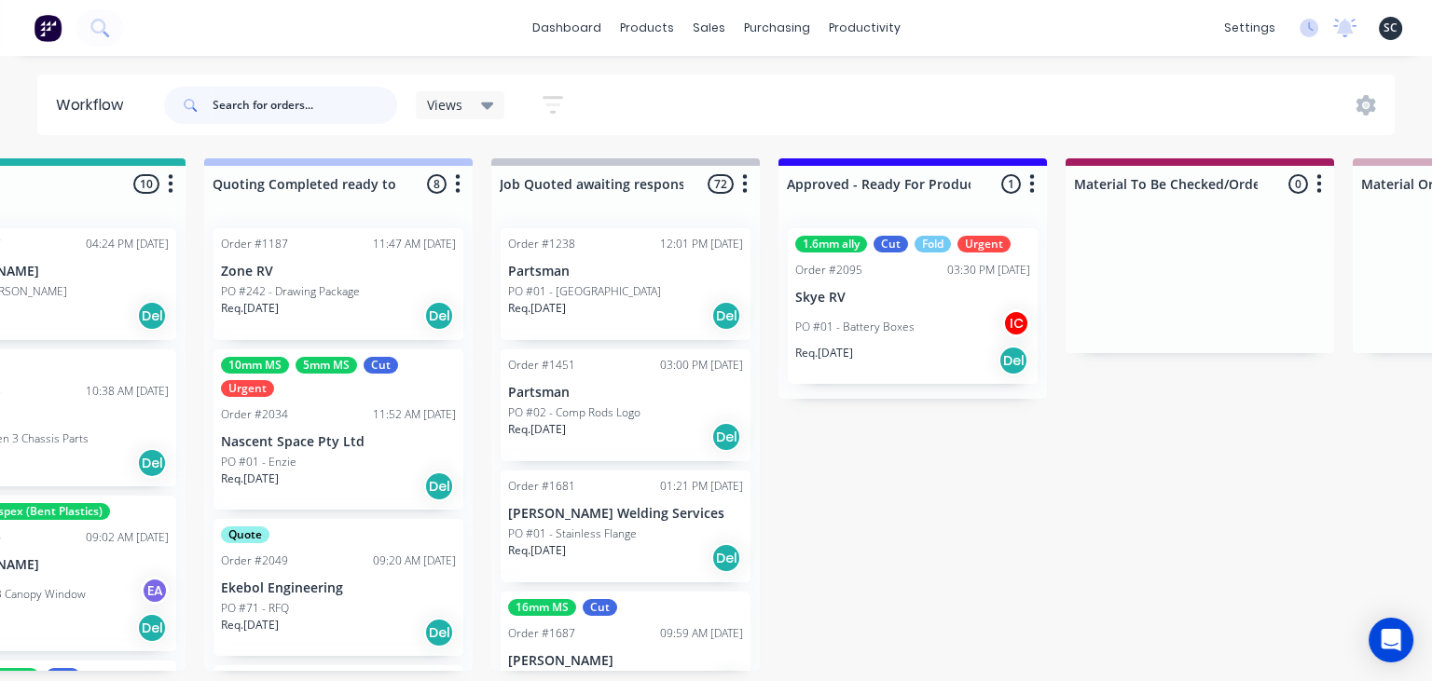
scroll to position [0, 1661]
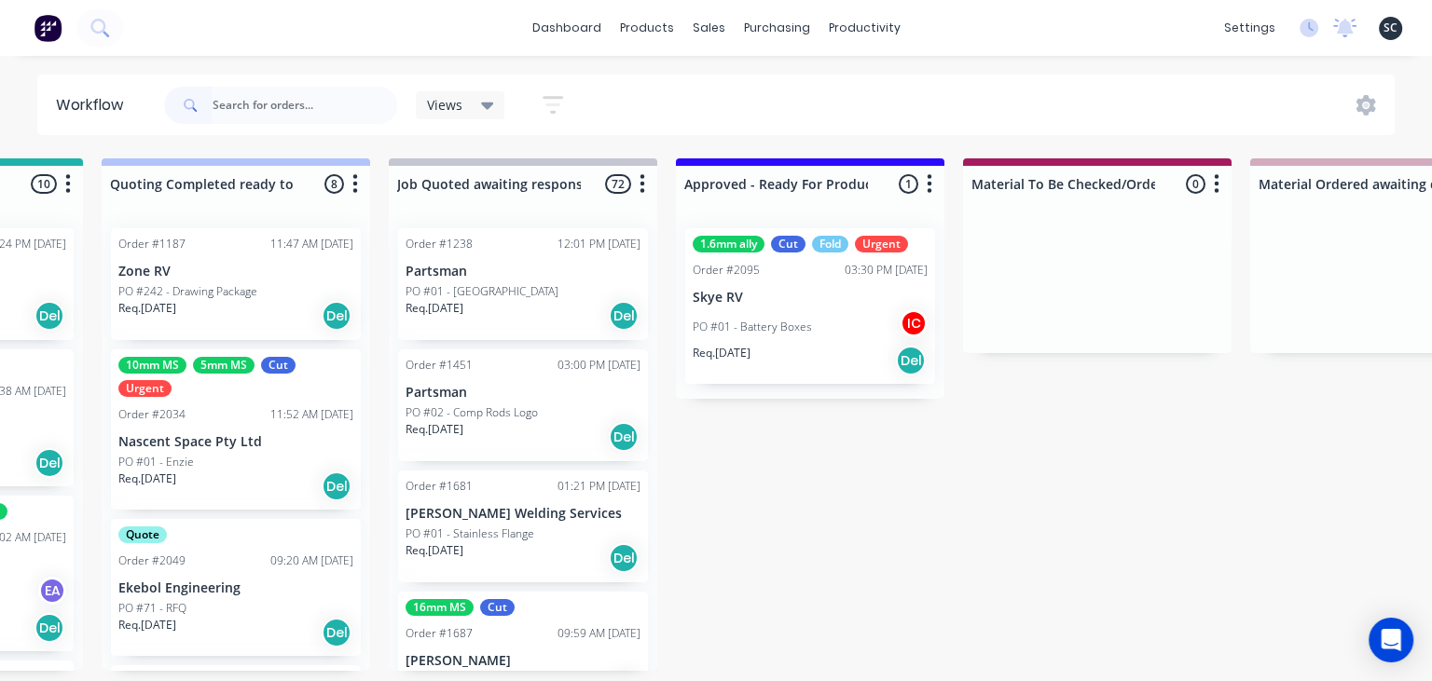
click at [799, 345] on div "Req. 19/08/25 Del" at bounding box center [809, 361] width 235 height 32
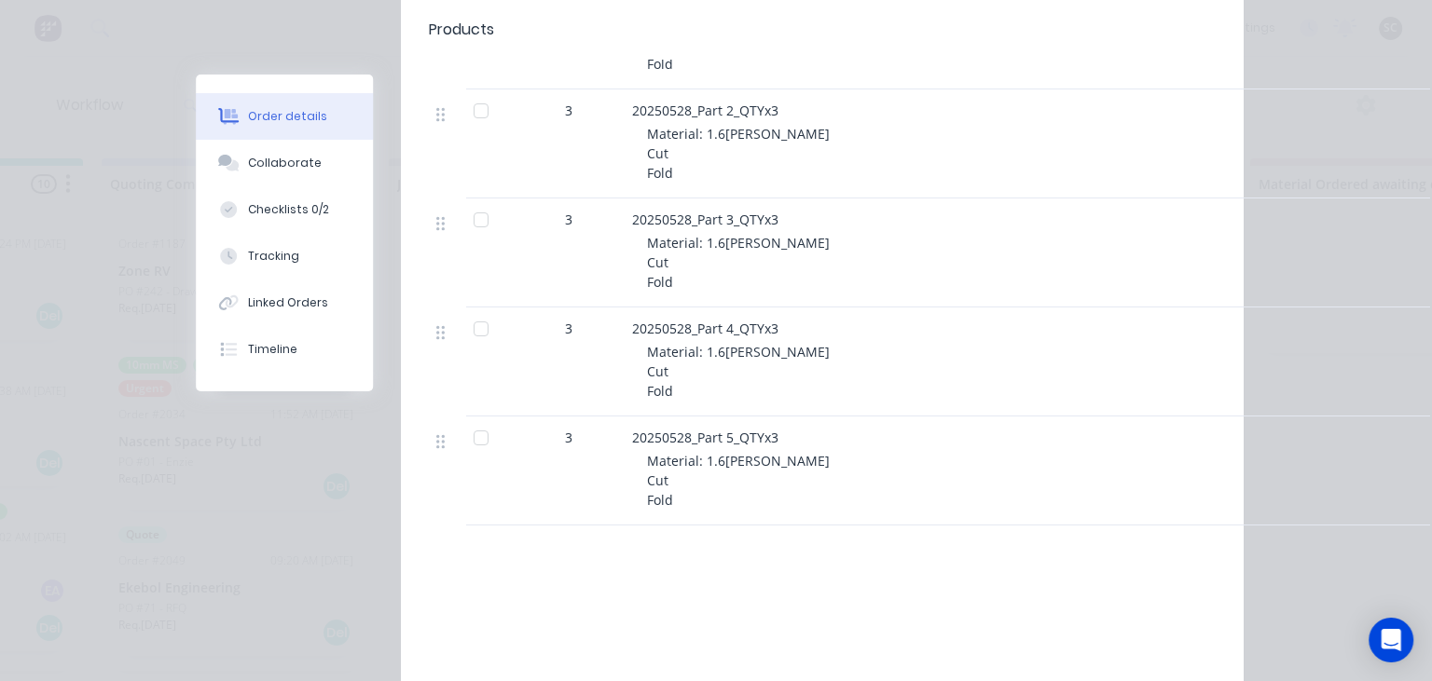
scroll to position [751, 0]
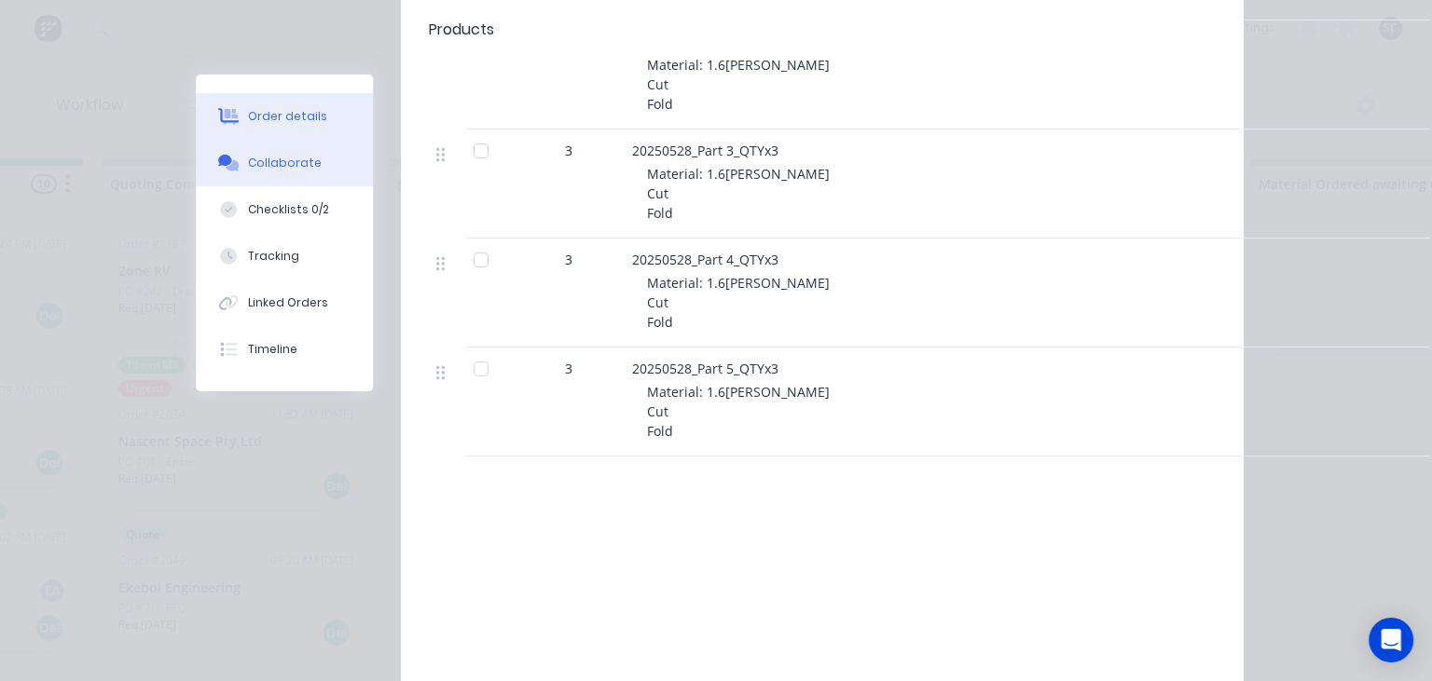
click at [322, 162] on button "Collaborate" at bounding box center [284, 163] width 177 height 47
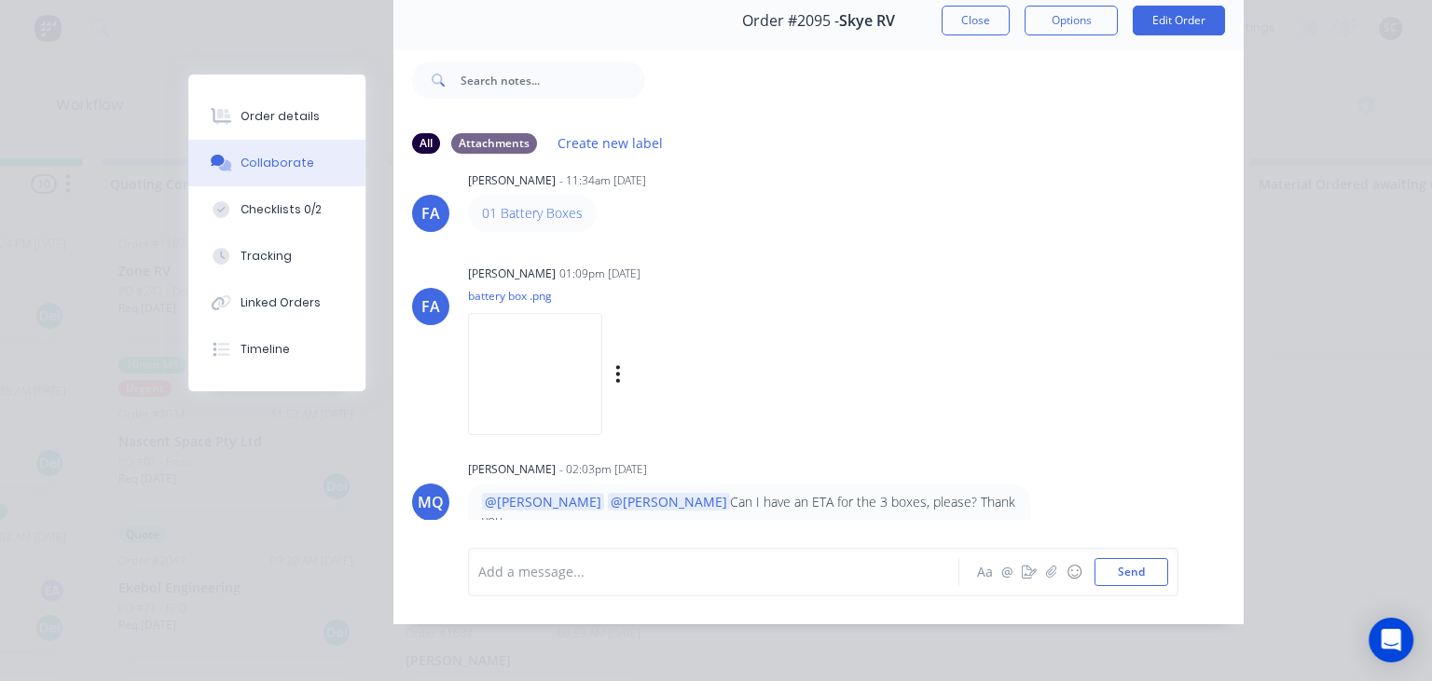
scroll to position [32, 0]
click at [976, 24] on button "Close" at bounding box center [975, 21] width 68 height 30
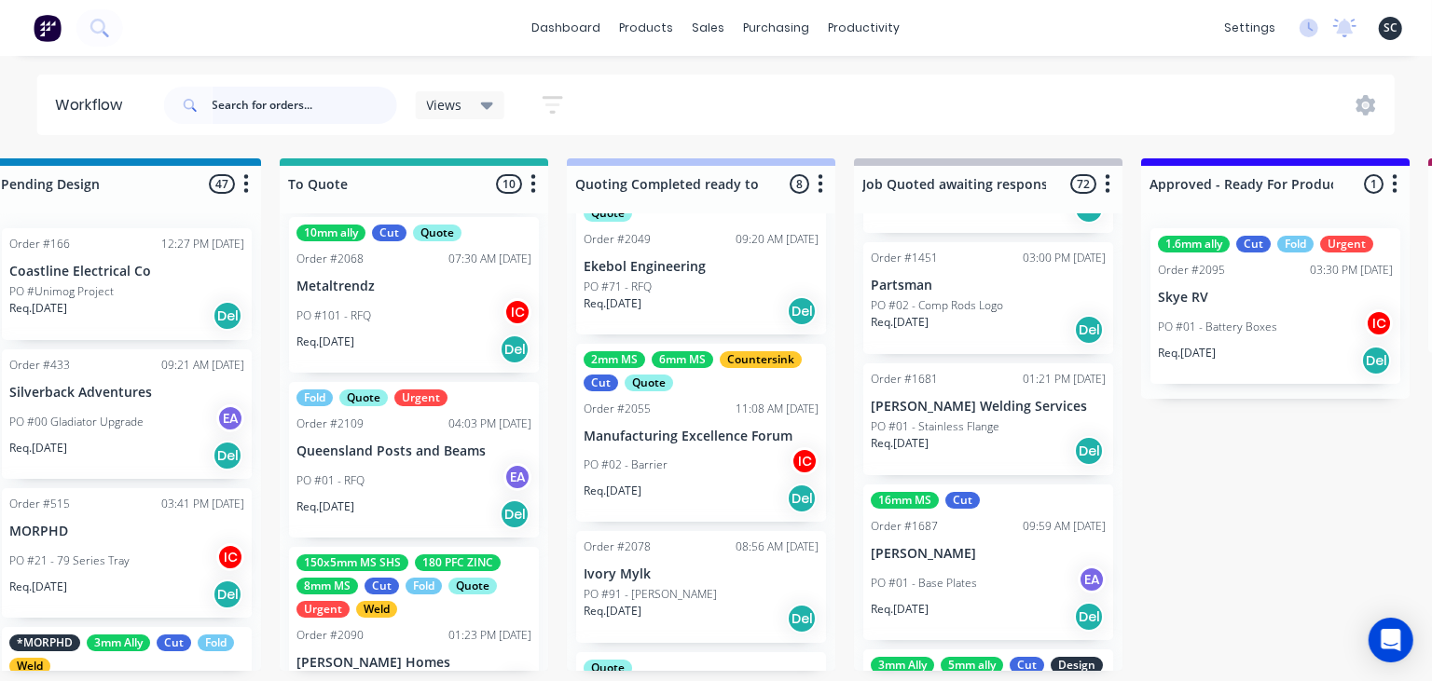
scroll to position [852, 0]
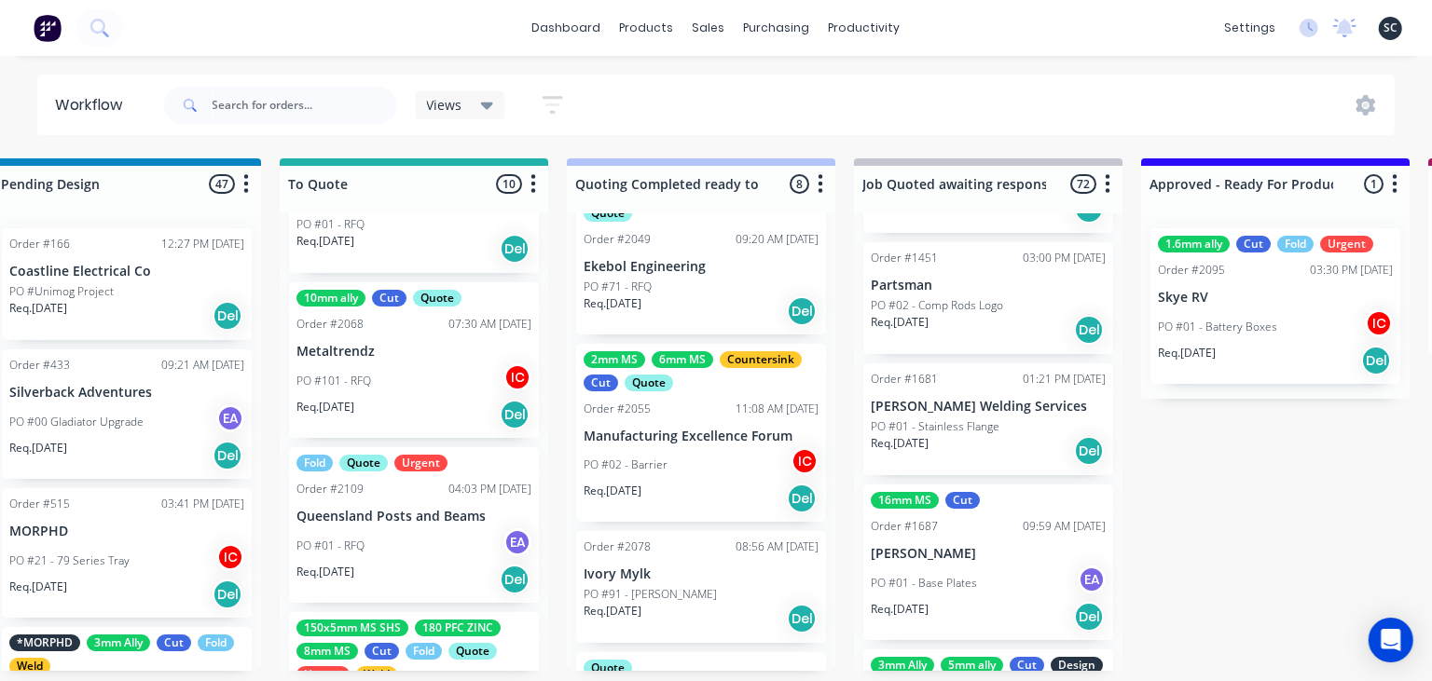
click at [424, 559] on div "PO #01 - RFQ EA" at bounding box center [413, 545] width 235 height 35
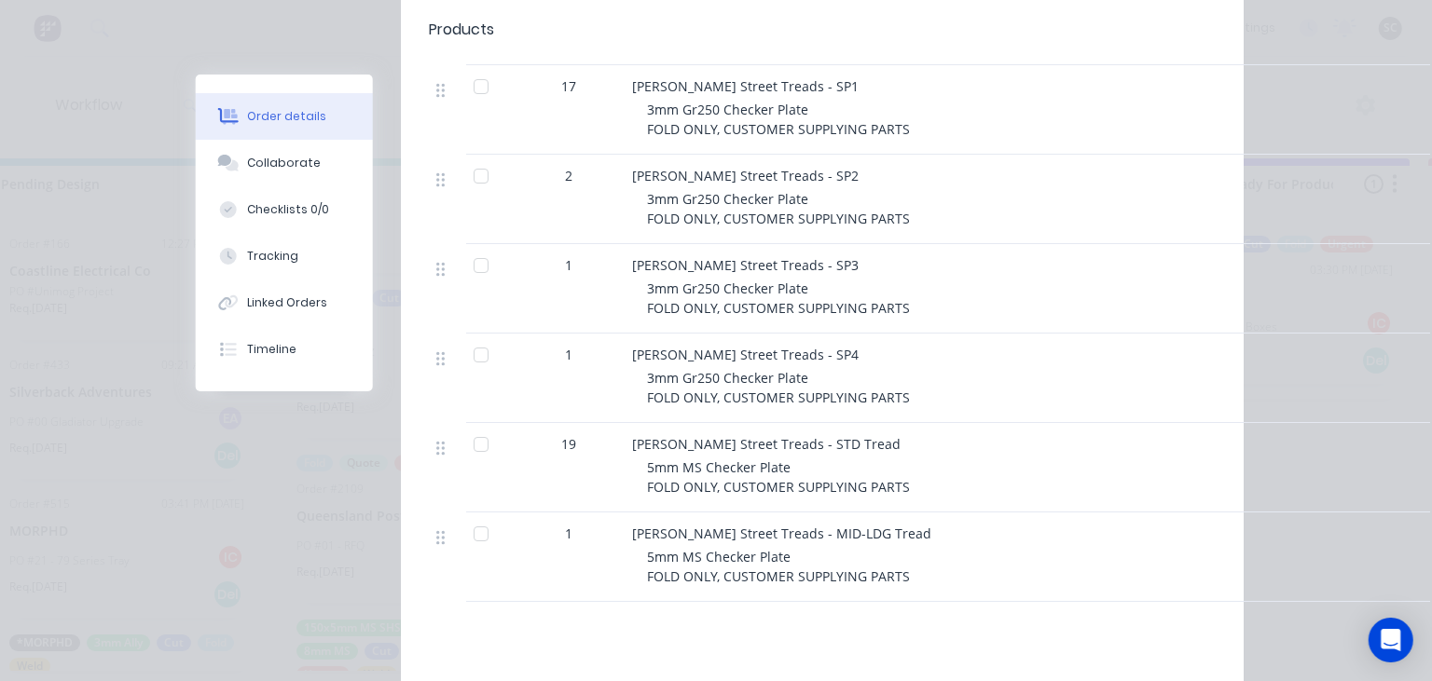
scroll to position [644, 0]
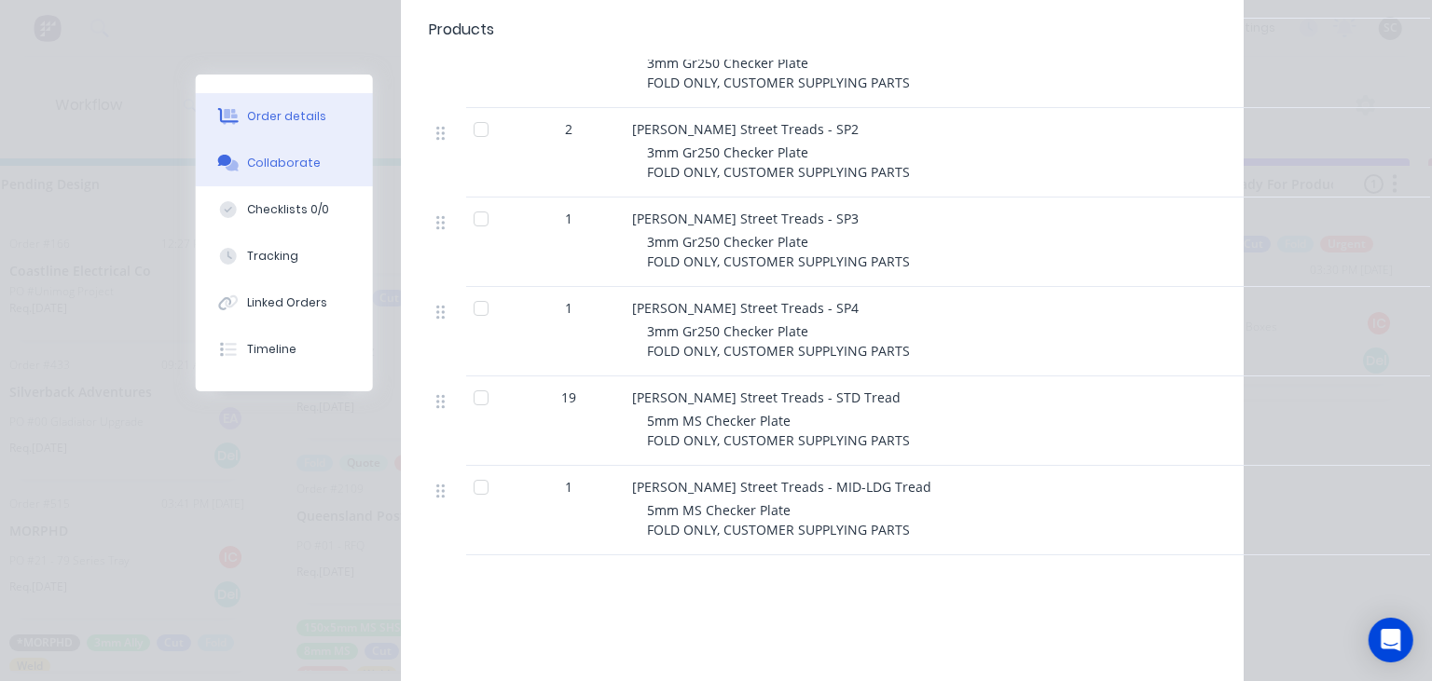
click at [298, 170] on div "Collaborate" at bounding box center [285, 163] width 74 height 17
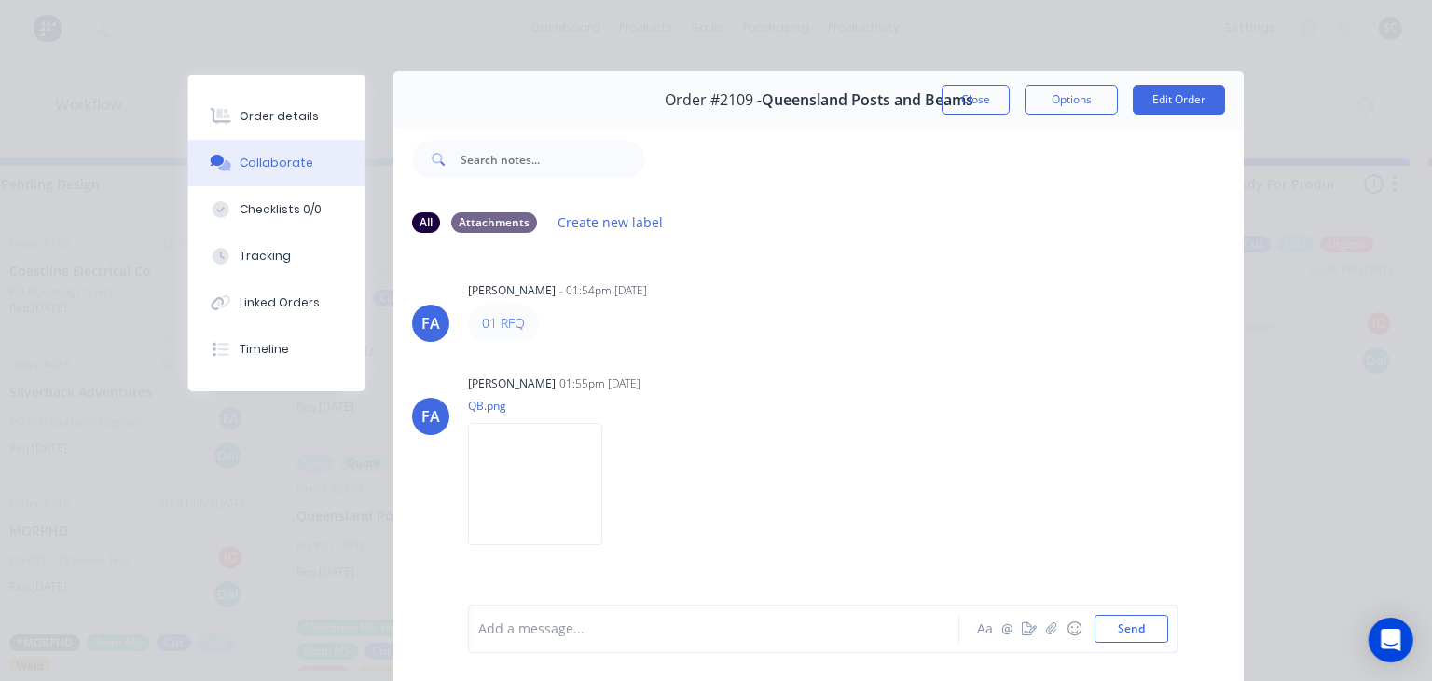
scroll to position [0, 0]
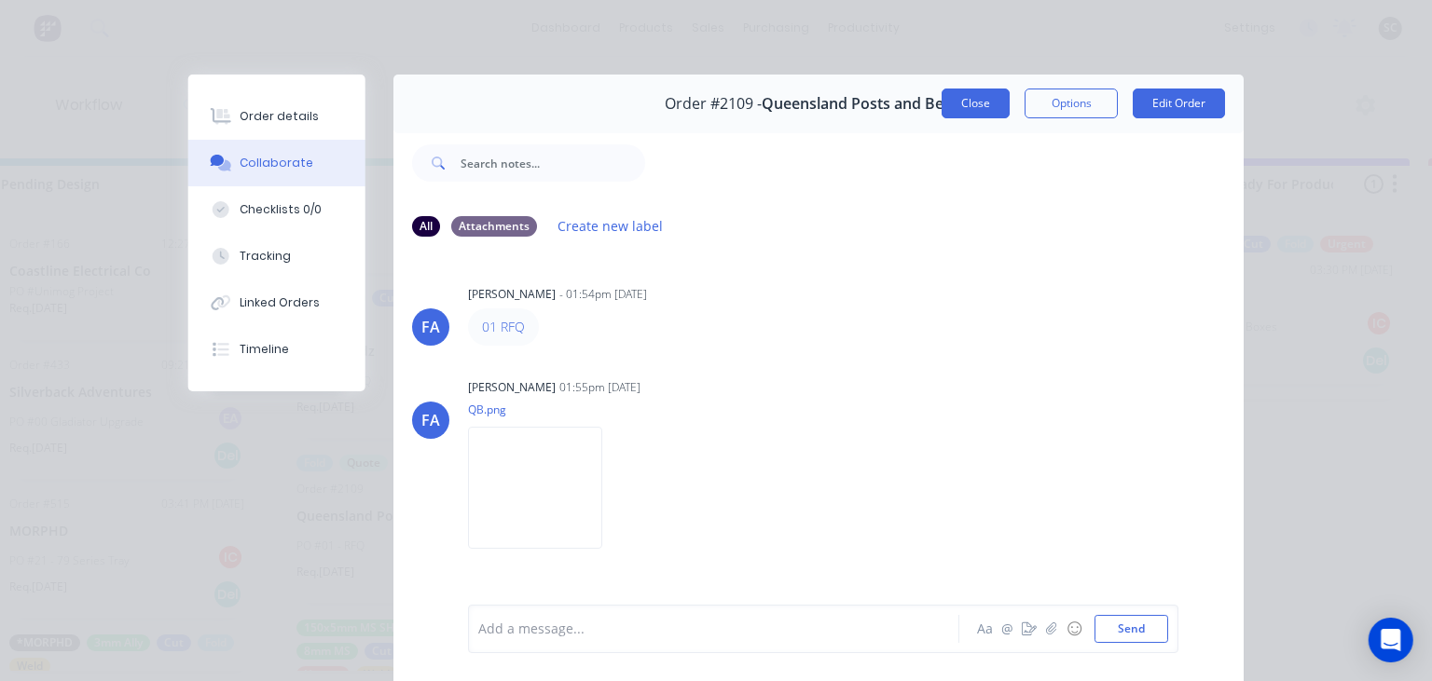
click at [973, 100] on button "Close" at bounding box center [975, 104] width 68 height 30
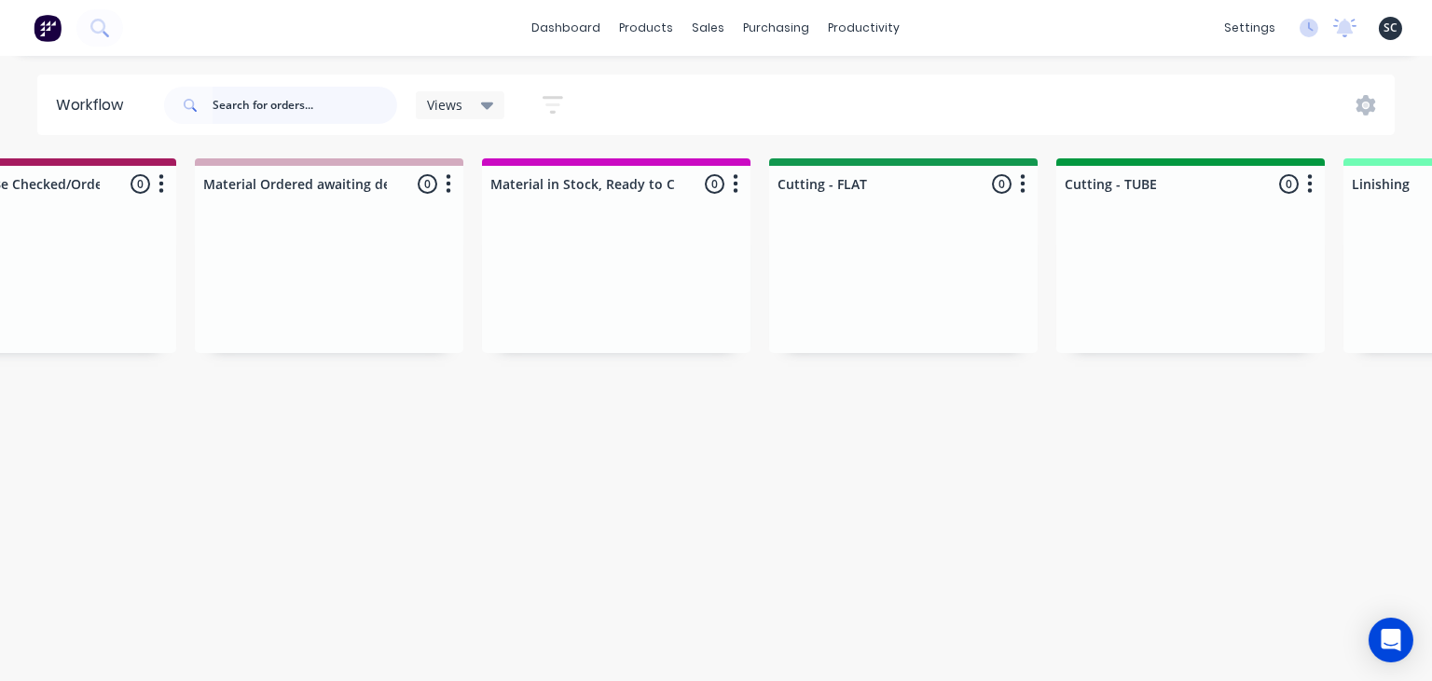
scroll to position [0, 3966]
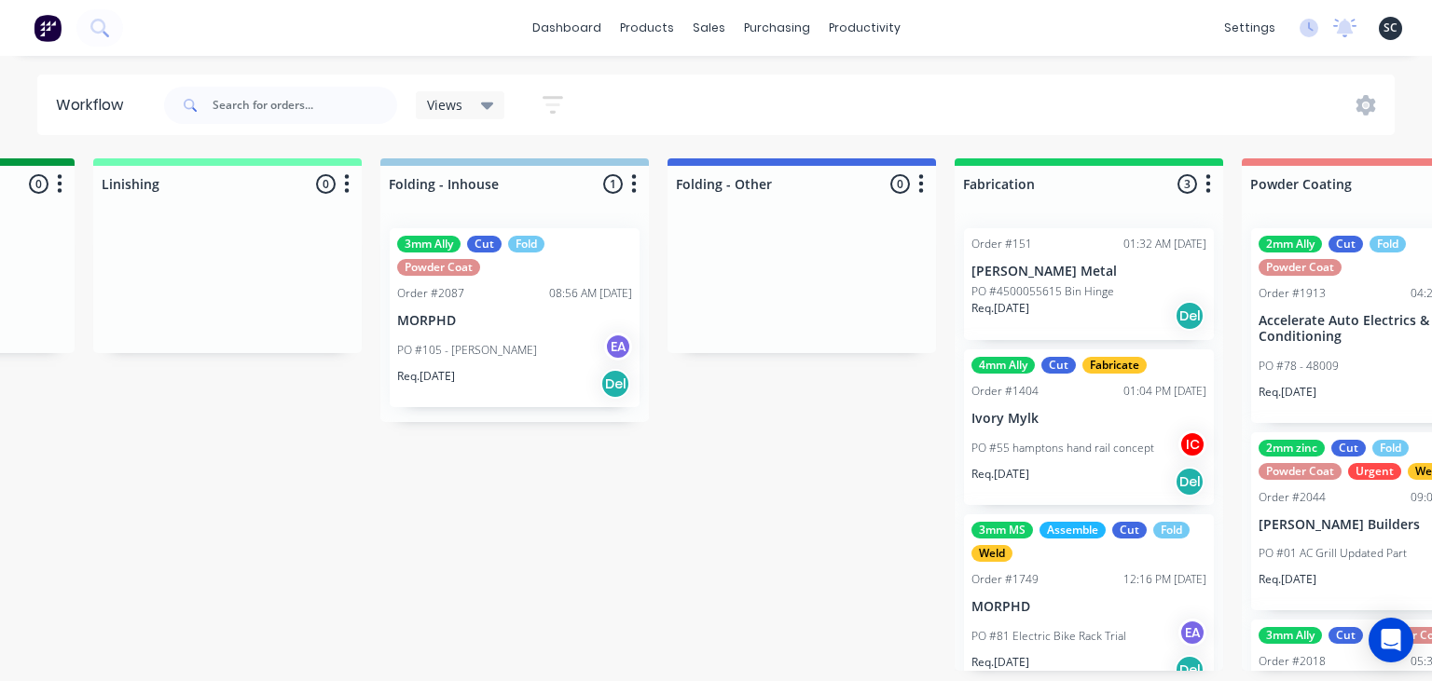
drag, startPoint x: 403, startPoint y: 678, endPoint x: 1045, endPoint y: 662, distance: 642.4
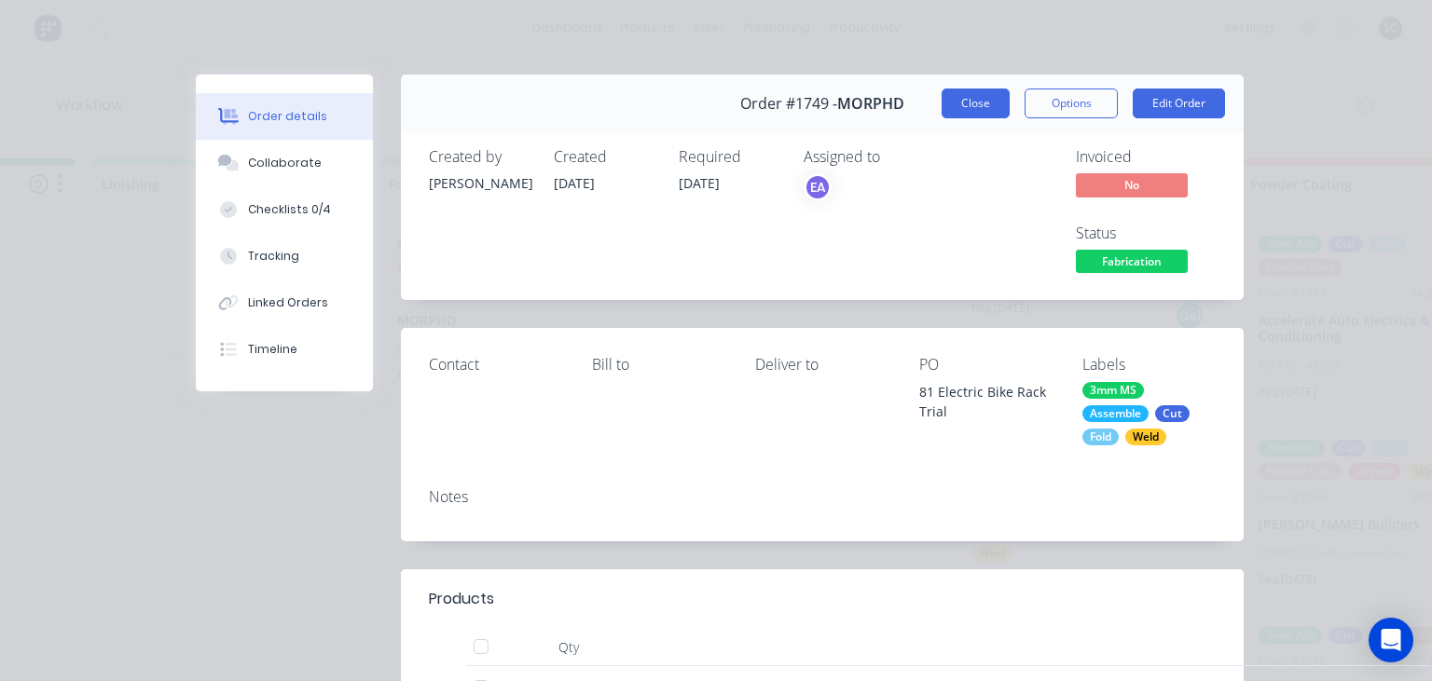
click at [964, 99] on button "Close" at bounding box center [975, 104] width 68 height 30
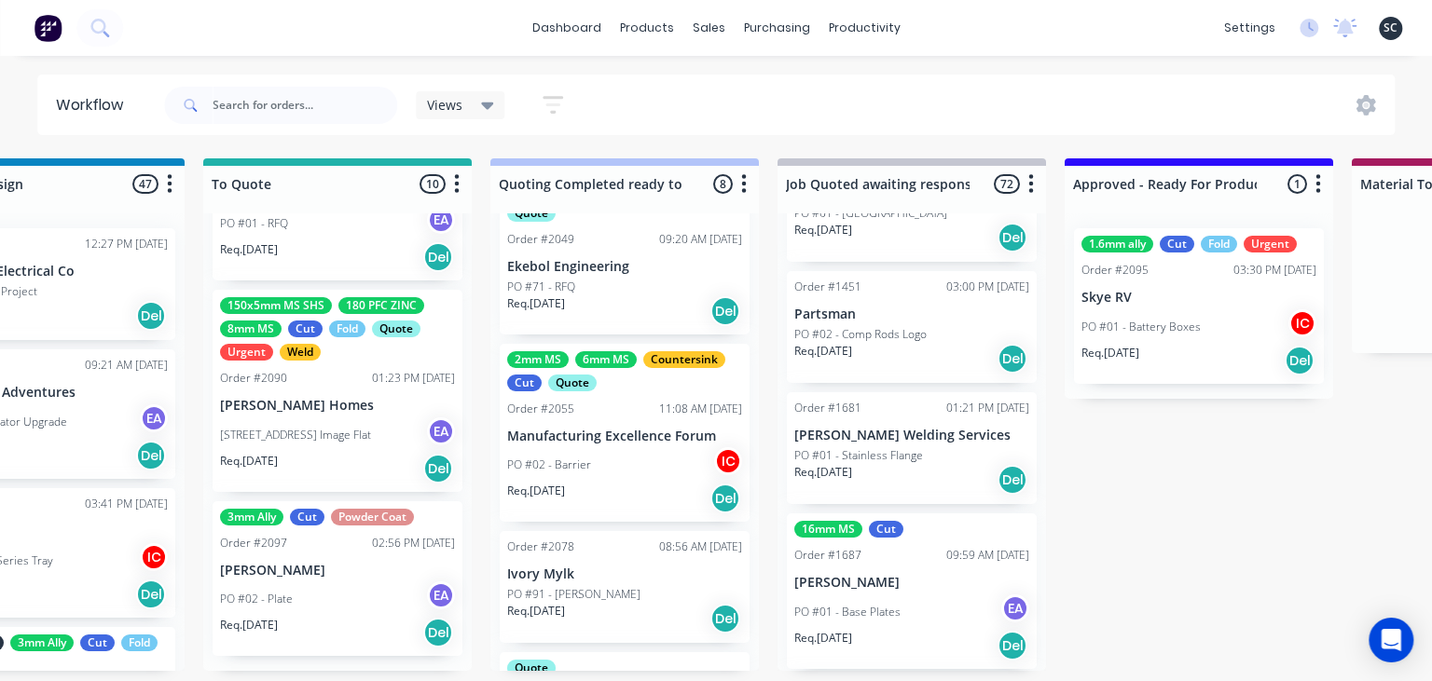
scroll to position [58, 0]
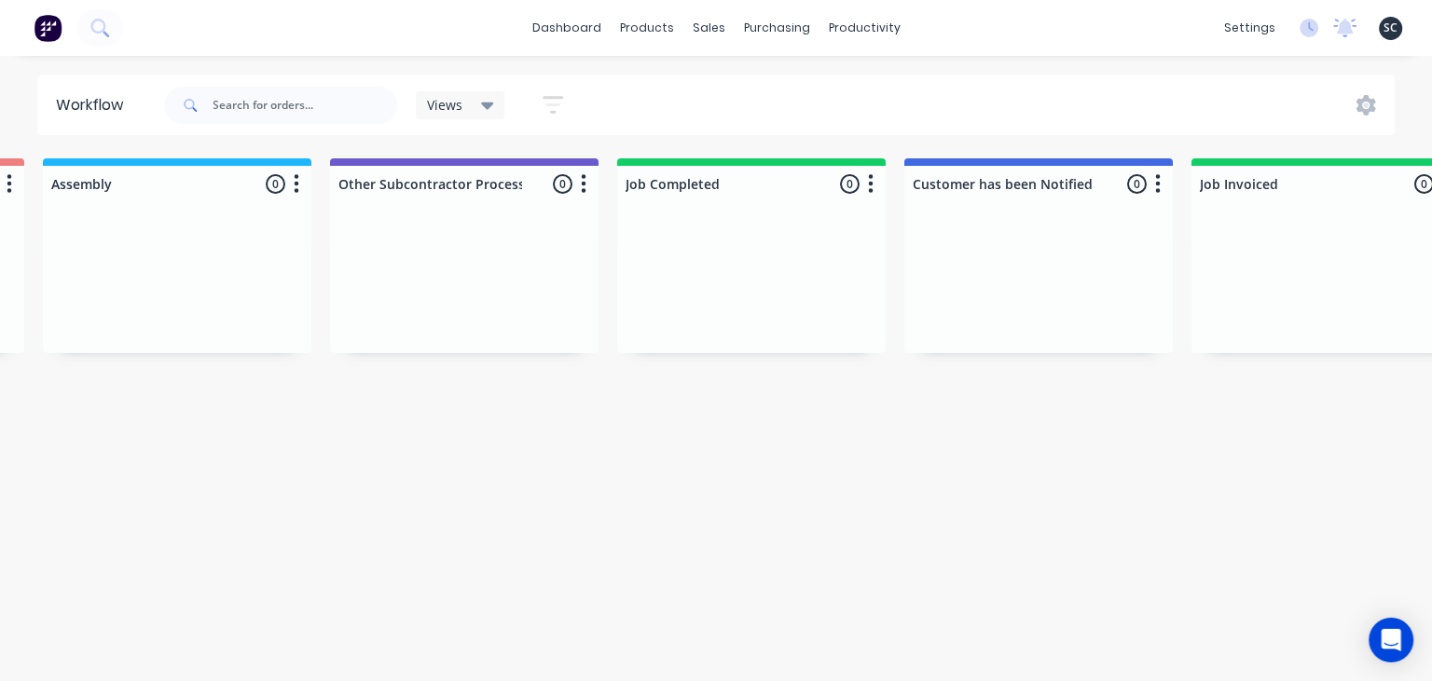
scroll to position [0, 5512]
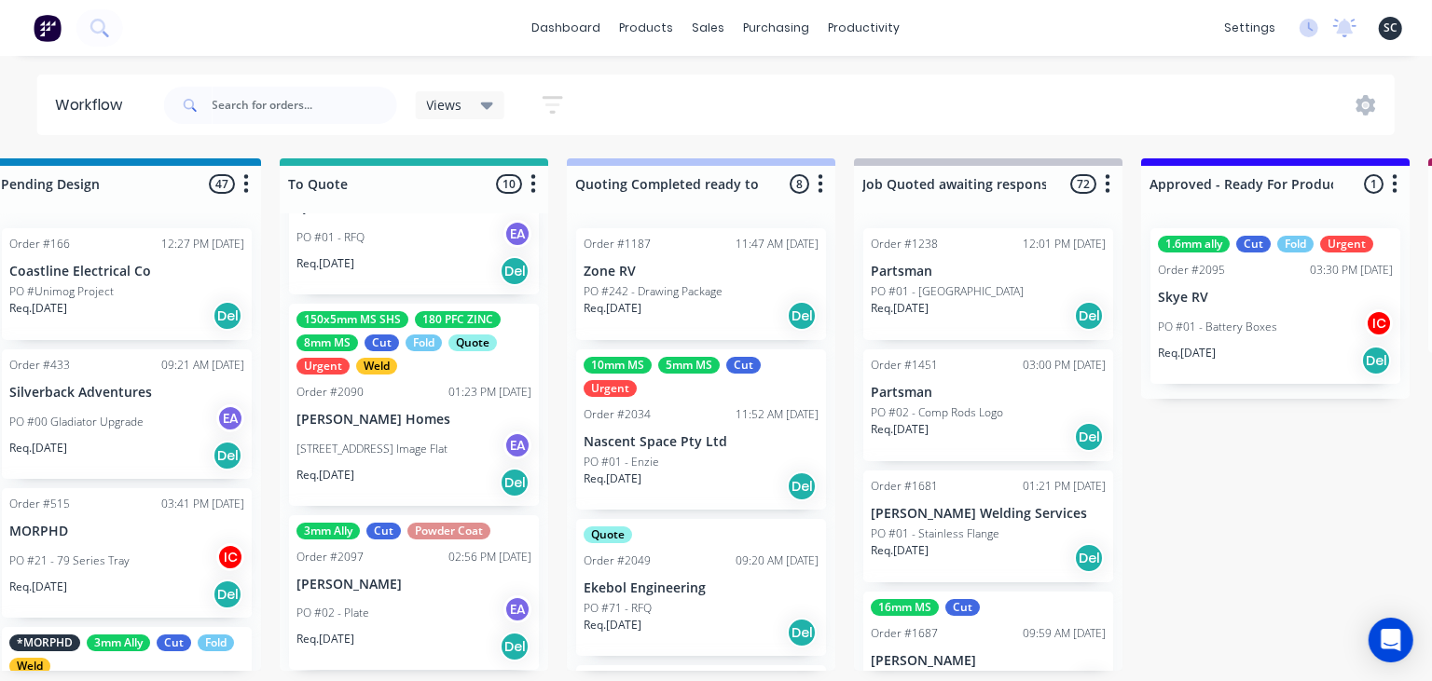
scroll to position [1174, 0]
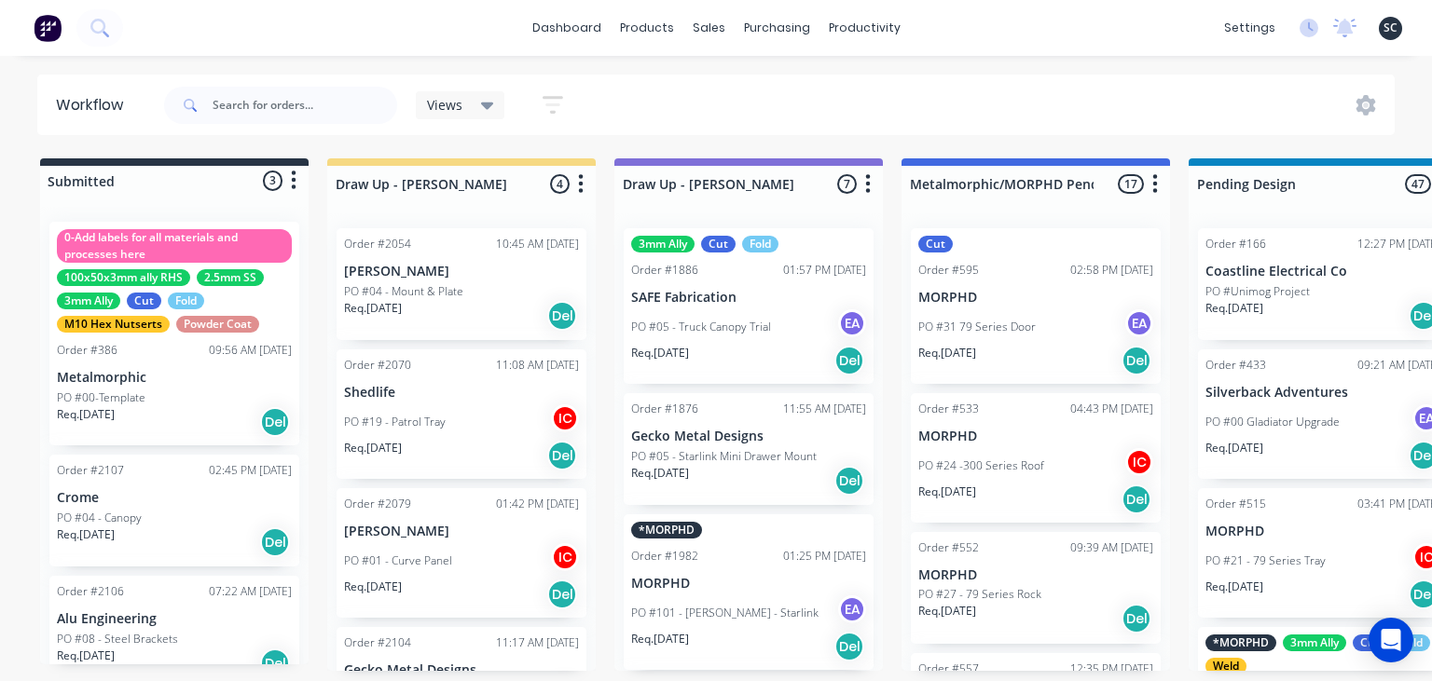
scroll to position [1174, 0]
